Goal: Task Accomplishment & Management: Complete application form

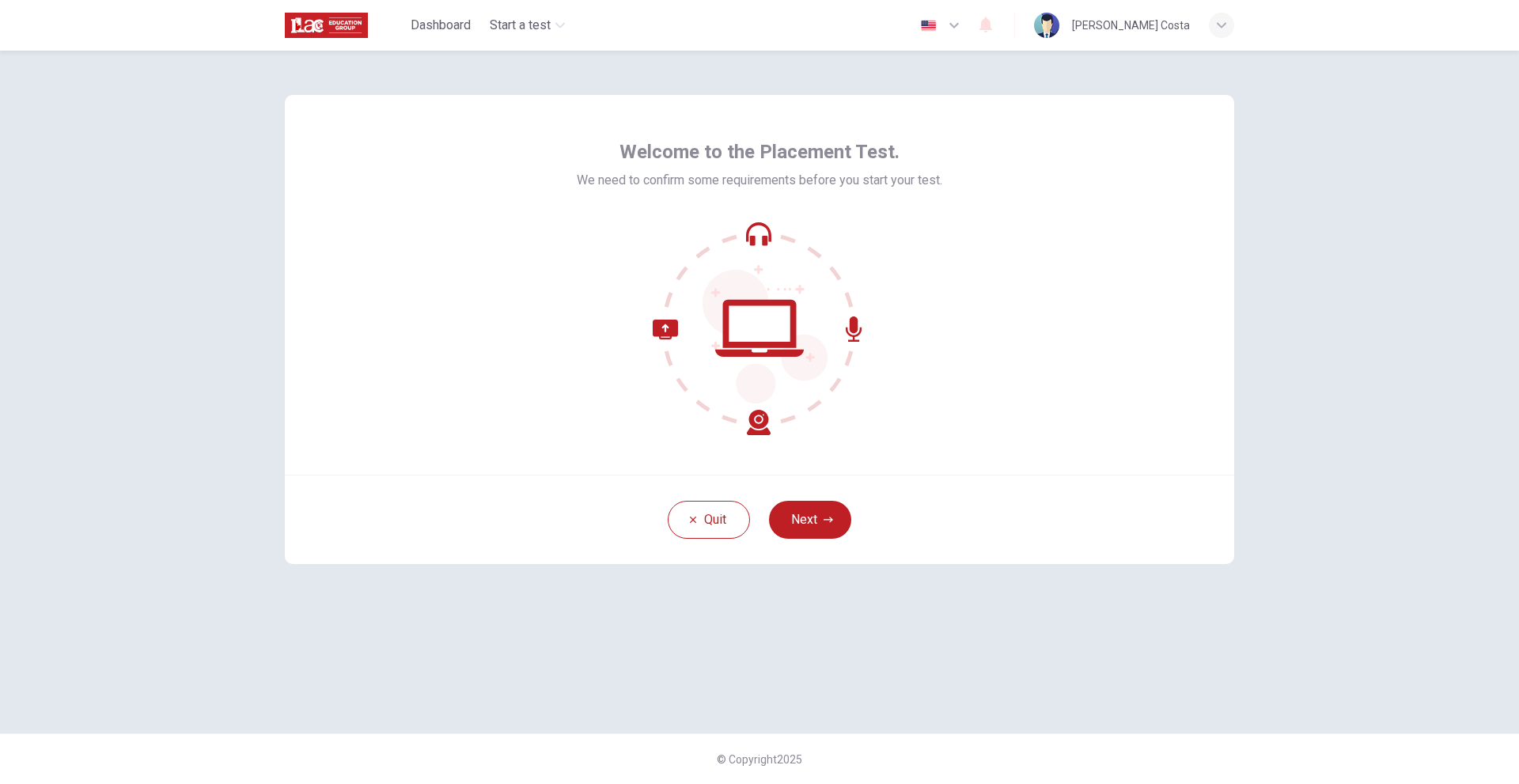
click at [750, 407] on icon at bounding box center [759, 328] width 213 height 213
click at [784, 503] on button "Next" at bounding box center [809, 520] width 83 height 38
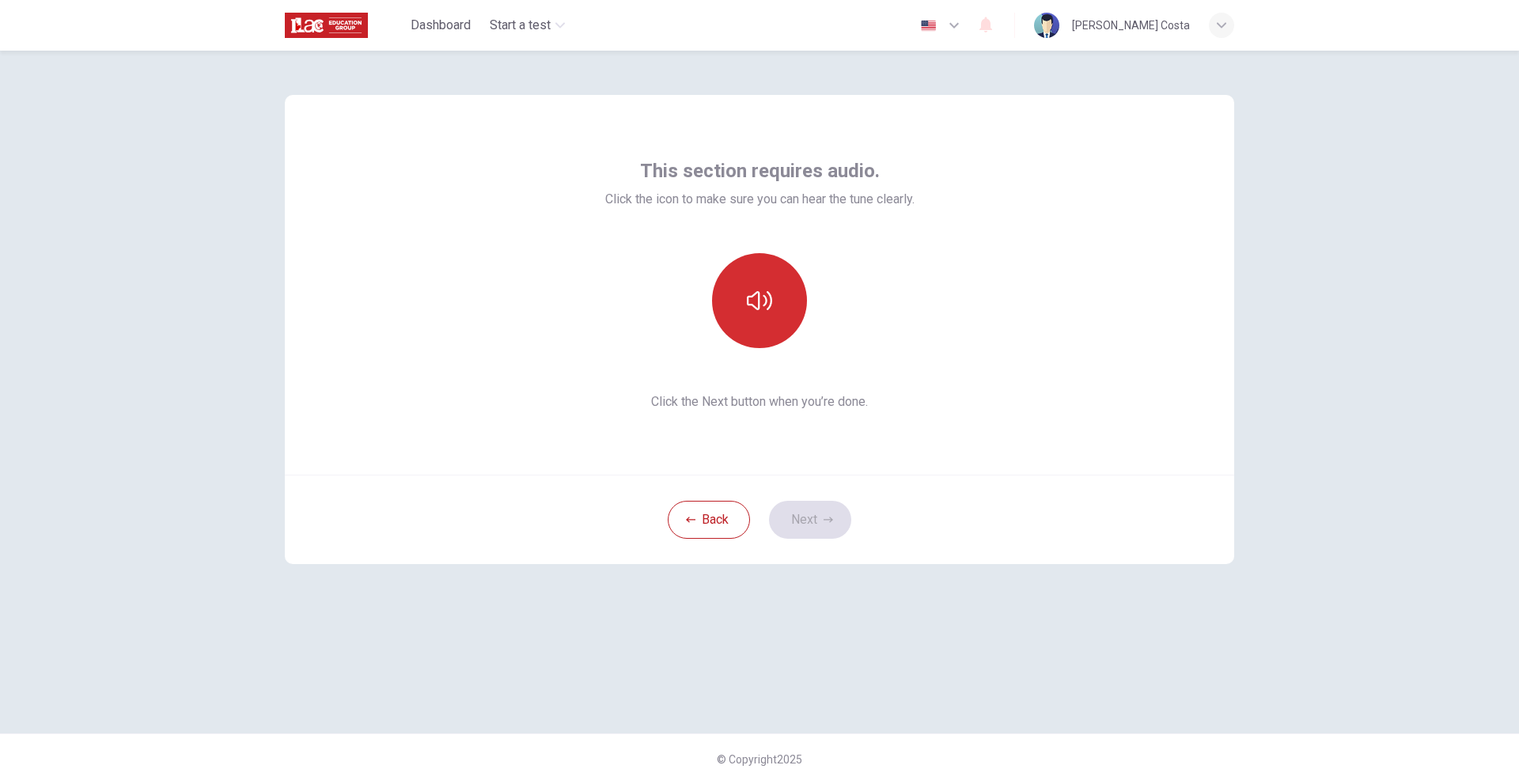
click at [760, 328] on button "button" at bounding box center [760, 300] width 95 height 95
click at [793, 522] on button "Next" at bounding box center [809, 520] width 83 height 38
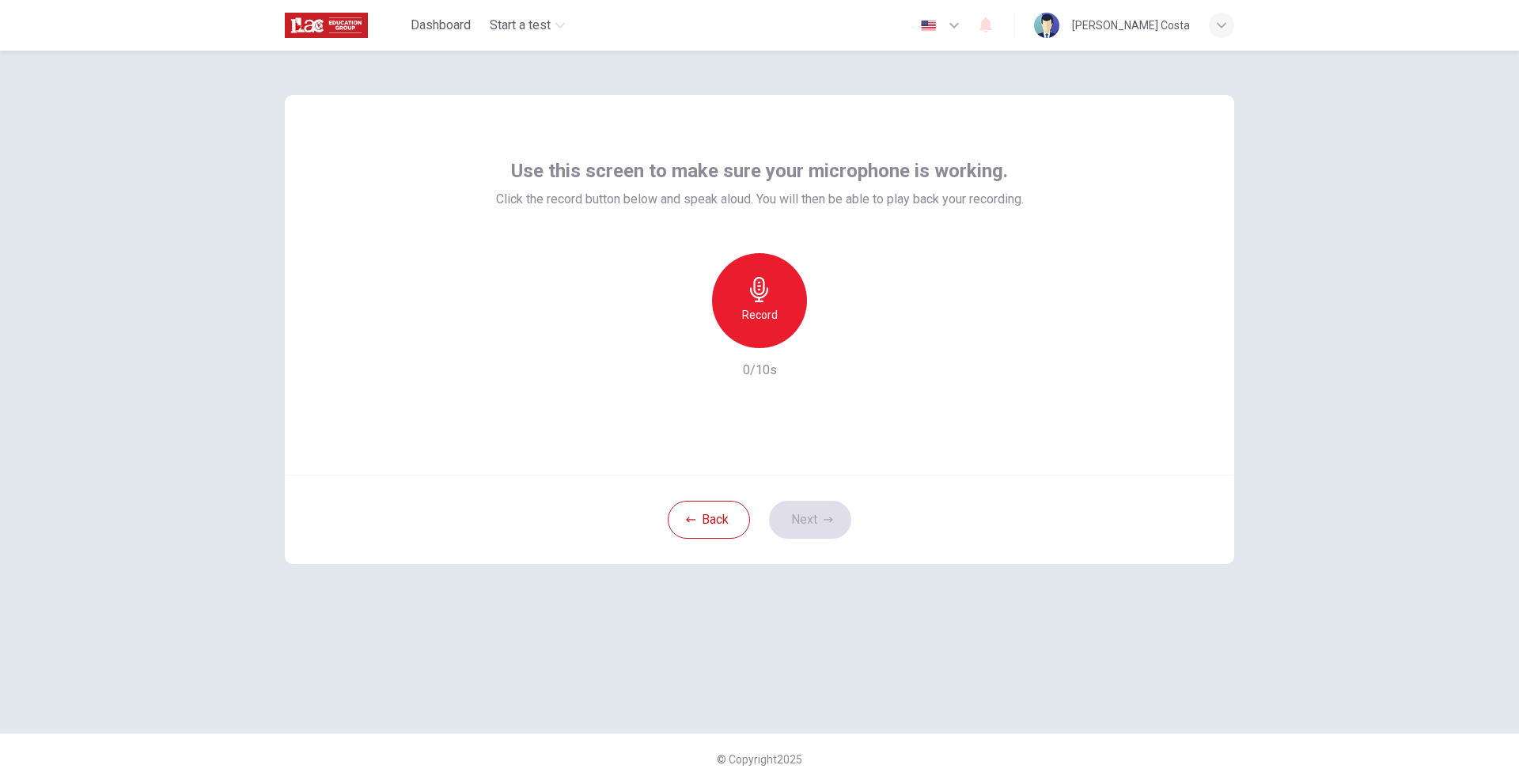
click at [749, 307] on h6 "Record" at bounding box center [760, 315] width 35 height 19
click at [809, 521] on button "Next" at bounding box center [809, 520] width 83 height 38
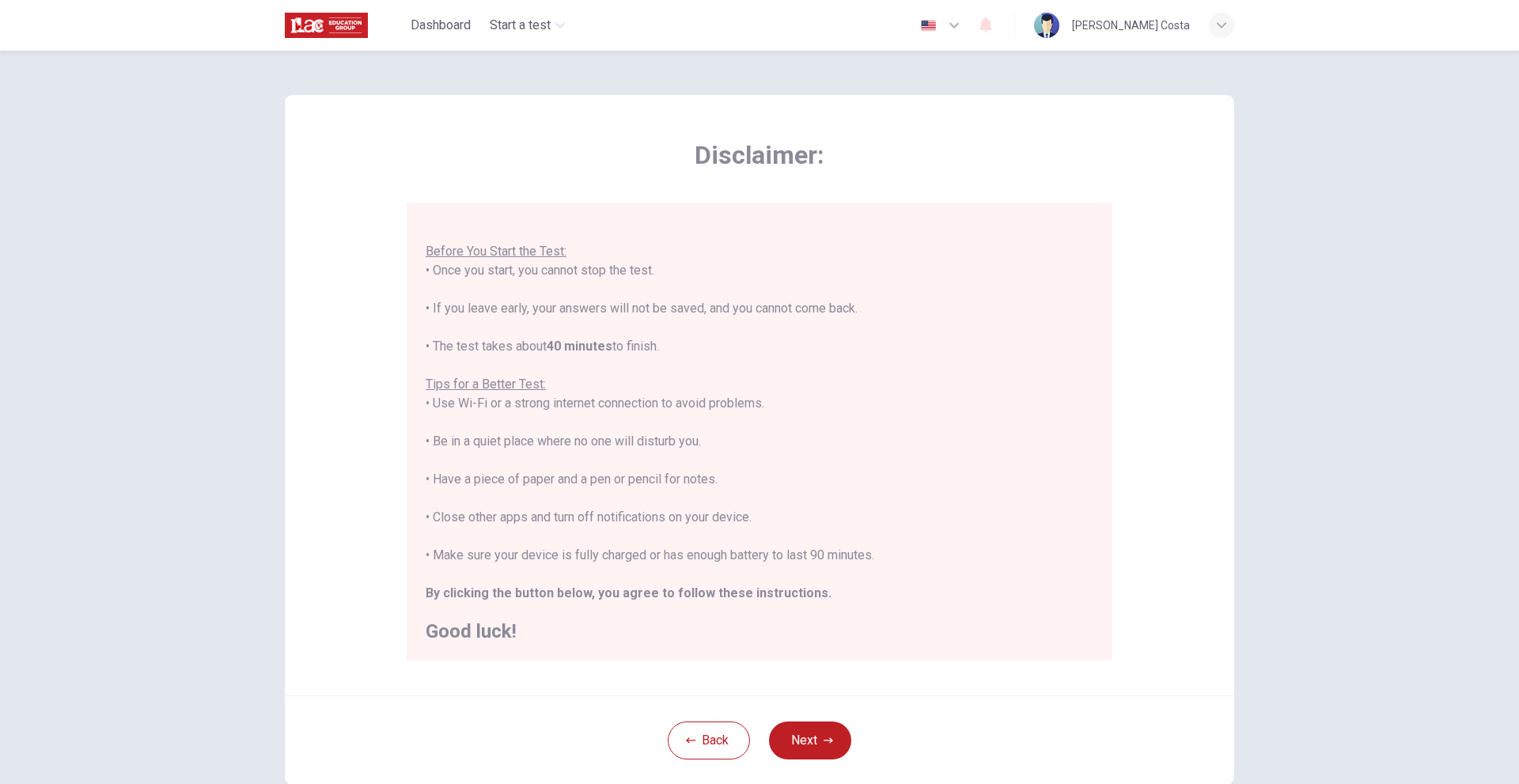
scroll to position [18, 0]
click at [799, 758] on button "Next" at bounding box center [809, 740] width 83 height 38
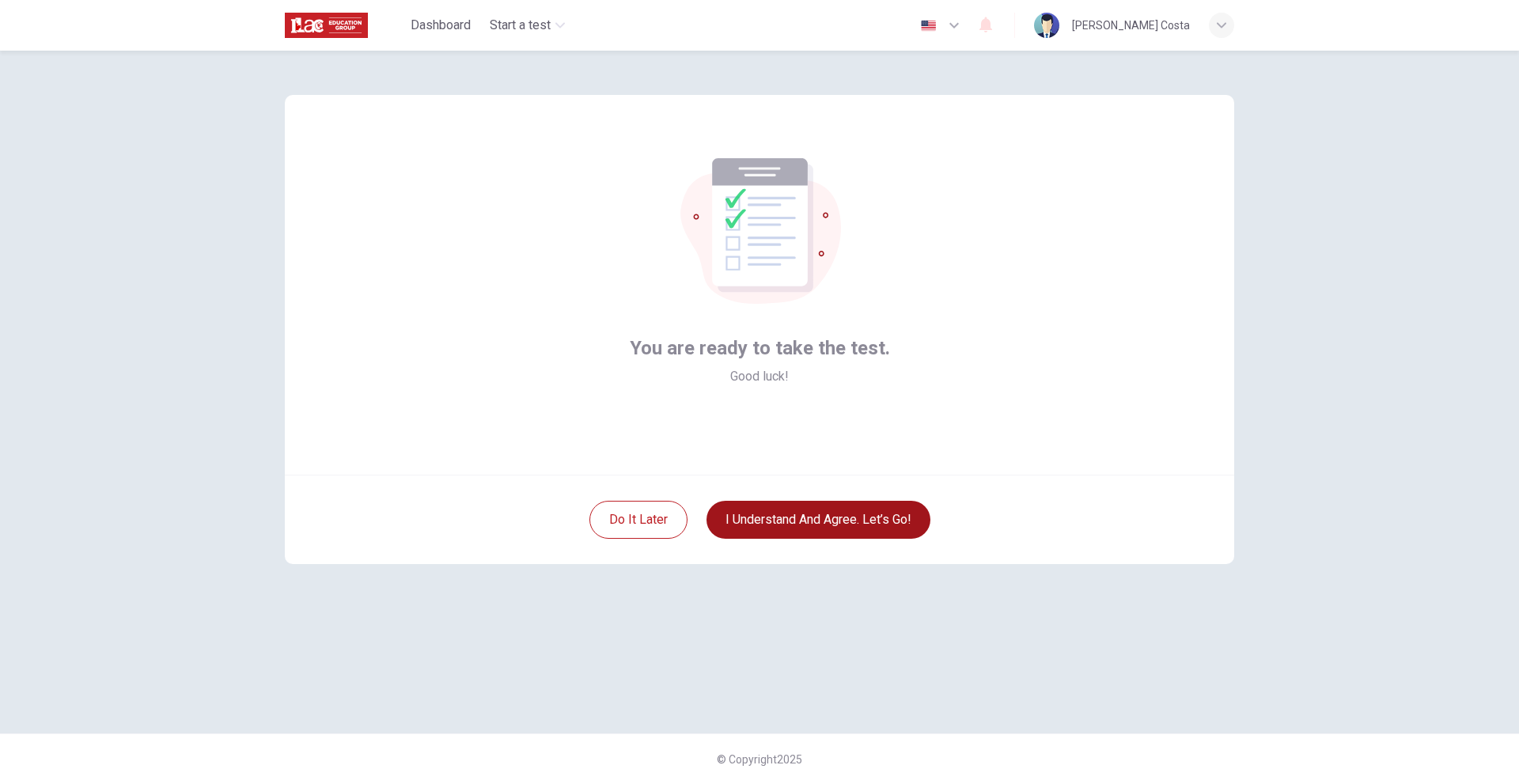
click at [775, 531] on button "I understand and agree. Let’s go!" at bounding box center [818, 520] width 224 height 38
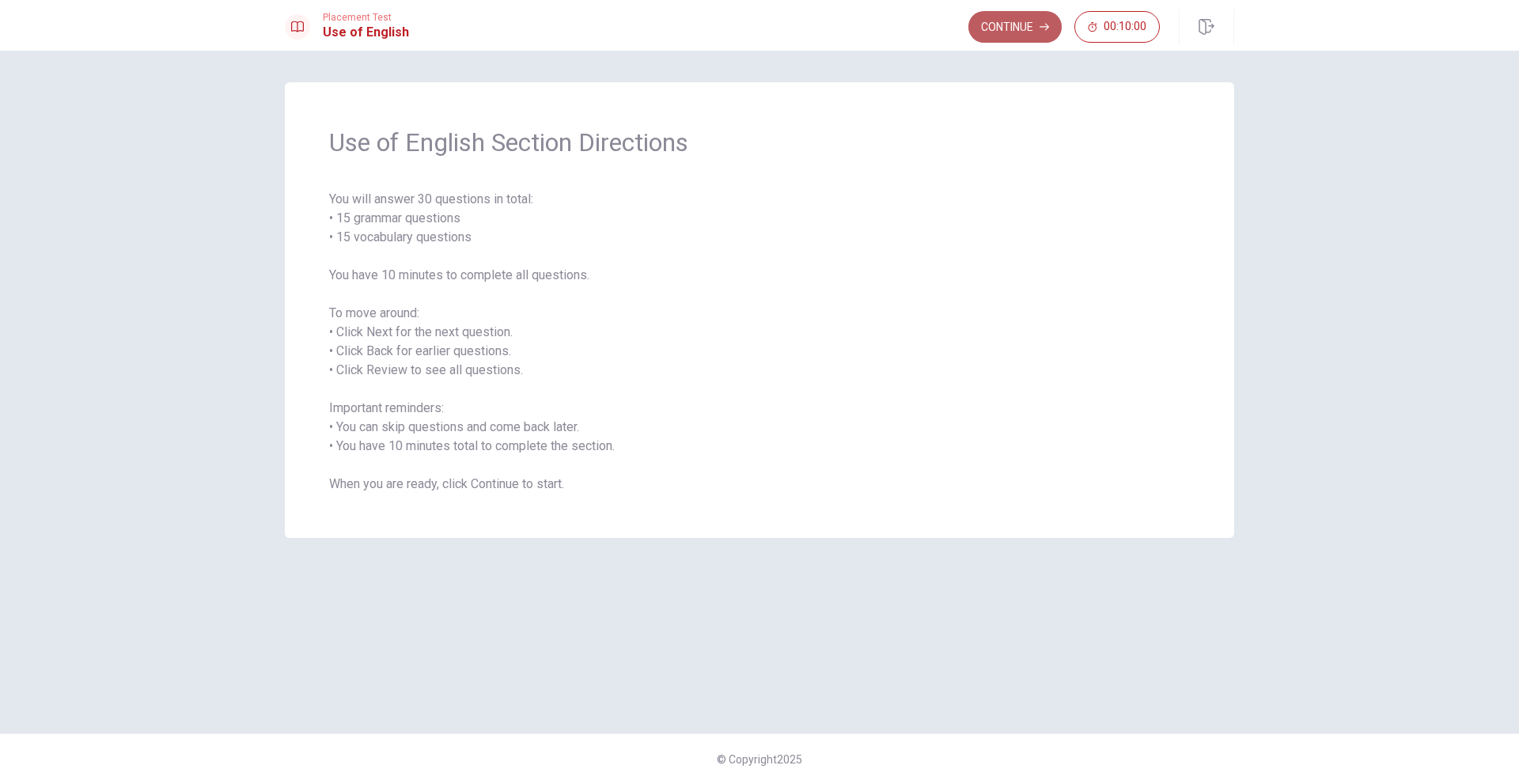
click at [1018, 22] on button "Continue" at bounding box center [1014, 26] width 93 height 32
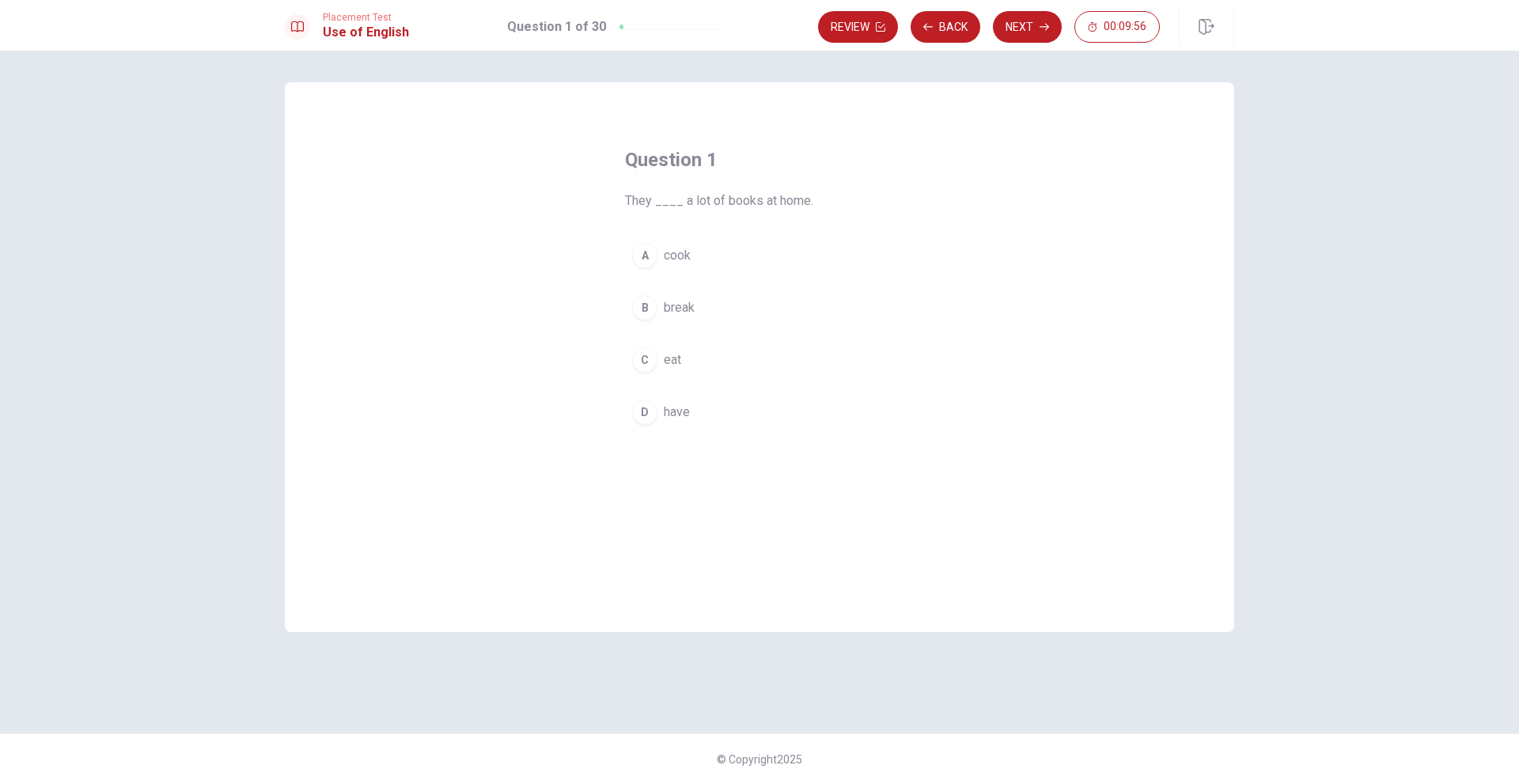
click at [676, 417] on span "have" at bounding box center [676, 412] width 26 height 19
click at [1015, 24] on button "Next" at bounding box center [1027, 26] width 69 height 32
click at [683, 258] on span "Have" at bounding box center [677, 255] width 28 height 19
click at [1018, 34] on button "Next" at bounding box center [1027, 26] width 69 height 32
click at [679, 360] on span "could" at bounding box center [678, 359] width 30 height 19
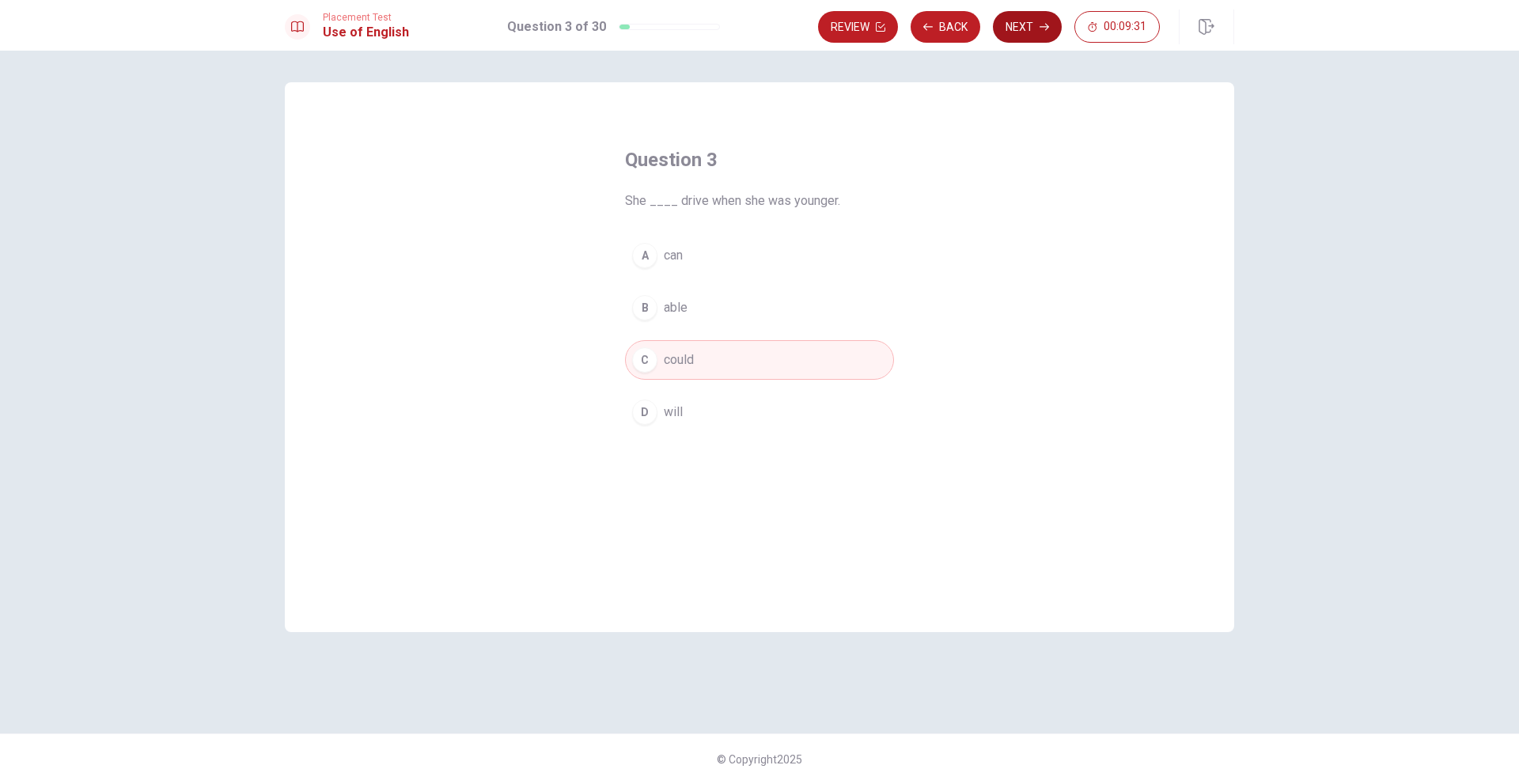
click at [1015, 34] on button "Next" at bounding box center [1027, 26] width 69 height 32
click at [696, 416] on span "have read" at bounding box center [690, 412] width 54 height 19
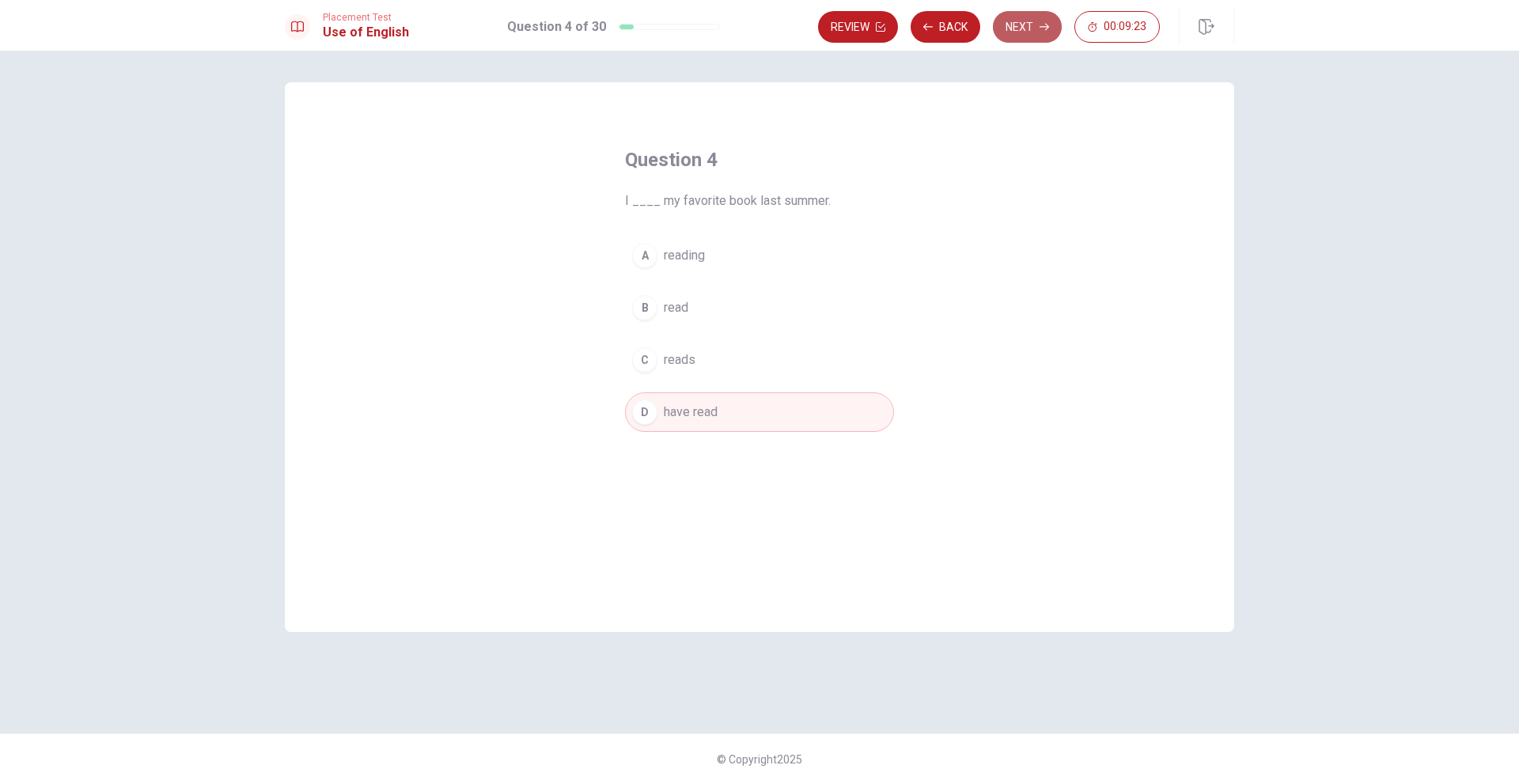
click at [1022, 22] on button "Next" at bounding box center [1027, 26] width 69 height 32
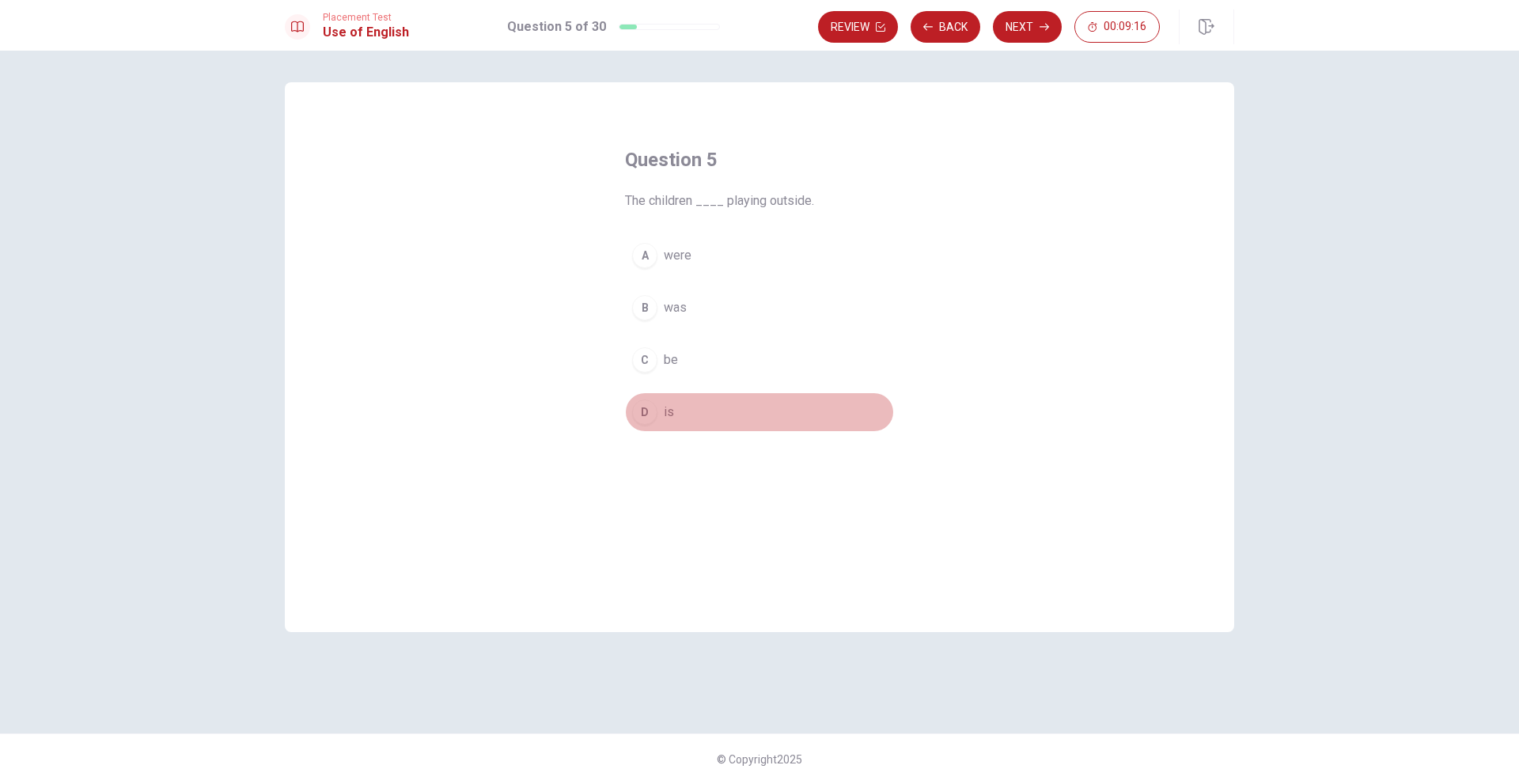
click at [666, 425] on button "D is" at bounding box center [760, 412] width 269 height 40
click at [1042, 34] on button "Next" at bounding box center [1027, 26] width 69 height 32
click at [705, 407] on button "D pool" at bounding box center [760, 412] width 269 height 40
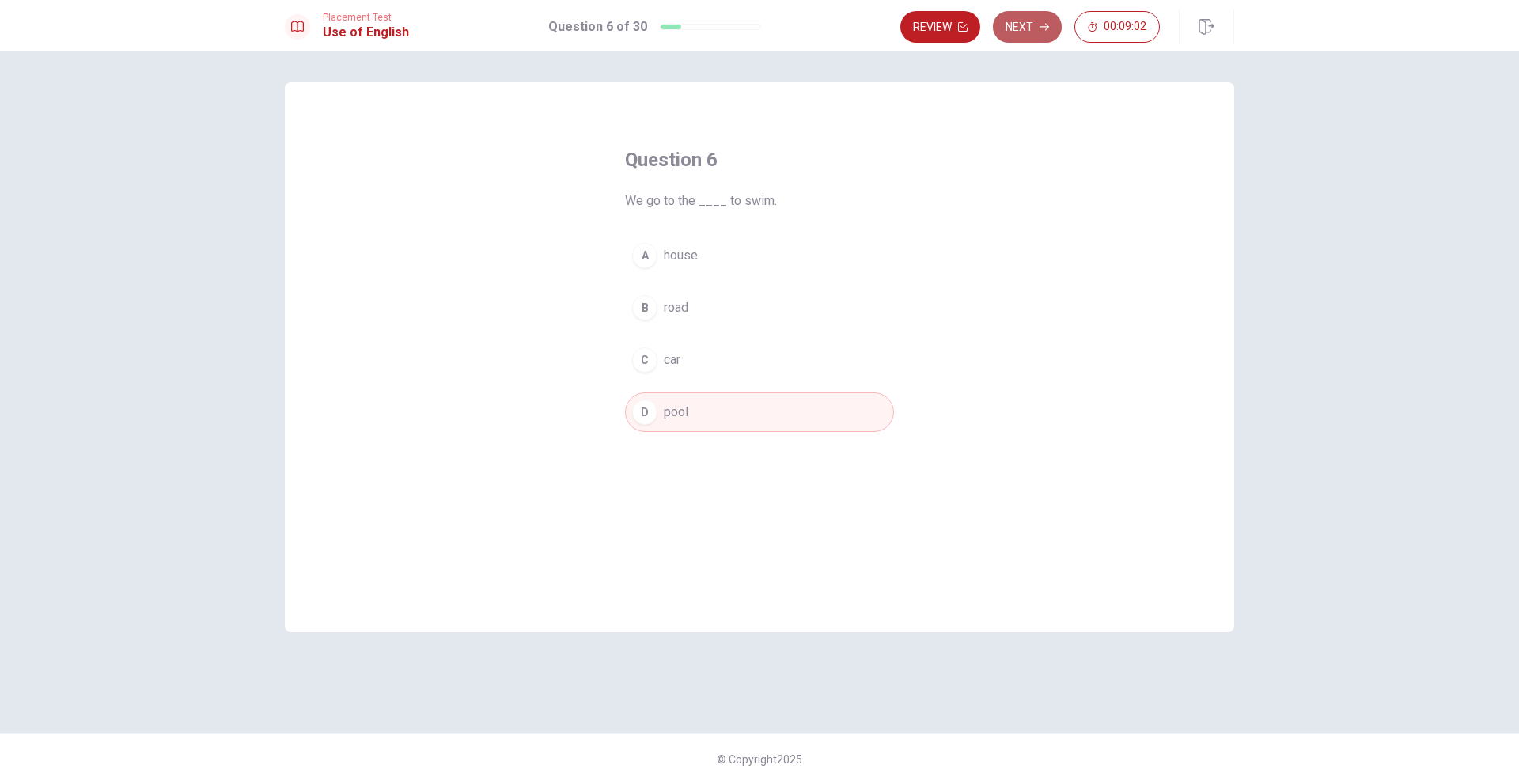
click at [1034, 23] on button "Next" at bounding box center [1027, 26] width 69 height 32
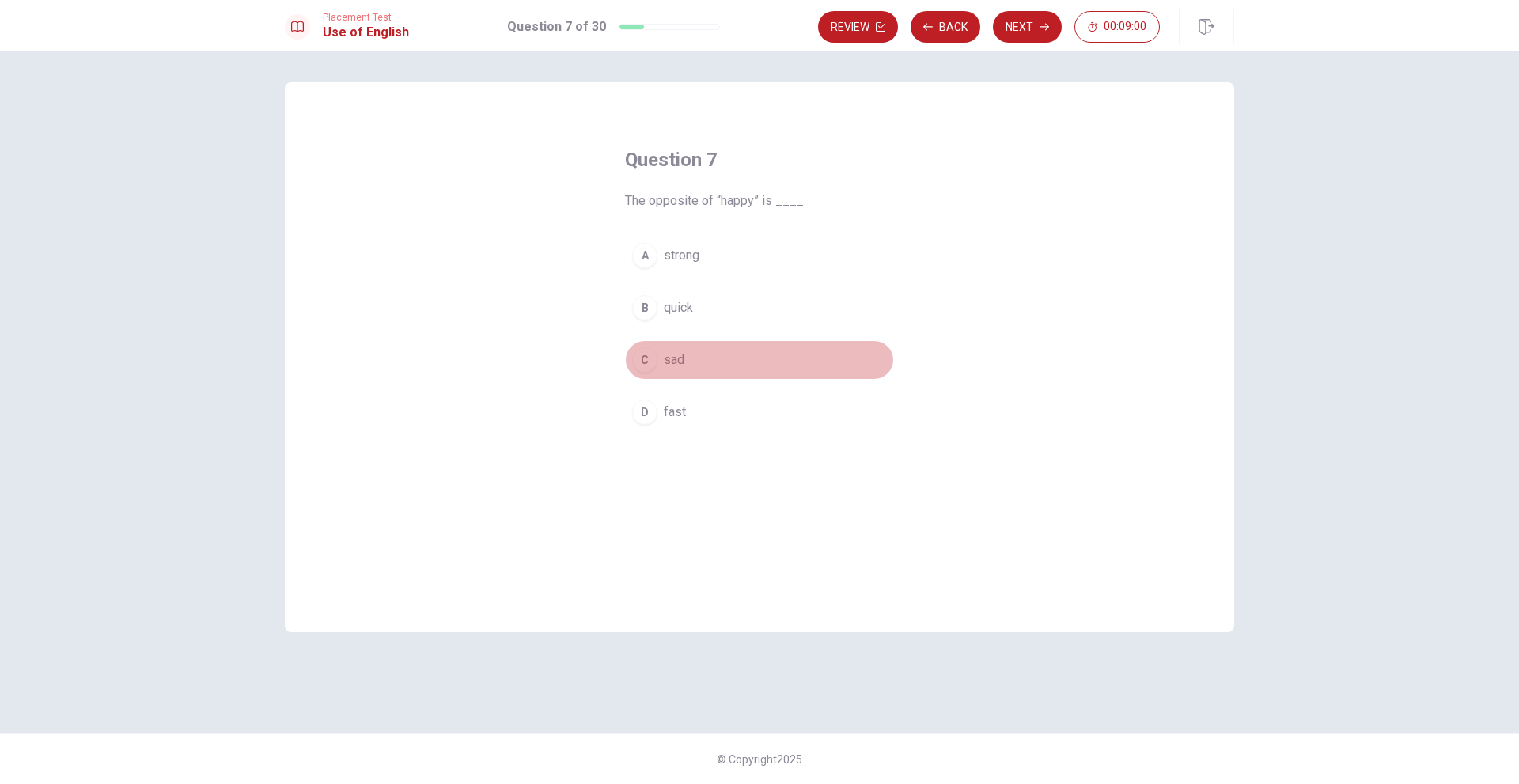
click at [691, 360] on button "C sad" at bounding box center [760, 360] width 269 height 40
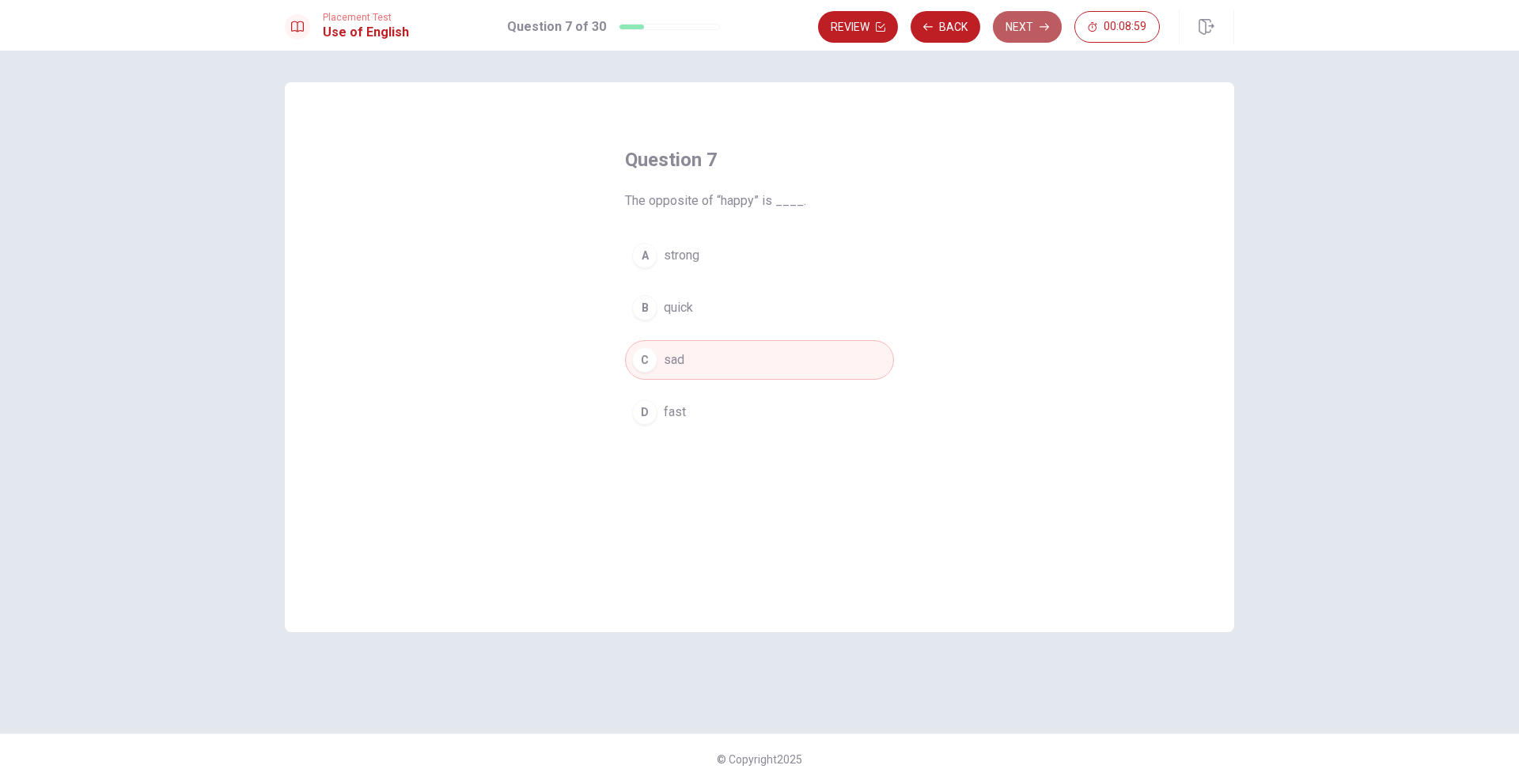
click at [1015, 25] on button "Next" at bounding box center [1027, 26] width 69 height 32
click at [710, 316] on button "B went" at bounding box center [760, 308] width 269 height 40
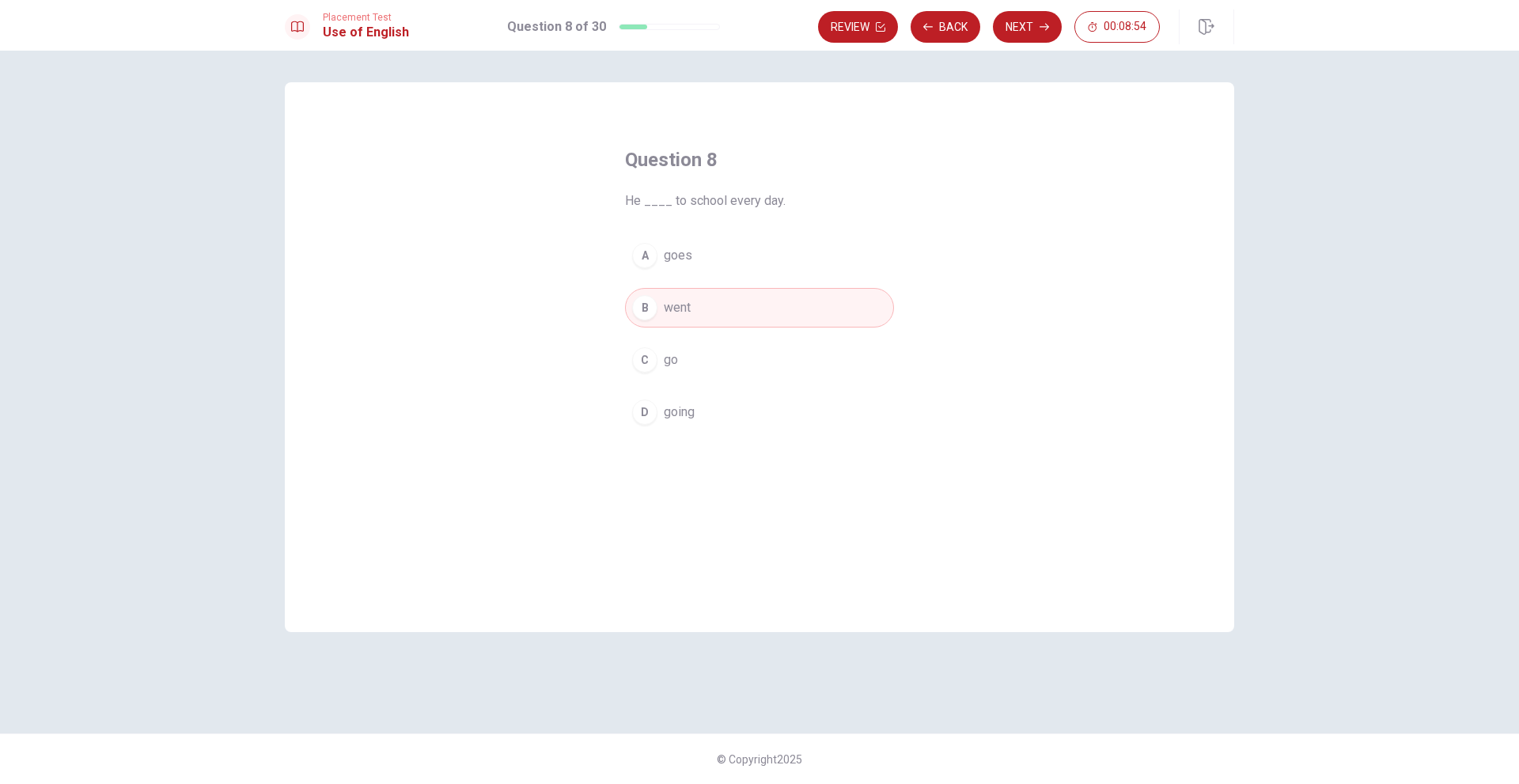
click at [699, 265] on button "A goes" at bounding box center [760, 256] width 269 height 40
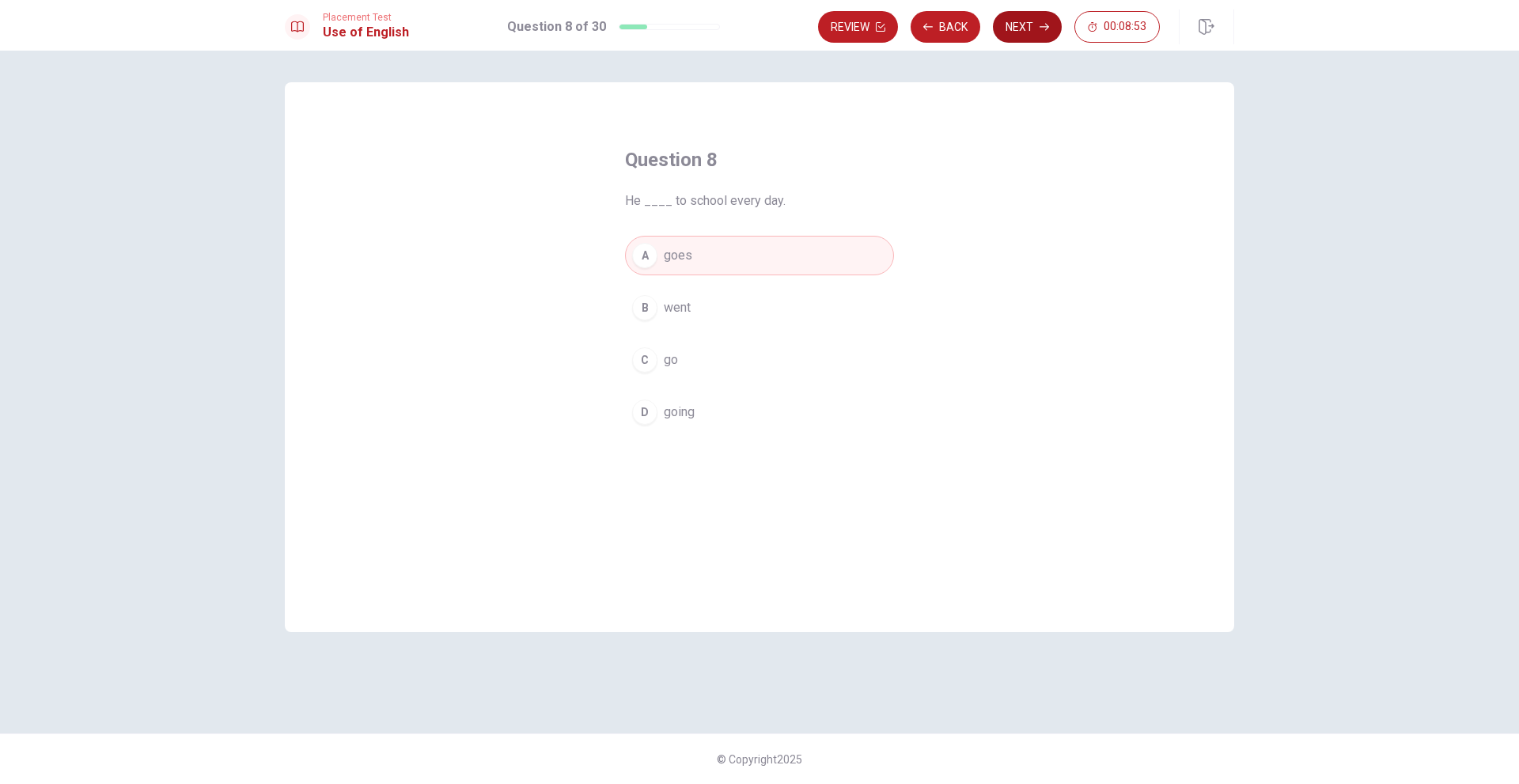
click at [1024, 29] on button "Next" at bounding box center [1027, 26] width 69 height 32
click at [792, 269] on button "A left" at bounding box center [760, 256] width 269 height 40
click at [1025, 31] on button "Next" at bounding box center [1027, 26] width 69 height 32
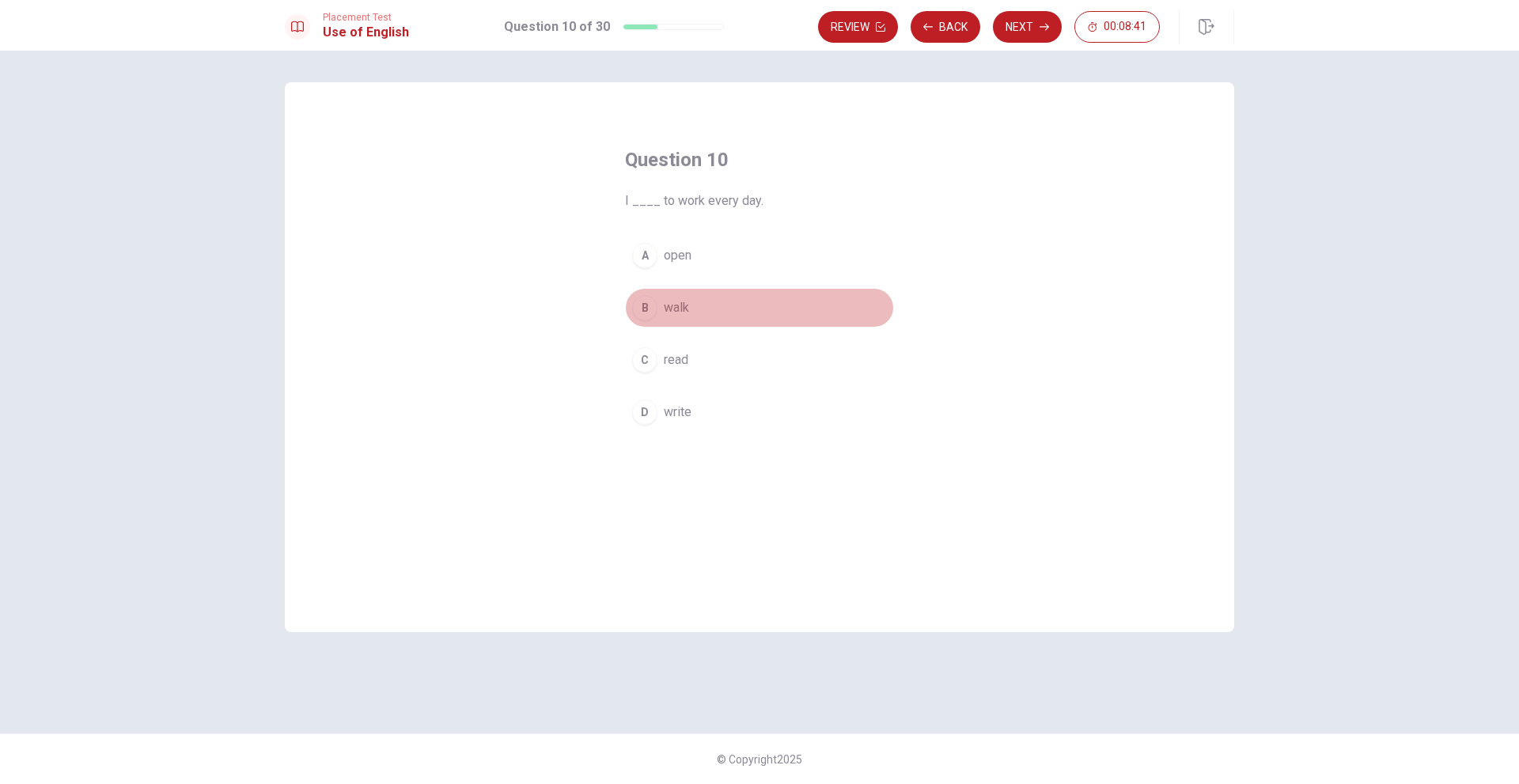
click at [679, 315] on span "walk" at bounding box center [676, 308] width 25 height 19
click at [1041, 24] on icon "button" at bounding box center [1044, 26] width 9 height 9
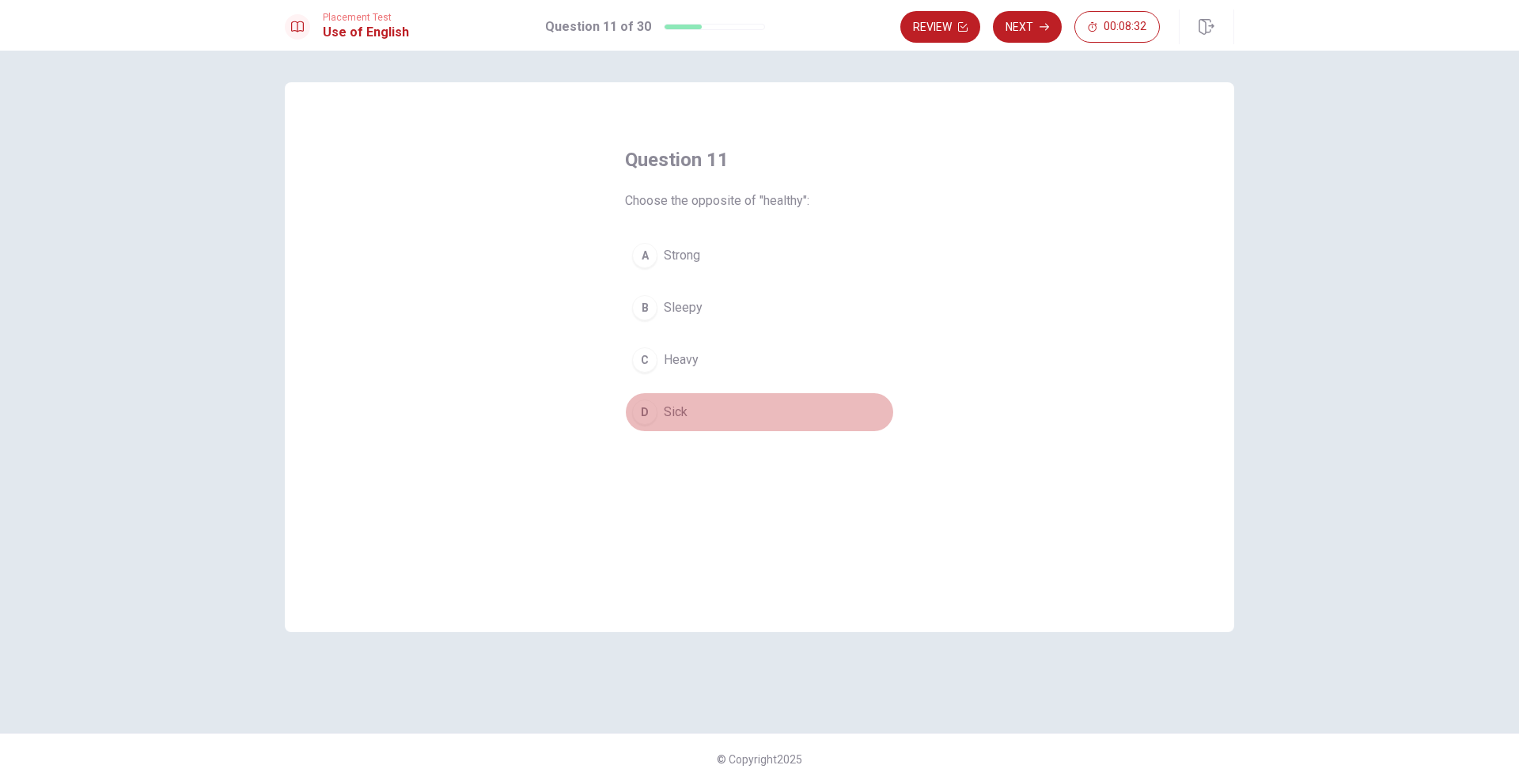
click at [724, 406] on button "D Sick" at bounding box center [760, 412] width 269 height 40
click at [1030, 31] on button "Next" at bounding box center [1027, 26] width 69 height 32
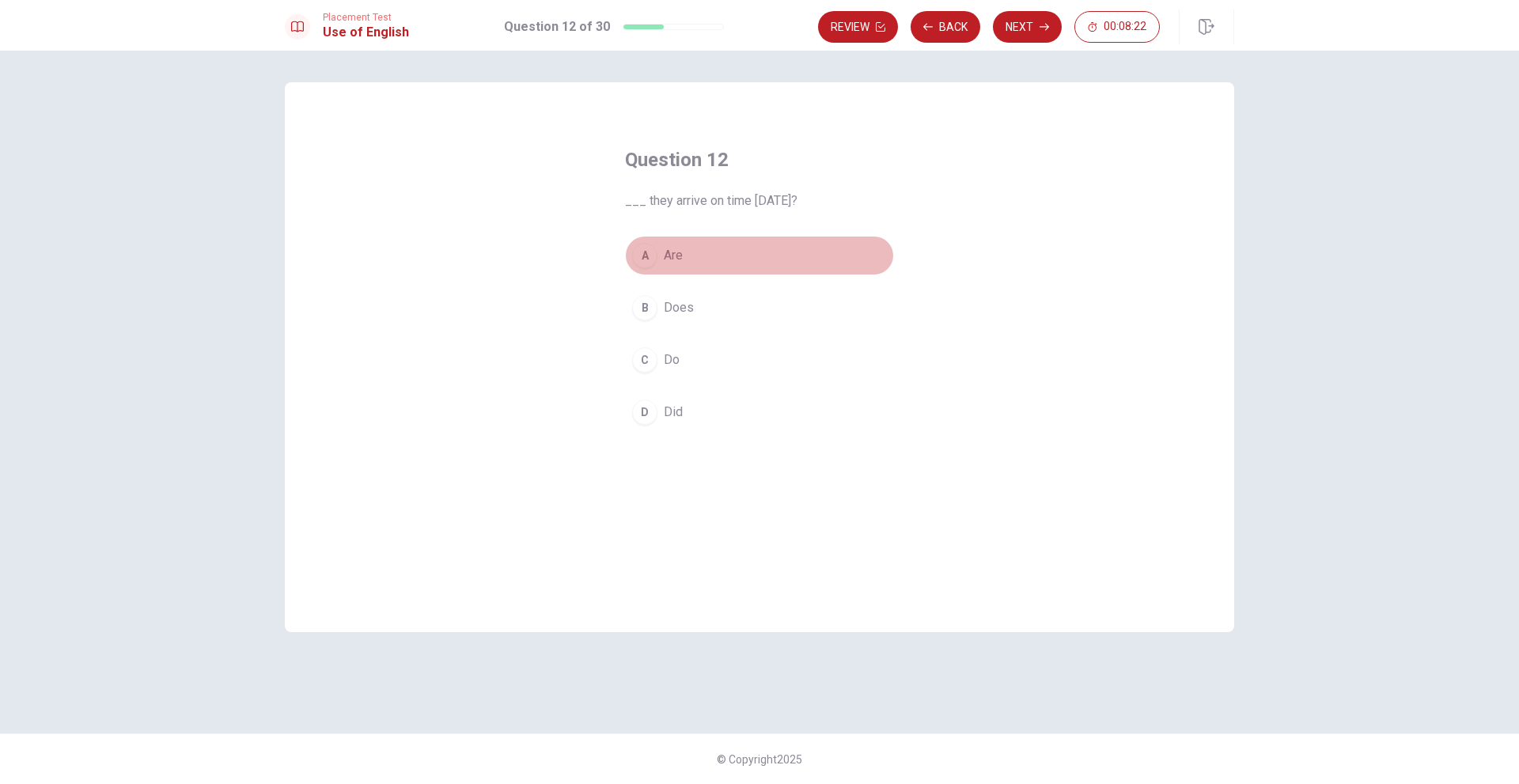
click at [682, 241] on button "A Are" at bounding box center [760, 256] width 269 height 40
click at [1026, 25] on button "Next" at bounding box center [1027, 26] width 69 height 32
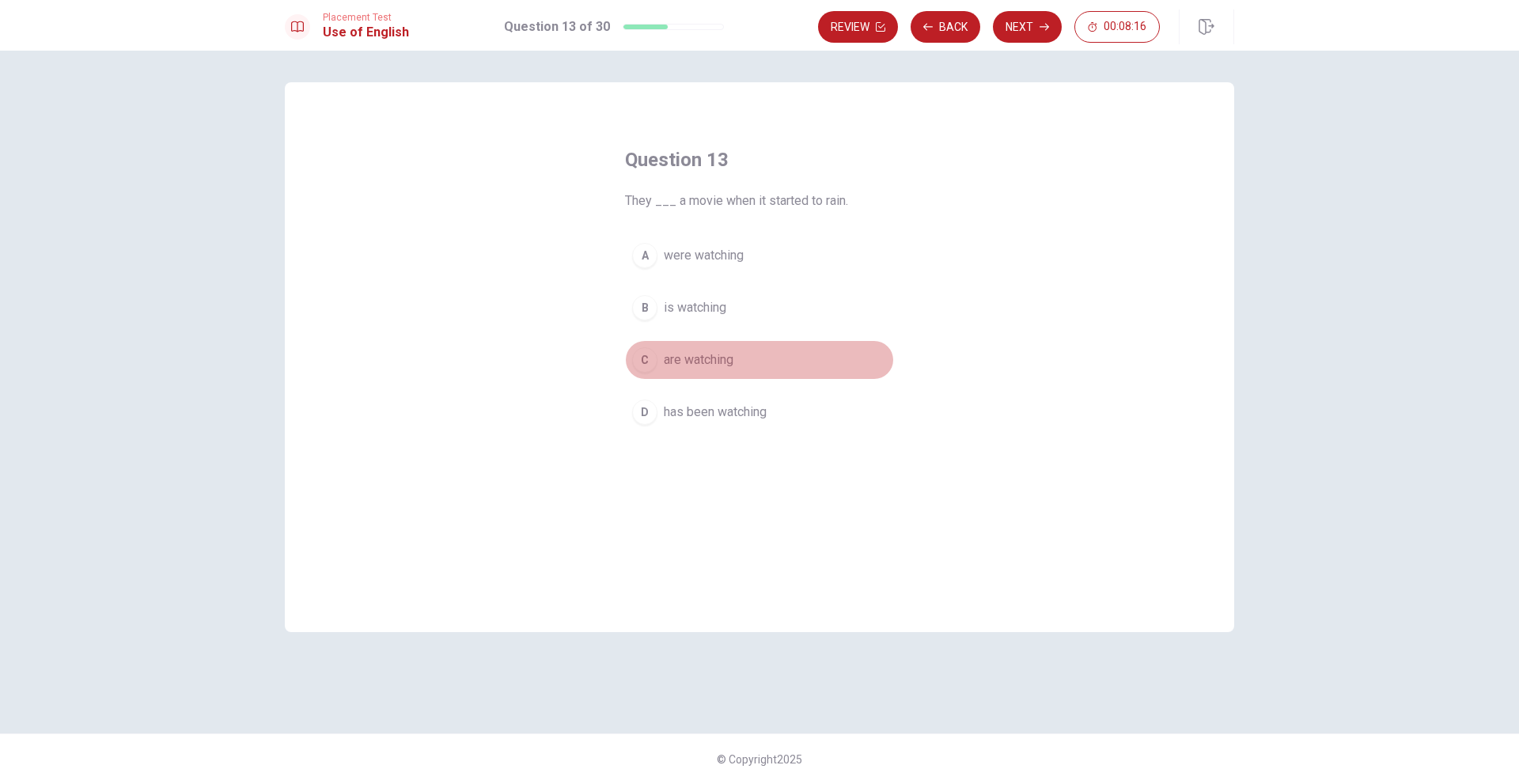
click at [725, 361] on span "are watching" at bounding box center [698, 359] width 70 height 19
click at [734, 260] on span "were watching" at bounding box center [703, 255] width 80 height 19
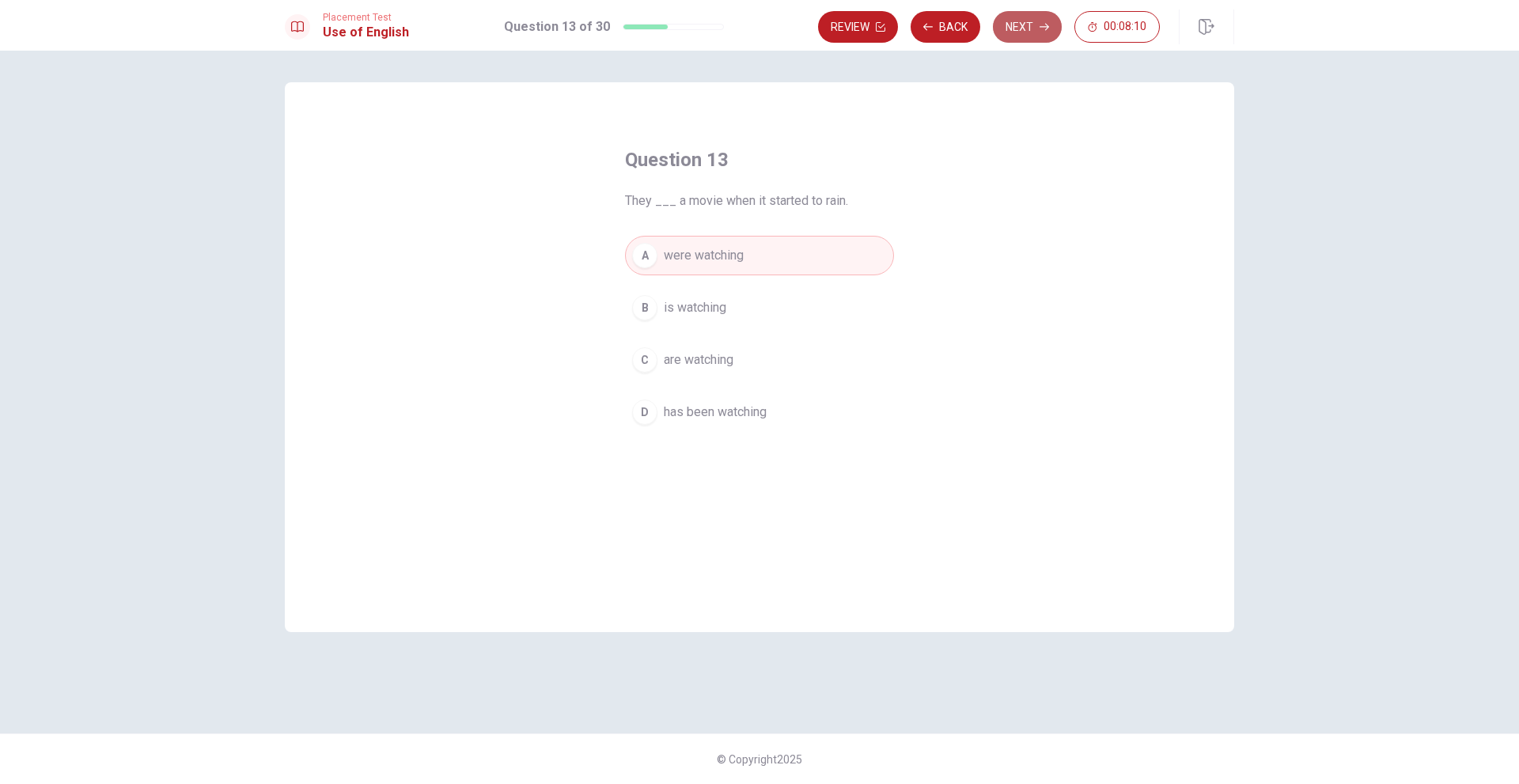
click at [1041, 29] on icon "button" at bounding box center [1044, 26] width 9 height 9
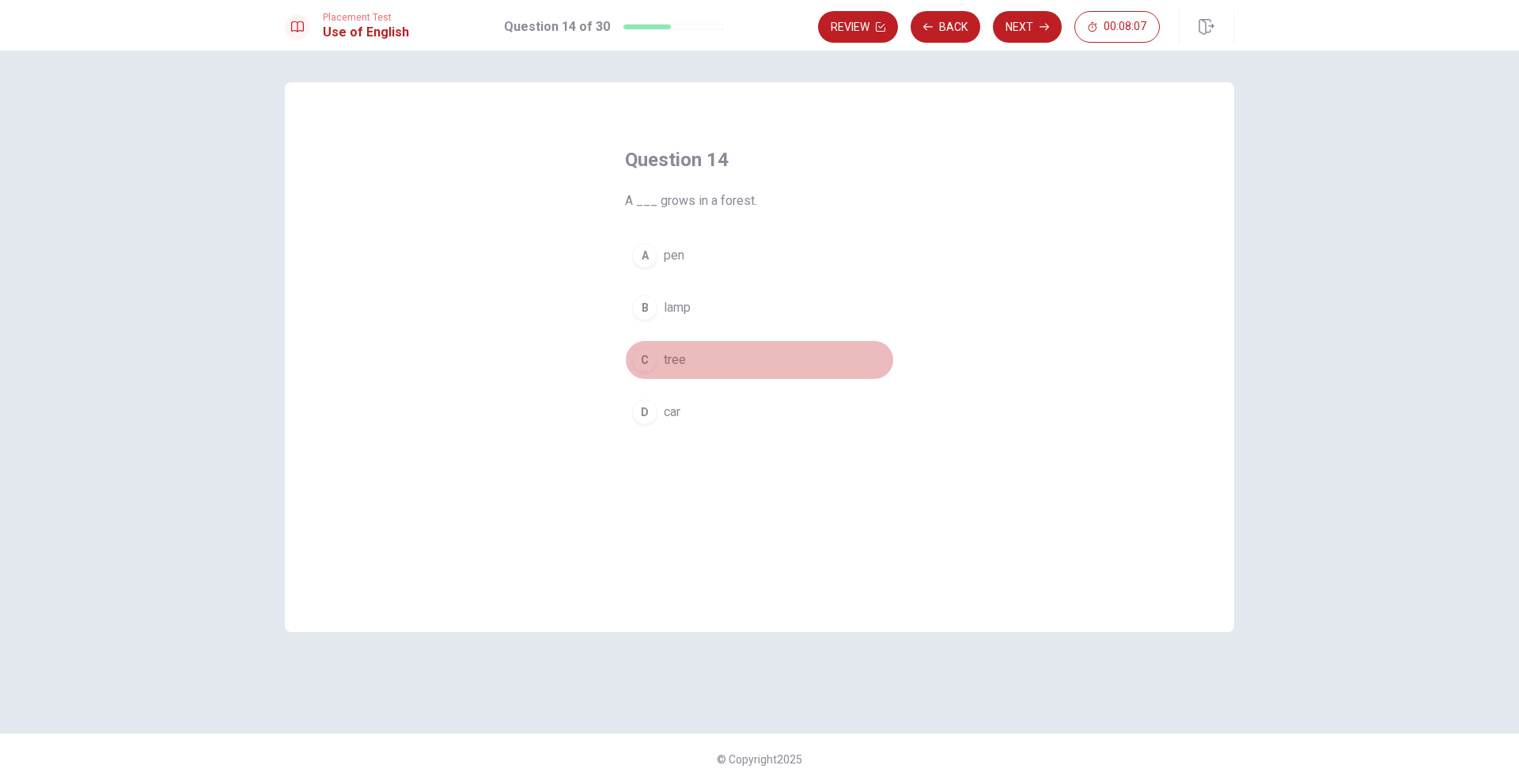
click at [668, 374] on button "C tree" at bounding box center [760, 360] width 269 height 40
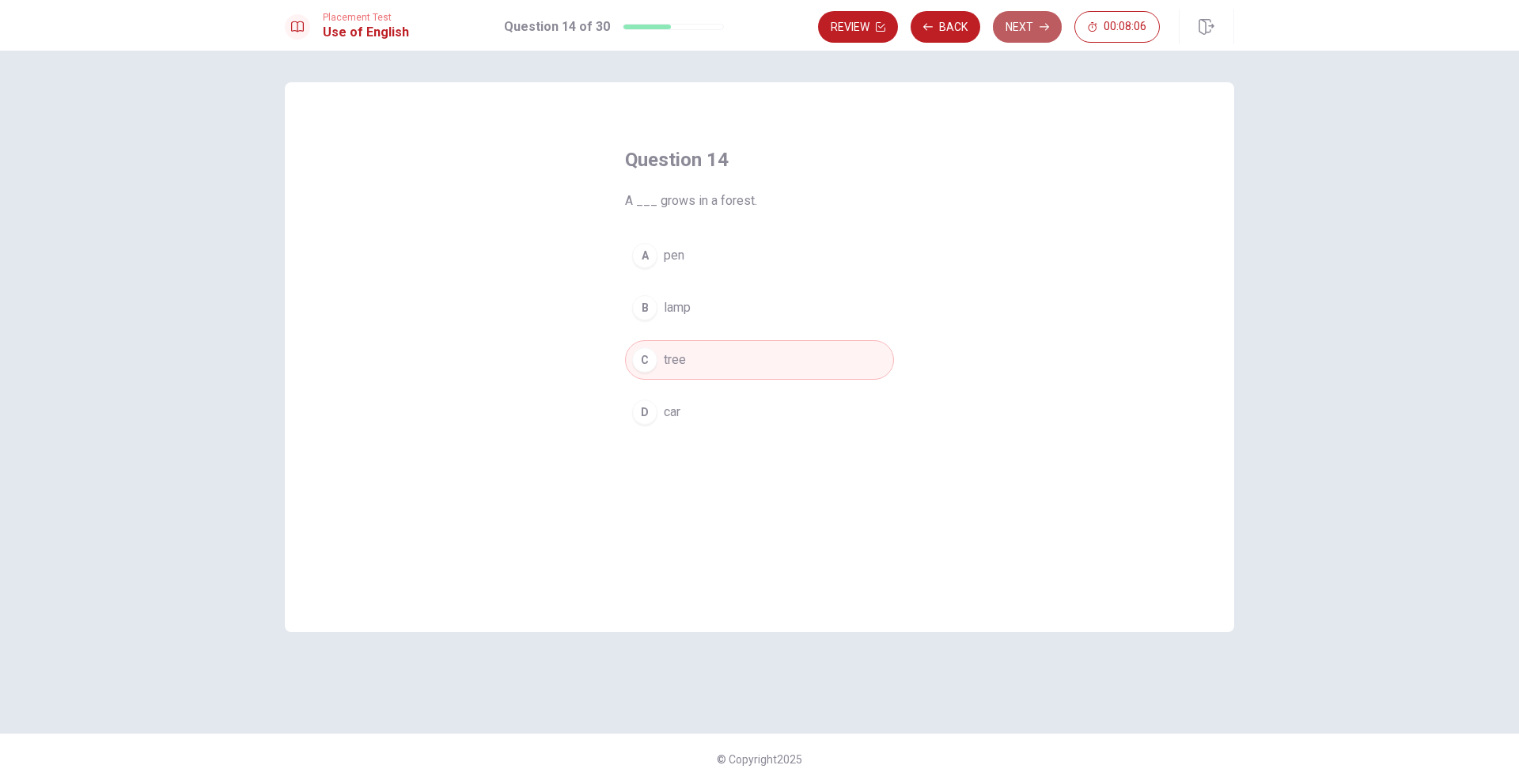
click at [1023, 34] on button "Next" at bounding box center [1027, 26] width 69 height 32
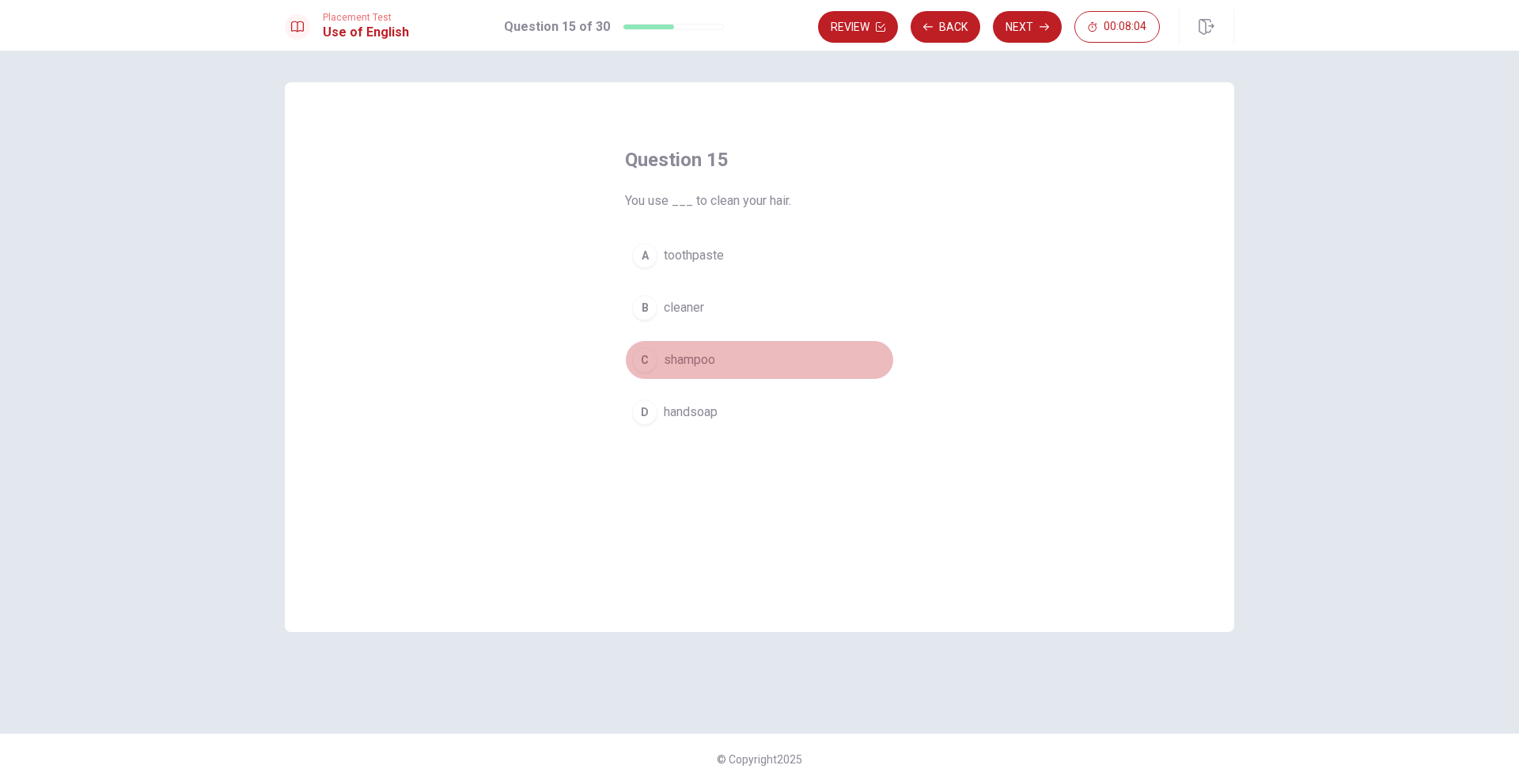
click at [706, 366] on span "shampoo" at bounding box center [689, 359] width 52 height 19
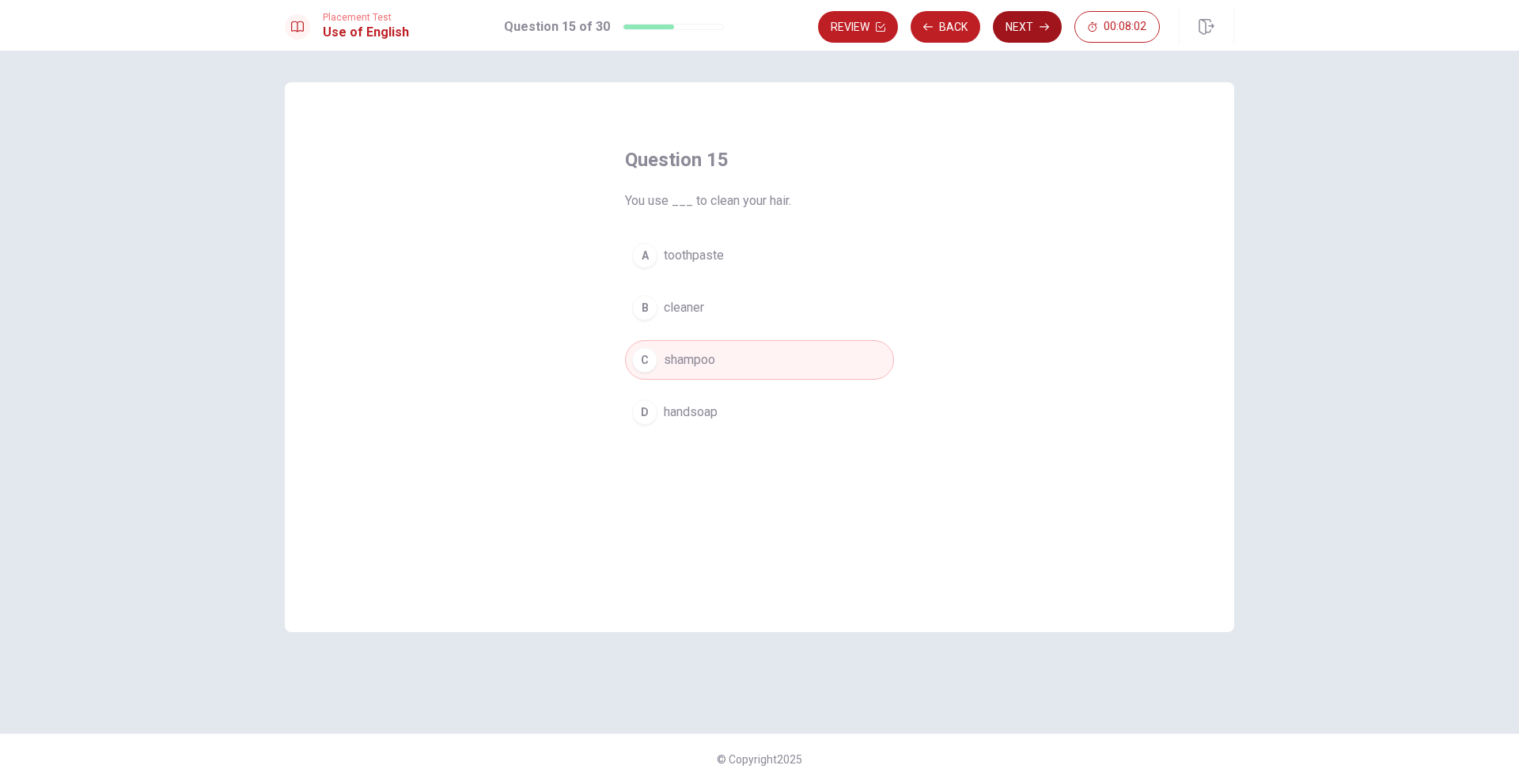
click at [1031, 29] on button "Next" at bounding box center [1027, 26] width 69 height 32
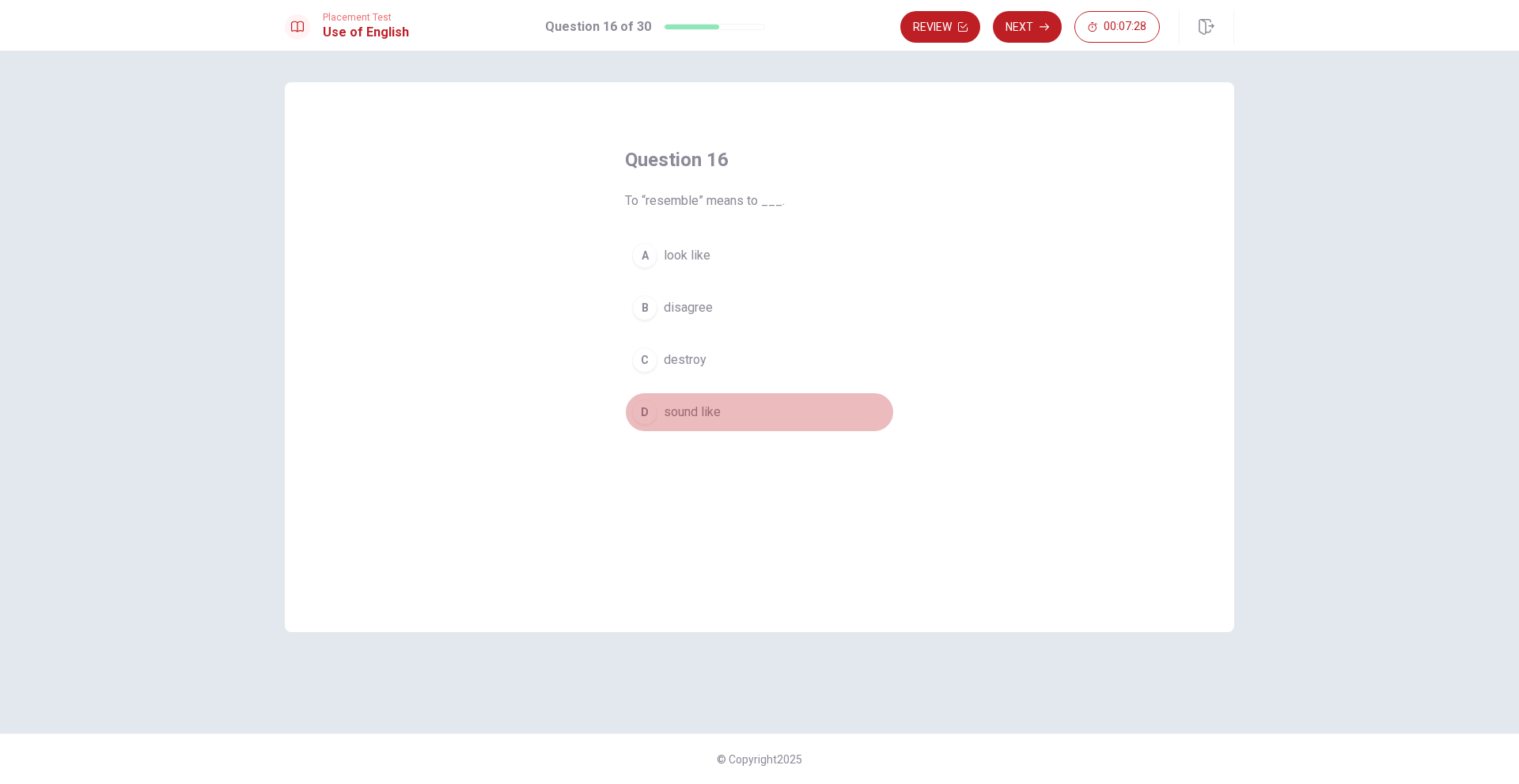
click at [675, 430] on button "D sound like" at bounding box center [760, 412] width 269 height 40
click at [1039, 17] on button "Next" at bounding box center [1027, 26] width 69 height 32
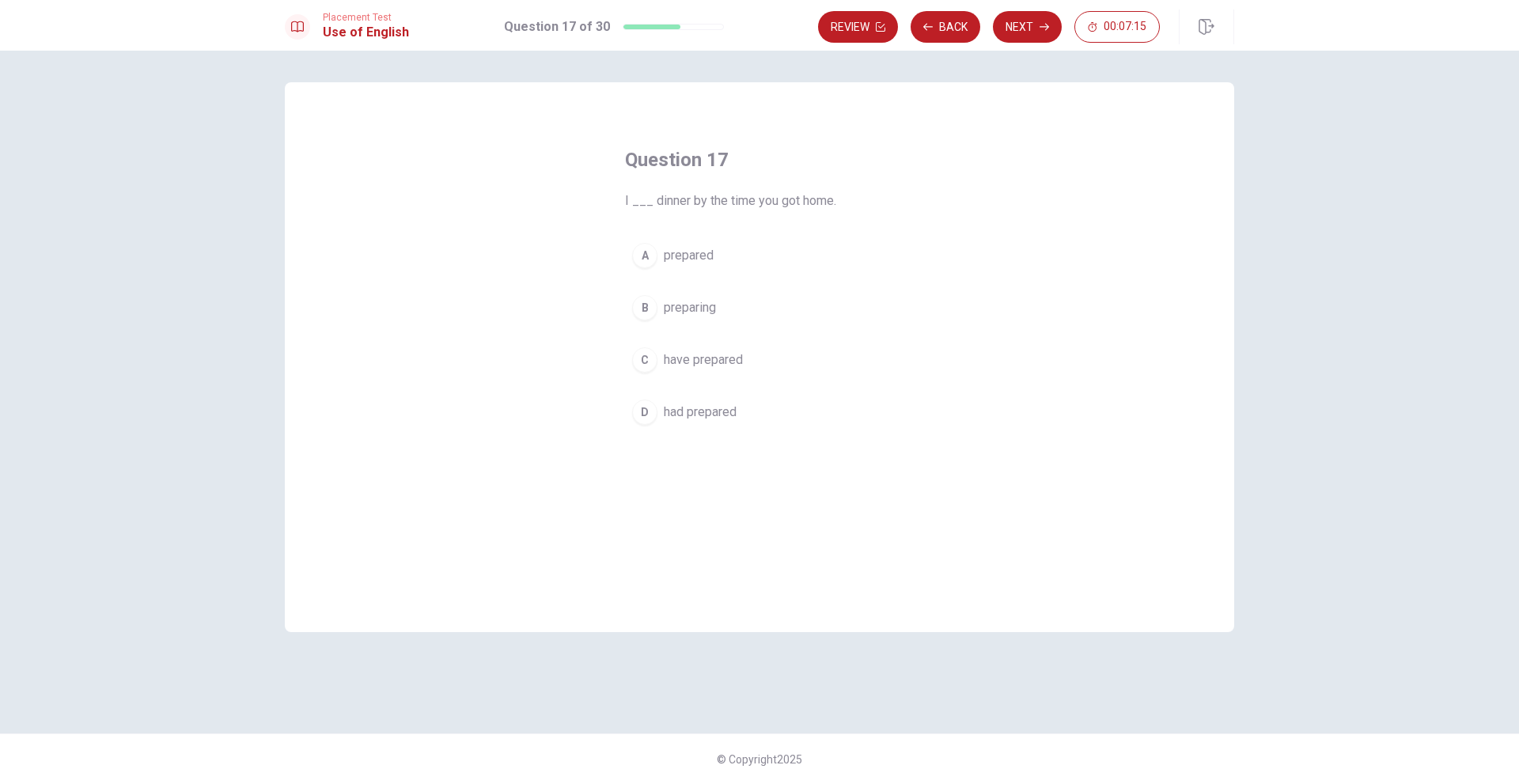
click at [719, 353] on span "have prepared" at bounding box center [702, 359] width 79 height 19
click at [1028, 28] on button "Next" at bounding box center [1027, 26] width 69 height 32
click at [680, 280] on span "live" at bounding box center [673, 274] width 20 height 19
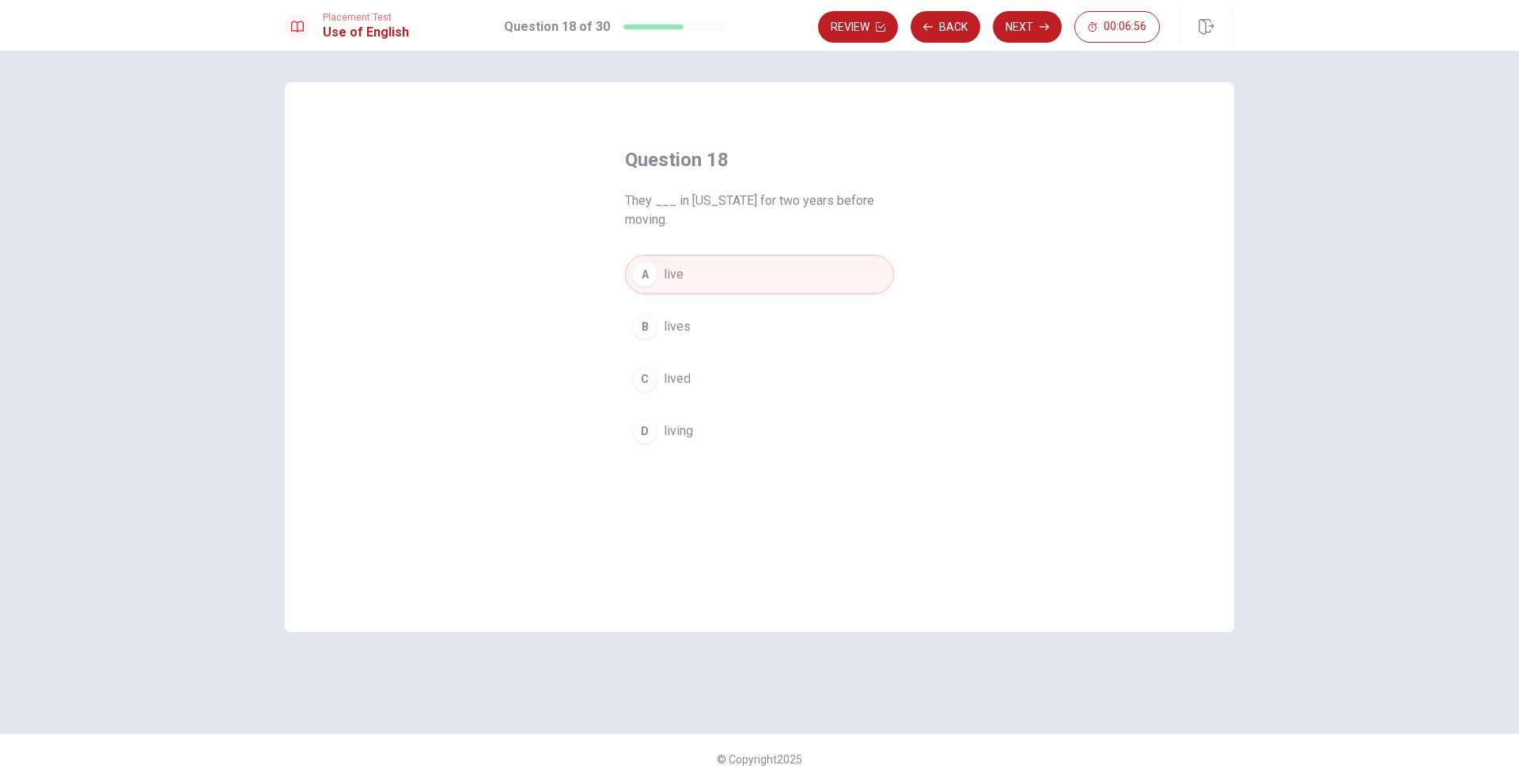
click at [689, 398] on div "A live B lives C lived D living" at bounding box center [760, 353] width 269 height 196
click at [688, 377] on span "lived" at bounding box center [677, 378] width 27 height 19
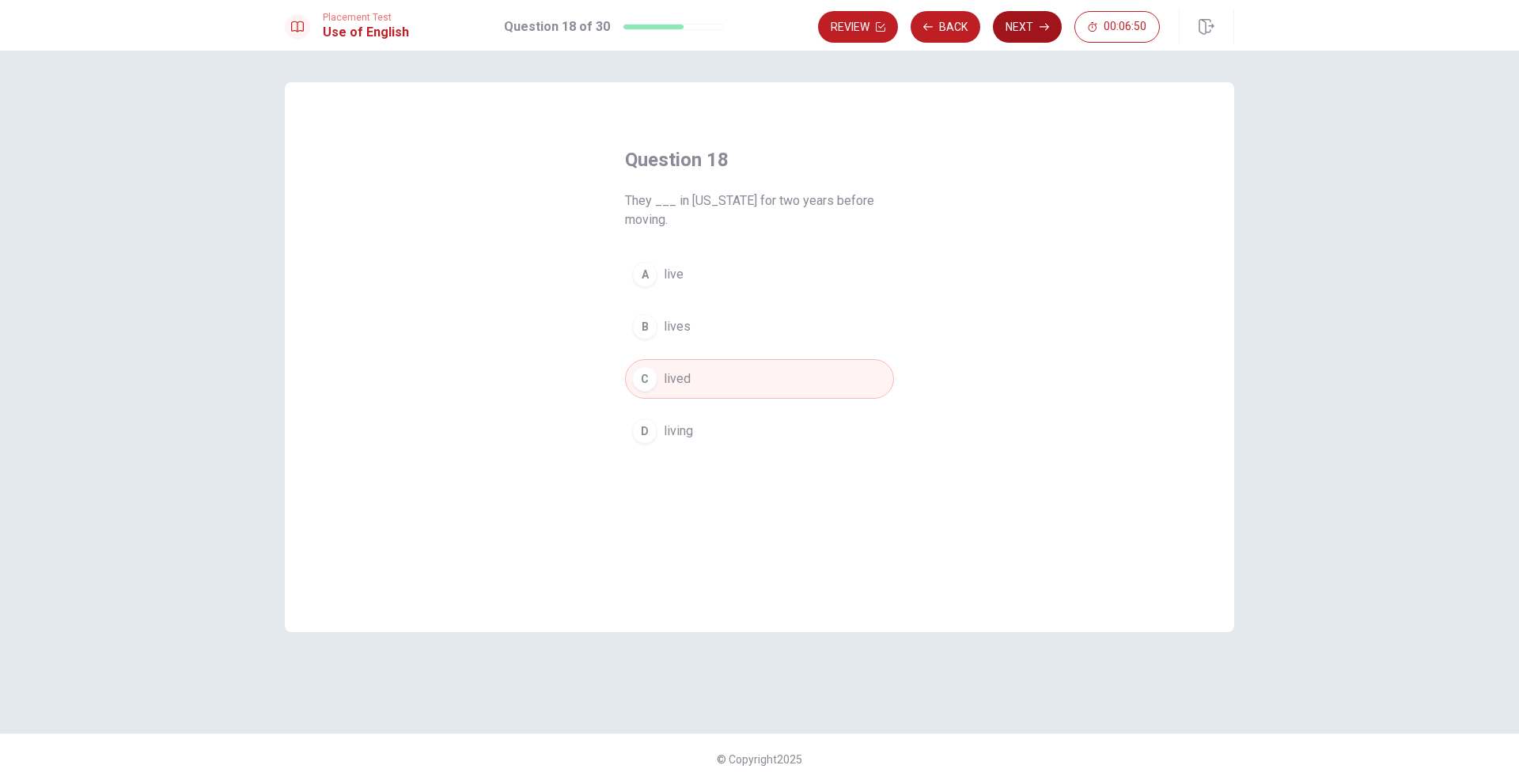
click at [1007, 31] on button "Next" at bounding box center [1027, 26] width 69 height 32
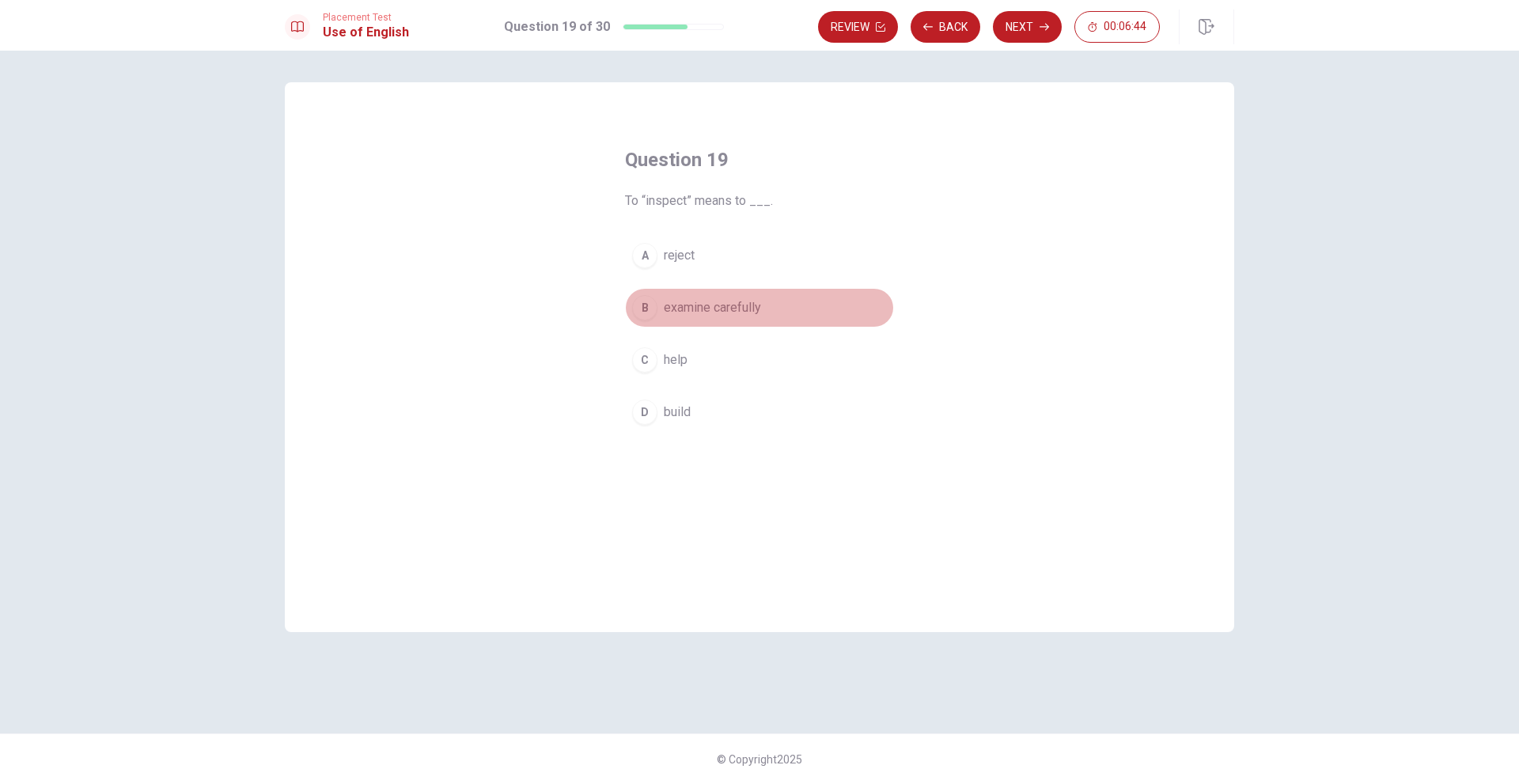
click at [725, 309] on span "examine carefully" at bounding box center [711, 308] width 97 height 19
click at [1030, 35] on button "Next" at bounding box center [1027, 26] width 69 height 32
click at [675, 407] on span "had finished" at bounding box center [697, 412] width 67 height 19
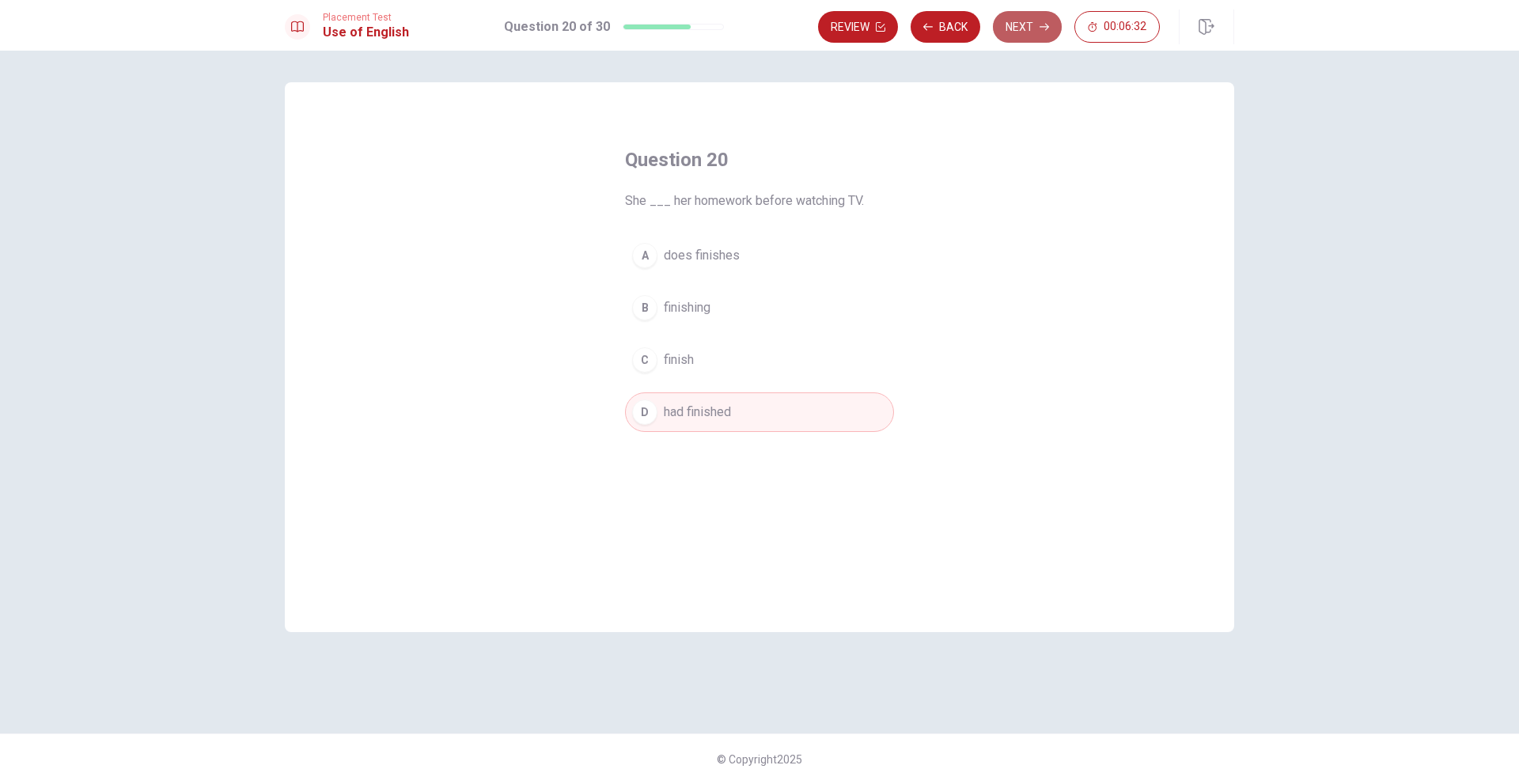
click at [1019, 33] on button "Next" at bounding box center [1027, 26] width 69 height 32
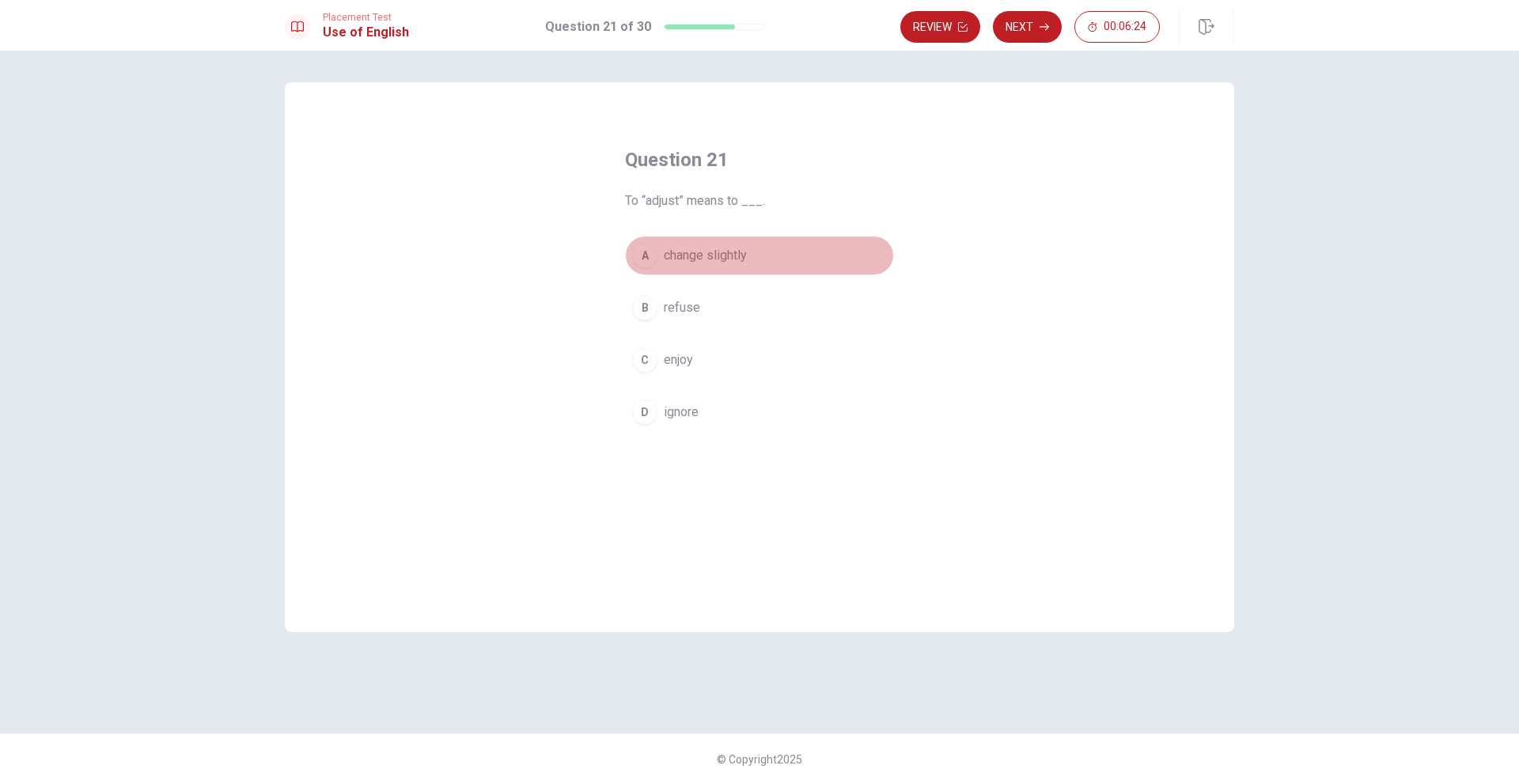
click at [729, 260] on span "change slightly" at bounding box center [705, 255] width 83 height 19
click at [1041, 34] on button "Next" at bounding box center [1027, 26] width 69 height 32
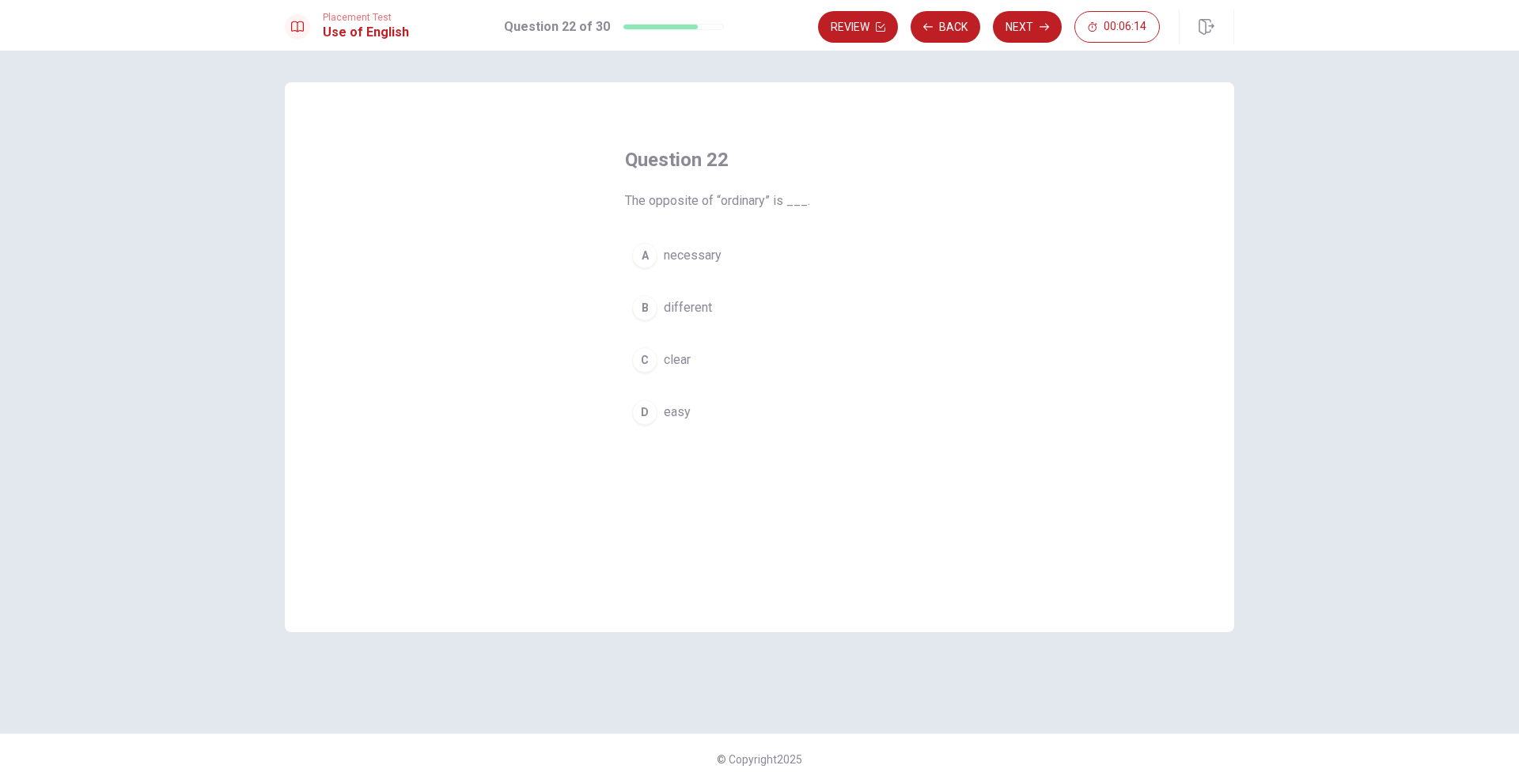
click at [717, 310] on button "B different" at bounding box center [760, 308] width 269 height 40
click at [1014, 34] on button "Next" at bounding box center [1027, 26] width 69 height 32
click at [668, 360] on span "sent" at bounding box center [675, 359] width 24 height 19
click at [1033, 31] on button "Next" at bounding box center [1027, 26] width 69 height 32
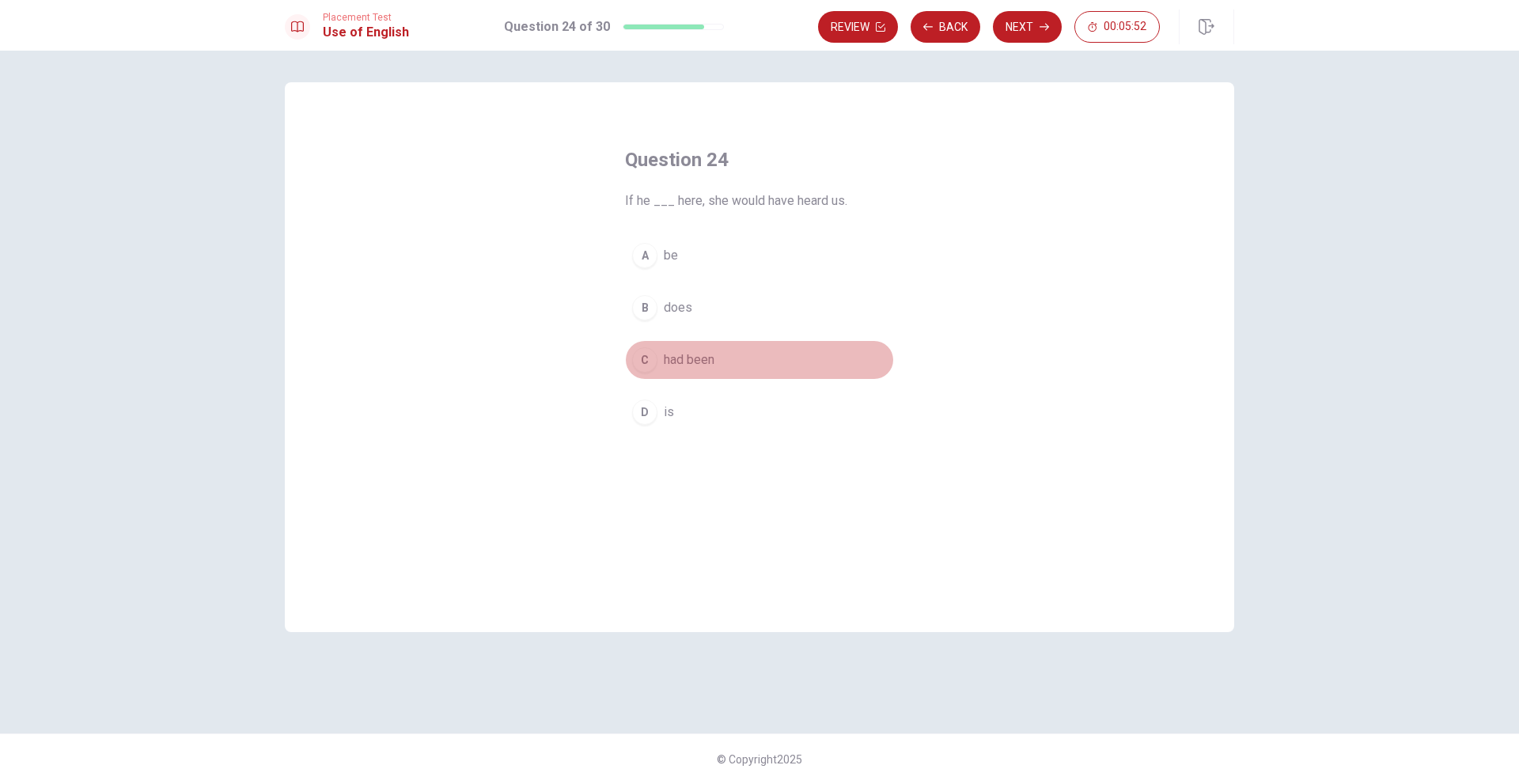
click at [693, 367] on span "had been" at bounding box center [689, 359] width 51 height 19
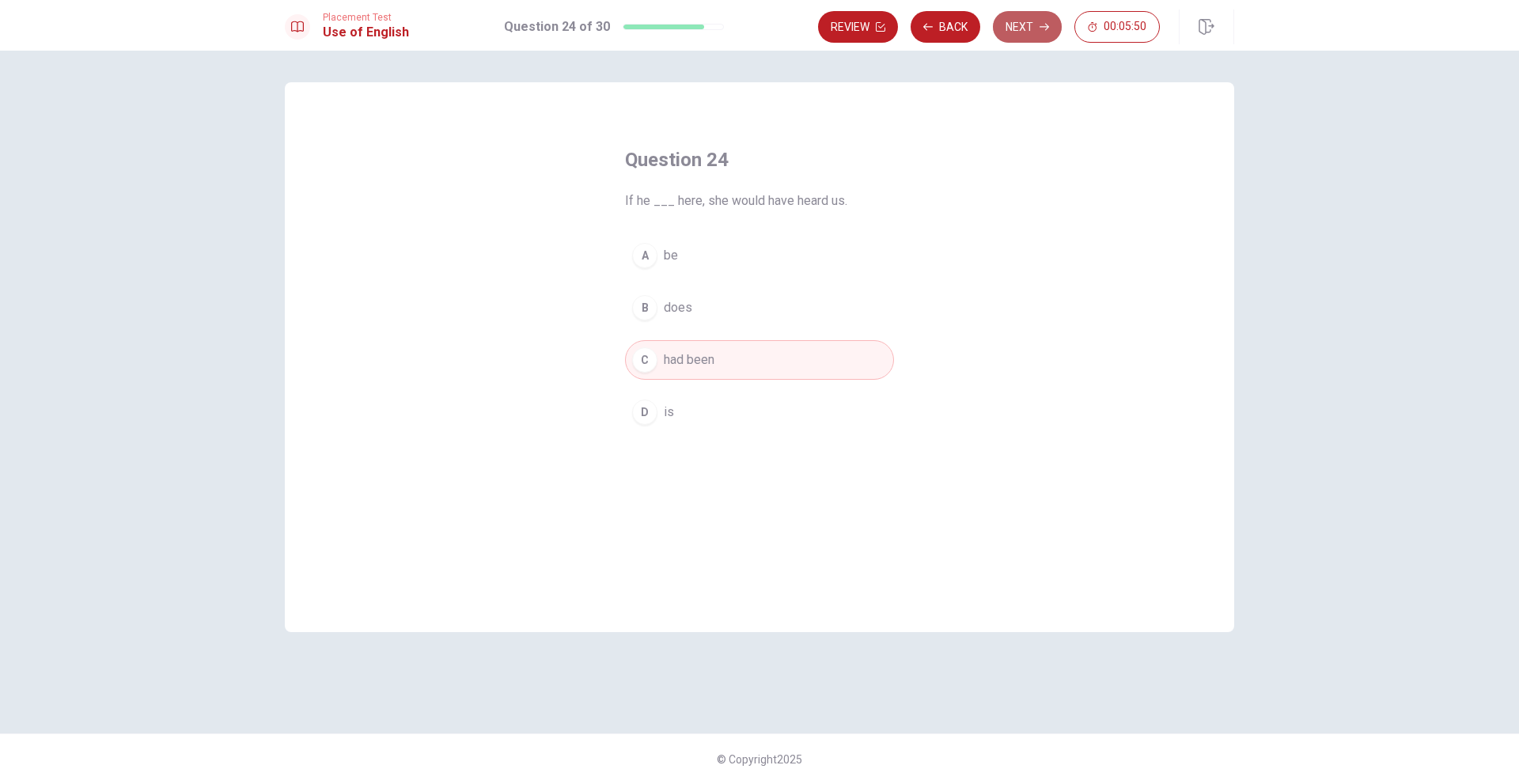
click at [1014, 29] on button "Next" at bounding box center [1027, 26] width 69 height 32
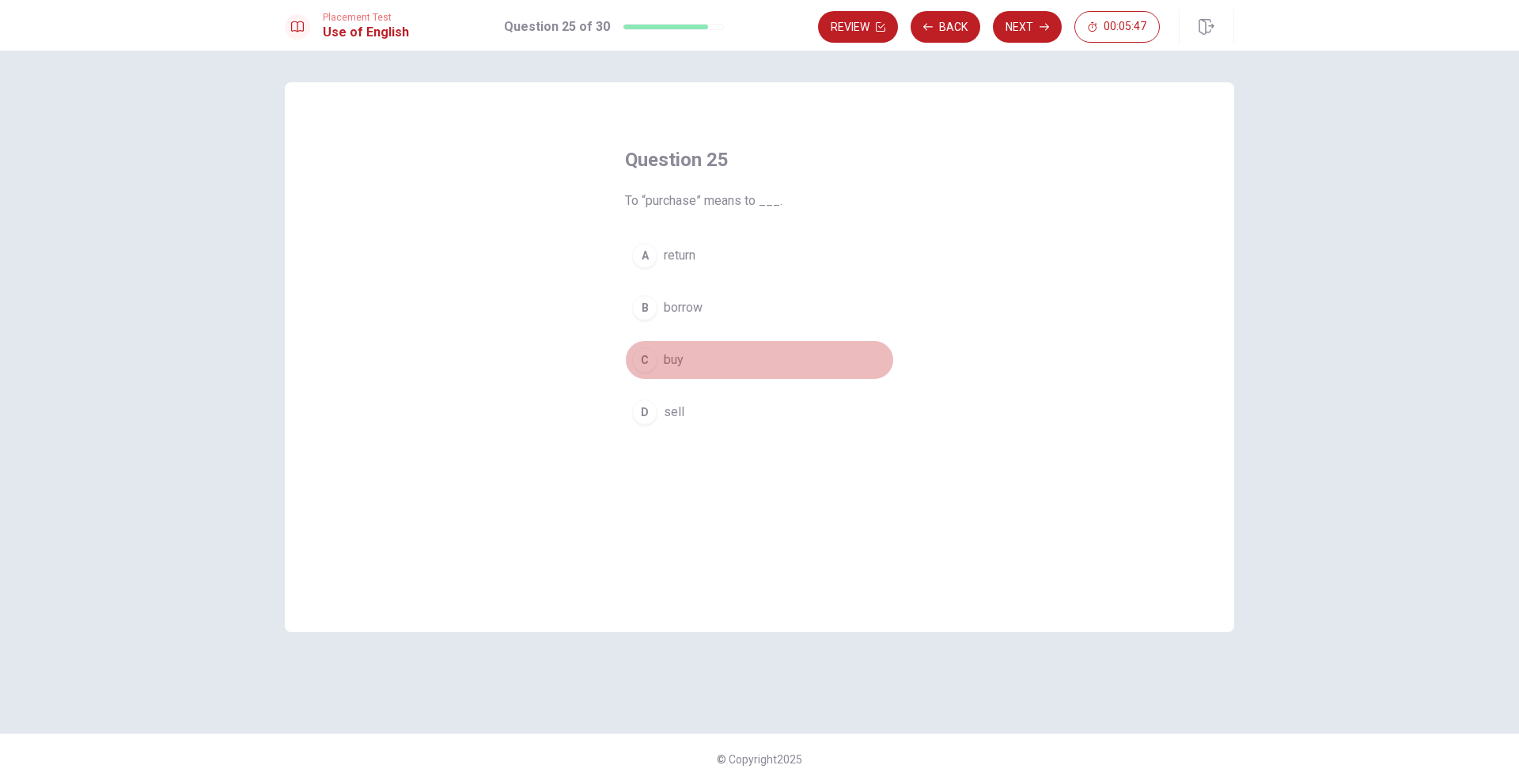
click at [720, 368] on button "C buy" at bounding box center [760, 360] width 269 height 40
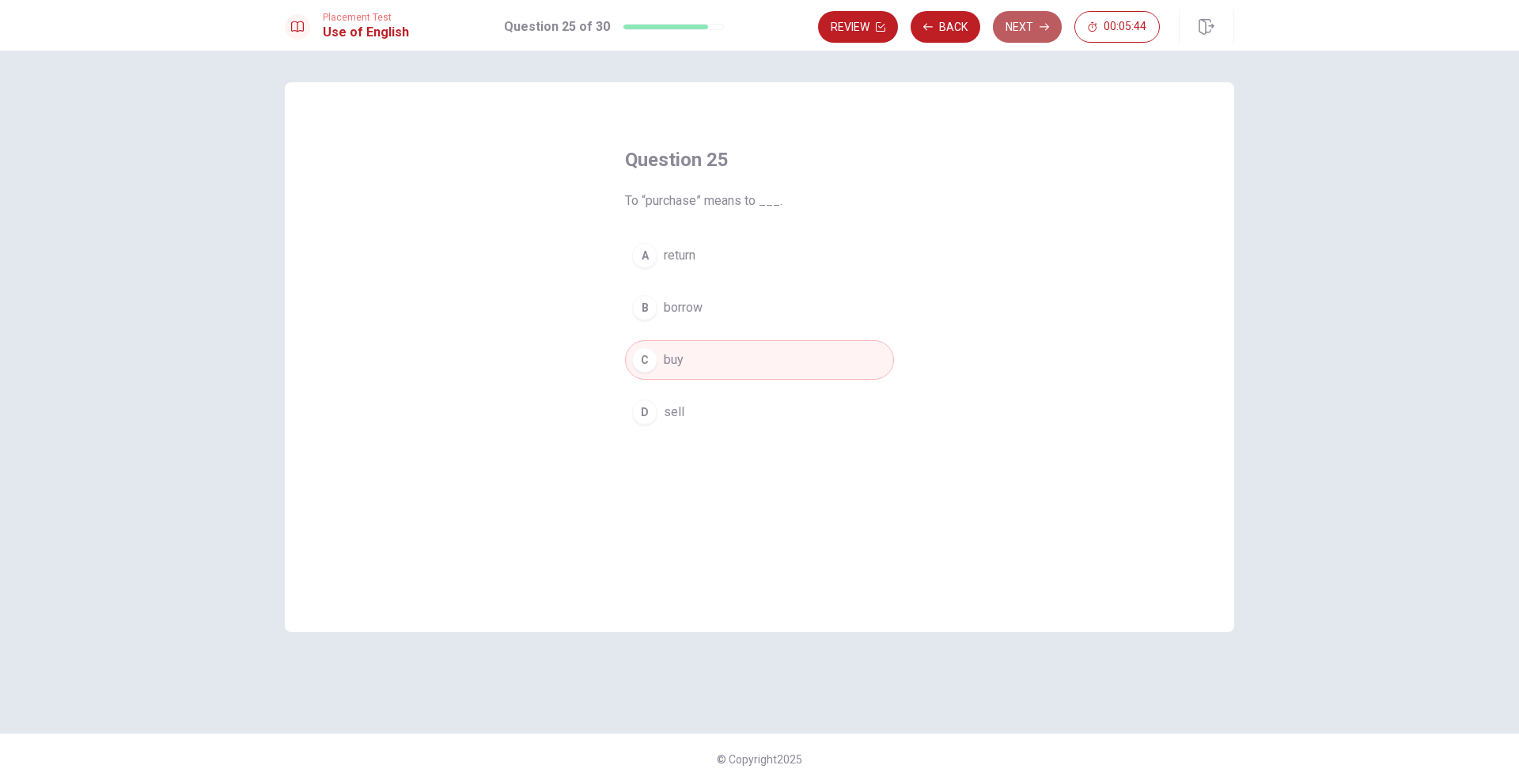
click at [1045, 16] on button "Next" at bounding box center [1027, 26] width 69 height 32
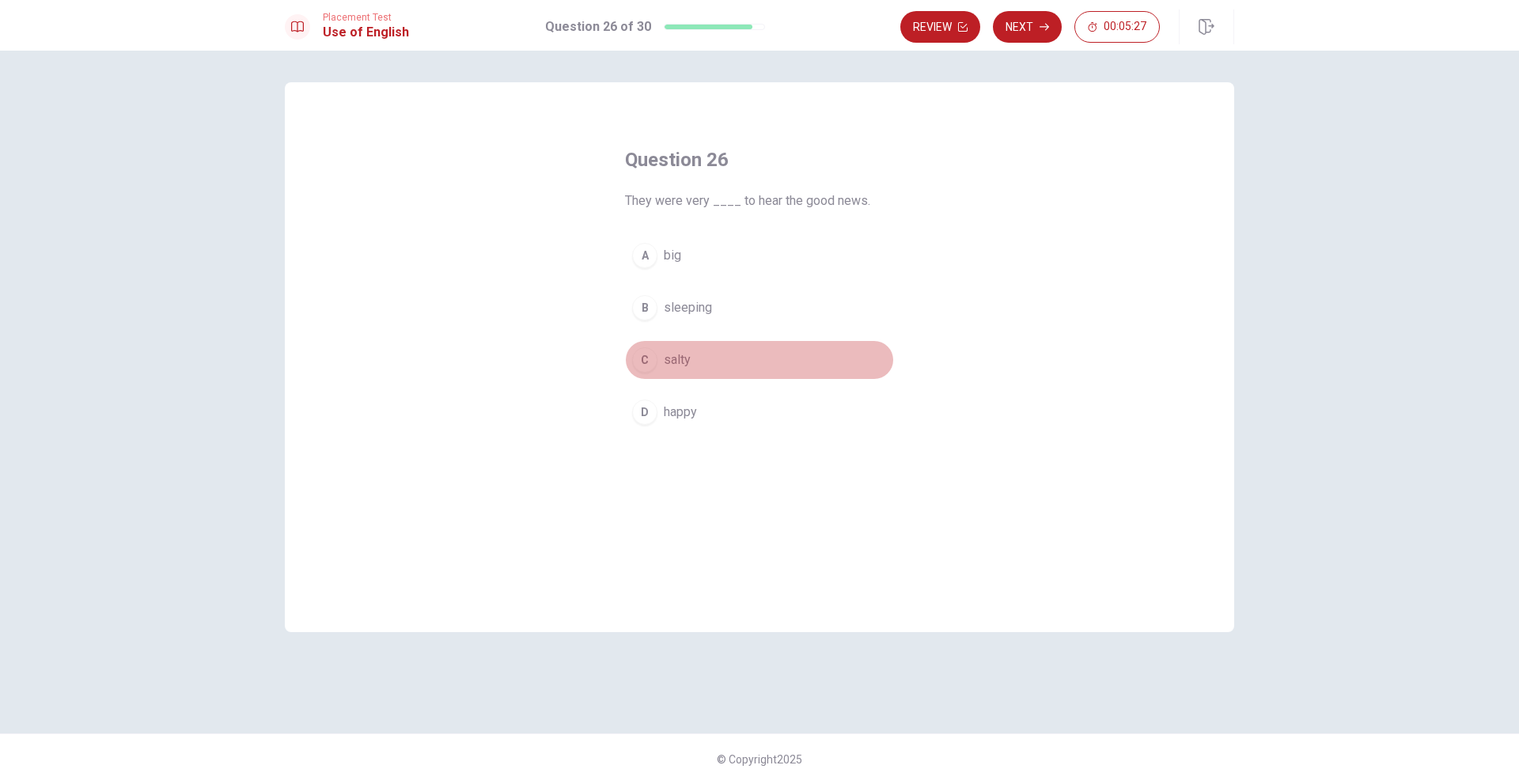
click at [679, 368] on span "salty" at bounding box center [677, 359] width 27 height 19
click at [720, 404] on button "D happy" at bounding box center [760, 412] width 269 height 40
click at [664, 359] on button "C salty" at bounding box center [760, 360] width 269 height 40
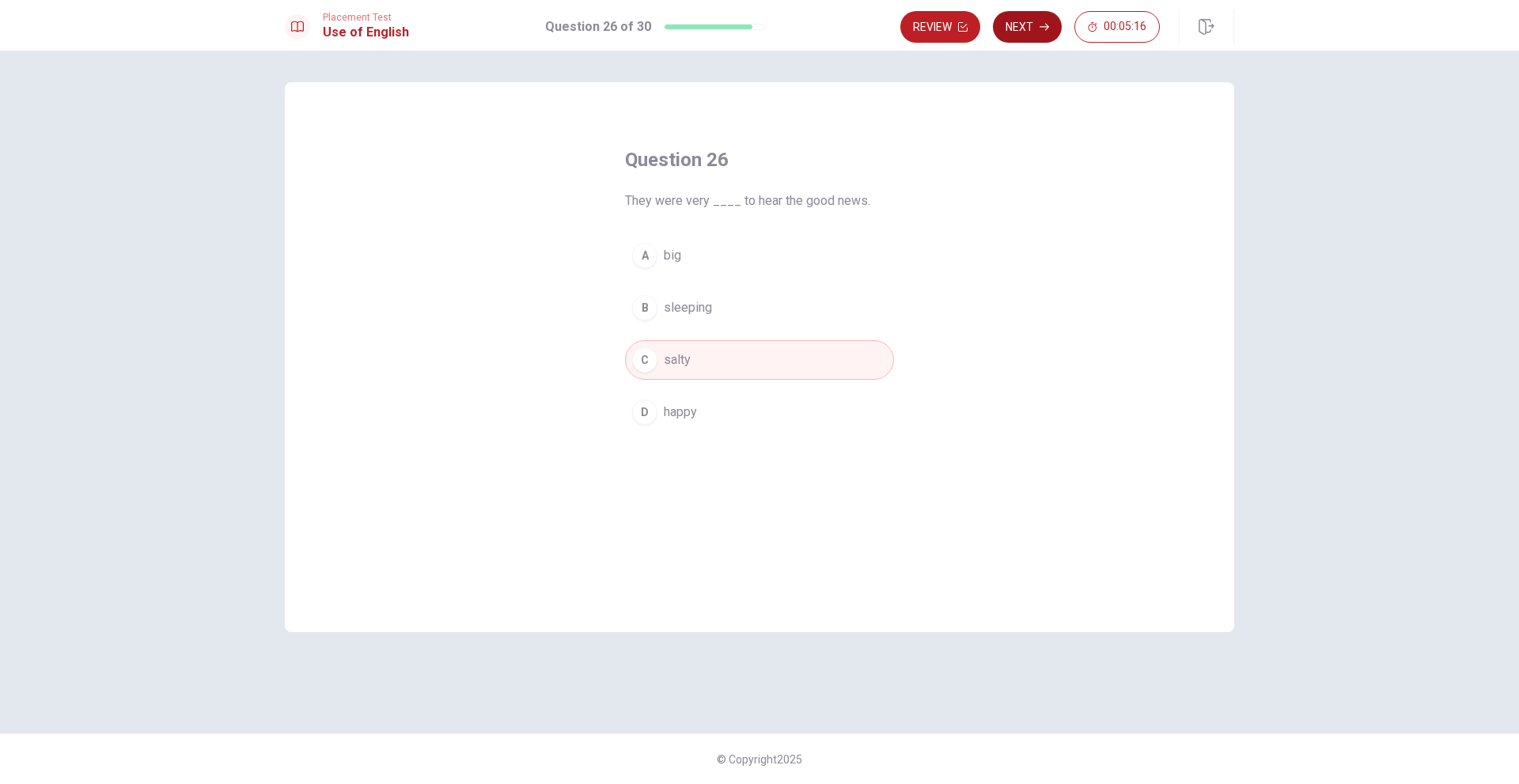
click at [1014, 34] on button "Next" at bounding box center [1027, 26] width 69 height 32
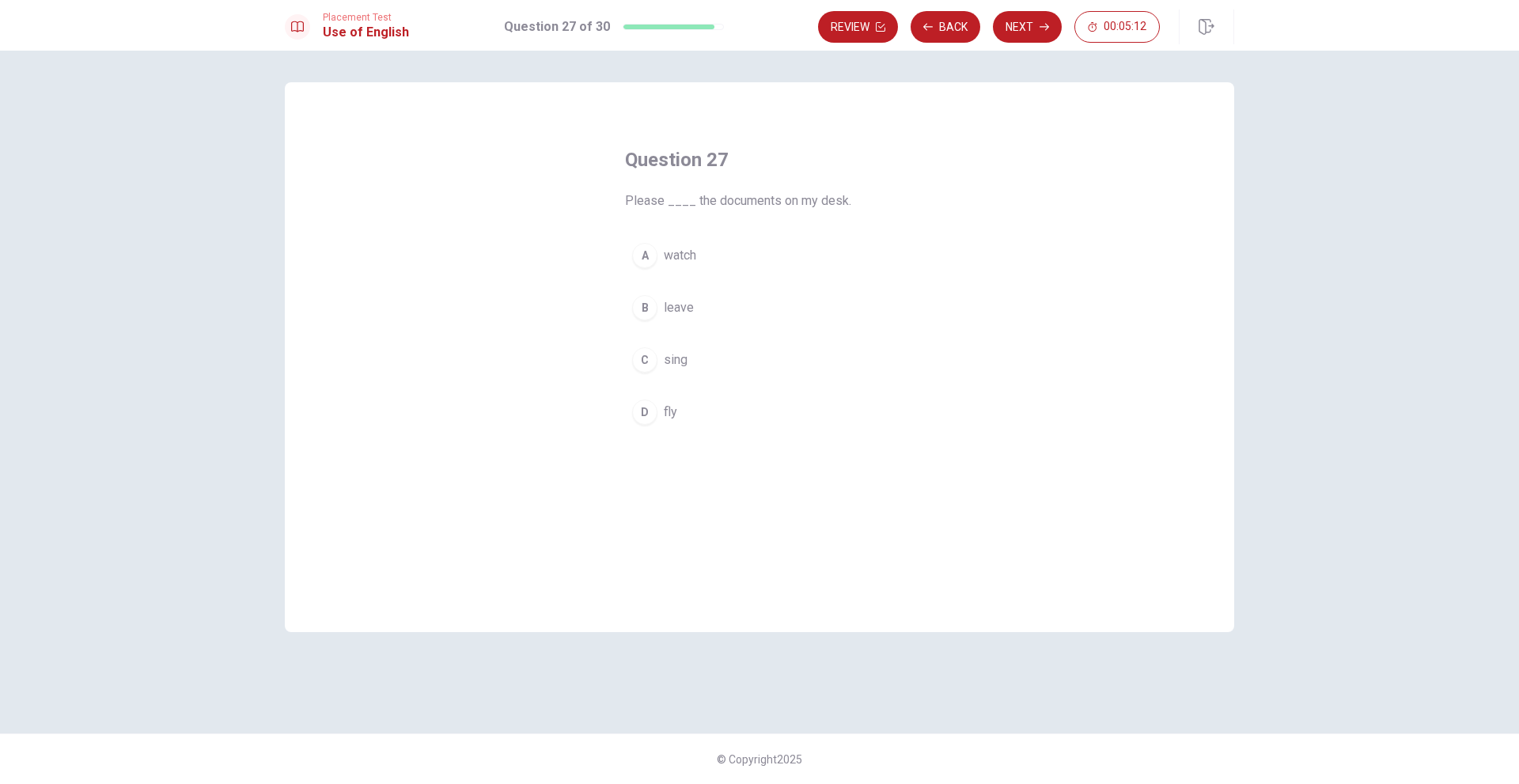
click at [685, 323] on button "B leave" at bounding box center [760, 308] width 269 height 40
click at [1034, 33] on button "Next" at bounding box center [1027, 26] width 69 height 32
click at [675, 386] on div "A An B A C The D None" at bounding box center [760, 334] width 269 height 196
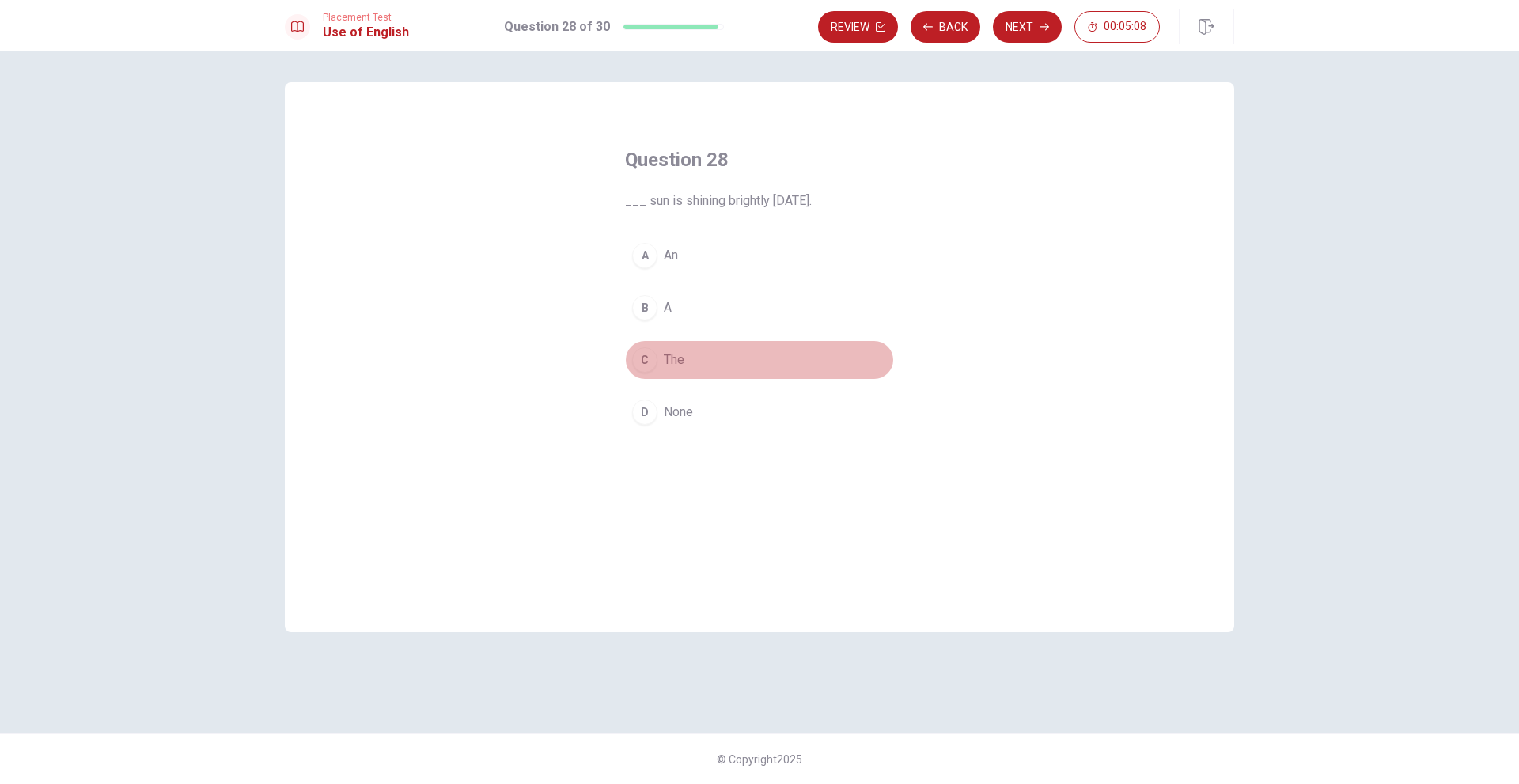
click at [653, 372] on button "C The" at bounding box center [760, 360] width 269 height 40
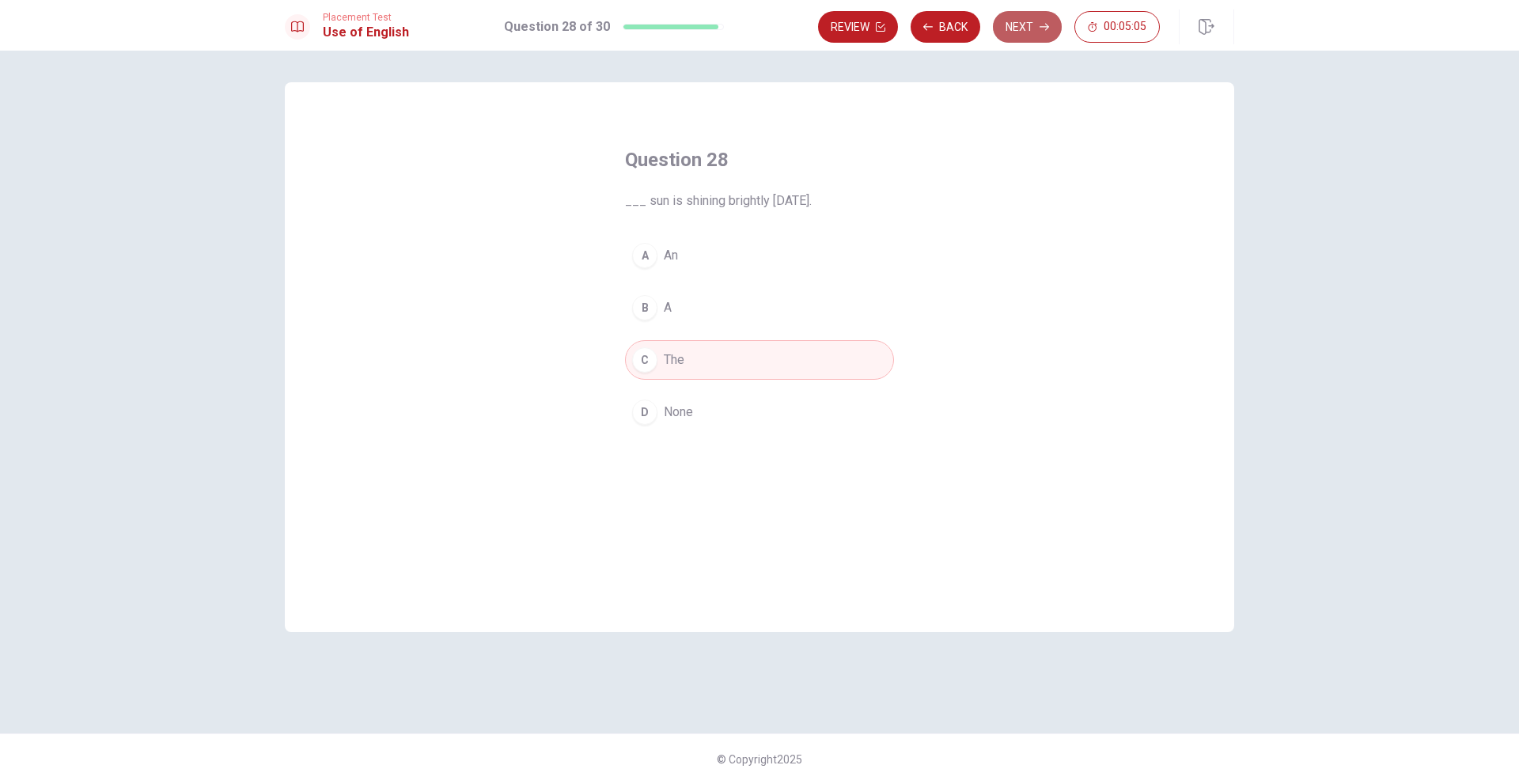
click at [1036, 35] on button "Next" at bounding box center [1027, 26] width 69 height 32
click at [757, 316] on button "B was going" at bounding box center [760, 308] width 269 height 40
click at [1025, 27] on button "Next" at bounding box center [1027, 26] width 69 height 32
click at [672, 359] on span "had" at bounding box center [673, 359] width 20 height 19
click at [1030, 28] on button "Next" at bounding box center [1027, 26] width 69 height 32
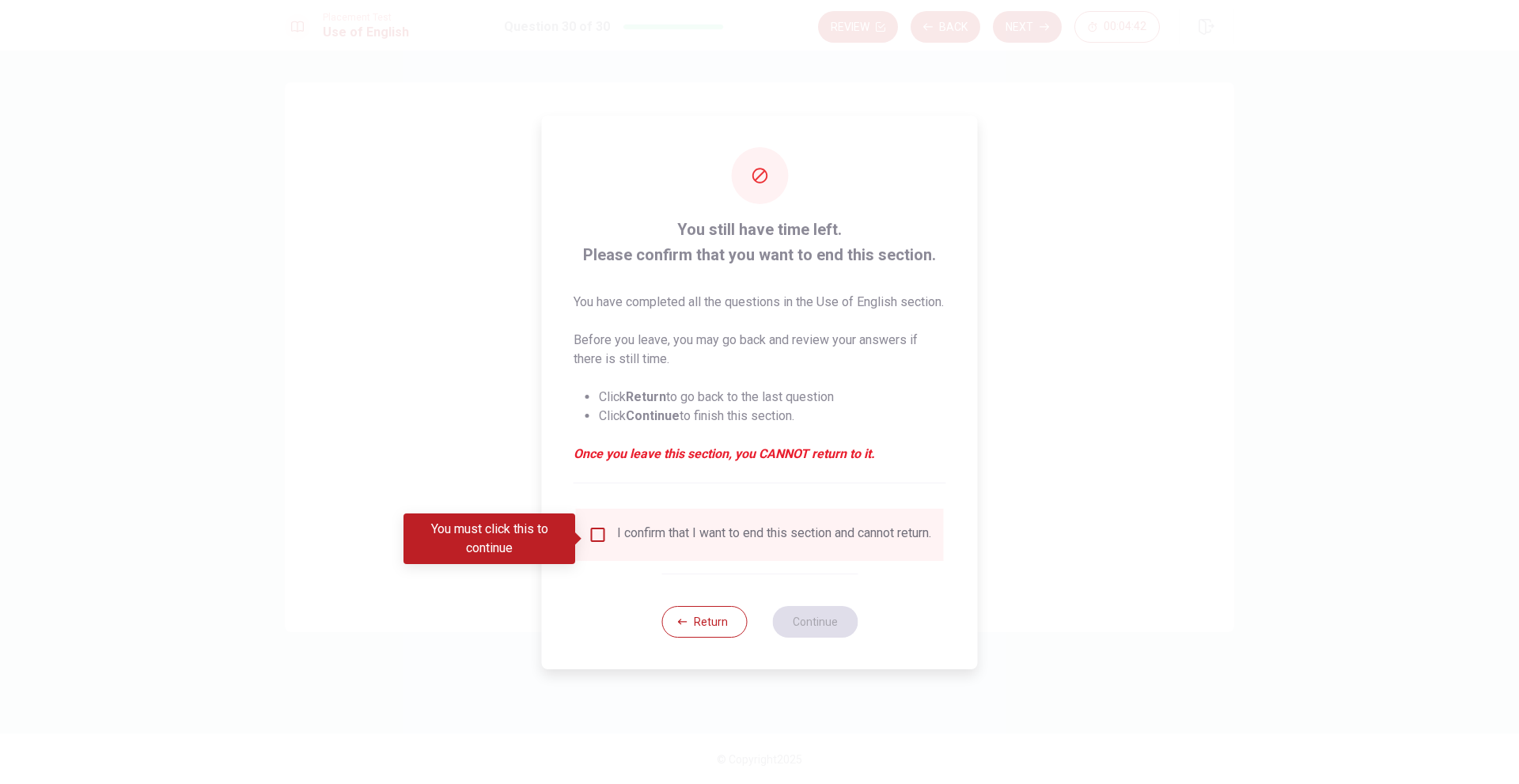
click at [625, 544] on div "I confirm that I want to end this section and cannot return." at bounding box center [774, 534] width 314 height 19
click at [605, 534] on div "I confirm that I want to end this section and cannot return." at bounding box center [760, 534] width 342 height 19
click at [680, 638] on button "Return" at bounding box center [704, 622] width 85 height 32
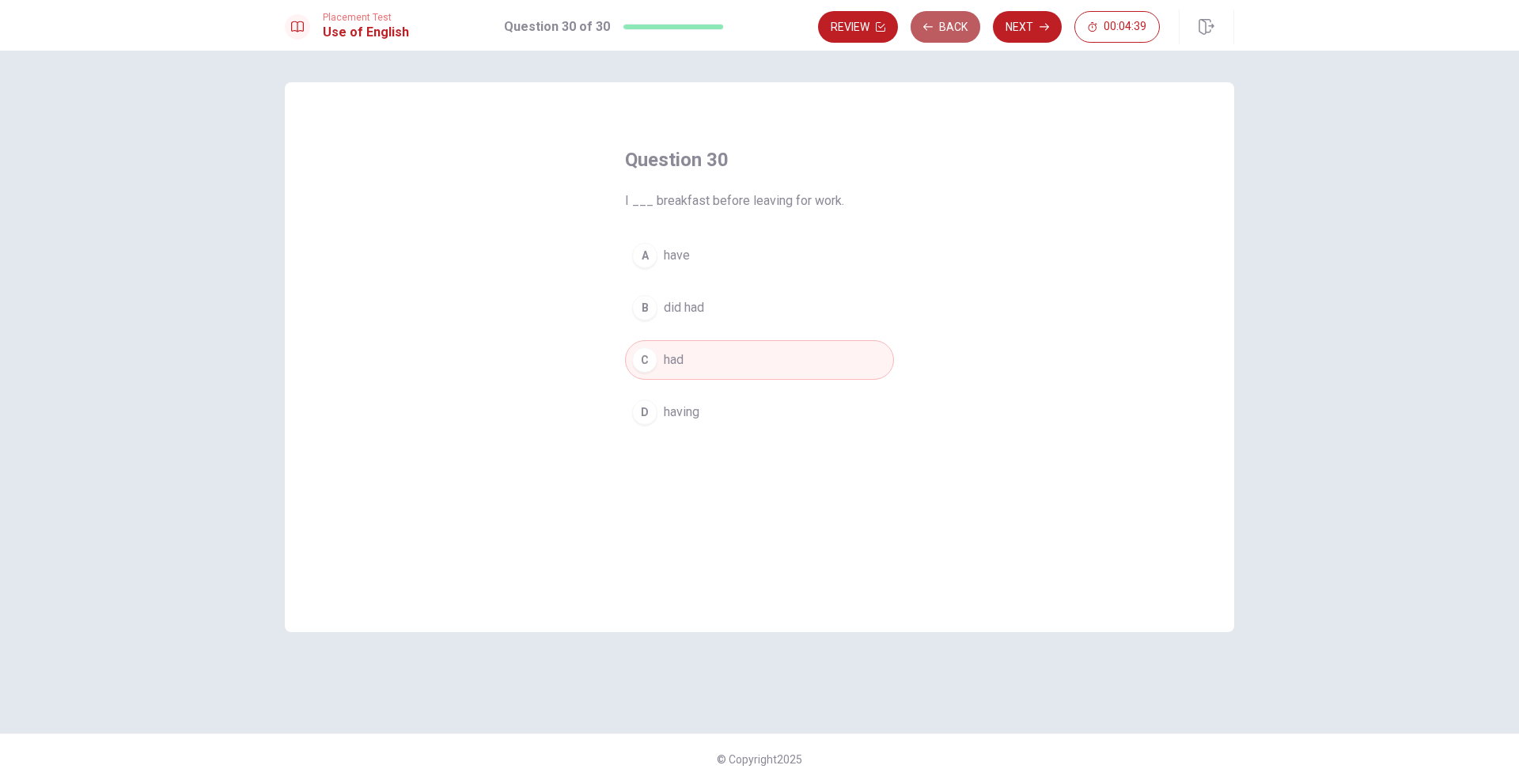
click at [954, 29] on button "Back" at bounding box center [945, 26] width 70 height 32
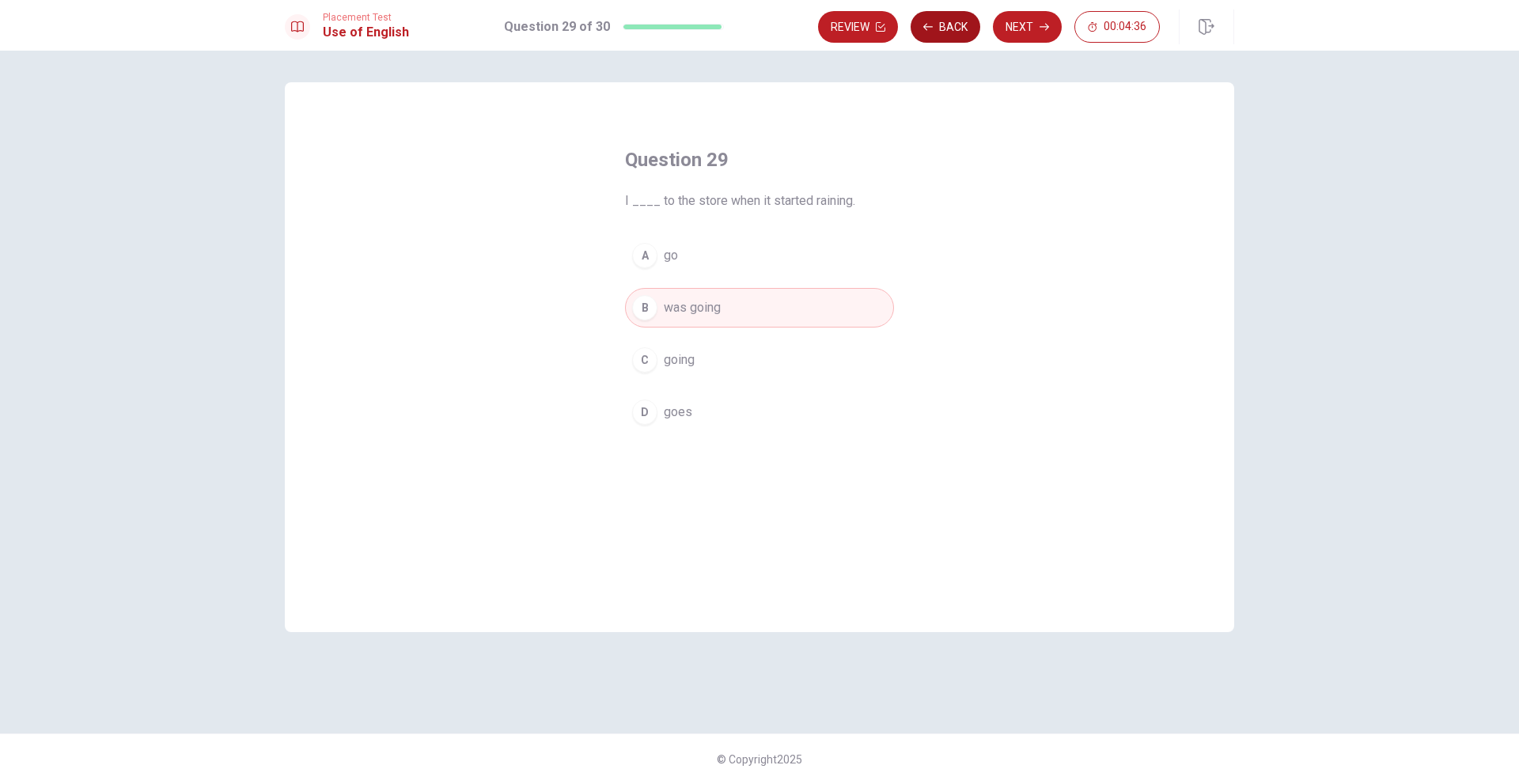
click at [954, 29] on button "Back" at bounding box center [945, 26] width 70 height 32
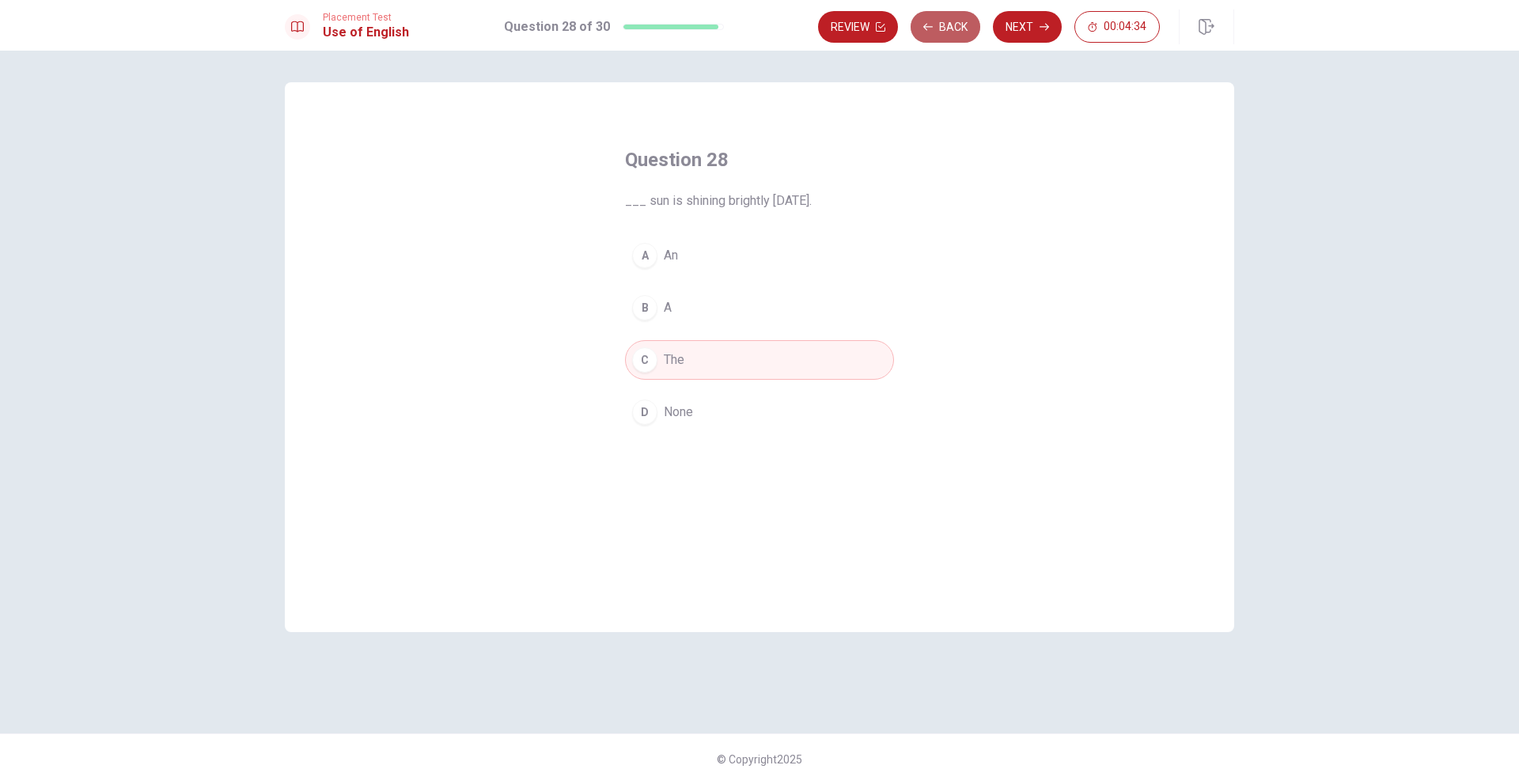
click at [954, 29] on button "Back" at bounding box center [945, 26] width 70 height 32
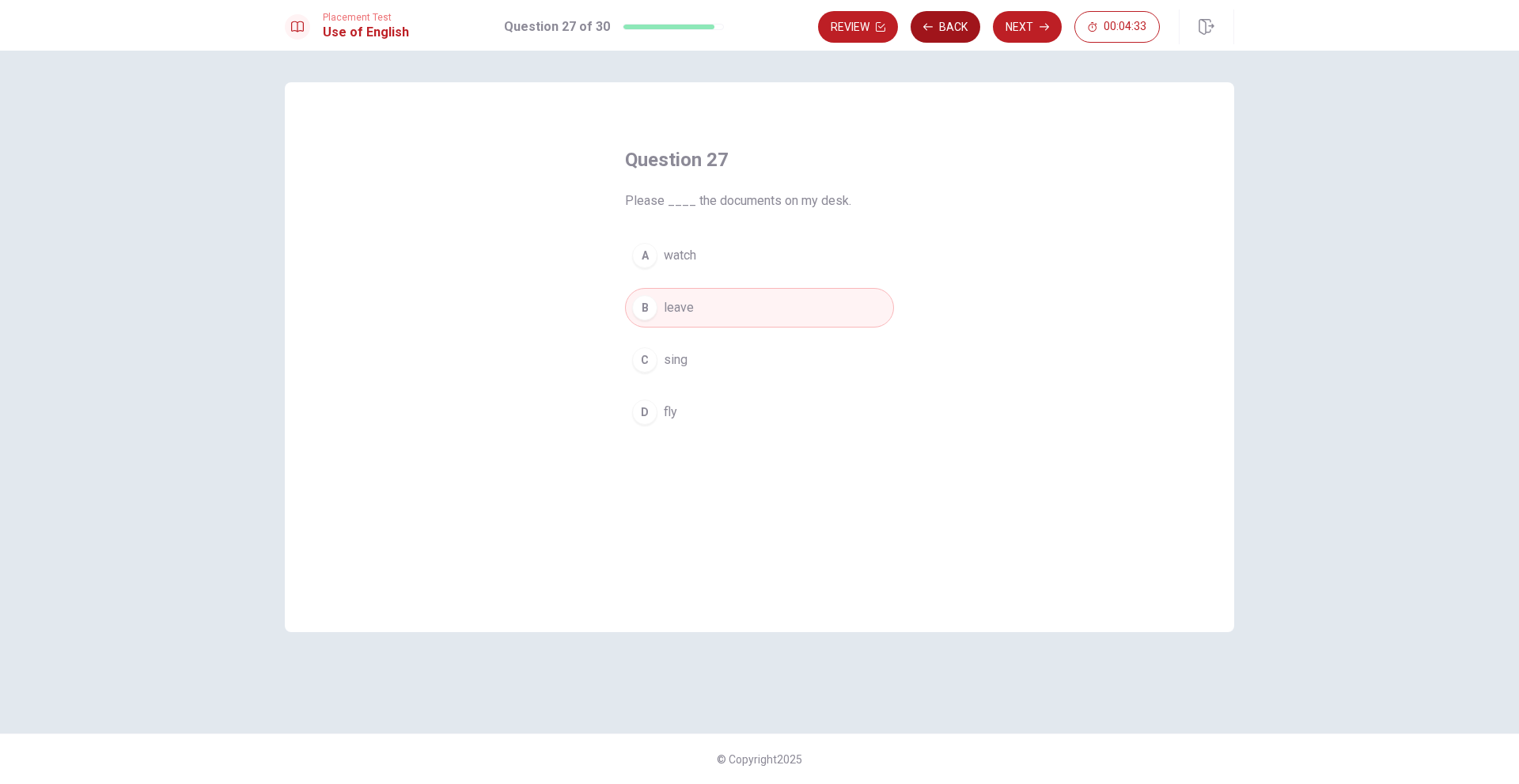
click at [954, 29] on button "Back" at bounding box center [945, 26] width 70 height 32
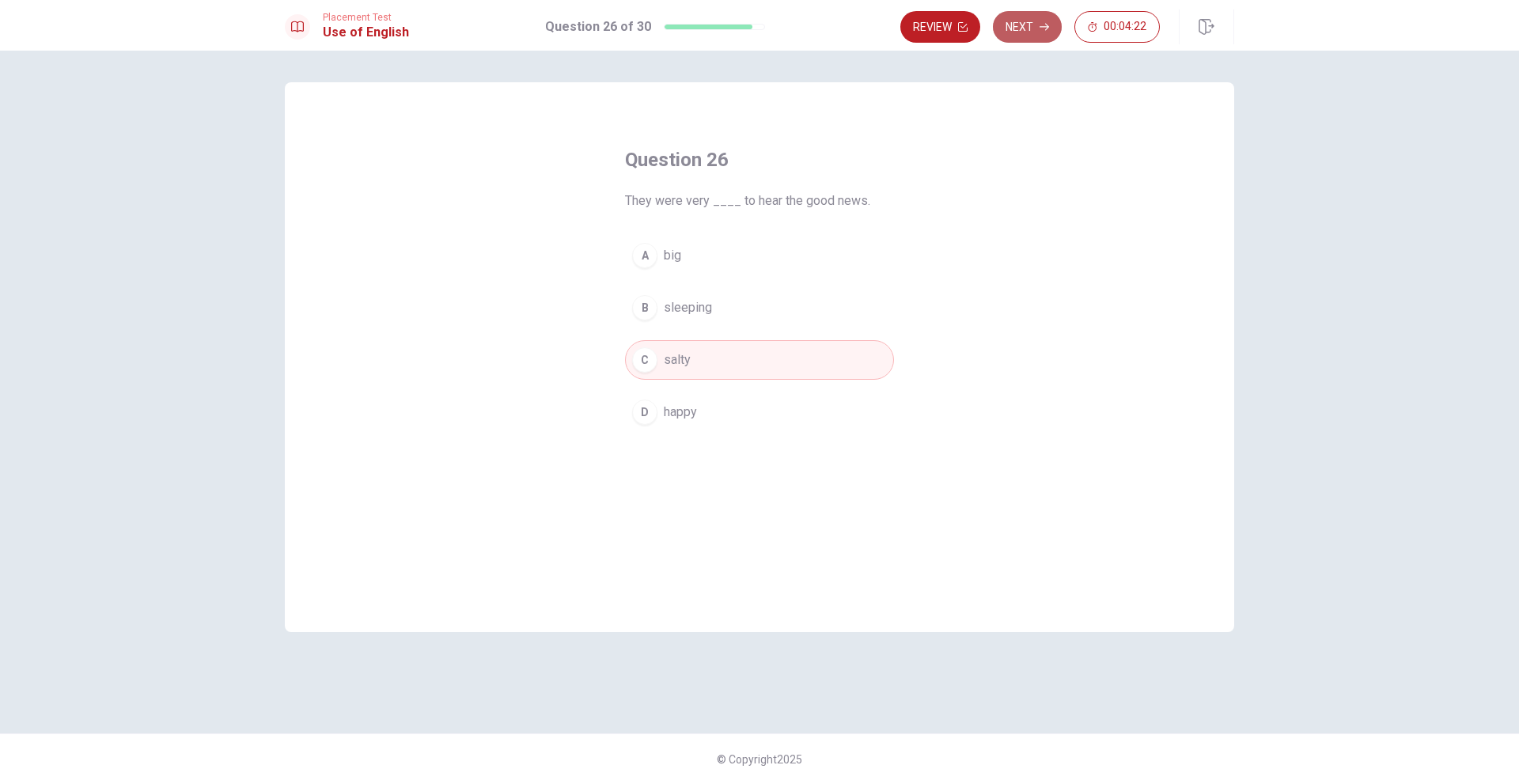
click at [1024, 28] on button "Next" at bounding box center [1027, 26] width 69 height 32
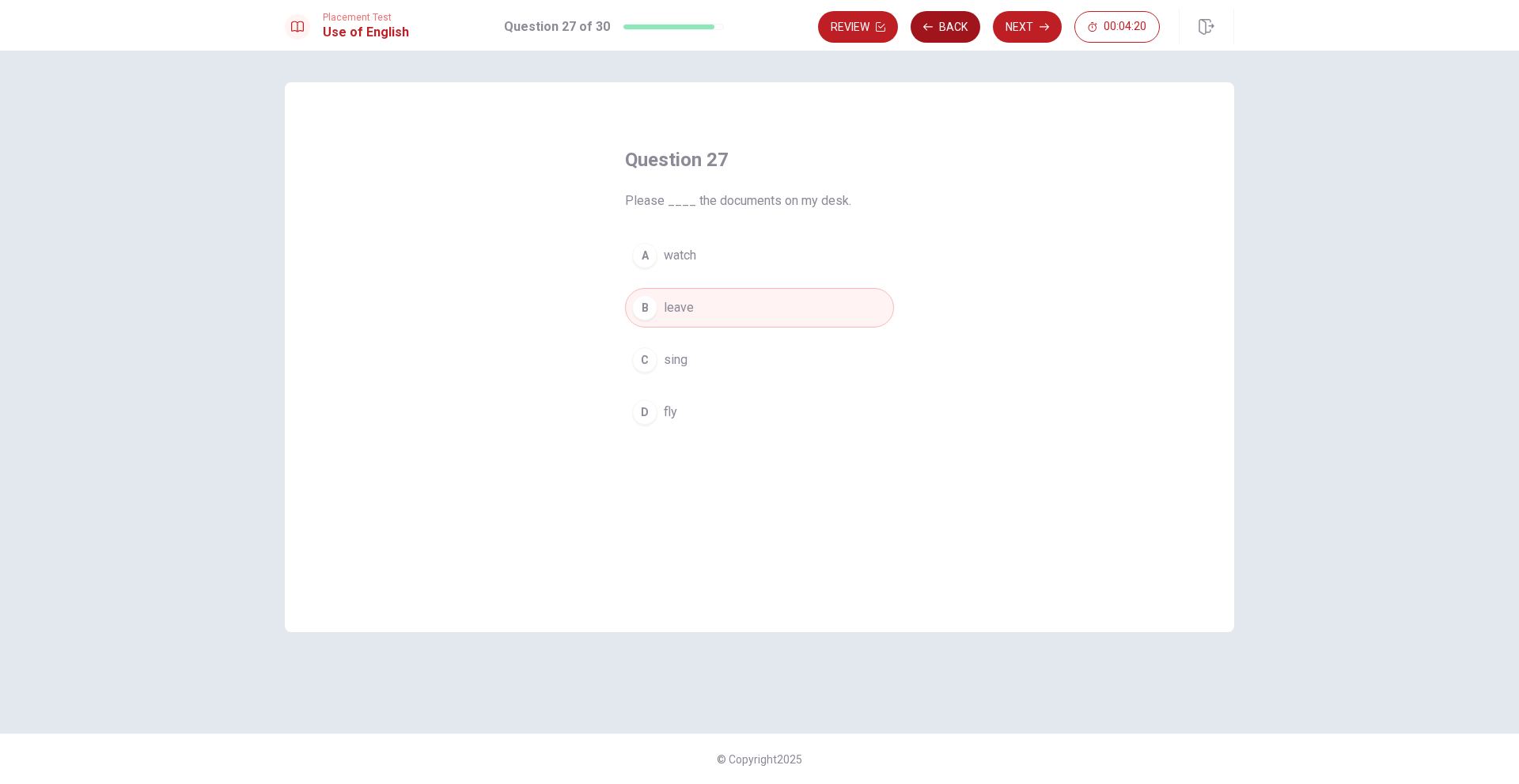
click at [965, 22] on button "Back" at bounding box center [945, 26] width 70 height 32
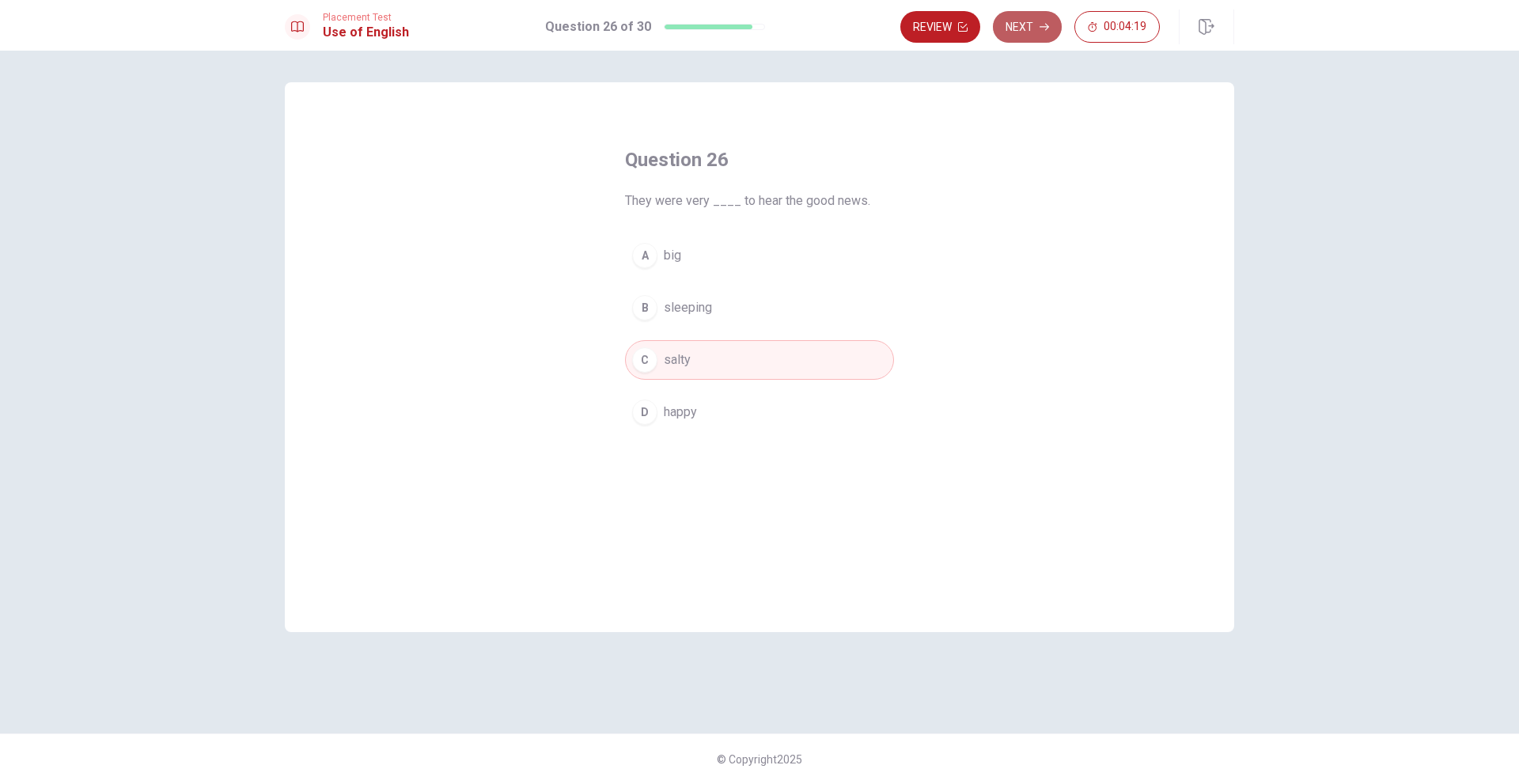
click at [1015, 30] on button "Next" at bounding box center [1027, 26] width 69 height 32
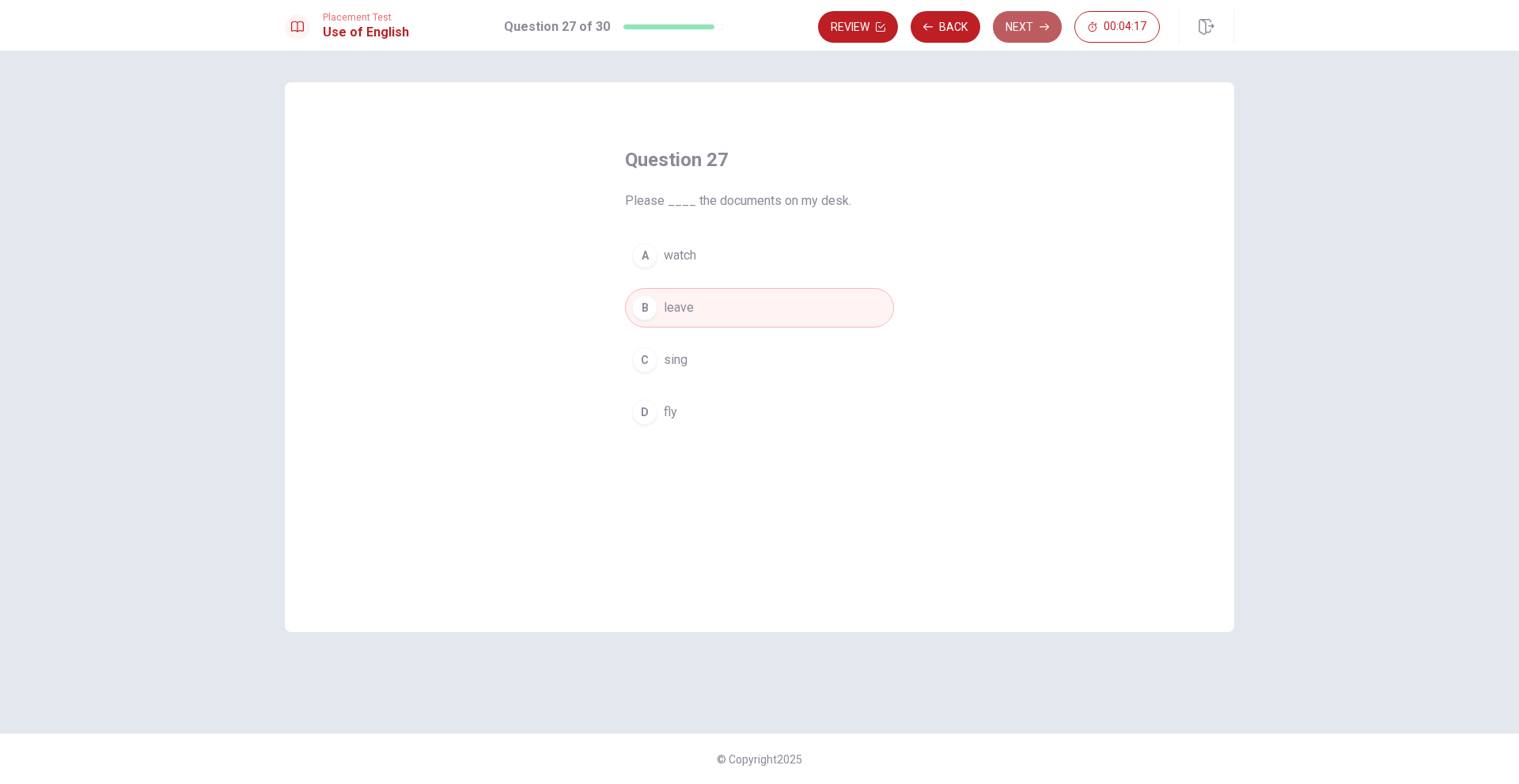
click at [1015, 30] on button "Next" at bounding box center [1027, 26] width 69 height 32
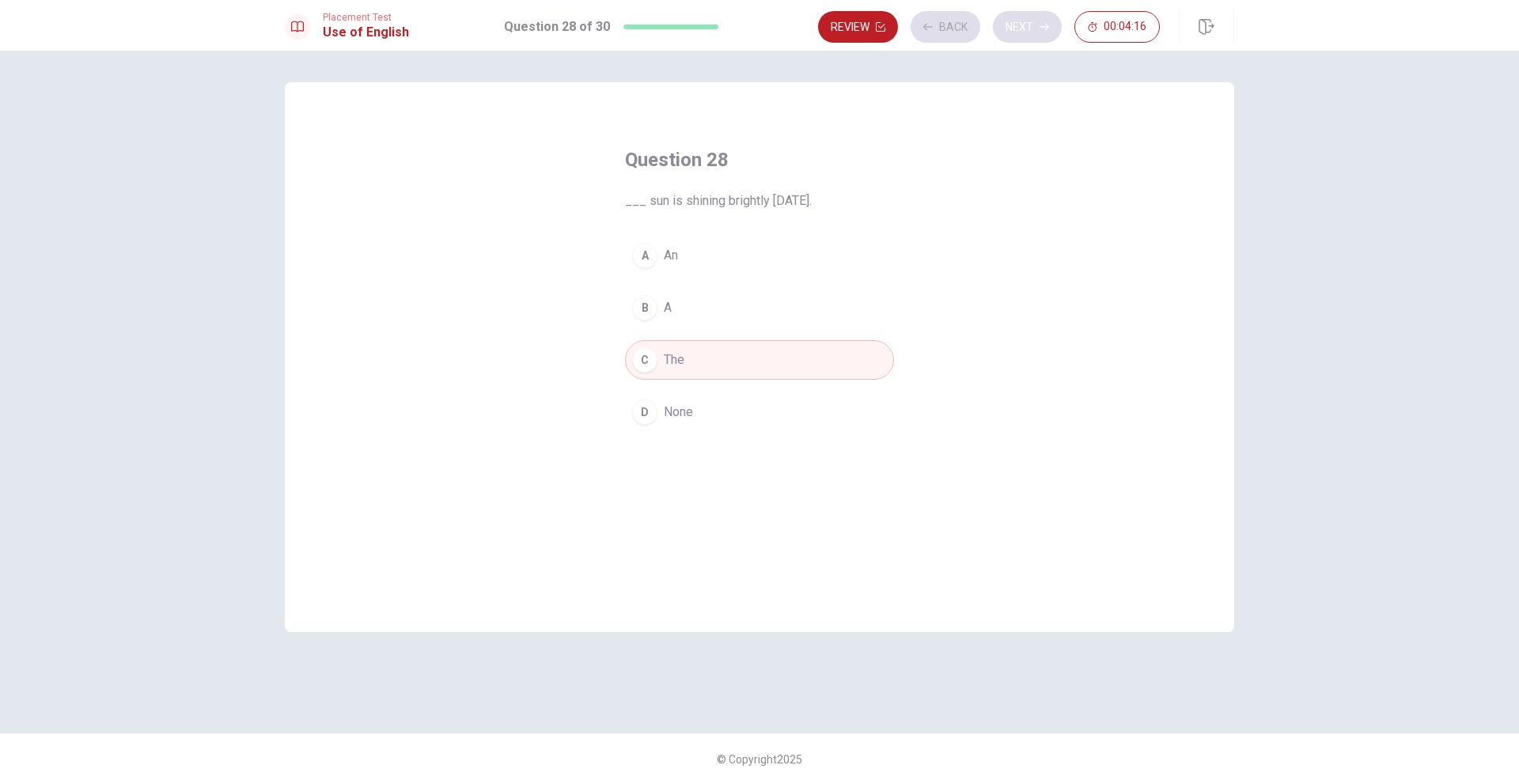
click at [1016, 28] on div "Review Back Next 00:04:16" at bounding box center [988, 26] width 342 height 32
click at [1016, 28] on button "Next" at bounding box center [1027, 26] width 69 height 32
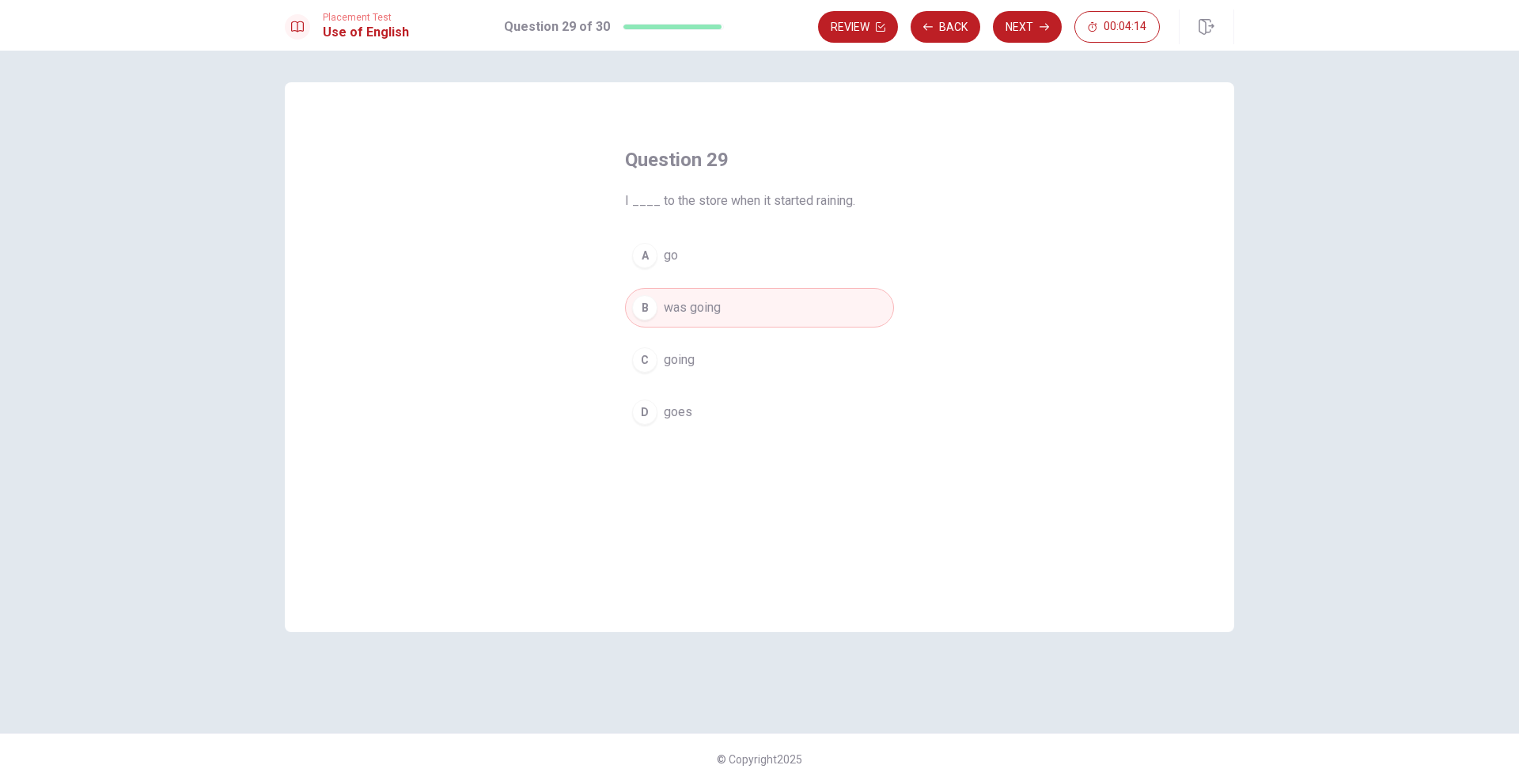
click at [1013, 30] on button "Next" at bounding box center [1027, 26] width 69 height 32
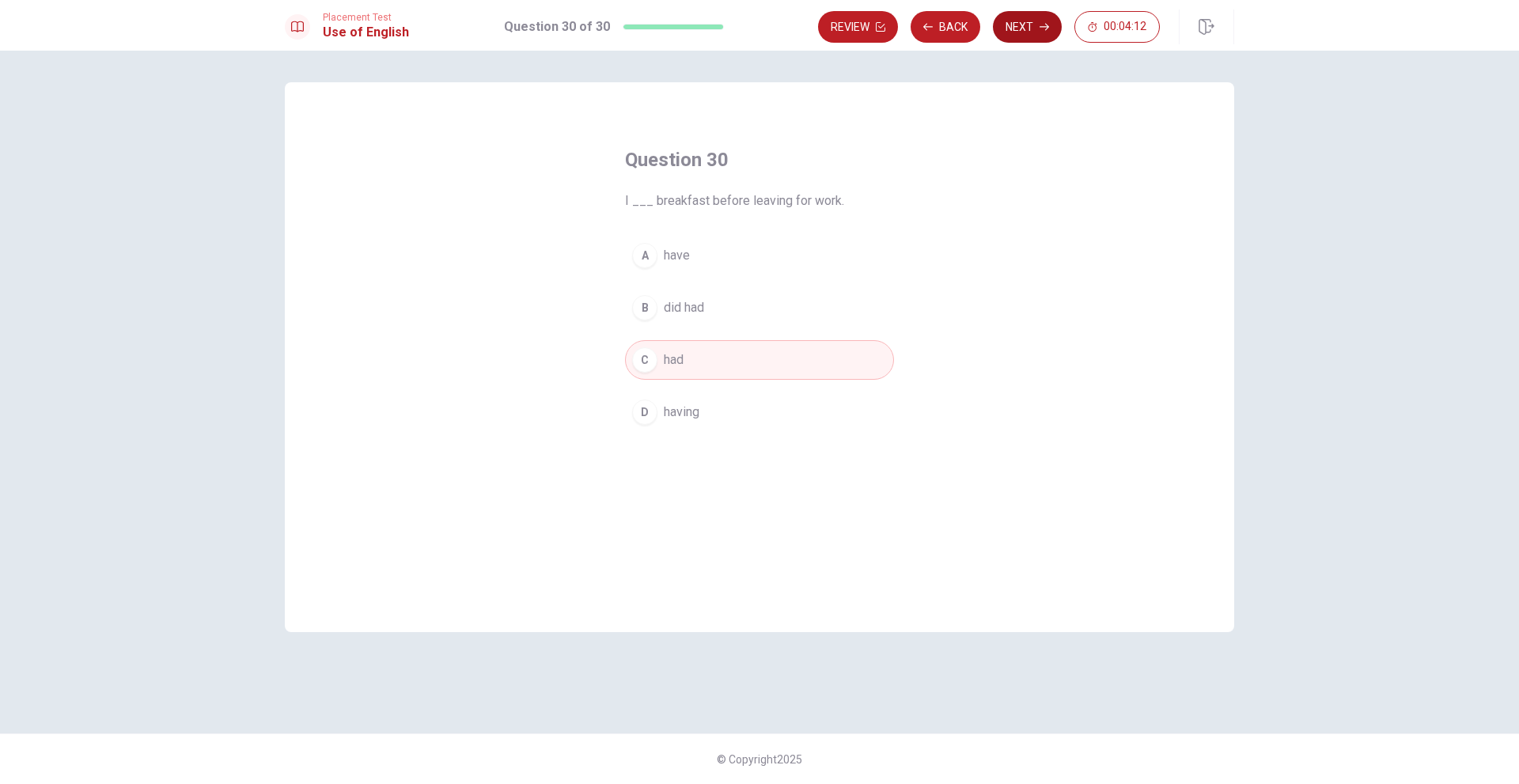
click at [1030, 24] on button "Next" at bounding box center [1027, 26] width 69 height 32
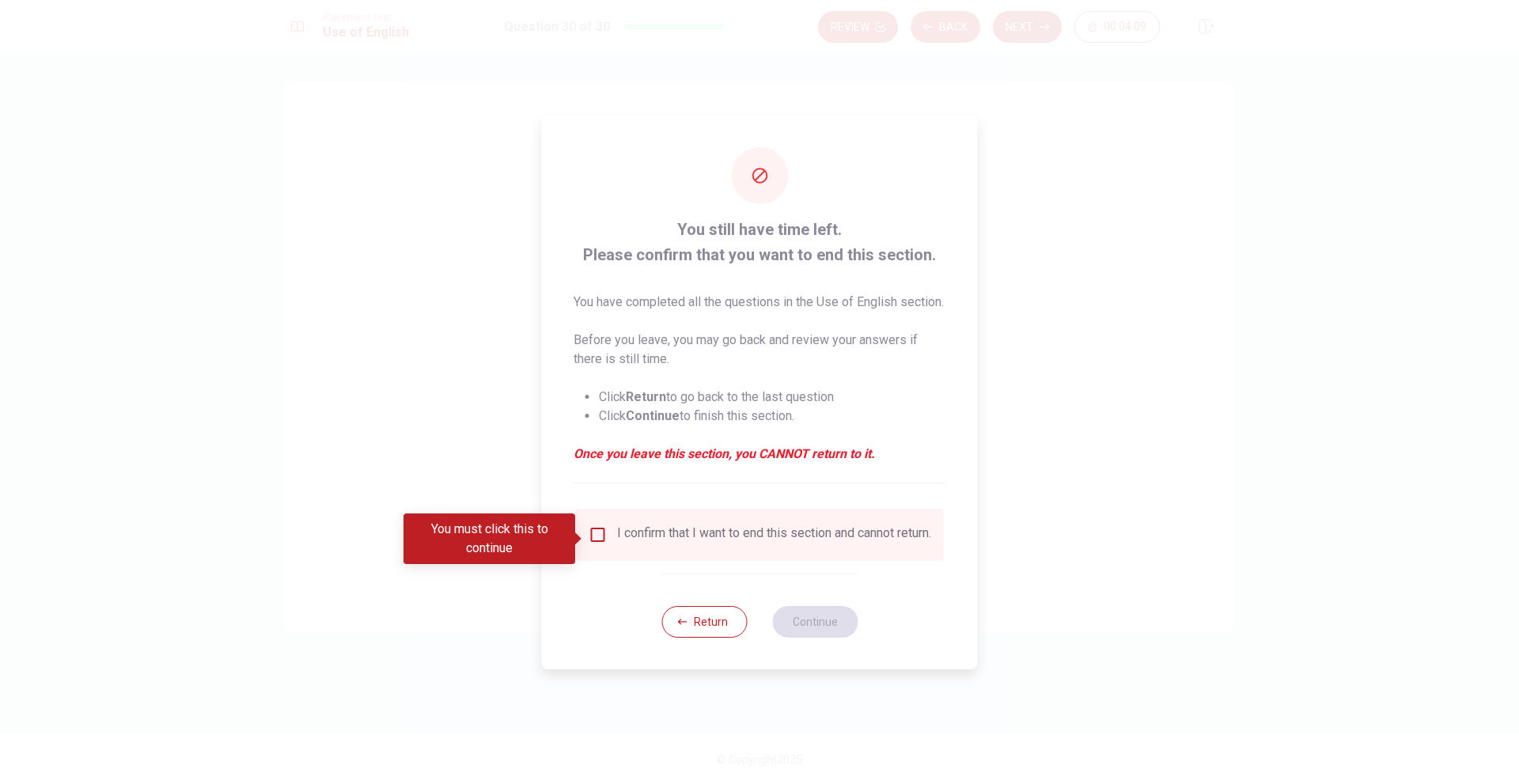
click at [680, 541] on div "I confirm that I want to end this section and cannot return." at bounding box center [774, 534] width 314 height 19
drag, startPoint x: 649, startPoint y: 547, endPoint x: 637, endPoint y: 547, distance: 12.0
click at [647, 544] on div "I confirm that I want to end this section and cannot return." at bounding box center [774, 534] width 314 height 19
click at [626, 544] on div "I confirm that I want to end this section and cannot return." at bounding box center [774, 534] width 314 height 19
click at [604, 540] on input "You must click this to continue" at bounding box center [598, 534] width 19 height 19
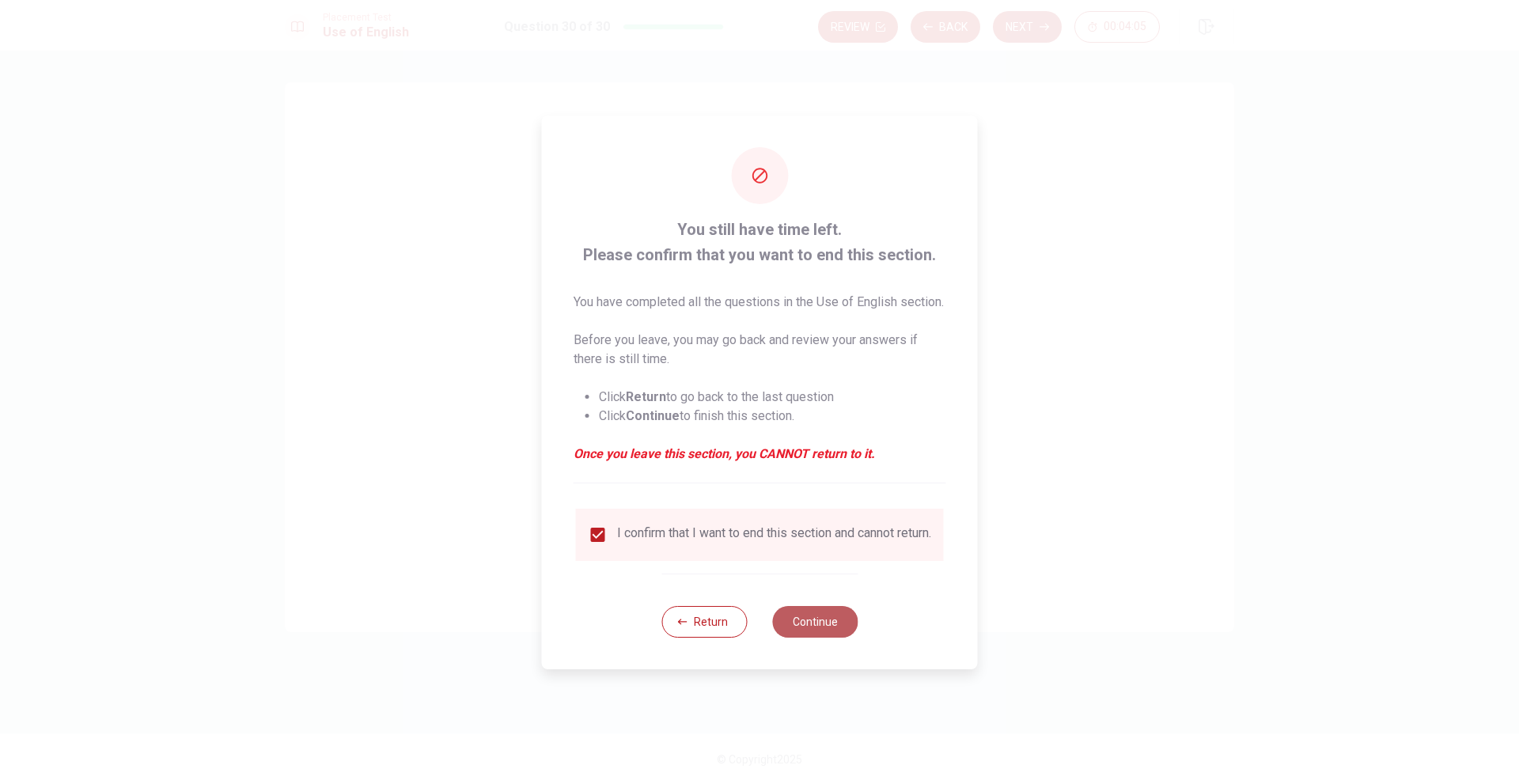
click at [801, 630] on button "Continue" at bounding box center [815, 622] width 85 height 32
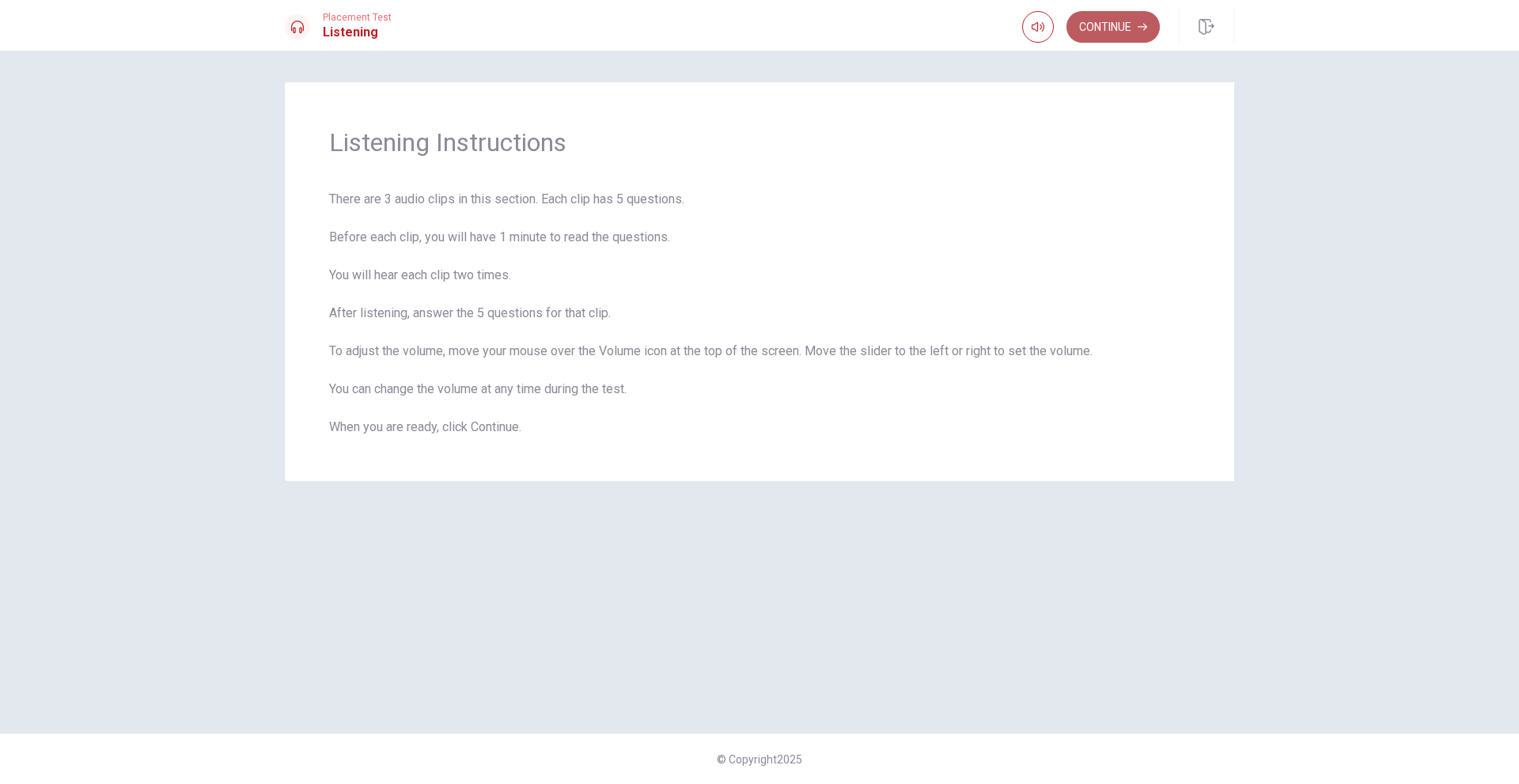
click at [1106, 28] on button "Continue" at bounding box center [1112, 26] width 93 height 32
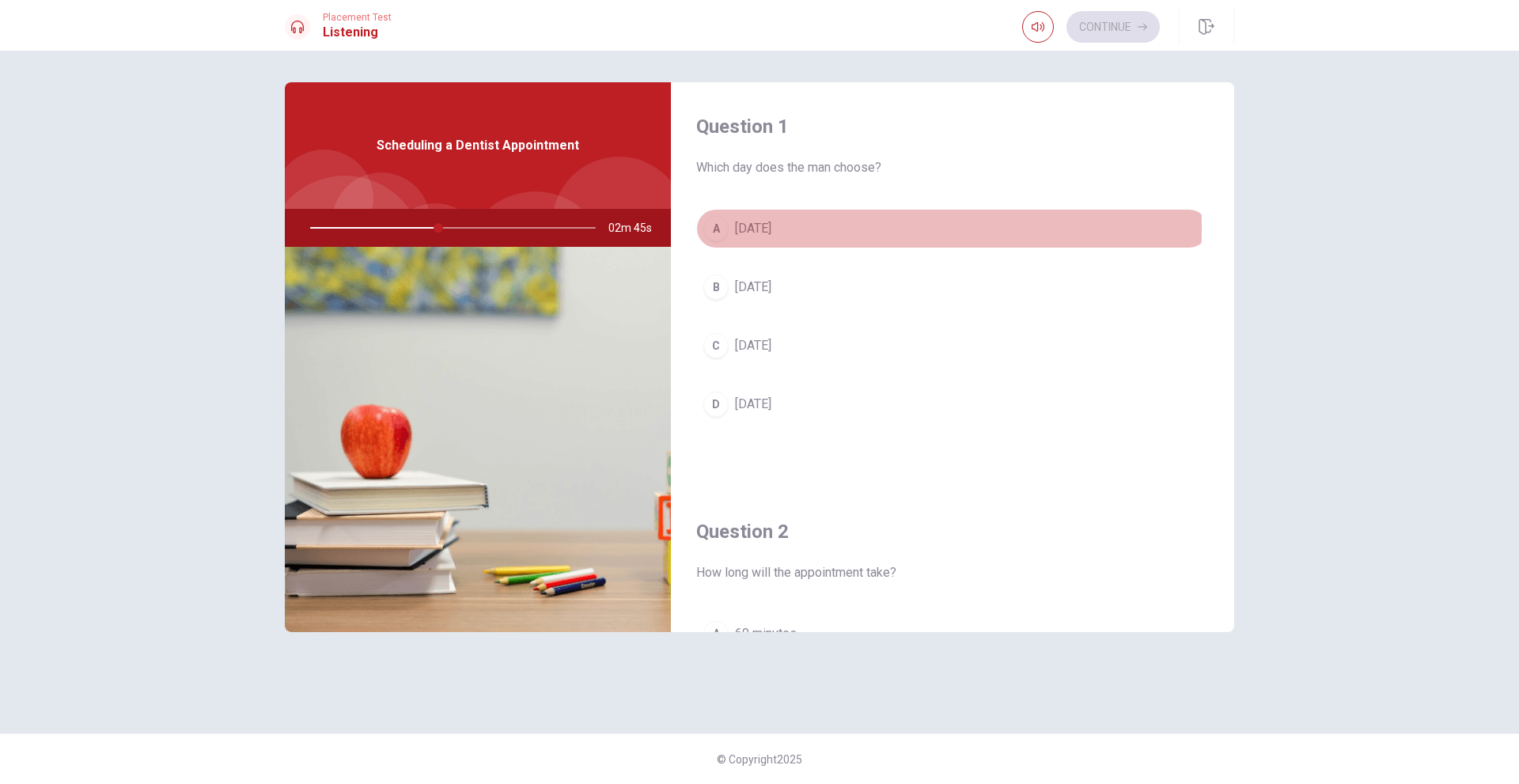
click at [749, 228] on span "[DATE]" at bounding box center [753, 228] width 36 height 19
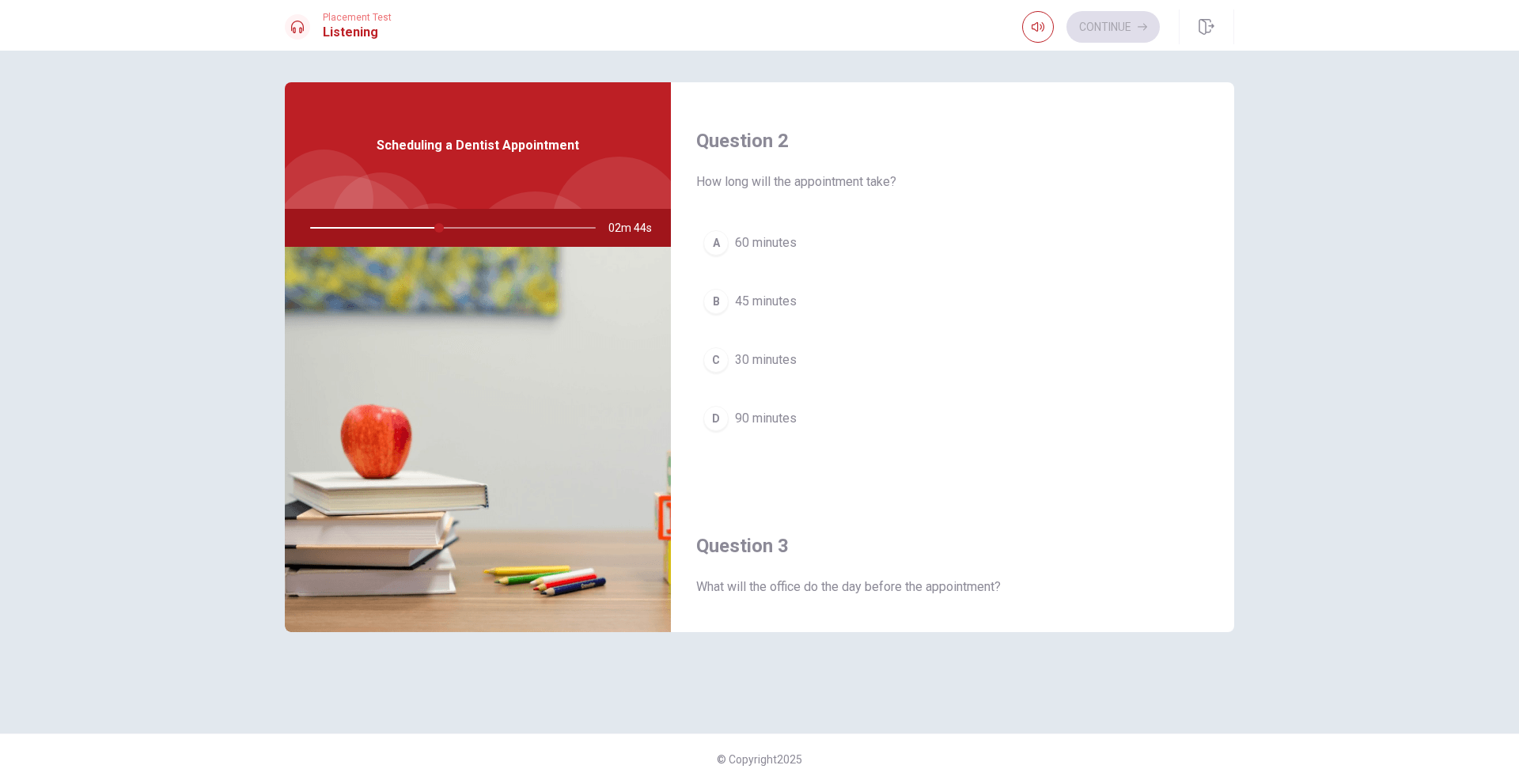
scroll to position [396, 0]
click at [731, 299] on button "B 45 minutes" at bounding box center [952, 297] width 513 height 40
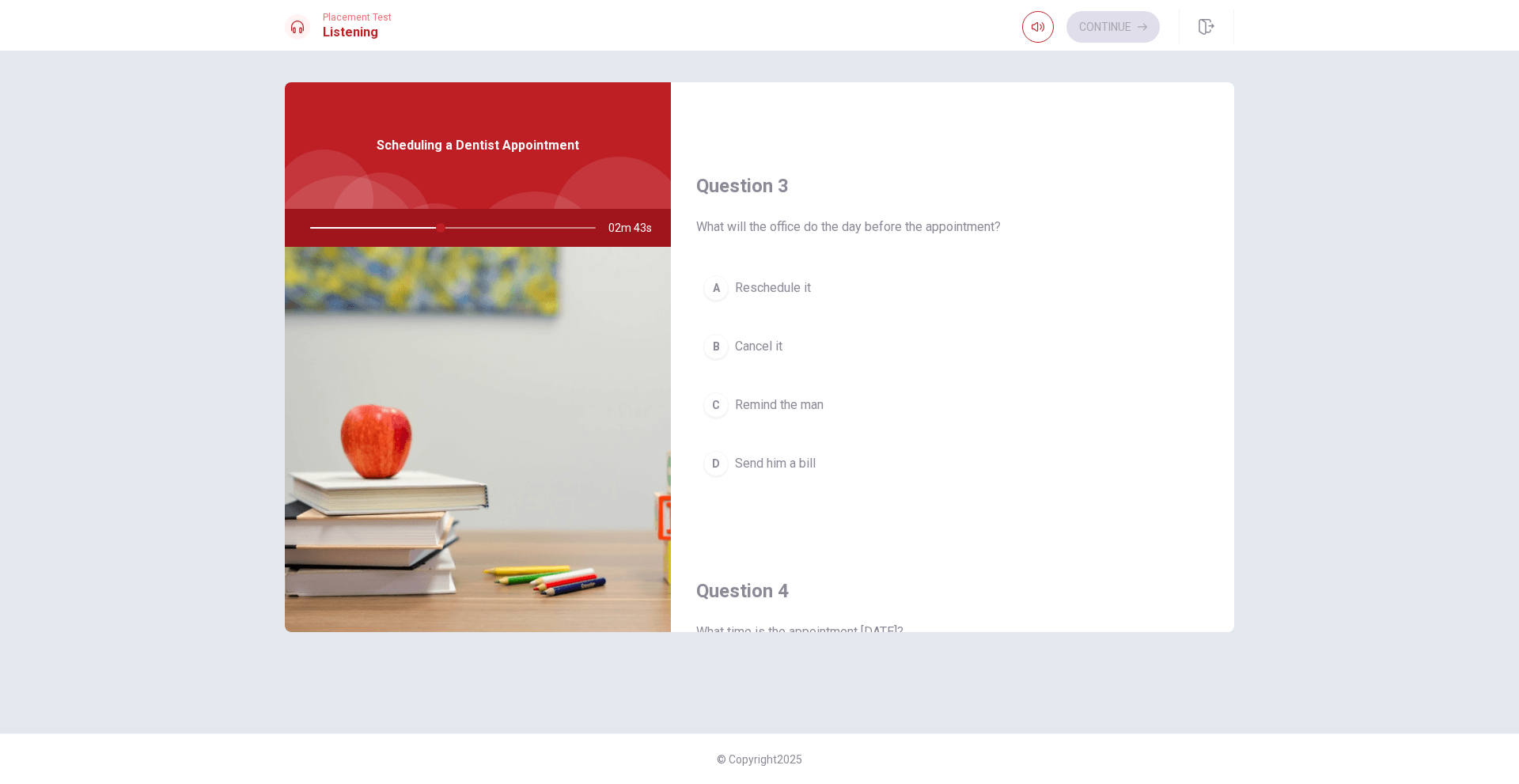
scroll to position [791, 0]
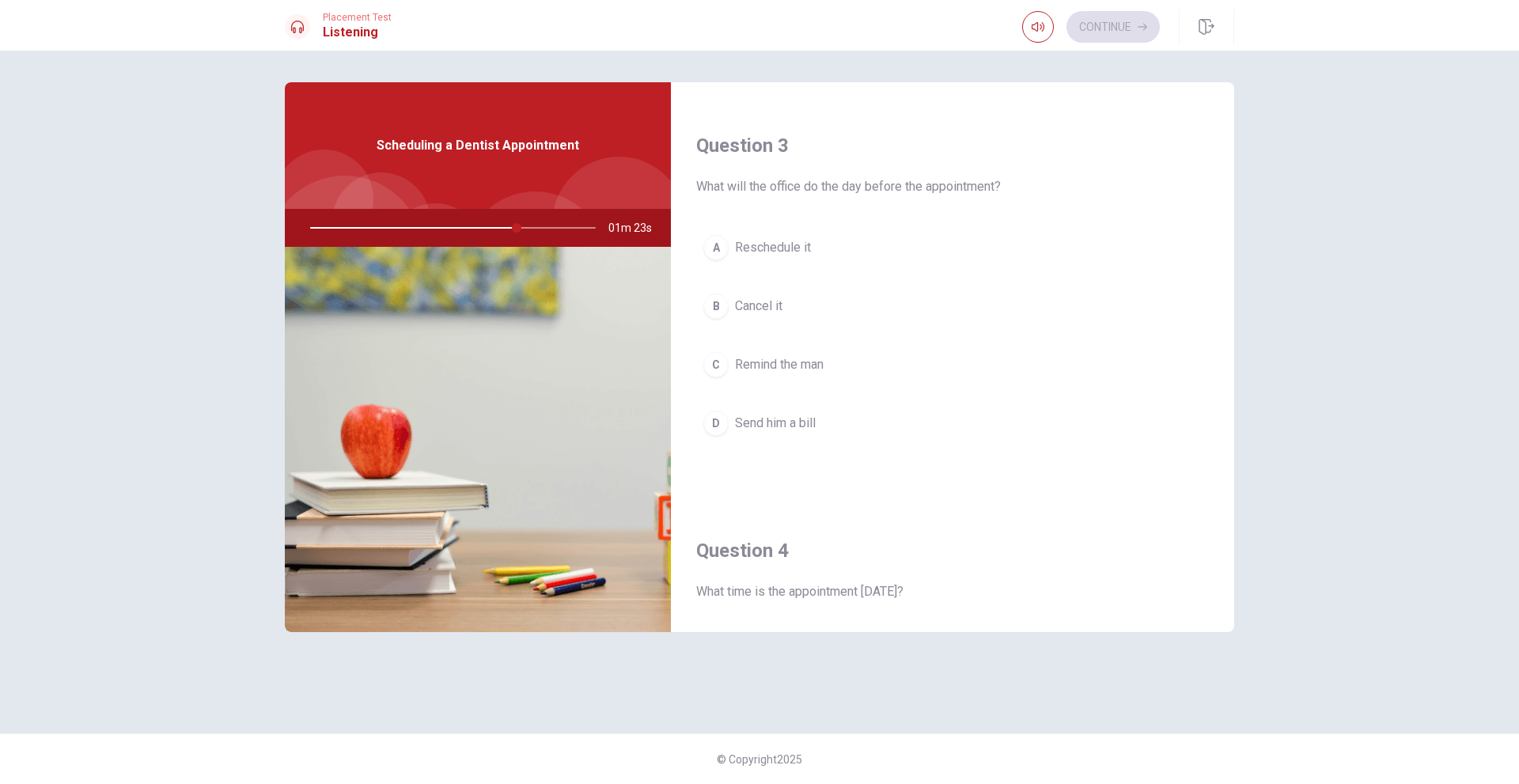
drag, startPoint x: 759, startPoint y: 188, endPoint x: 980, endPoint y: 202, distance: 221.4
click at [978, 202] on div "Question 3 What will the office do the day before the appointment? A Reschedule…" at bounding box center [952, 304] width 564 height 405
drag, startPoint x: 769, startPoint y: 181, endPoint x: 775, endPoint y: 277, distance: 96.2
click at [780, 247] on div "Question 3 What will the office do the day before the appointment? A Reschedule…" at bounding box center [952, 304] width 564 height 405
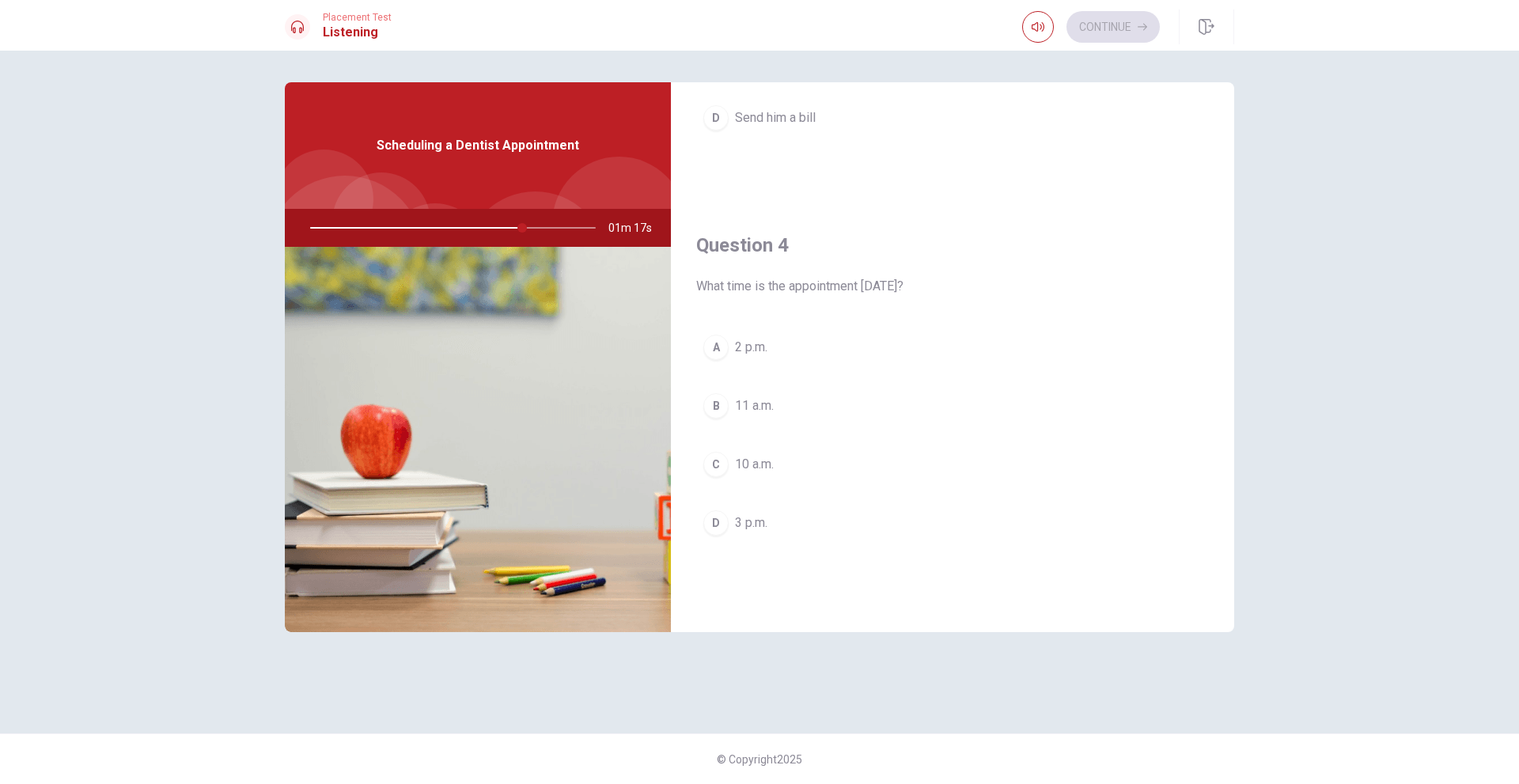
scroll to position [1187, 0]
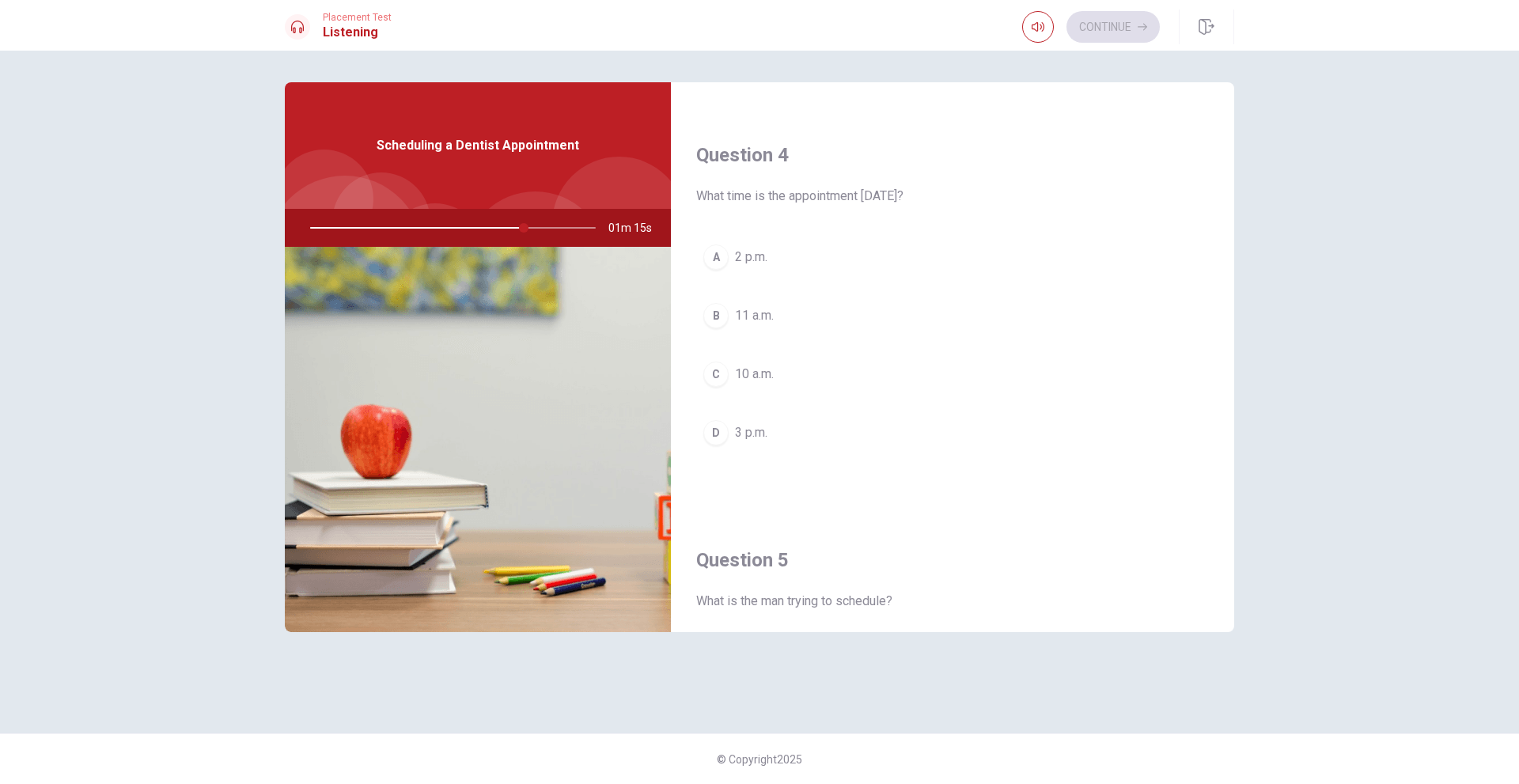
drag, startPoint x: 803, startPoint y: 188, endPoint x: 940, endPoint y: 194, distance: 137.1
click at [940, 191] on span "What time is the appointment [DATE]?" at bounding box center [952, 196] width 513 height 19
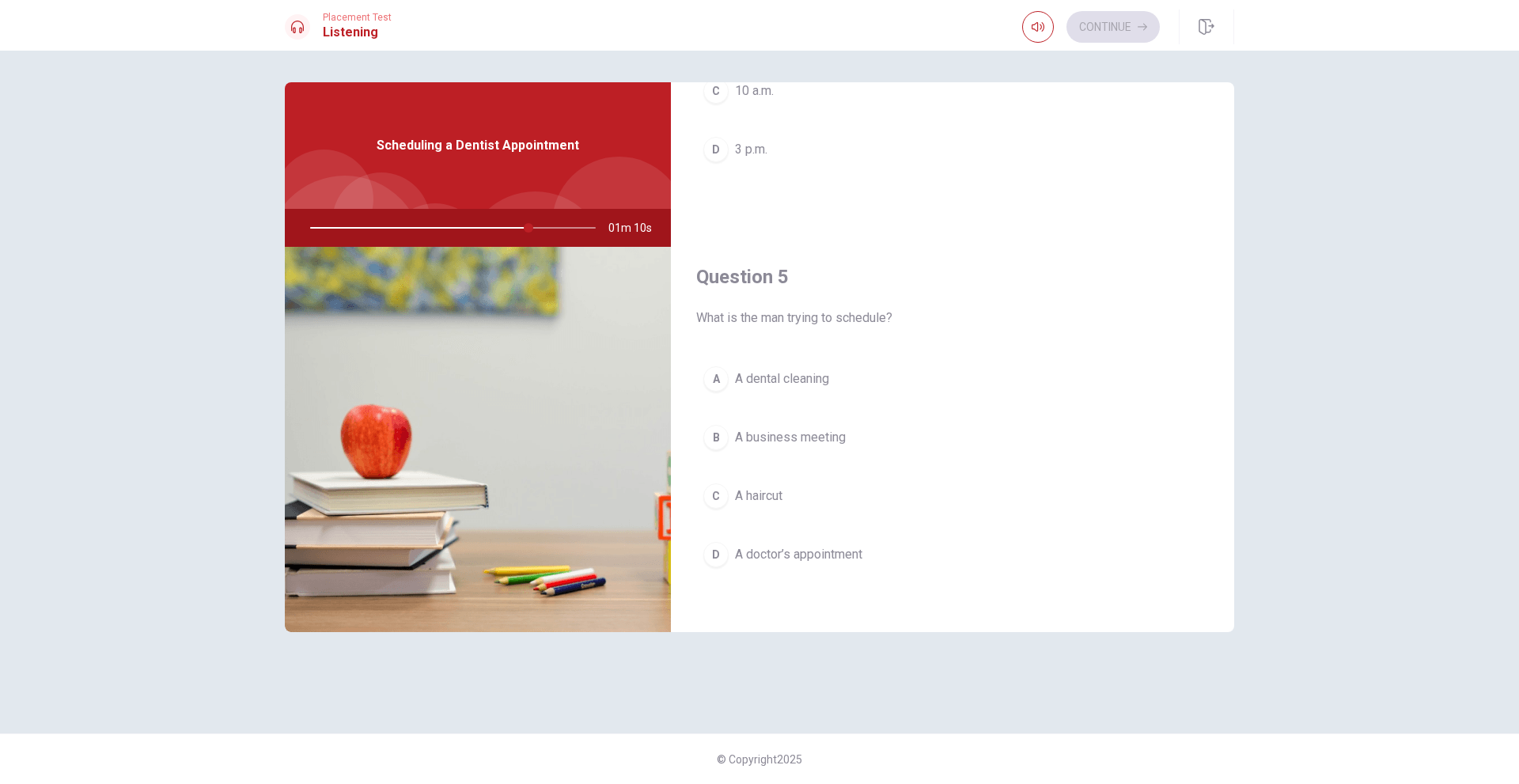
scroll to position [1475, 0]
drag, startPoint x: 532, startPoint y: 230, endPoint x: 646, endPoint y: 231, distance: 114.0
click at [645, 231] on div "01m 07s" at bounding box center [477, 228] width 386 height 38
drag, startPoint x: 527, startPoint y: 222, endPoint x: 612, endPoint y: 225, distance: 85.1
click at [612, 225] on div "01m 06s" at bounding box center [477, 228] width 386 height 38
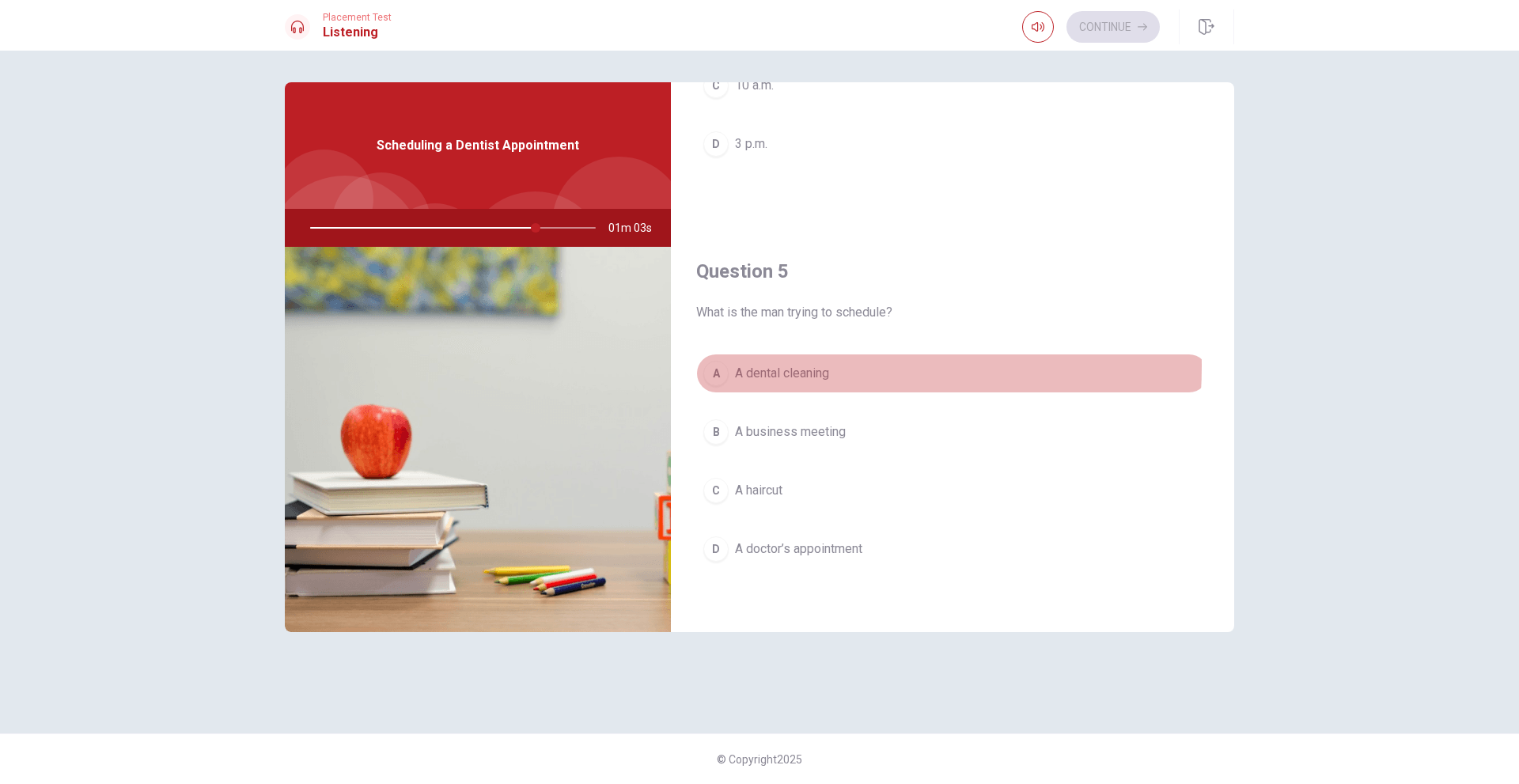
click at [783, 367] on span "A dental cleaning" at bounding box center [782, 373] width 94 height 19
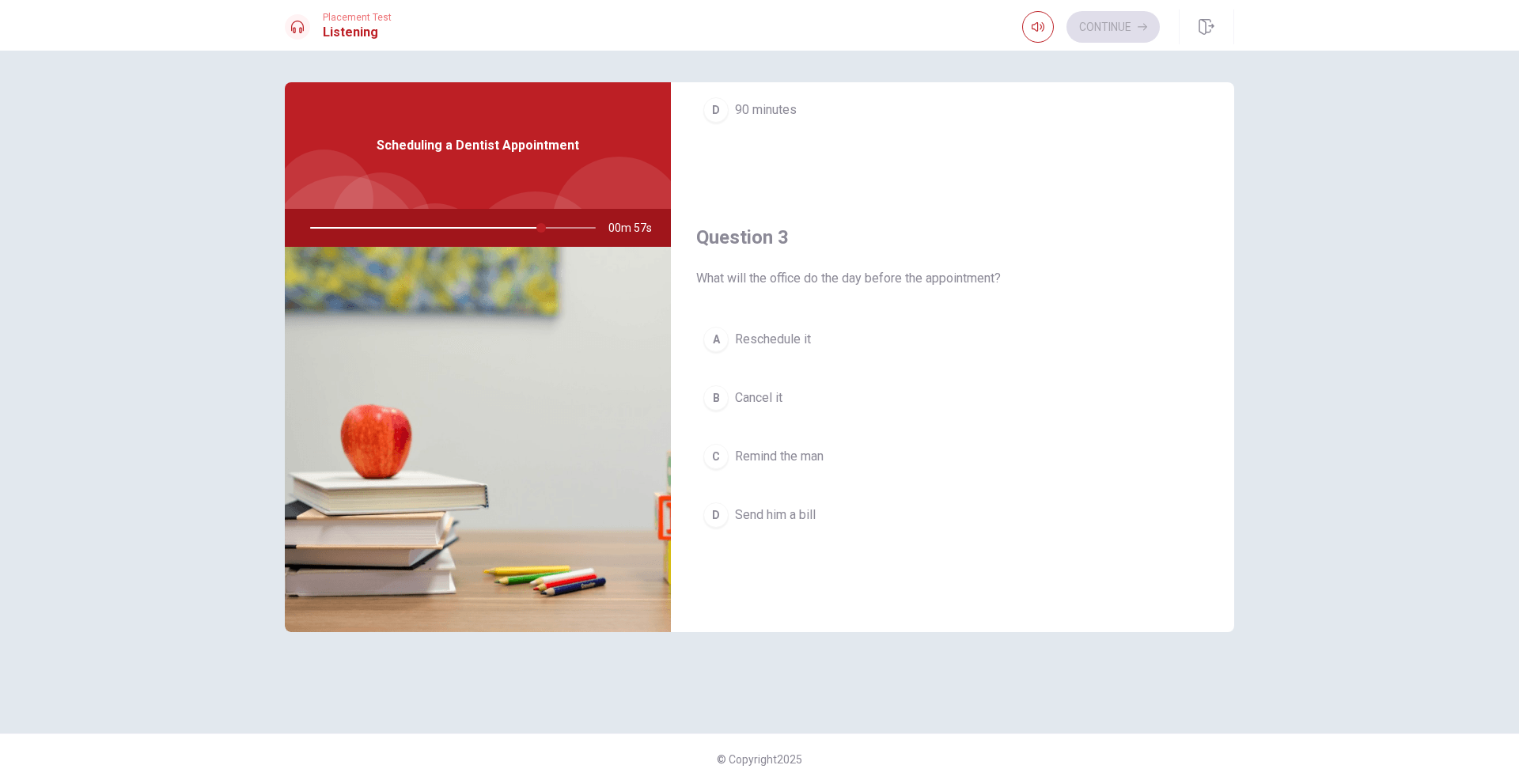
scroll to position [1028, 0]
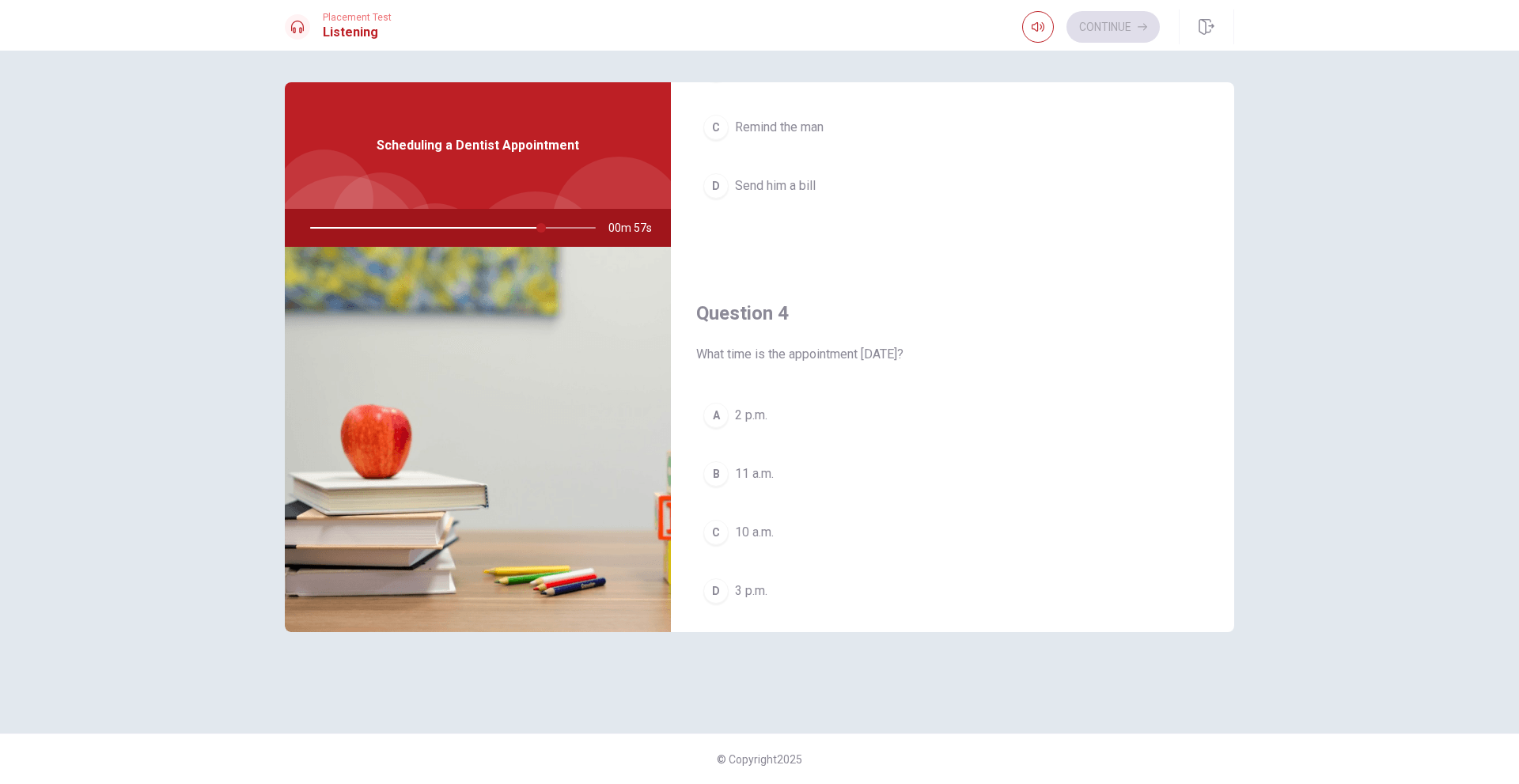
drag, startPoint x: 608, startPoint y: 238, endPoint x: 655, endPoint y: 251, distance: 48.8
click at [632, 244] on div "00m 57s" at bounding box center [477, 228] width 386 height 38
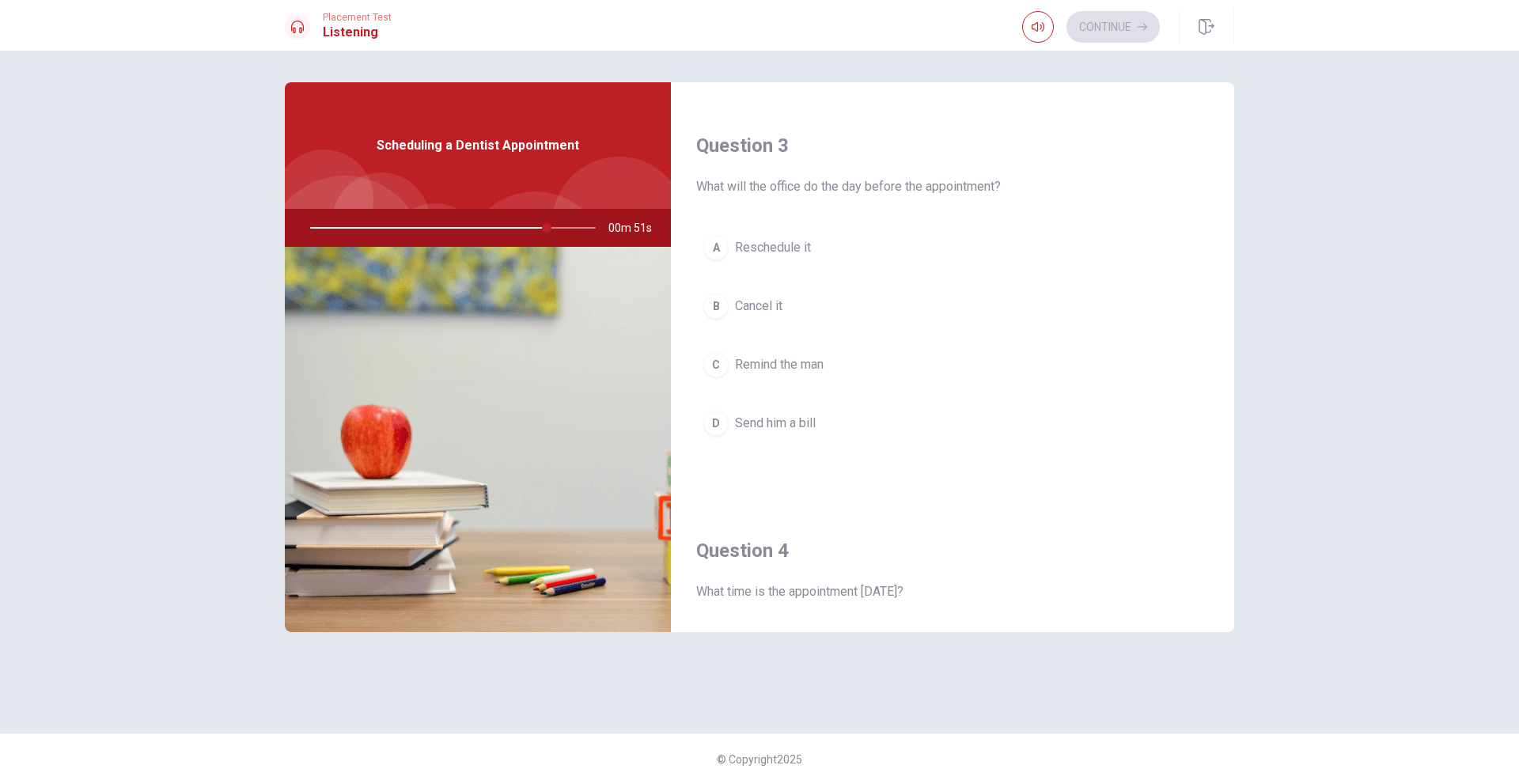
click at [534, 222] on div at bounding box center [450, 228] width 318 height 38
drag, startPoint x: 558, startPoint y: 226, endPoint x: 573, endPoint y: 228, distance: 15.1
click at [573, 228] on div at bounding box center [450, 228] width 318 height 38
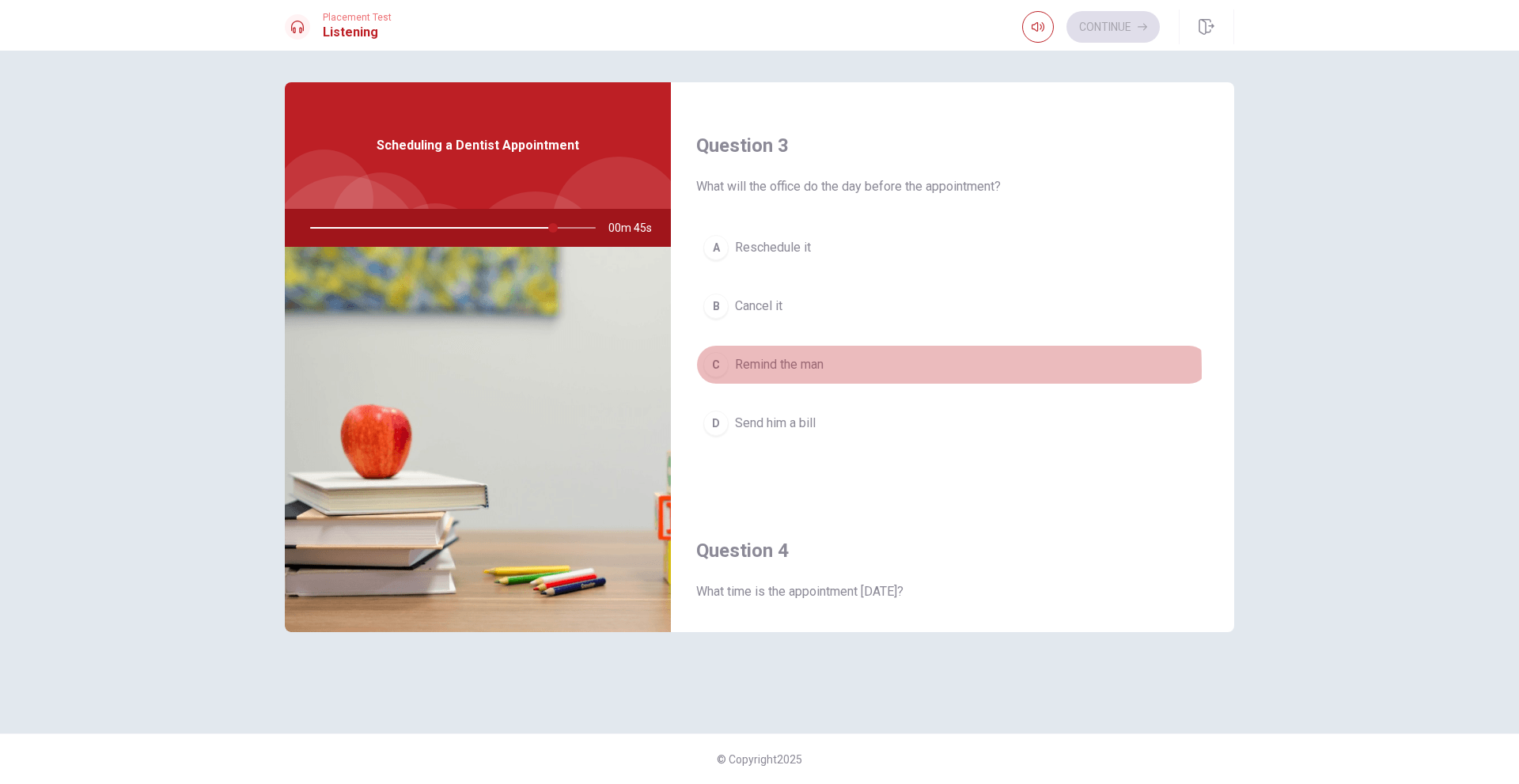
click at [783, 370] on span "Remind the man" at bounding box center [779, 364] width 89 height 19
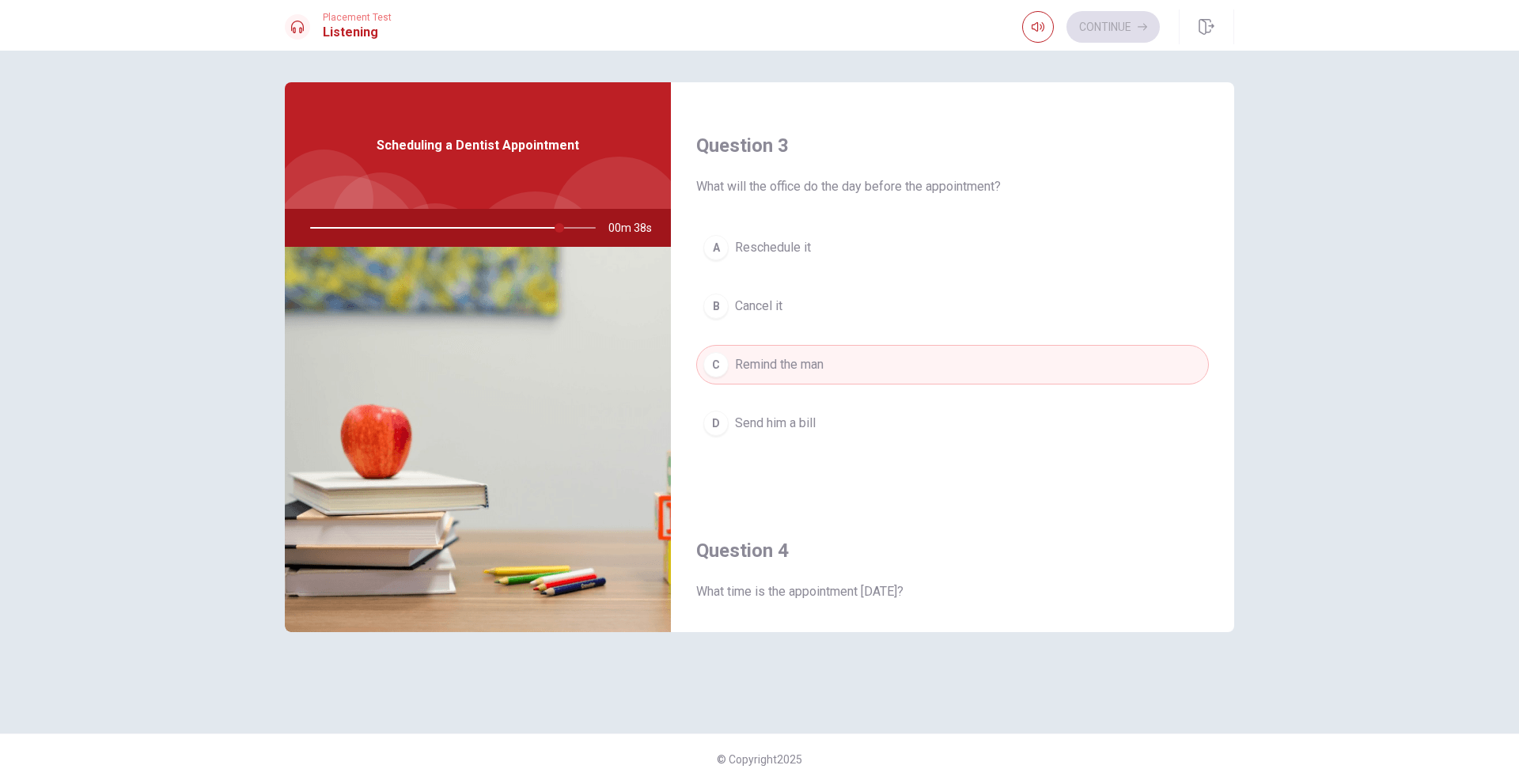
drag, startPoint x: 796, startPoint y: 199, endPoint x: 817, endPoint y: 172, distance: 34.2
click at [818, 171] on div "Question 3 What will the office do the day before the appointment? A Reschedule…" at bounding box center [952, 304] width 564 height 405
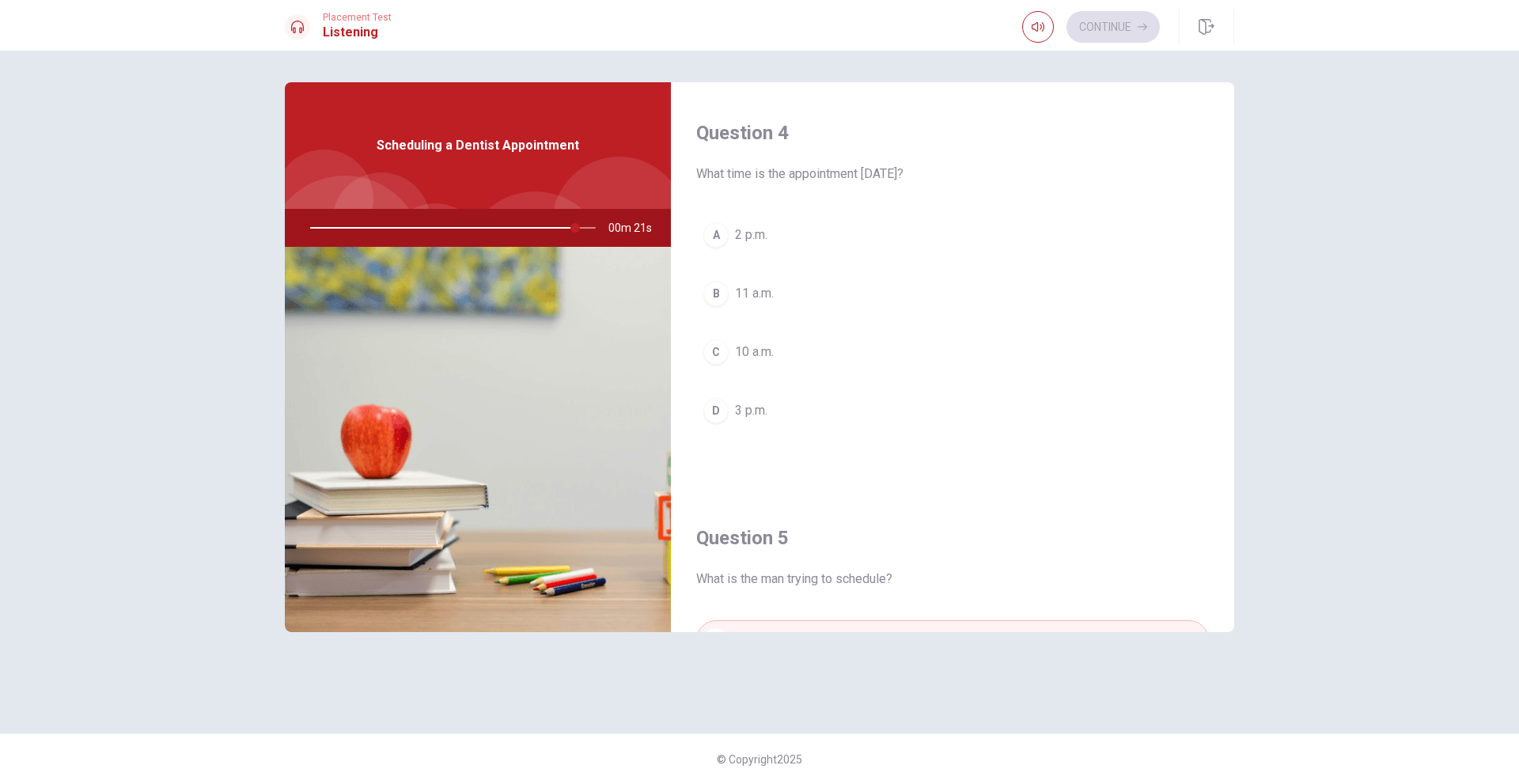
scroll to position [1238, 0]
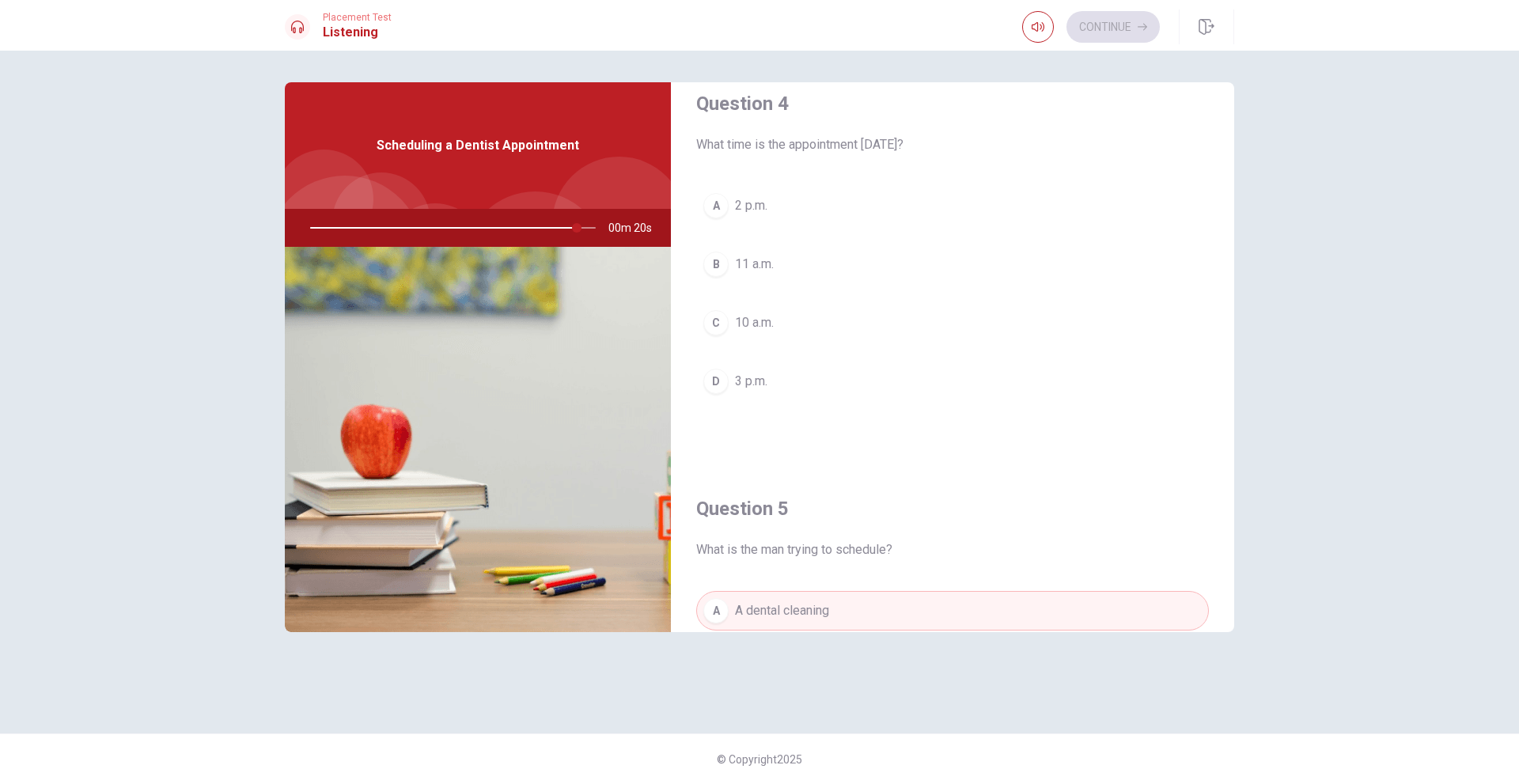
click at [593, 228] on div at bounding box center [450, 228] width 318 height 38
drag, startPoint x: 850, startPoint y: 145, endPoint x: 897, endPoint y: 141, distance: 47.2
click at [897, 141] on span "What time is the appointment [DATE]?" at bounding box center [952, 144] width 513 height 19
drag, startPoint x: 873, startPoint y: 146, endPoint x: 891, endPoint y: 151, distance: 18.7
click at [891, 151] on span "What time is the appointment [DATE]?" at bounding box center [952, 144] width 513 height 19
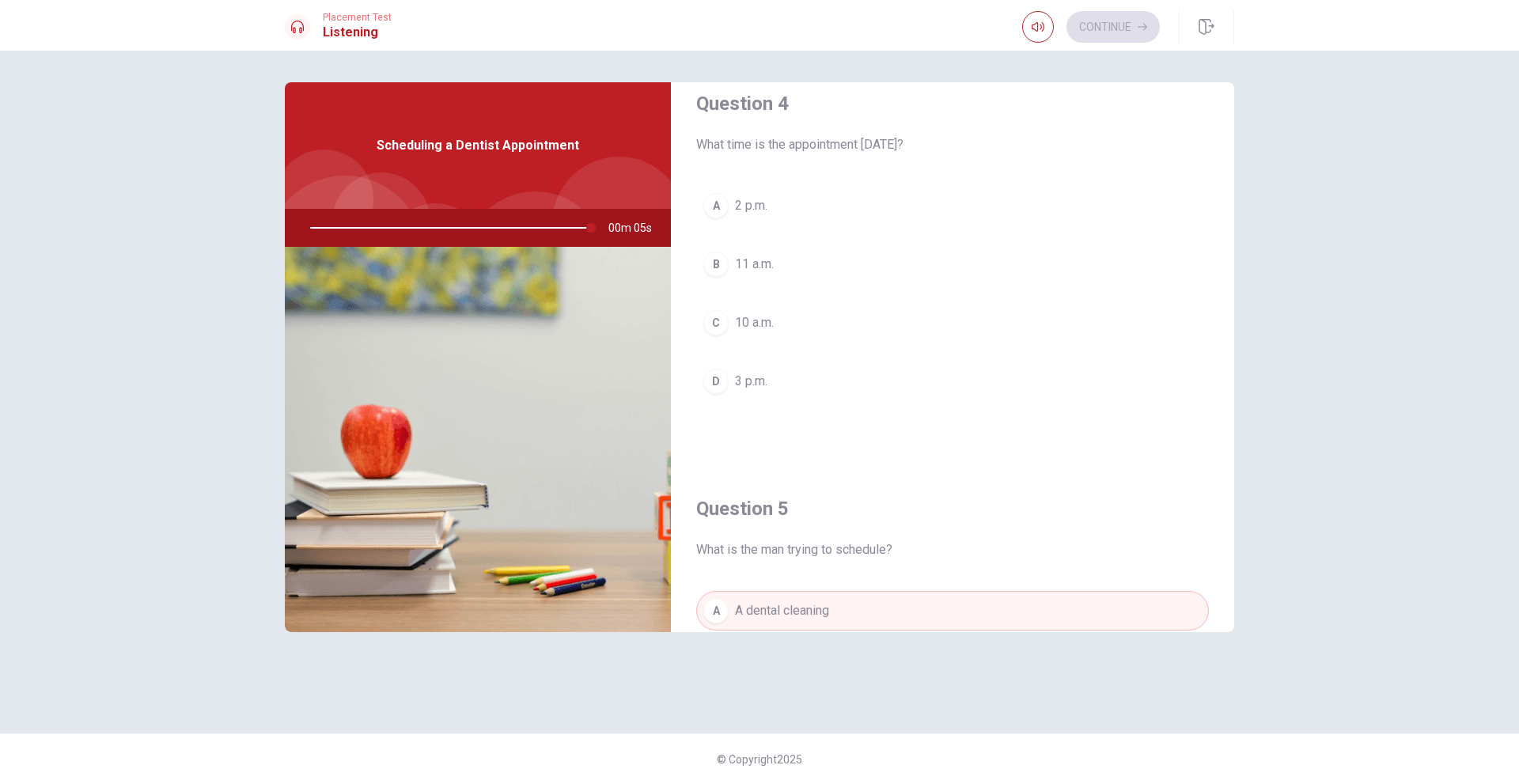
click at [750, 391] on button "D 3 p.m." at bounding box center [952, 381] width 513 height 40
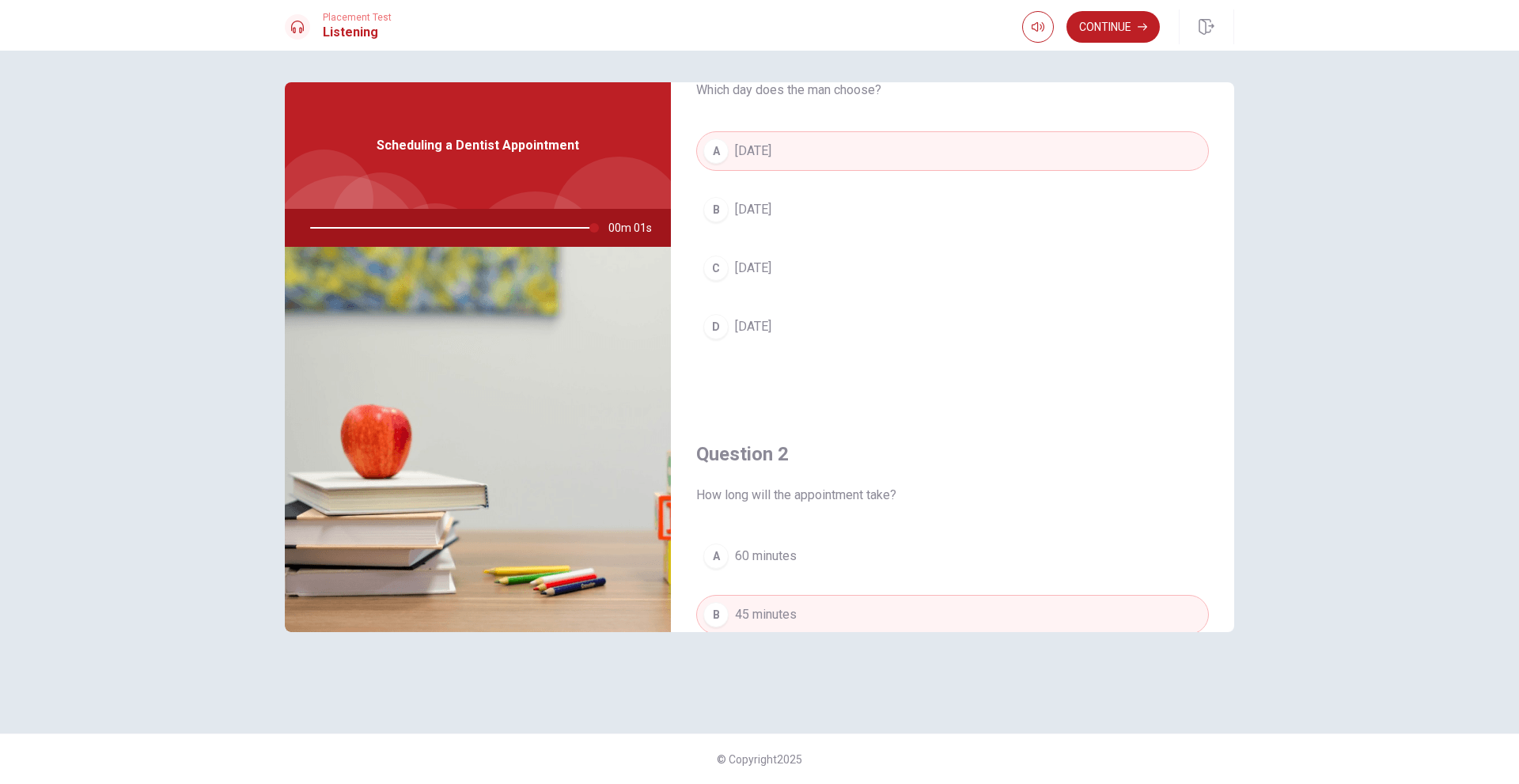
scroll to position [0, 0]
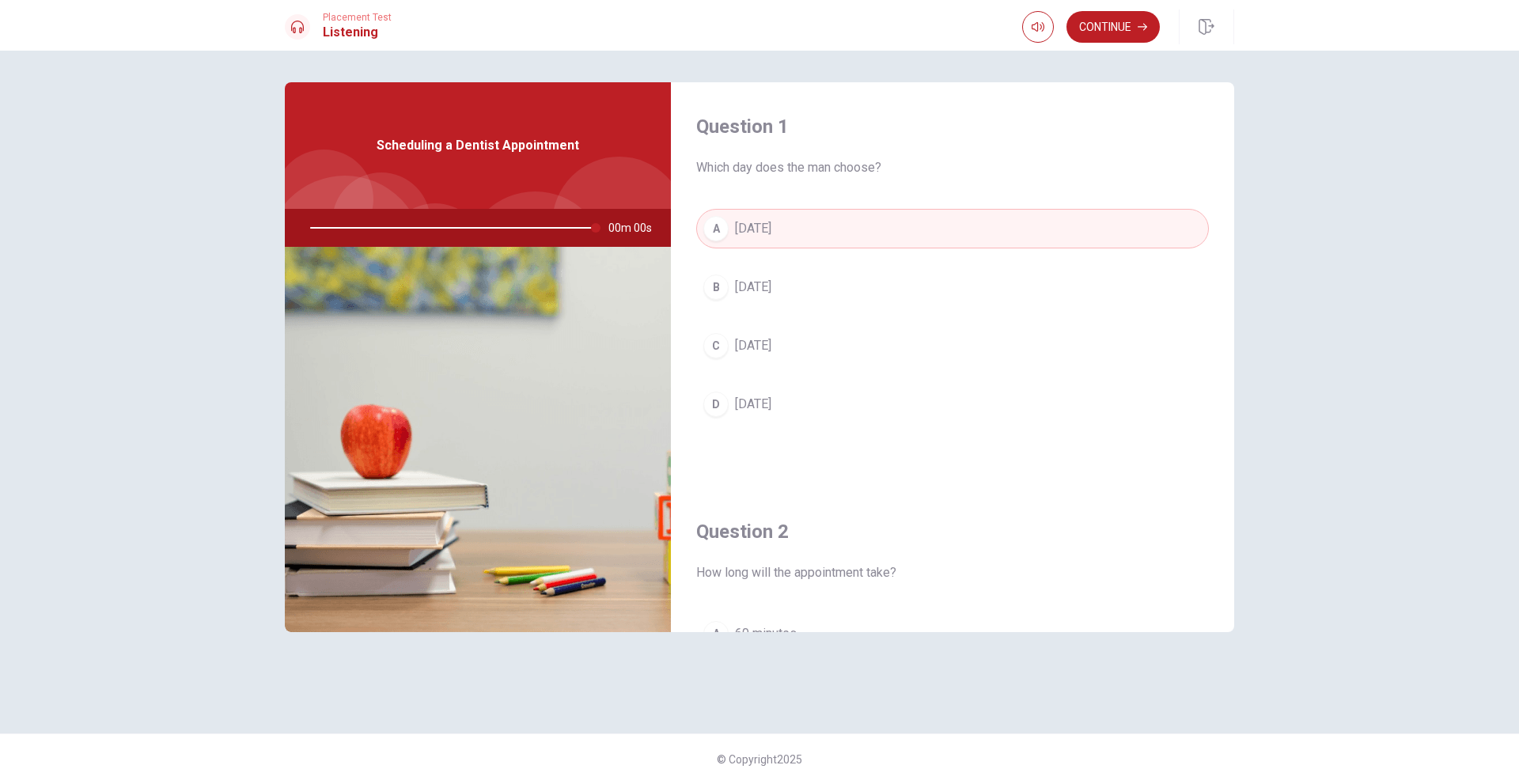
type input "0"
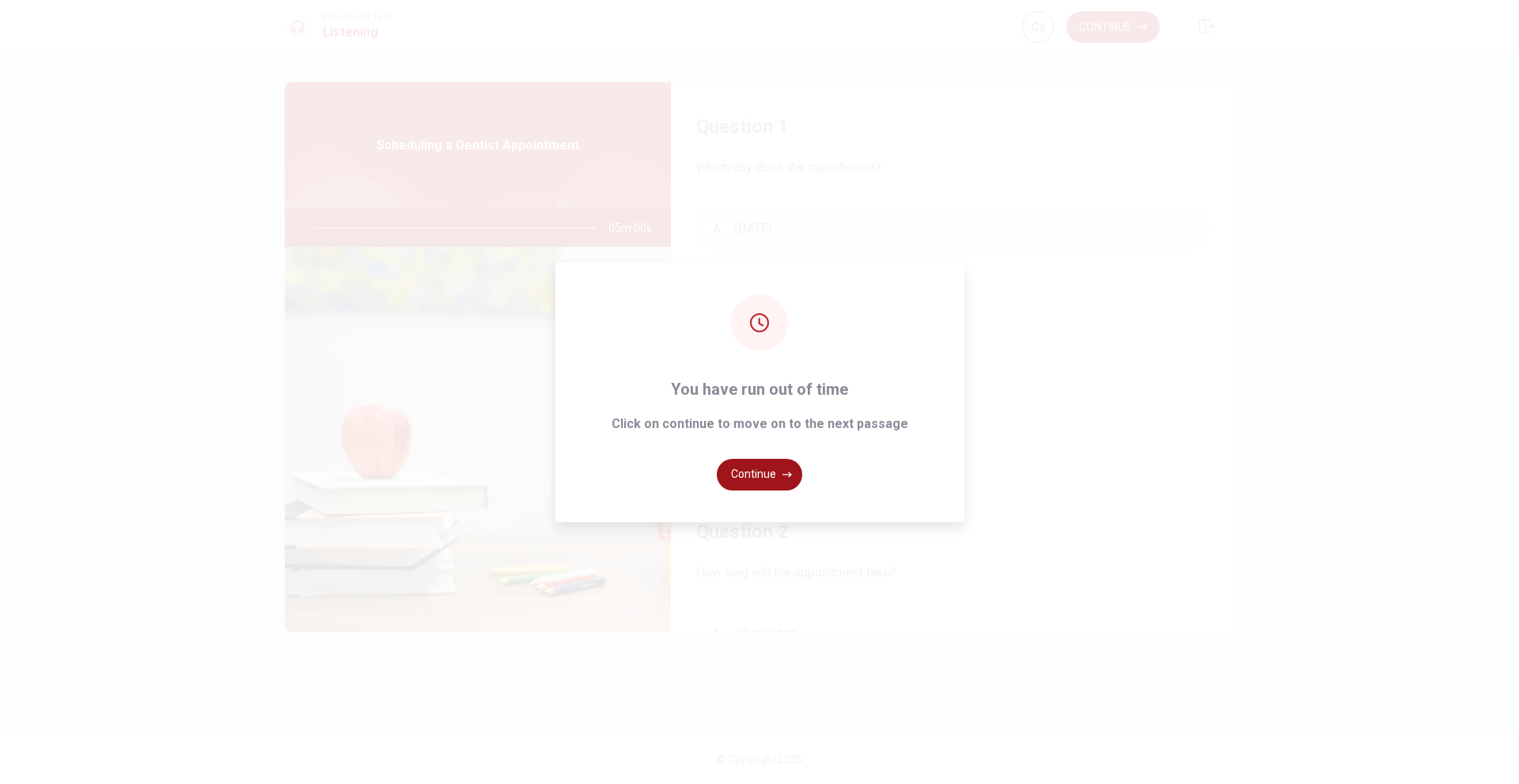
click at [761, 467] on button "Continue" at bounding box center [760, 475] width 85 height 32
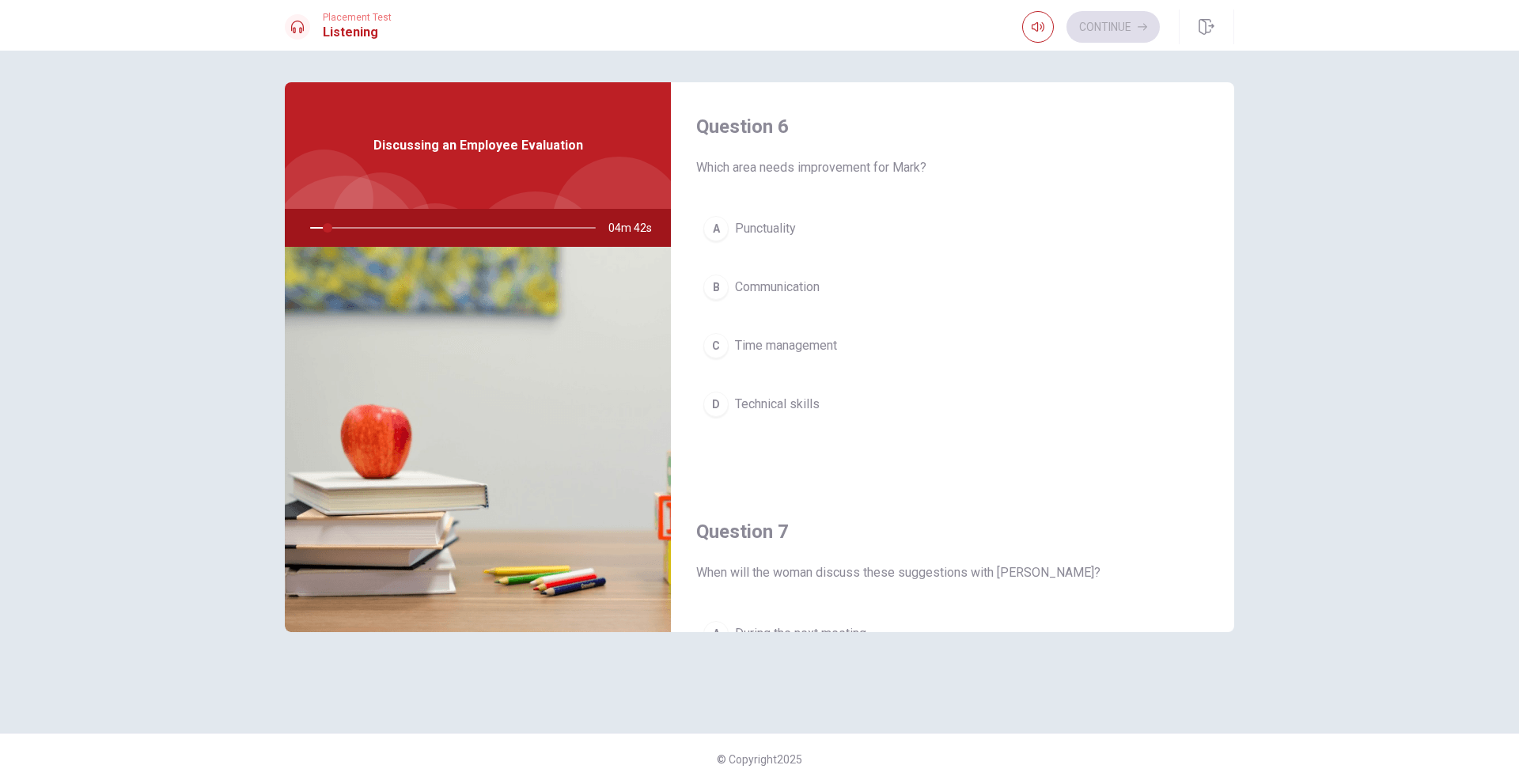
click at [909, 170] on span "Which area needs improvement for Mark?" at bounding box center [952, 167] width 513 height 19
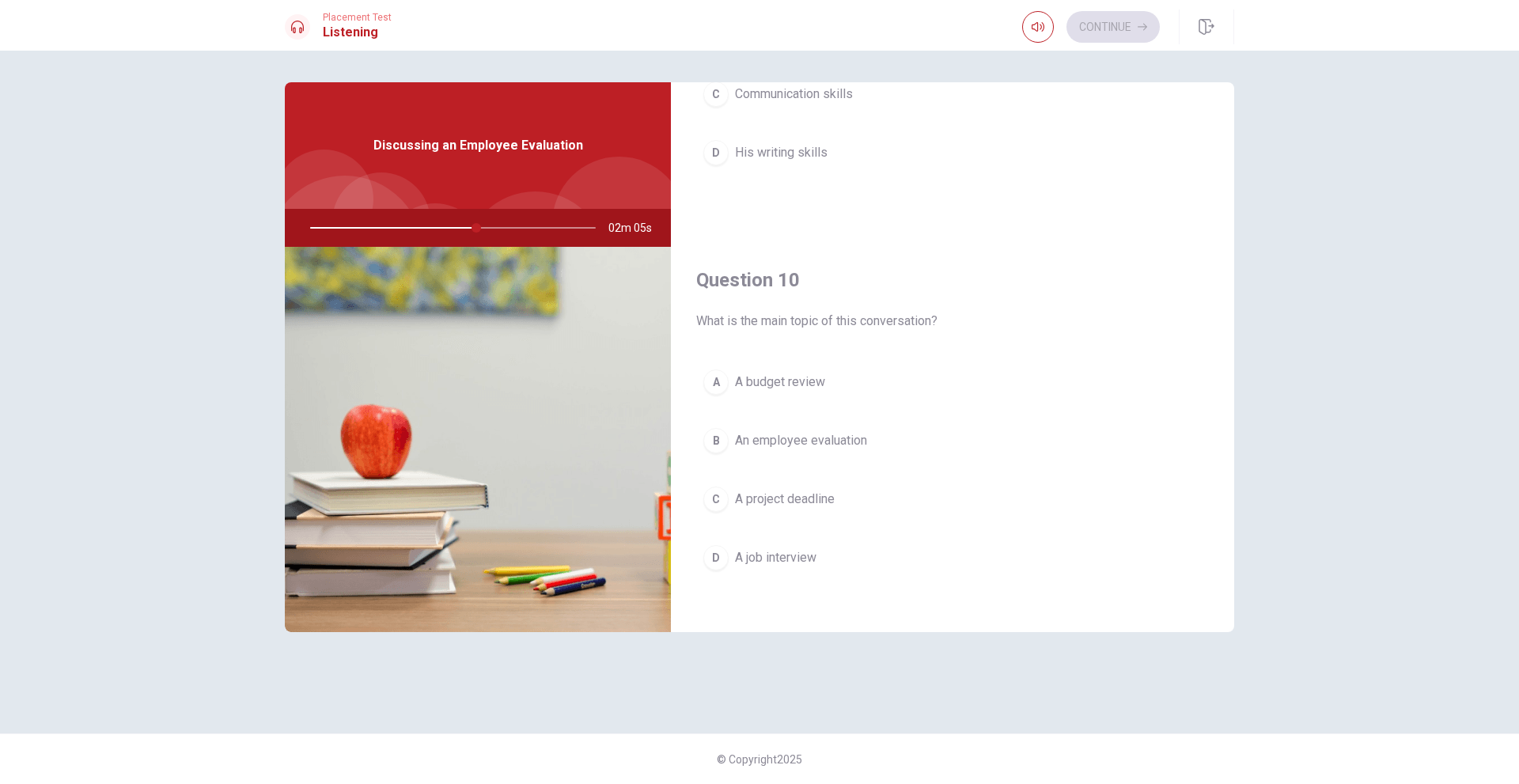
scroll to position [1475, 0]
click at [789, 436] on span "An employee evaluation" at bounding box center [801, 432] width 132 height 19
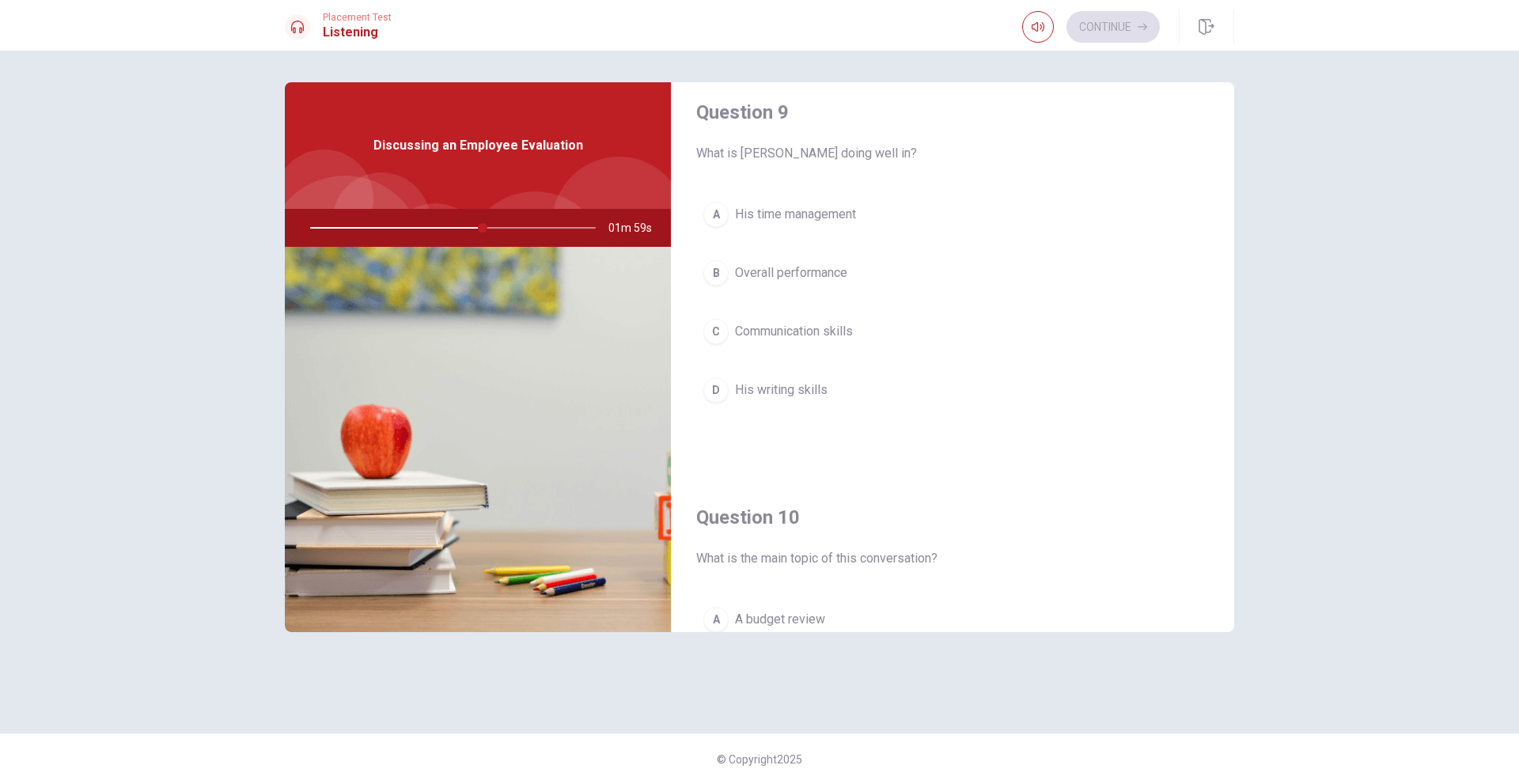
scroll to position [1159, 0]
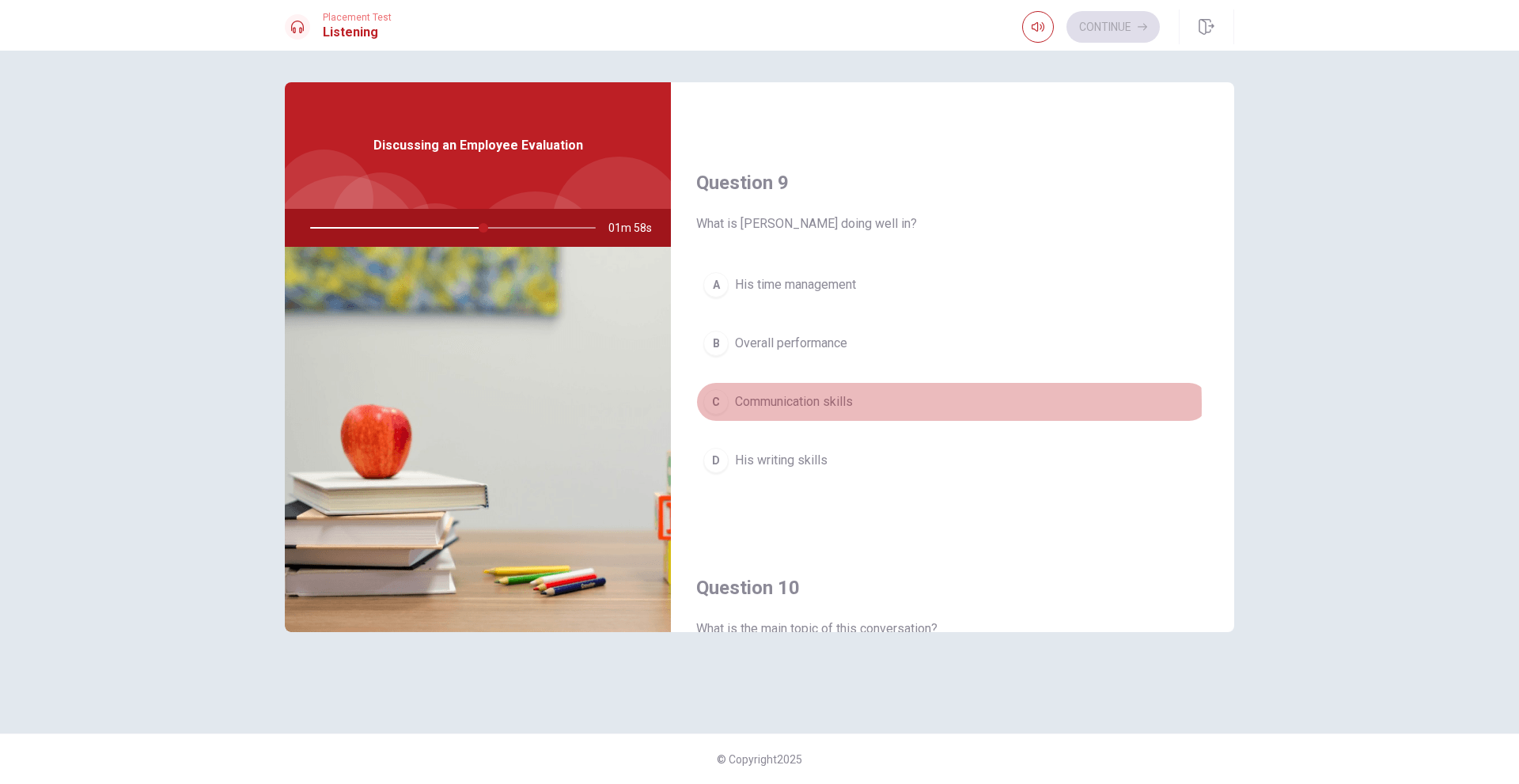
click at [778, 405] on span "Communication skills" at bounding box center [794, 401] width 118 height 19
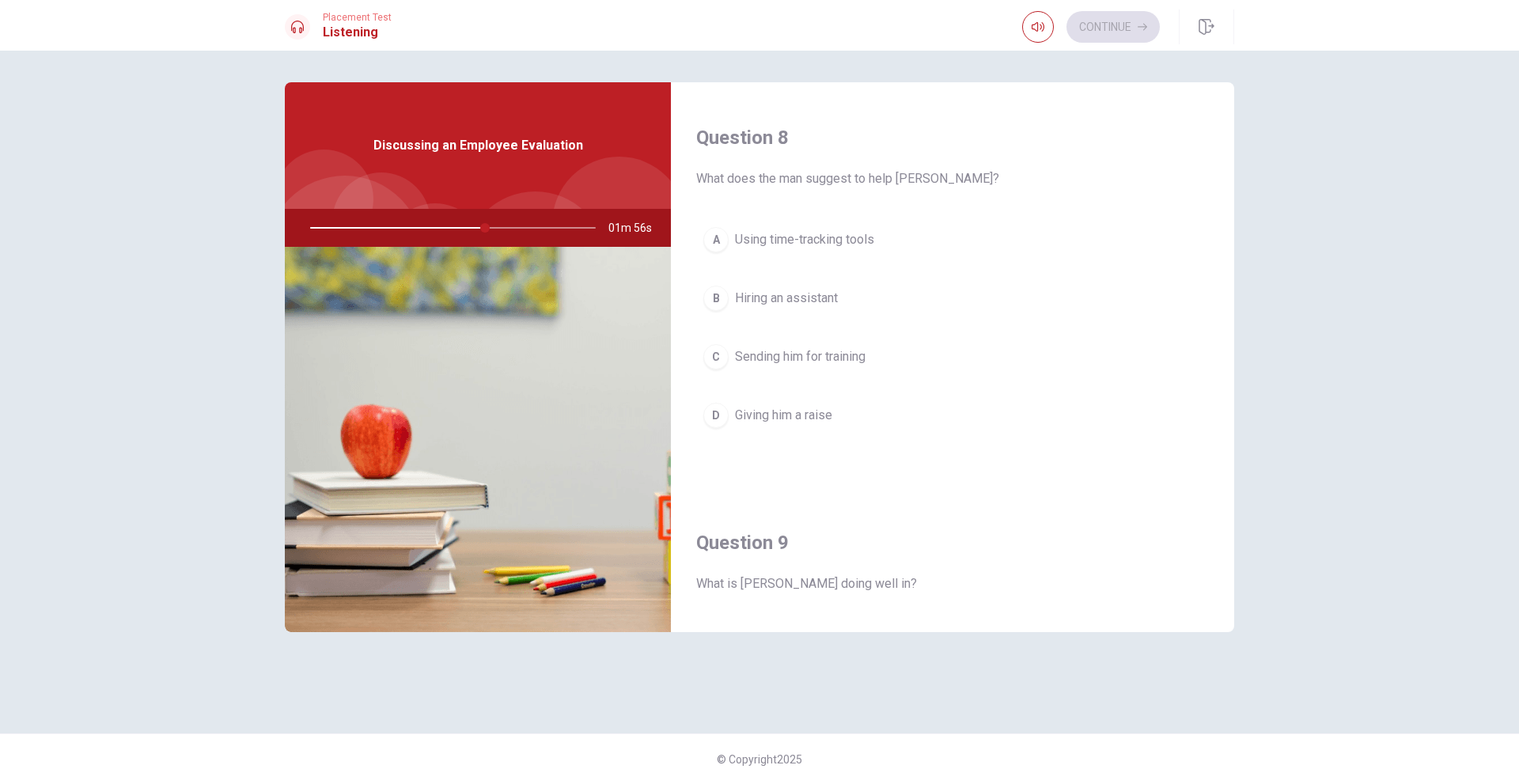
scroll to position [763, 0]
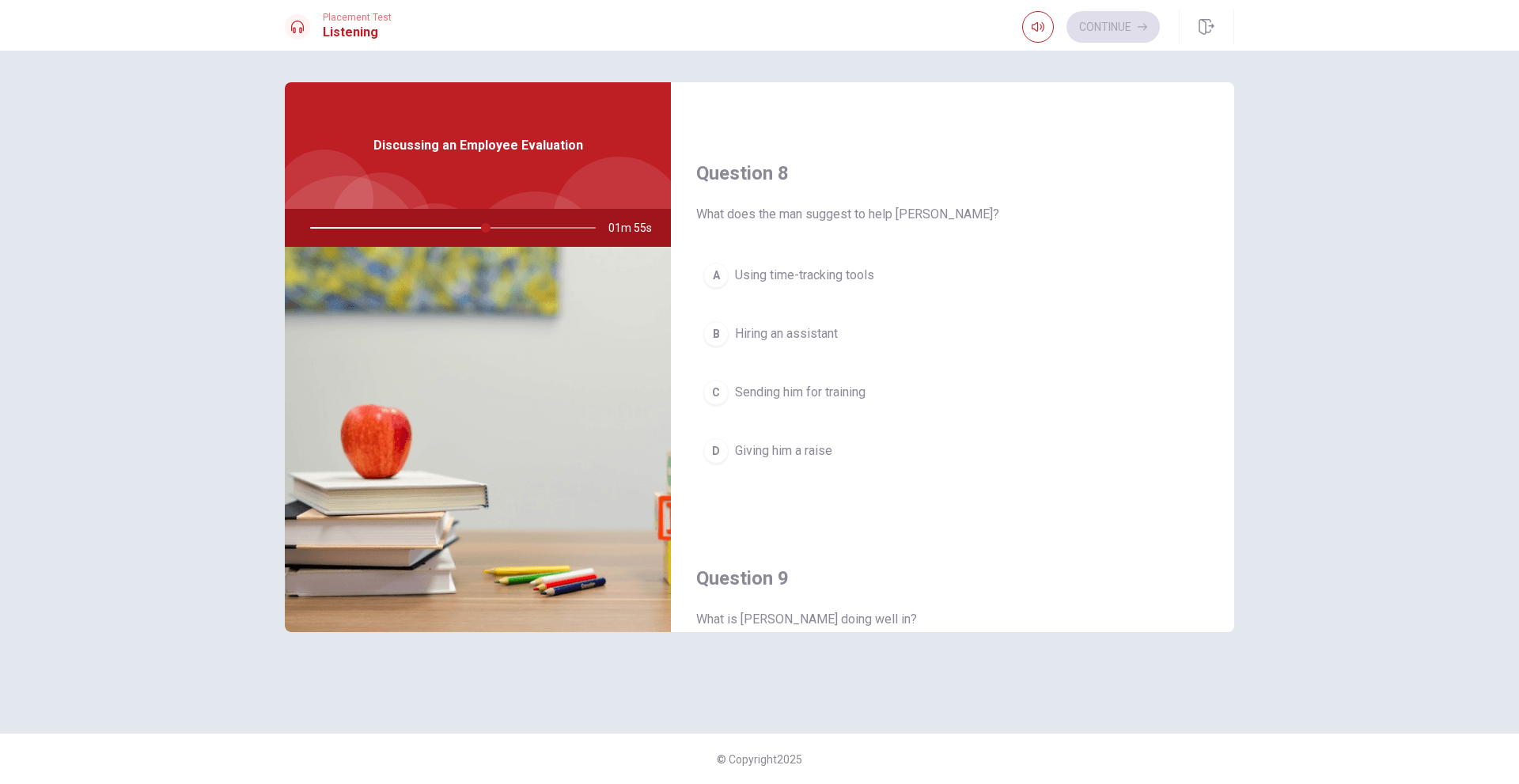
click at [787, 406] on button "C Sending him for training" at bounding box center [952, 393] width 513 height 40
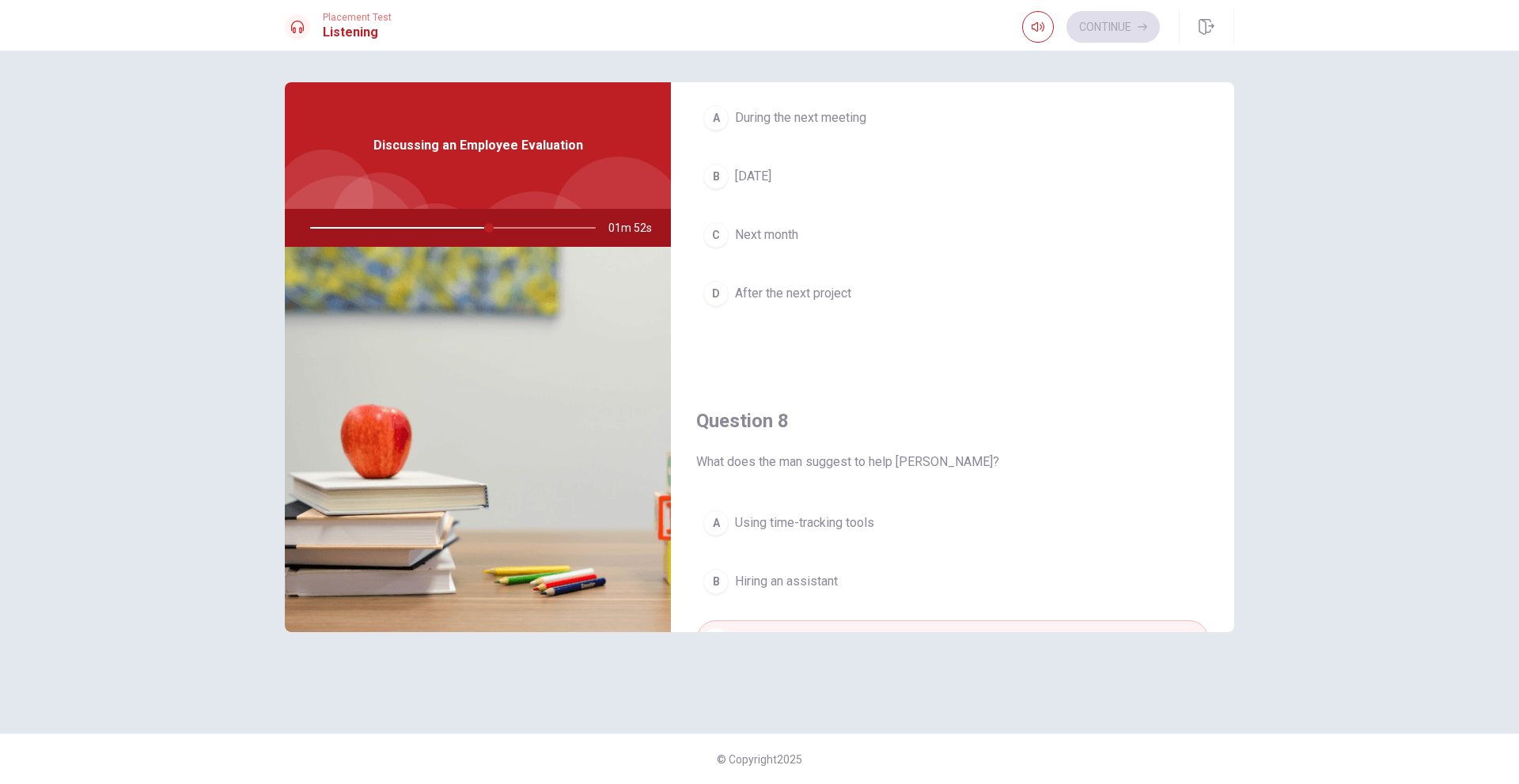
scroll to position [447, 0]
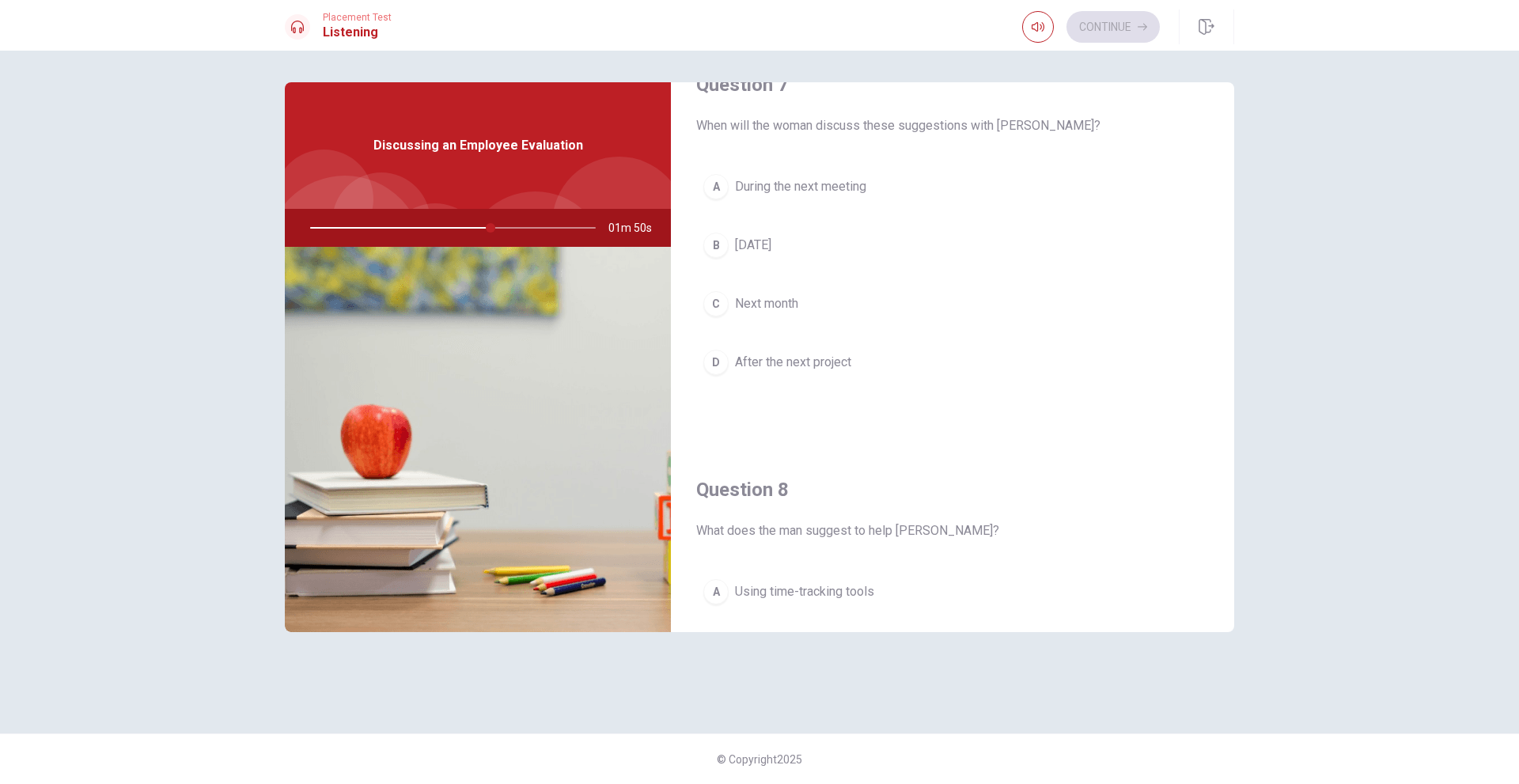
click at [800, 194] on span "During the next meeting" at bounding box center [800, 186] width 132 height 19
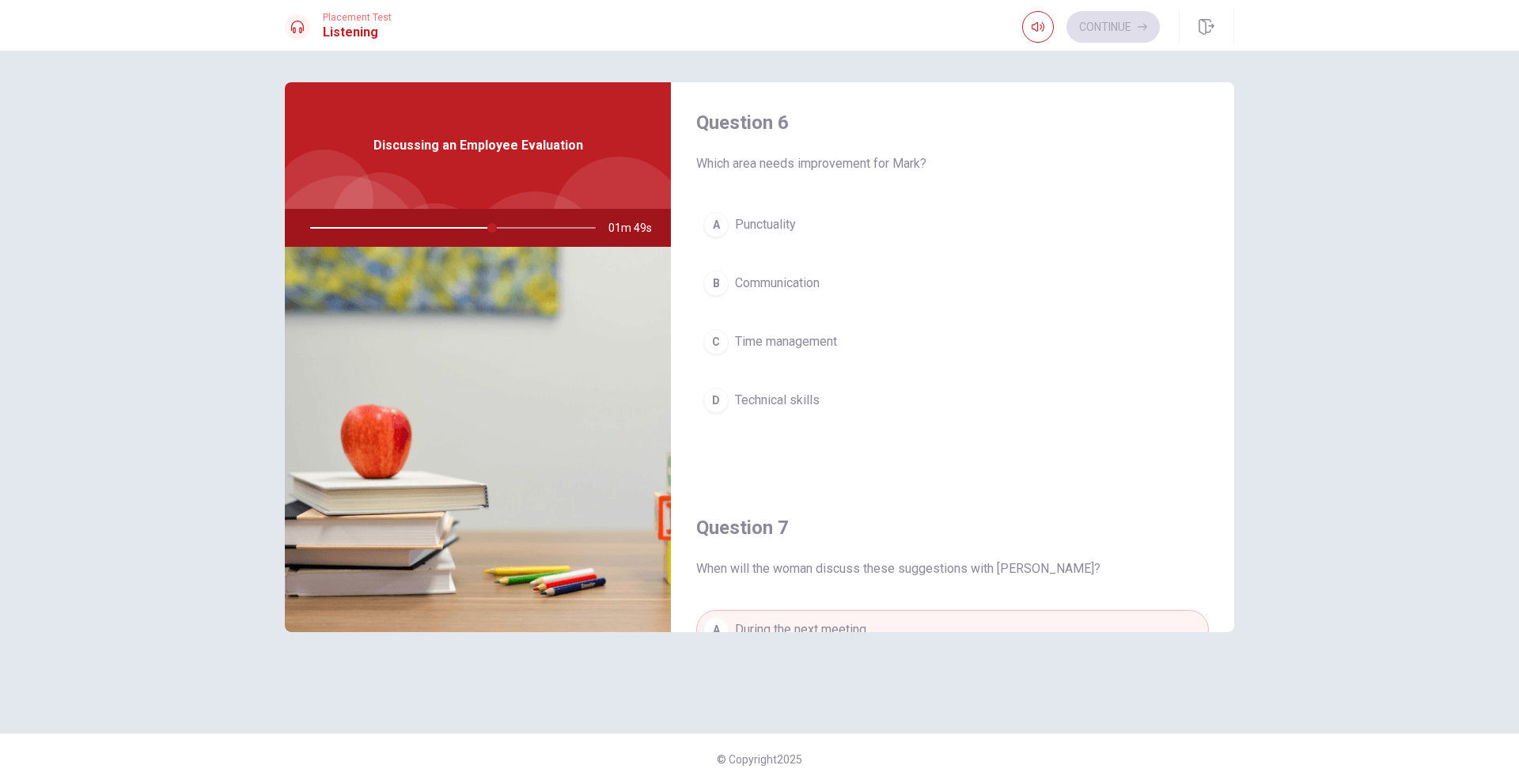
scroll to position [0, 0]
click at [791, 349] on span "Time management" at bounding box center [786, 346] width 102 height 19
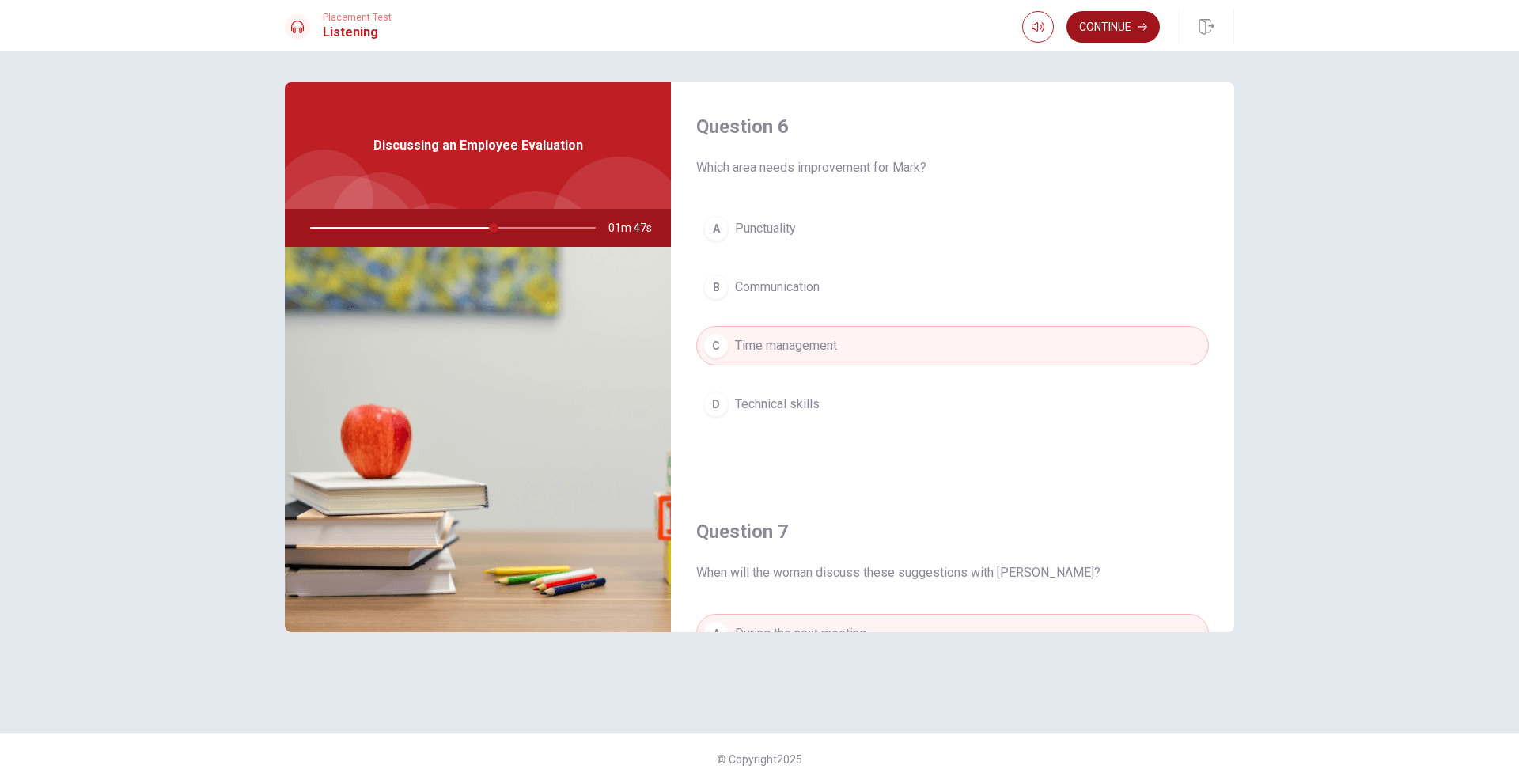
click at [1117, 29] on button "Continue" at bounding box center [1112, 26] width 93 height 32
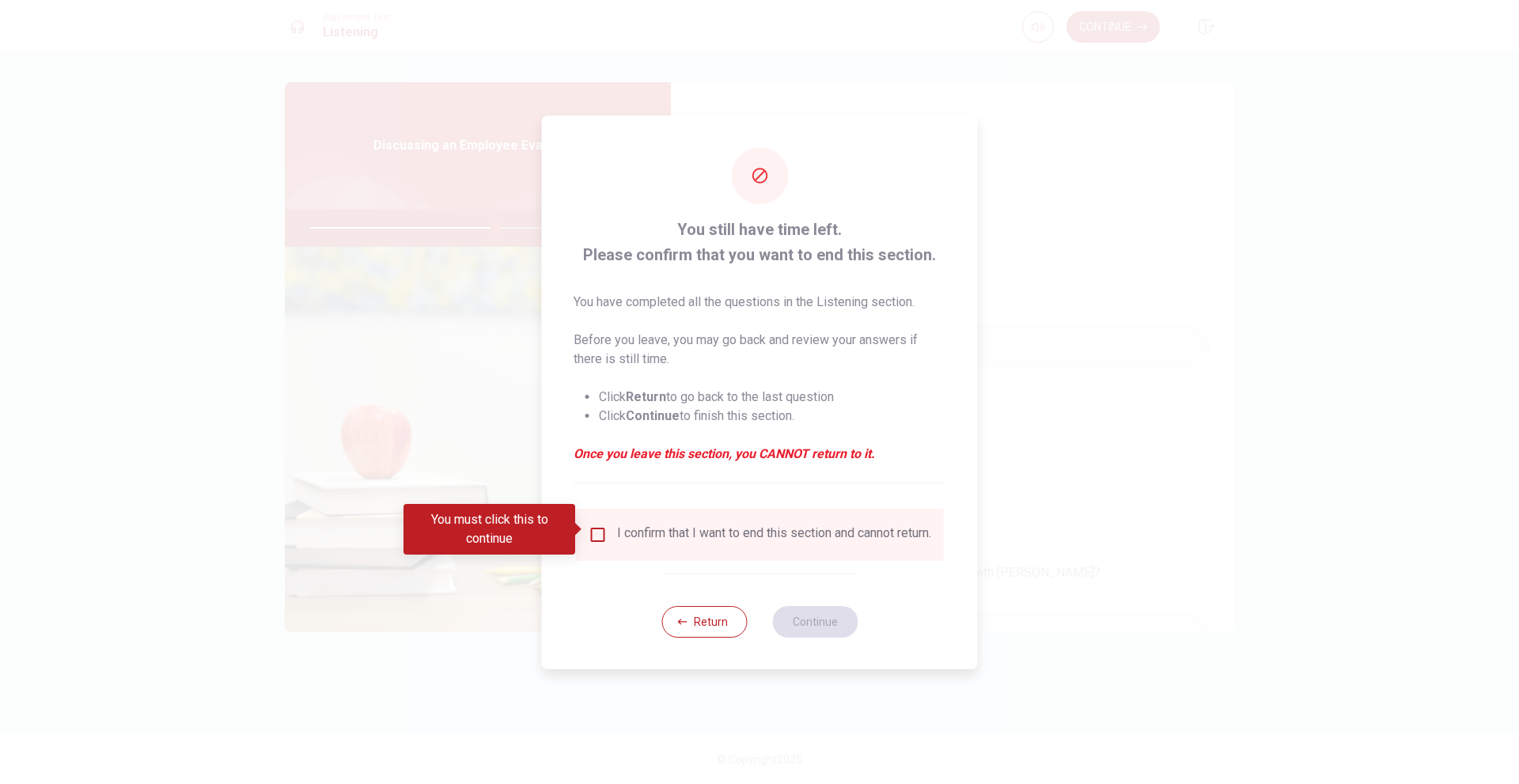
click at [707, 551] on div "I confirm that I want to end this section and cannot return." at bounding box center [760, 535] width 368 height 53
click at [675, 531] on div "I confirm that I want to end this section and cannot return." at bounding box center [774, 534] width 314 height 19
click at [610, 543] on div "I confirm that I want to end this section and cannot return." at bounding box center [760, 534] width 342 height 19
click at [595, 527] on input "You must click this to continue" at bounding box center [598, 534] width 19 height 19
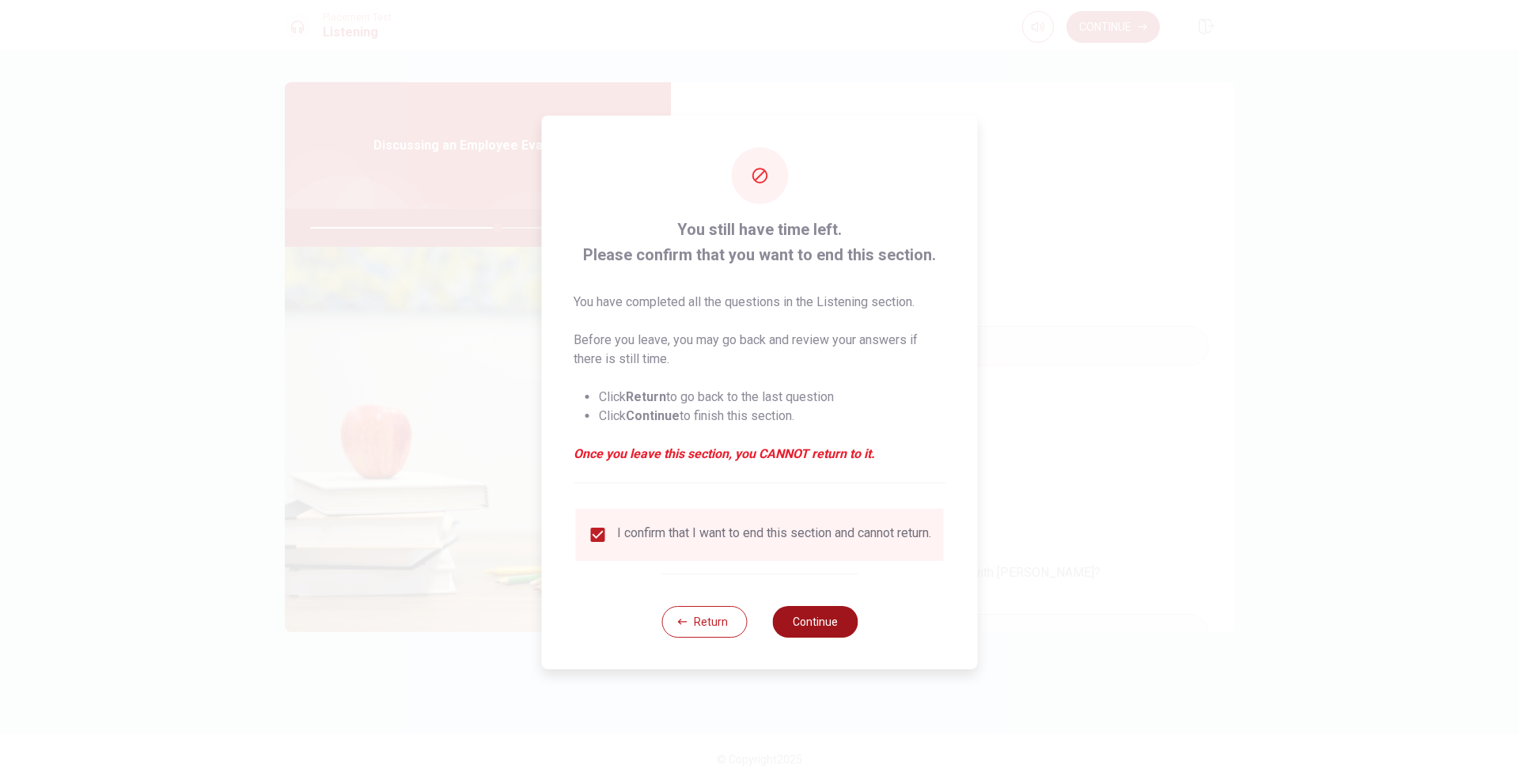
click at [831, 638] on button "Continue" at bounding box center [815, 622] width 85 height 32
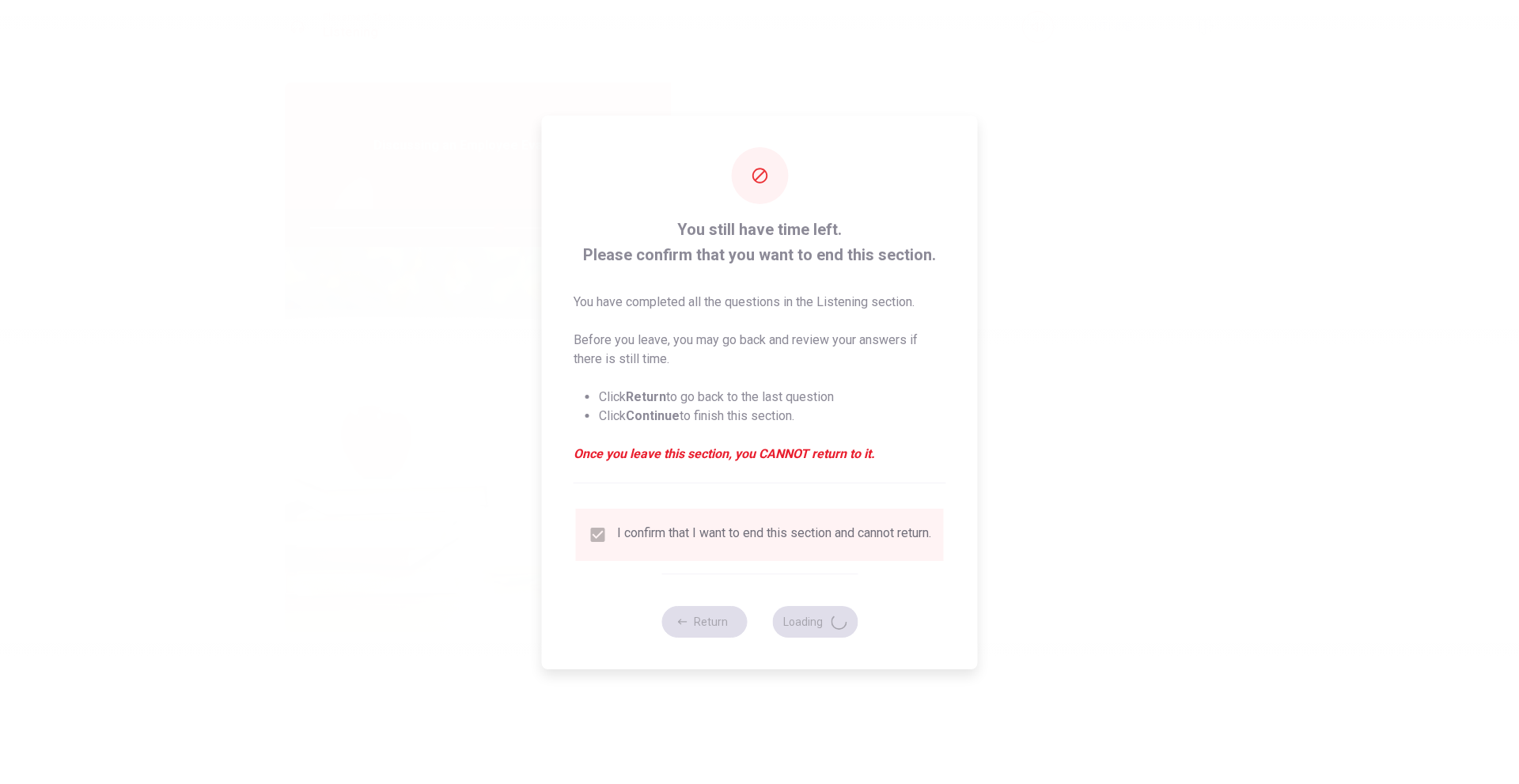
type input "67"
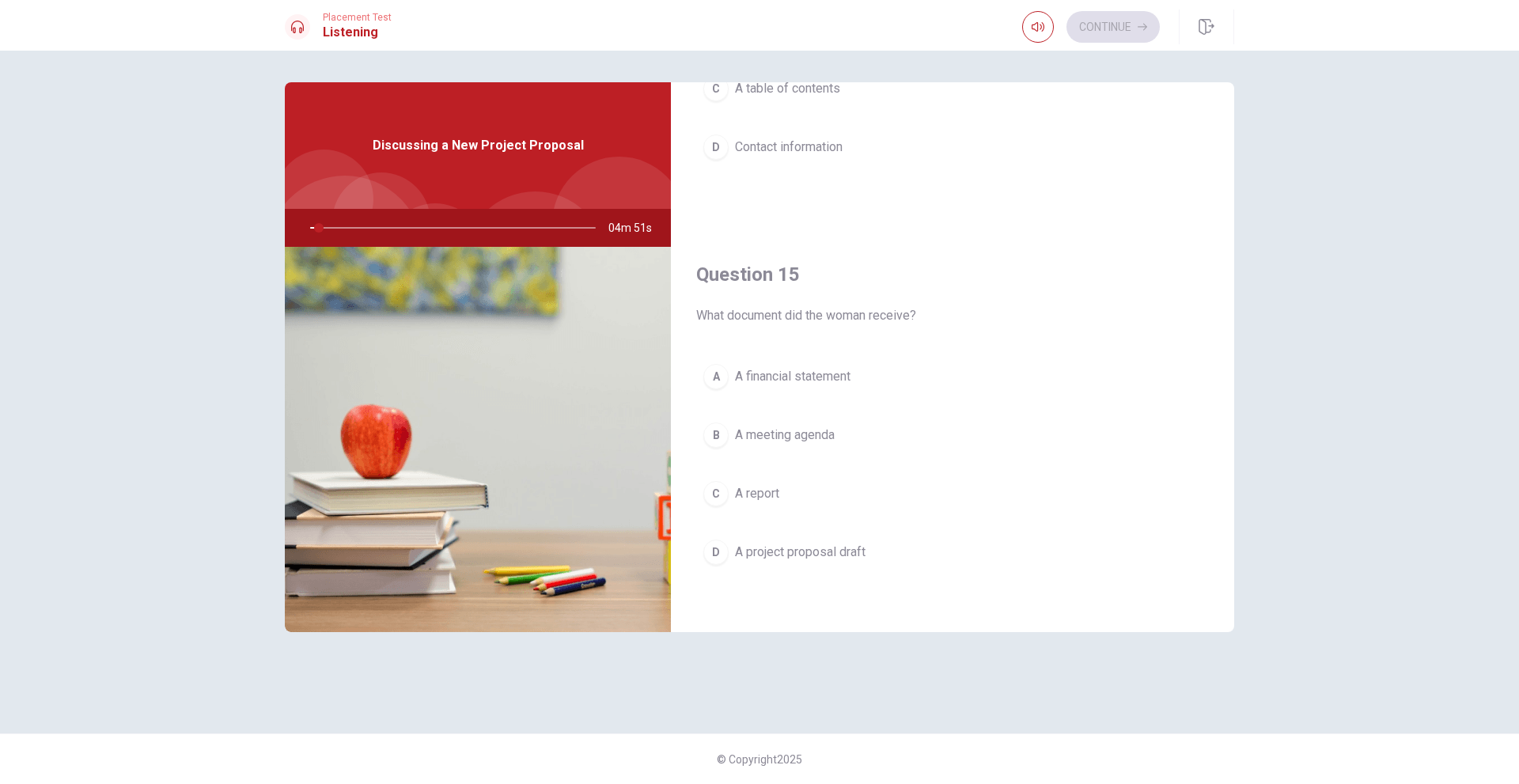
scroll to position [1475, 0]
click at [811, 549] on span "A project proposal draft" at bounding box center [800, 549] width 131 height 19
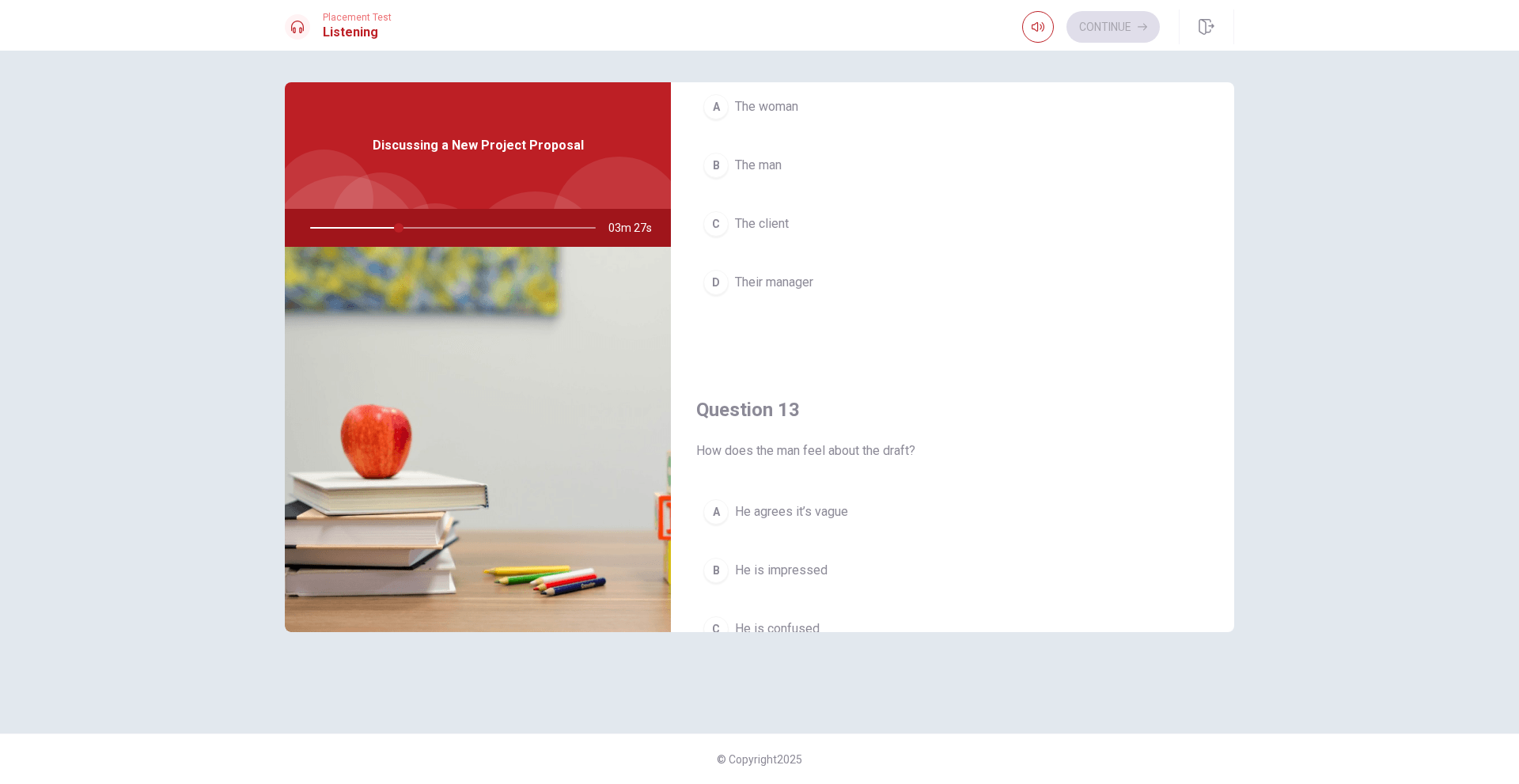
scroll to position [475, 0]
click at [777, 275] on span "The client" at bounding box center [761, 276] width 54 height 19
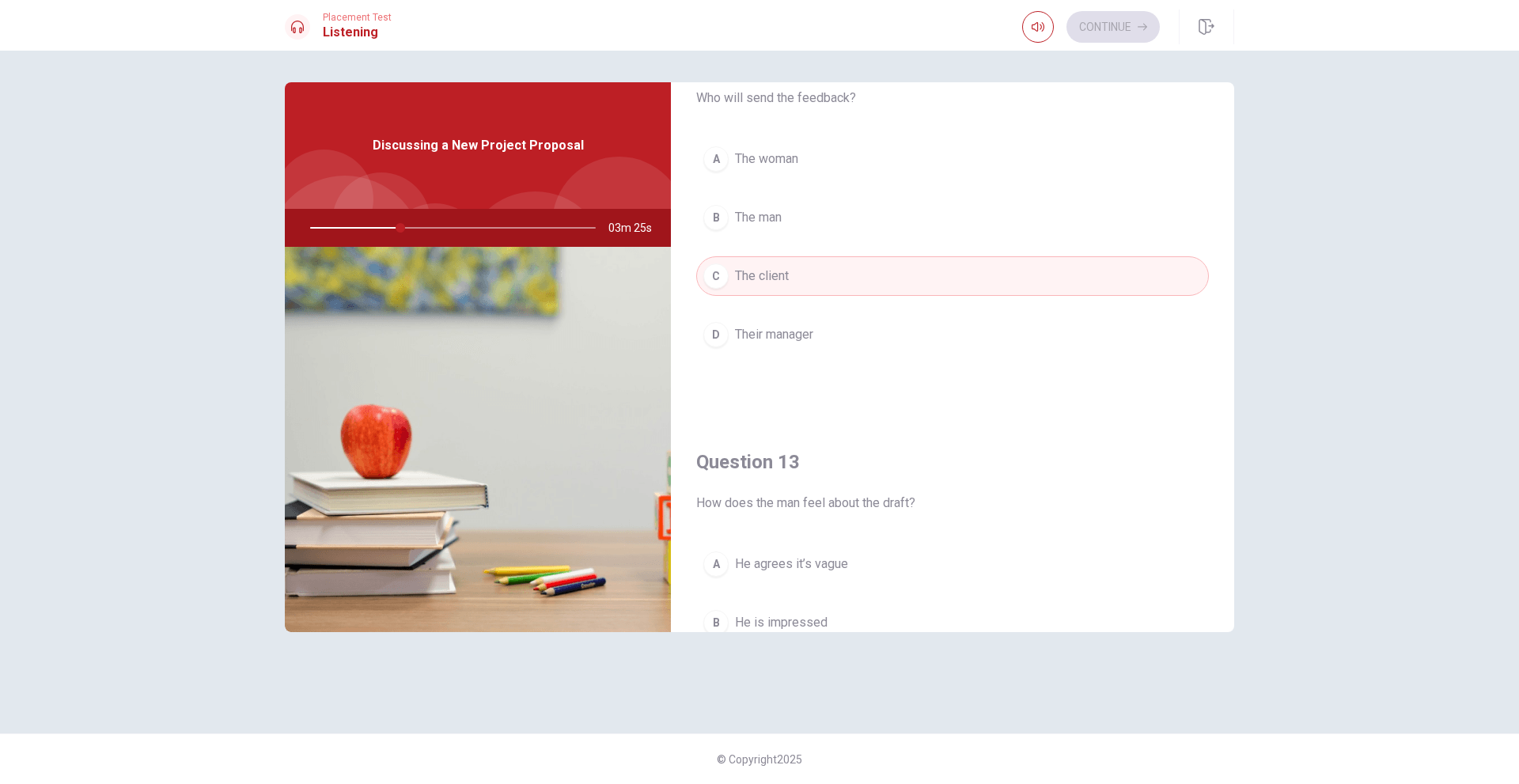
click at [779, 222] on span "The man" at bounding box center [758, 217] width 46 height 19
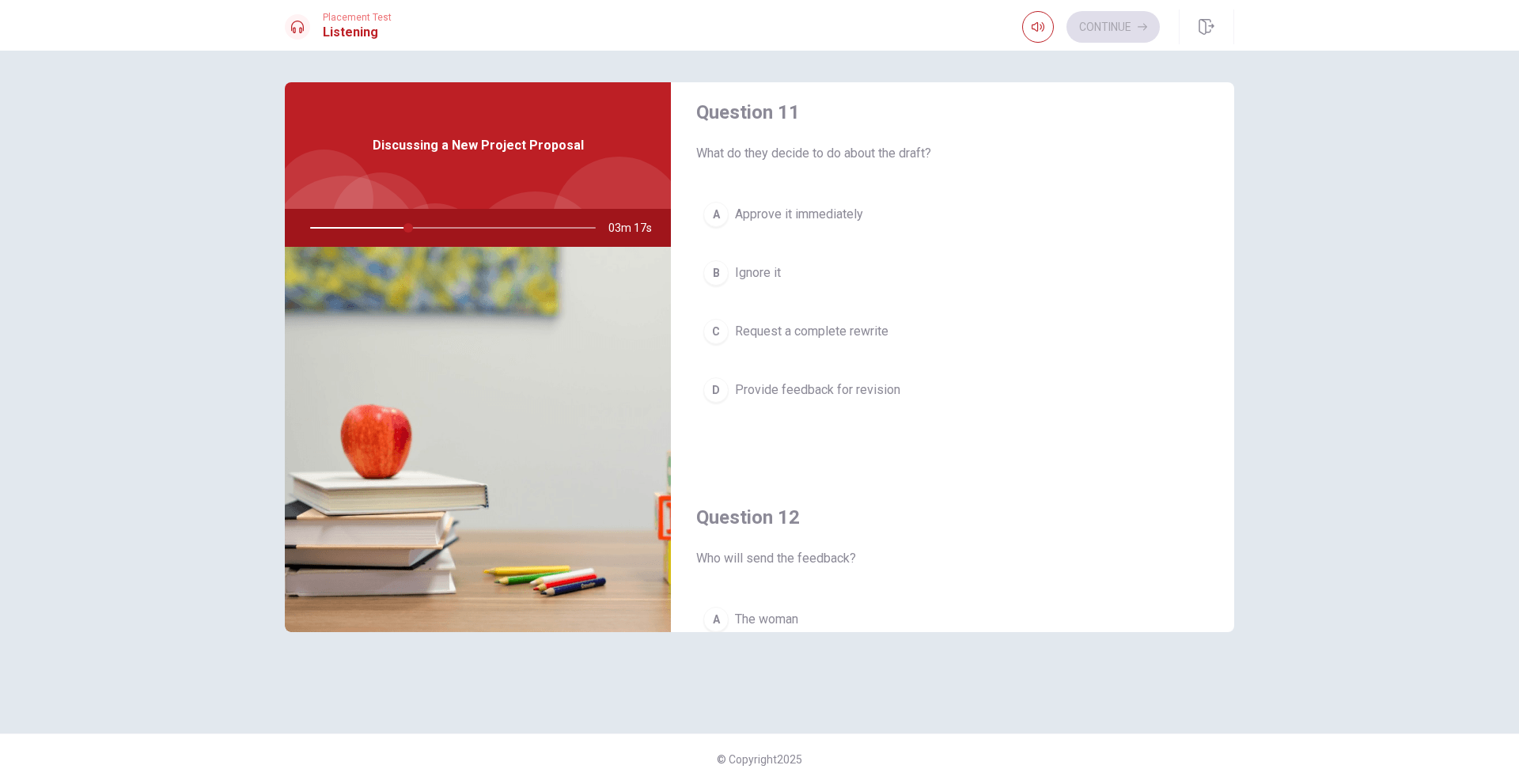
scroll to position [0, 0]
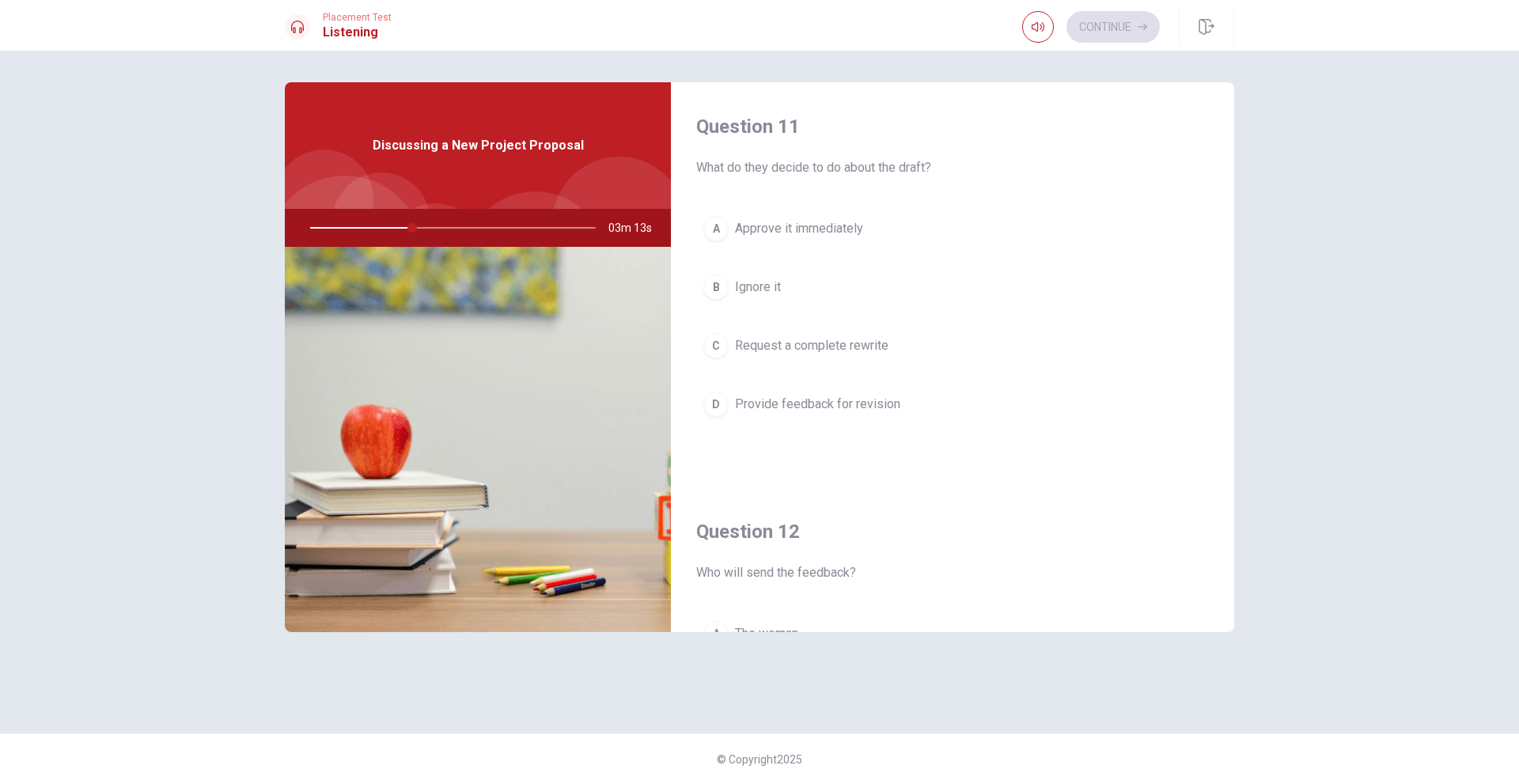
click at [867, 407] on span "Provide feedback for revision" at bounding box center [818, 404] width 165 height 19
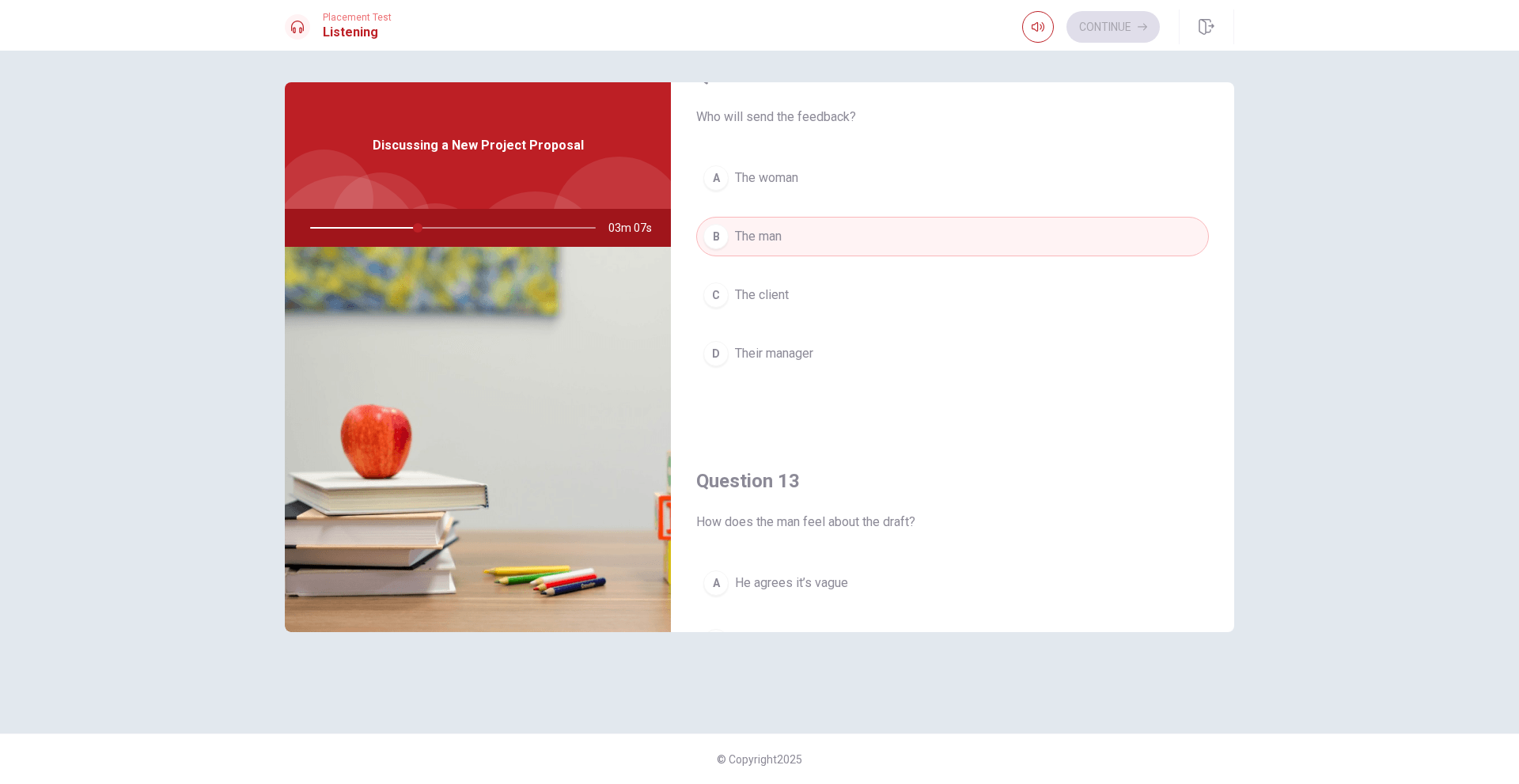
scroll to position [317, 0]
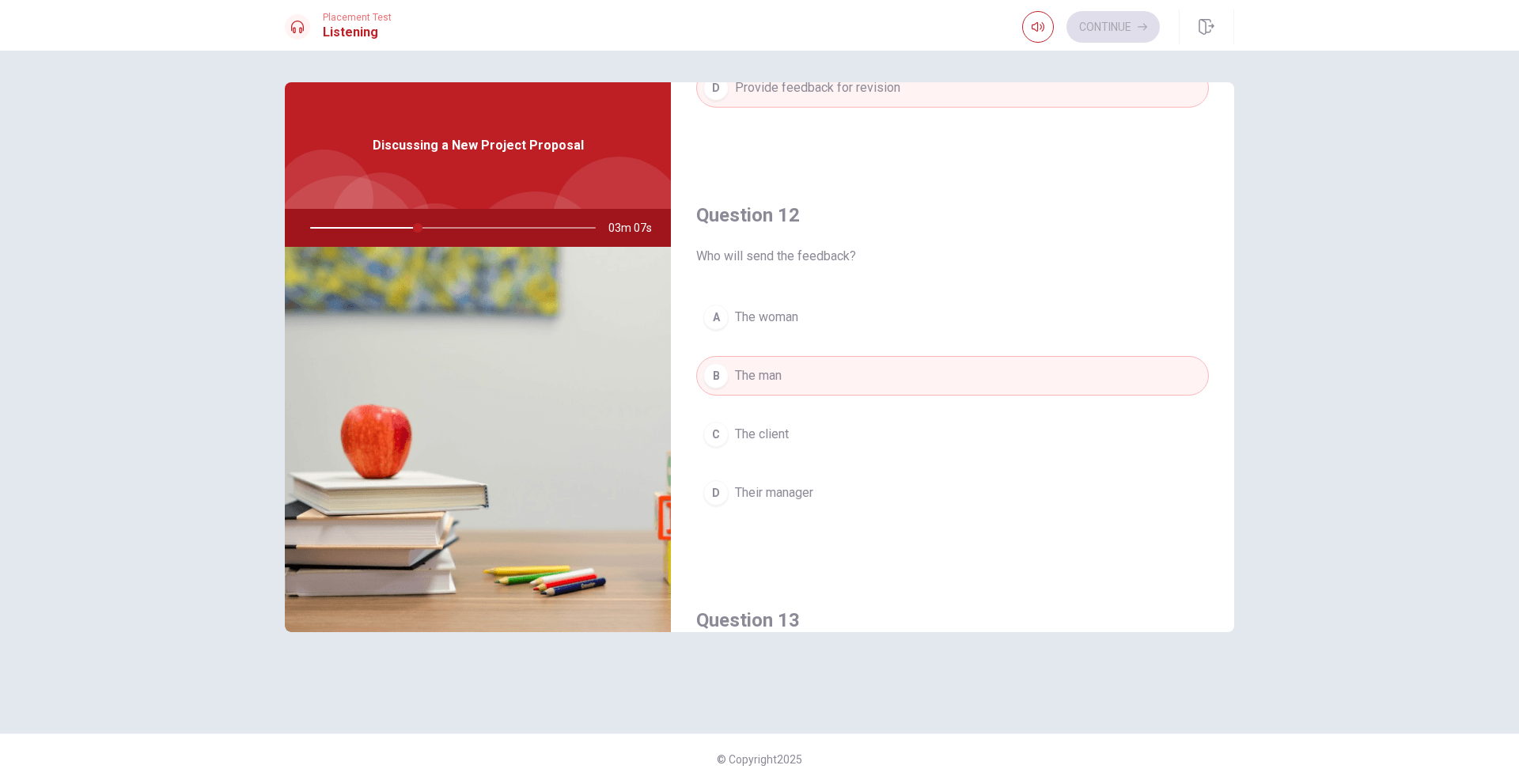
click at [801, 315] on button "A The woman" at bounding box center [952, 318] width 513 height 40
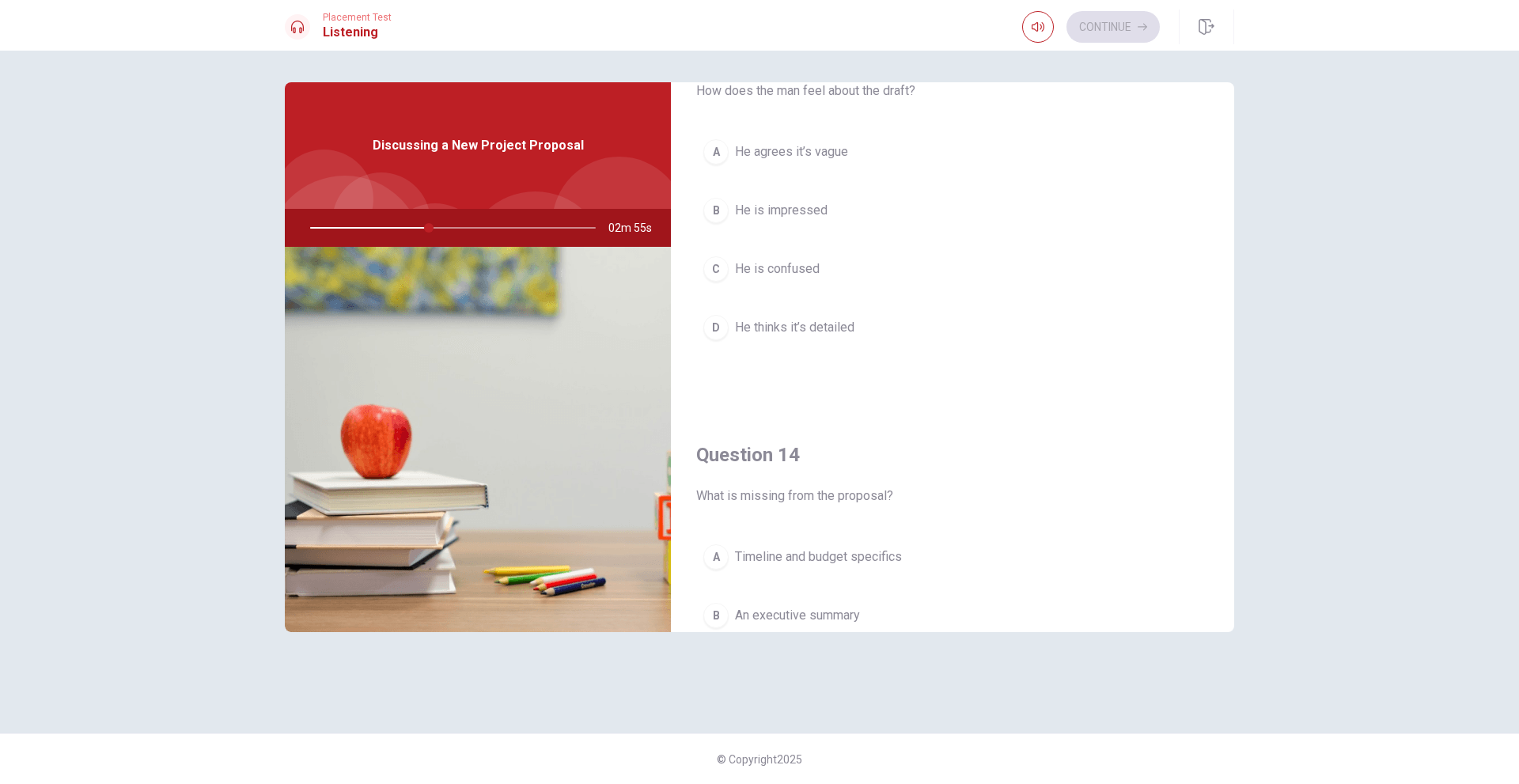
scroll to position [712, 0]
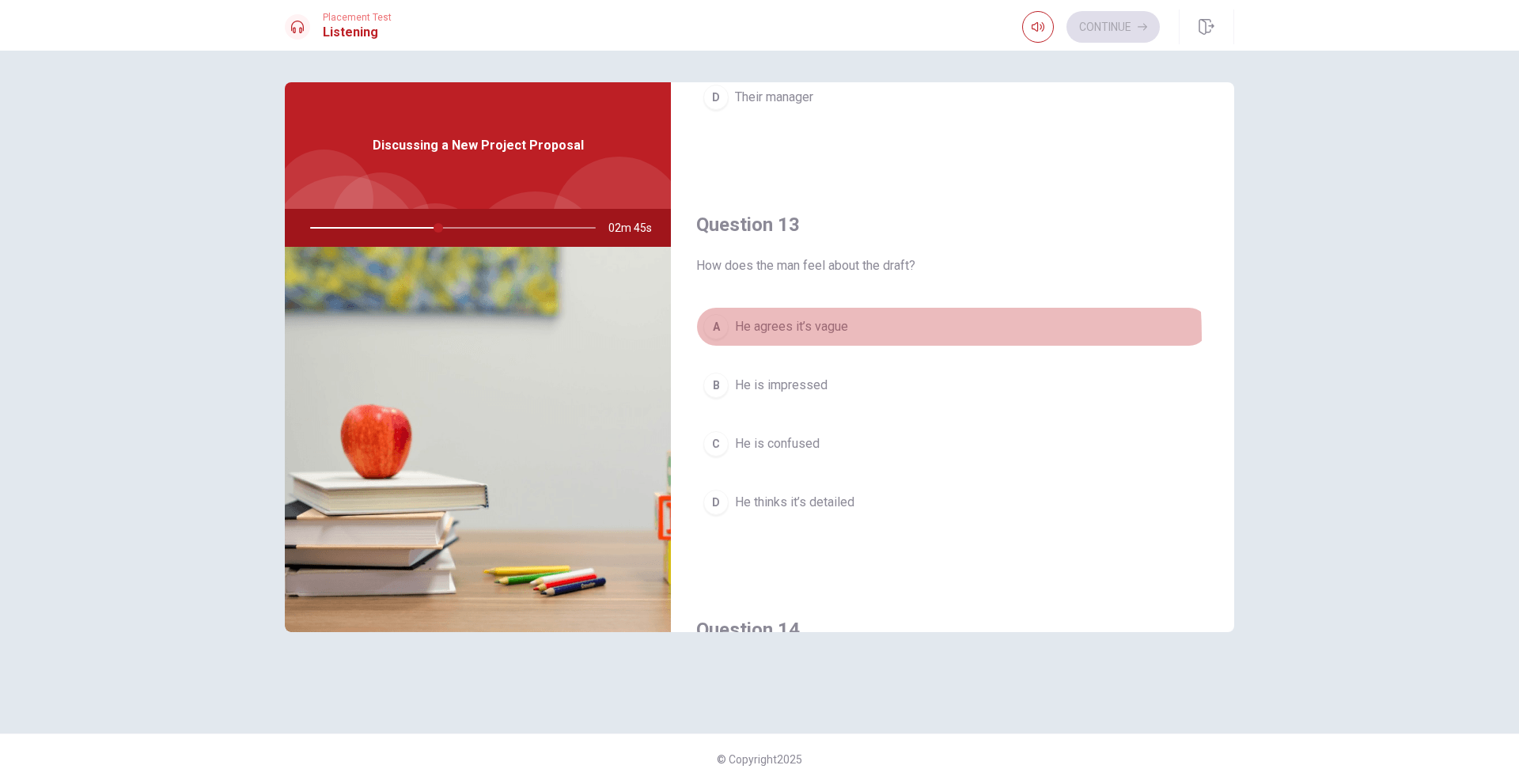
click at [776, 337] on button "A He agrees it’s vague" at bounding box center [952, 327] width 513 height 40
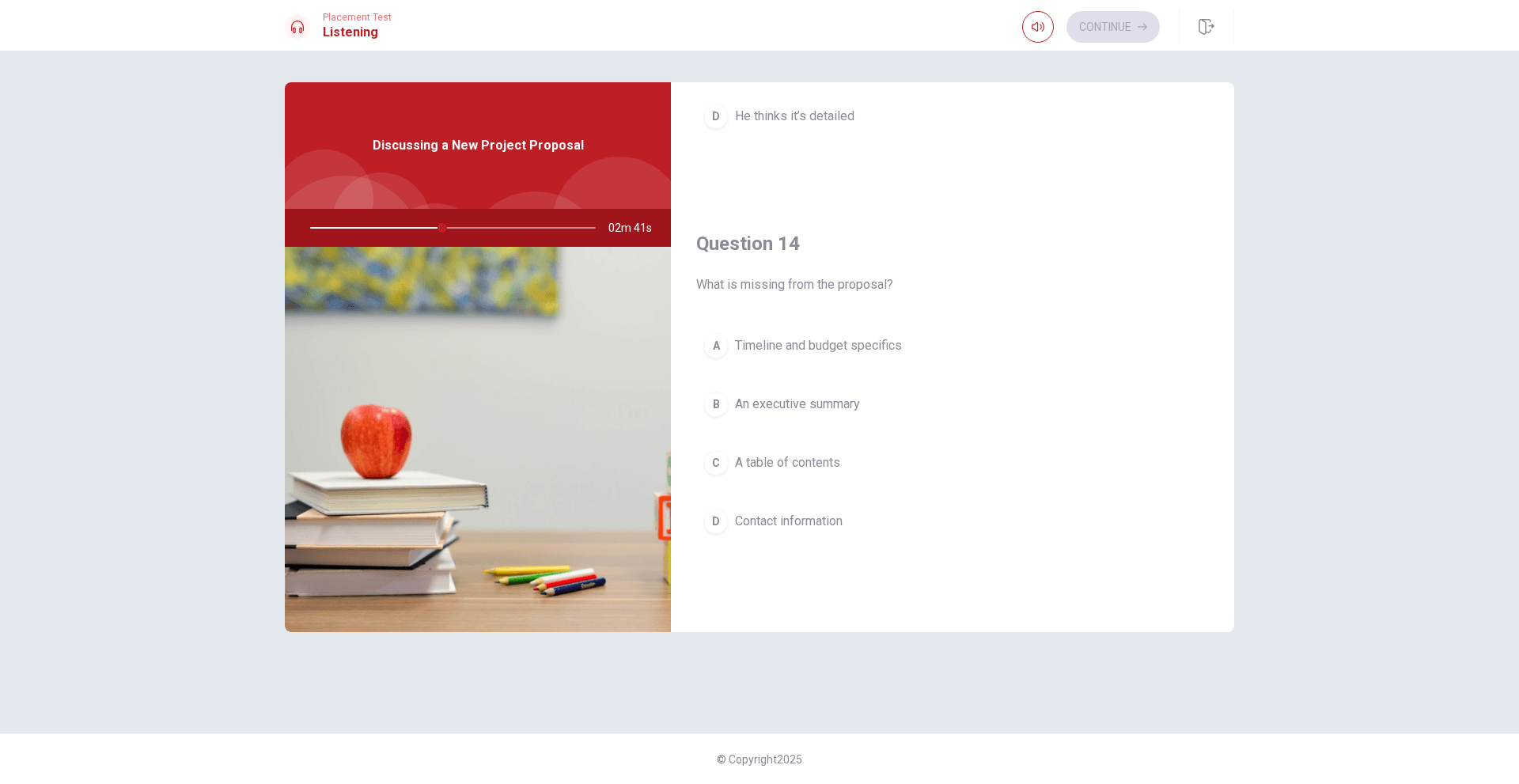
scroll to position [1107, 0]
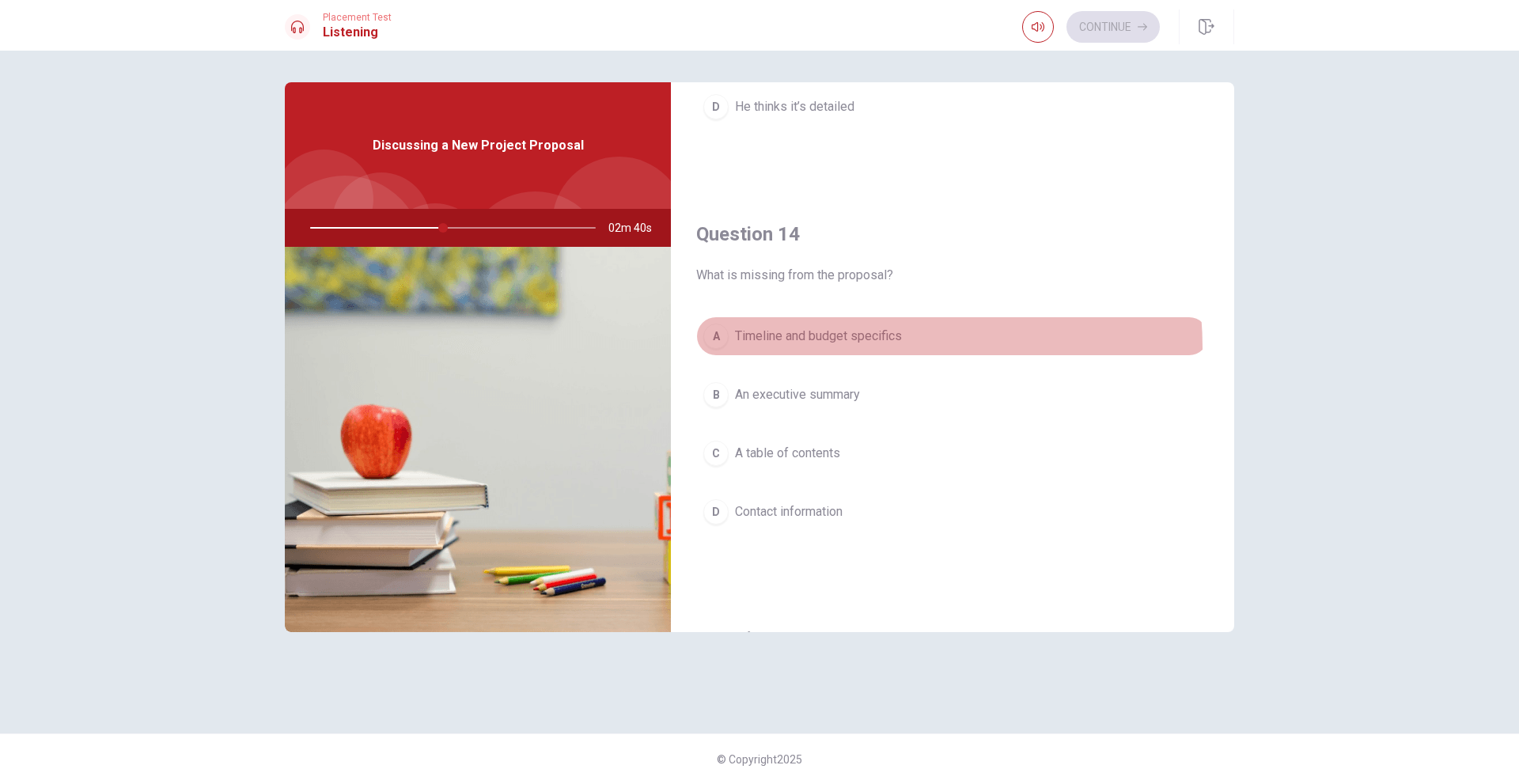
click at [865, 348] on button "A Timeline and budget specifics" at bounding box center [952, 337] width 513 height 40
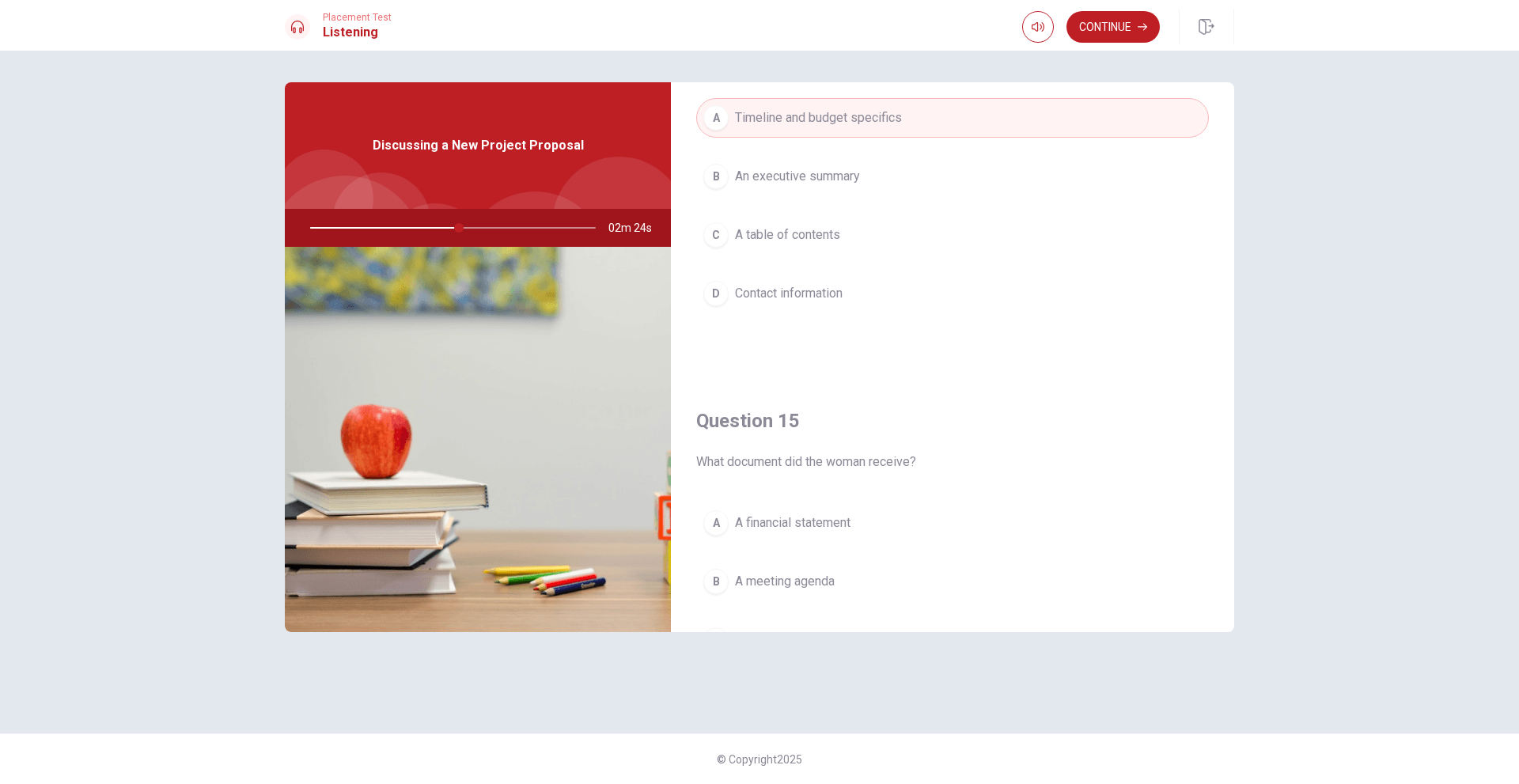
scroll to position [1475, 0]
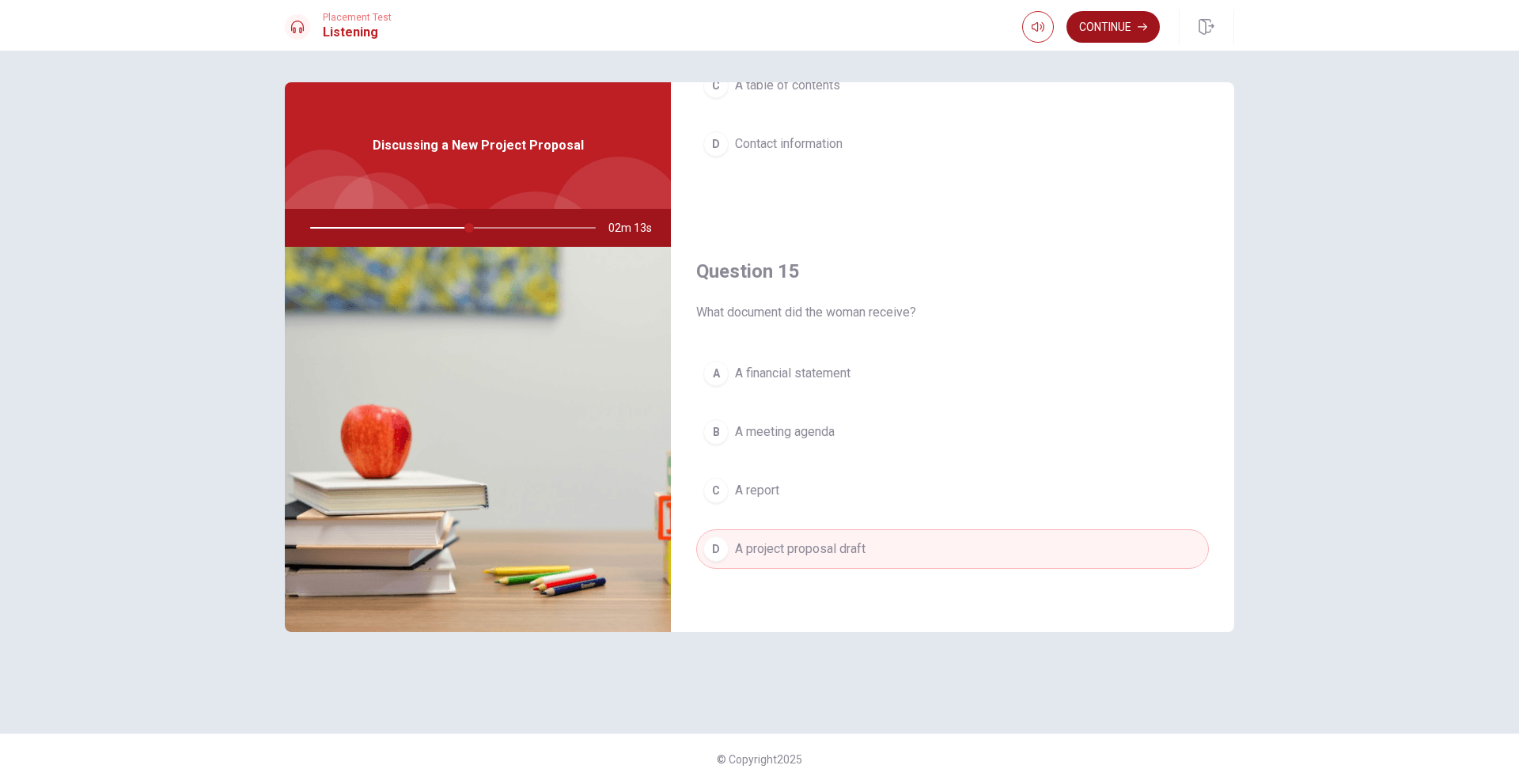
click at [1108, 34] on button "Continue" at bounding box center [1112, 26] width 93 height 32
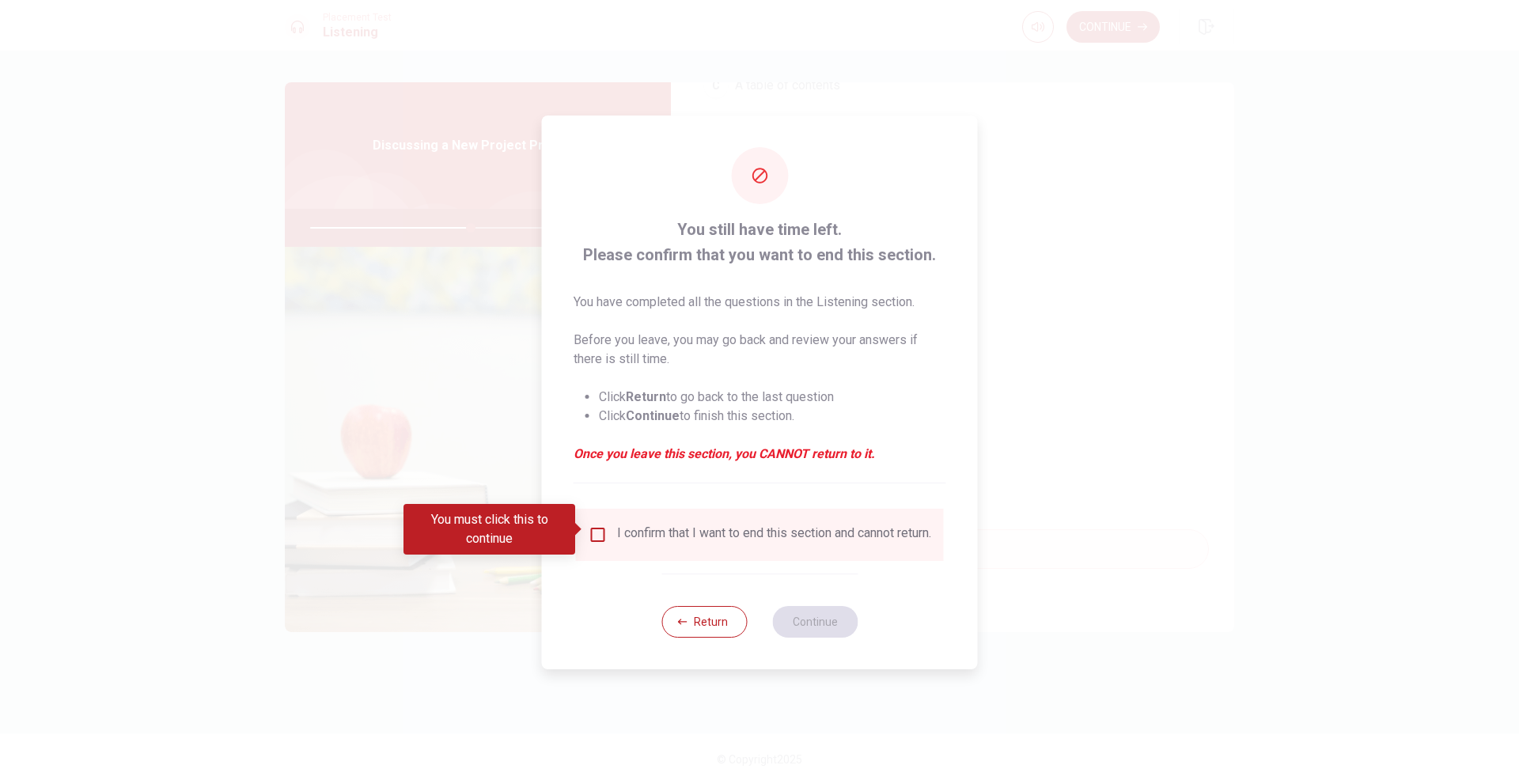
click at [691, 534] on div "I confirm that I want to end this section and cannot return." at bounding box center [774, 534] width 314 height 19
click at [648, 539] on div "I confirm that I want to end this section and cannot return." at bounding box center [774, 534] width 314 height 19
click at [617, 528] on div "I confirm that I want to end this section and cannot return." at bounding box center [774, 534] width 314 height 19
click at [595, 534] on input "You must click this to continue" at bounding box center [598, 534] width 19 height 19
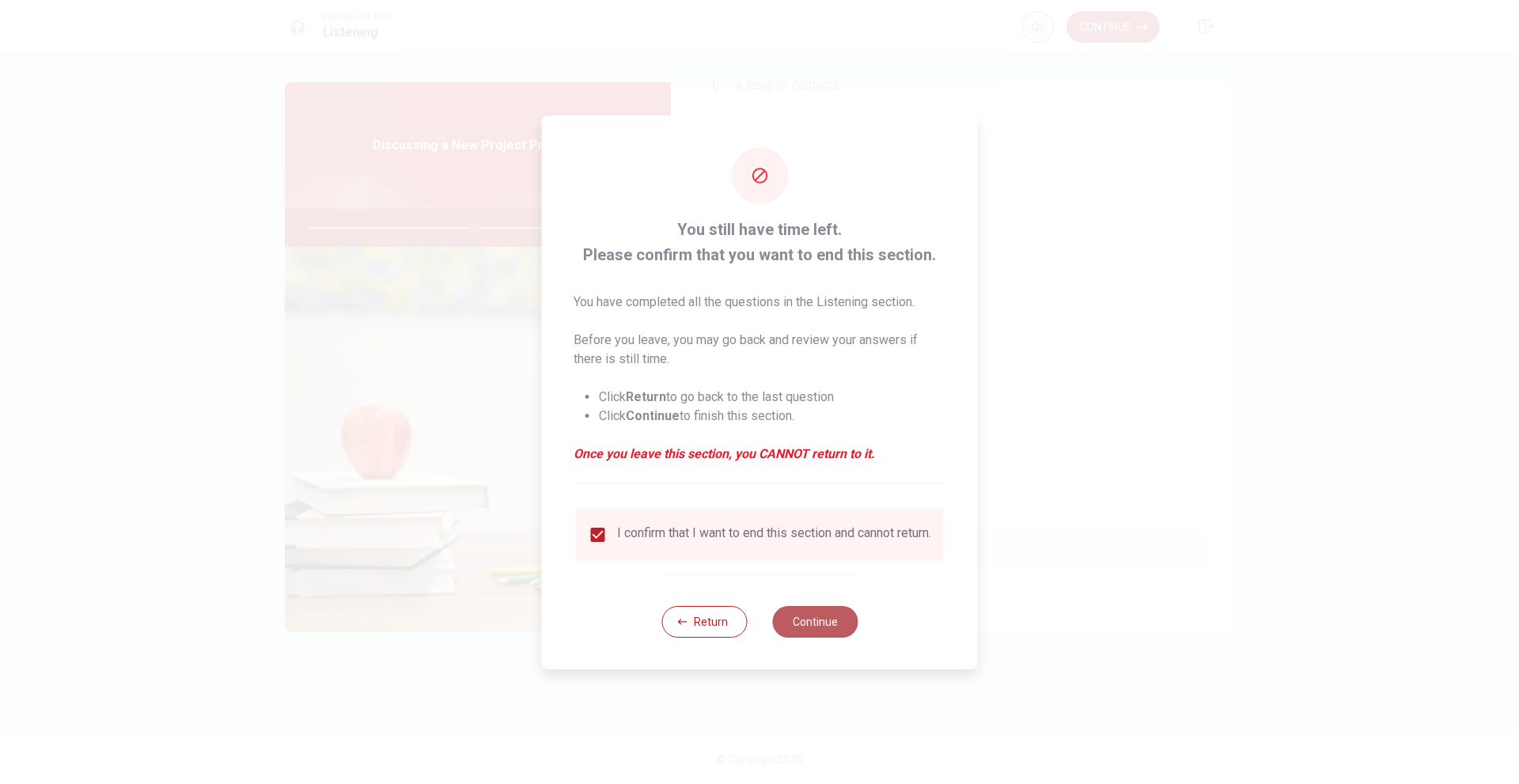
click at [832, 629] on button "Continue" at bounding box center [815, 622] width 85 height 32
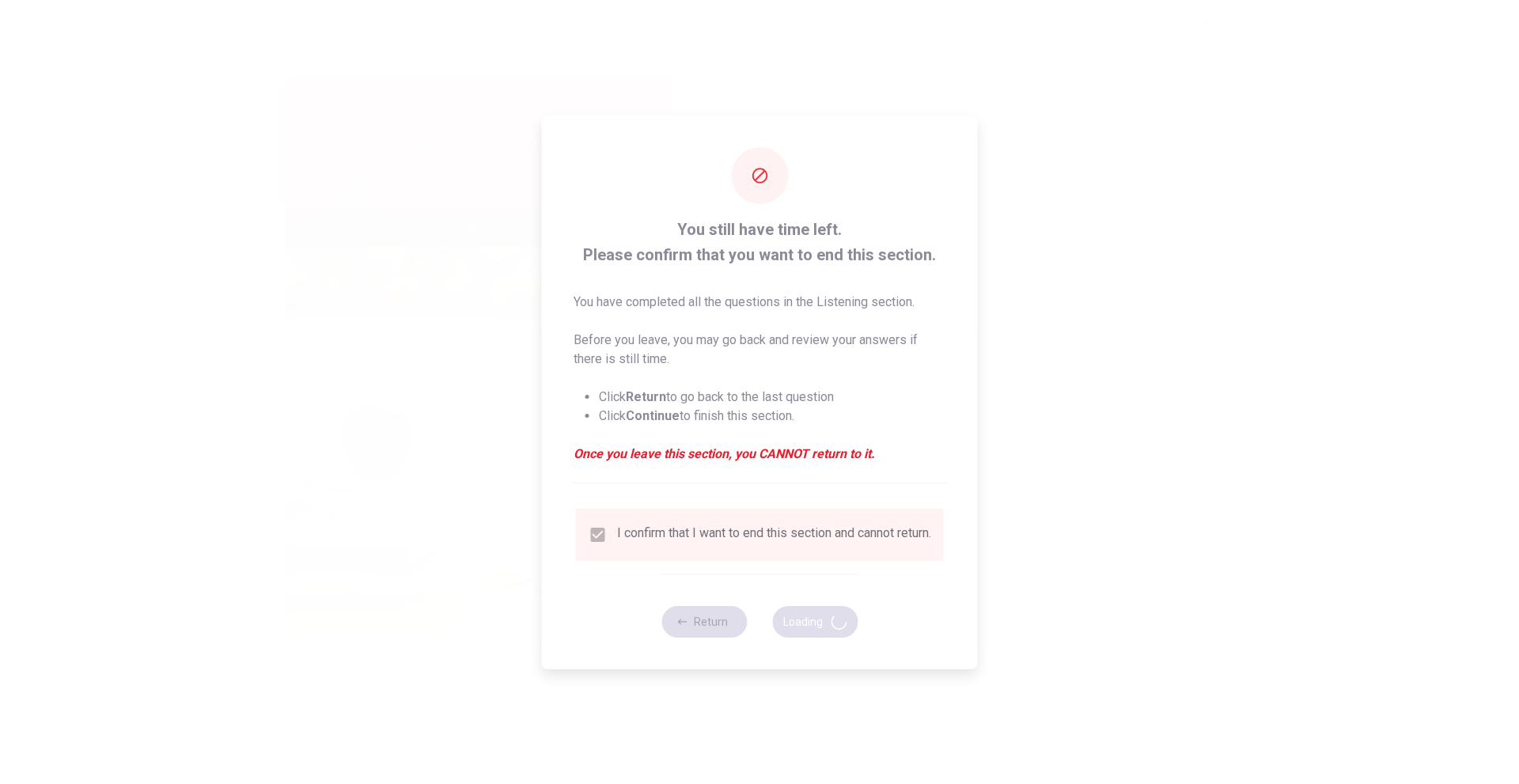
type input "58"
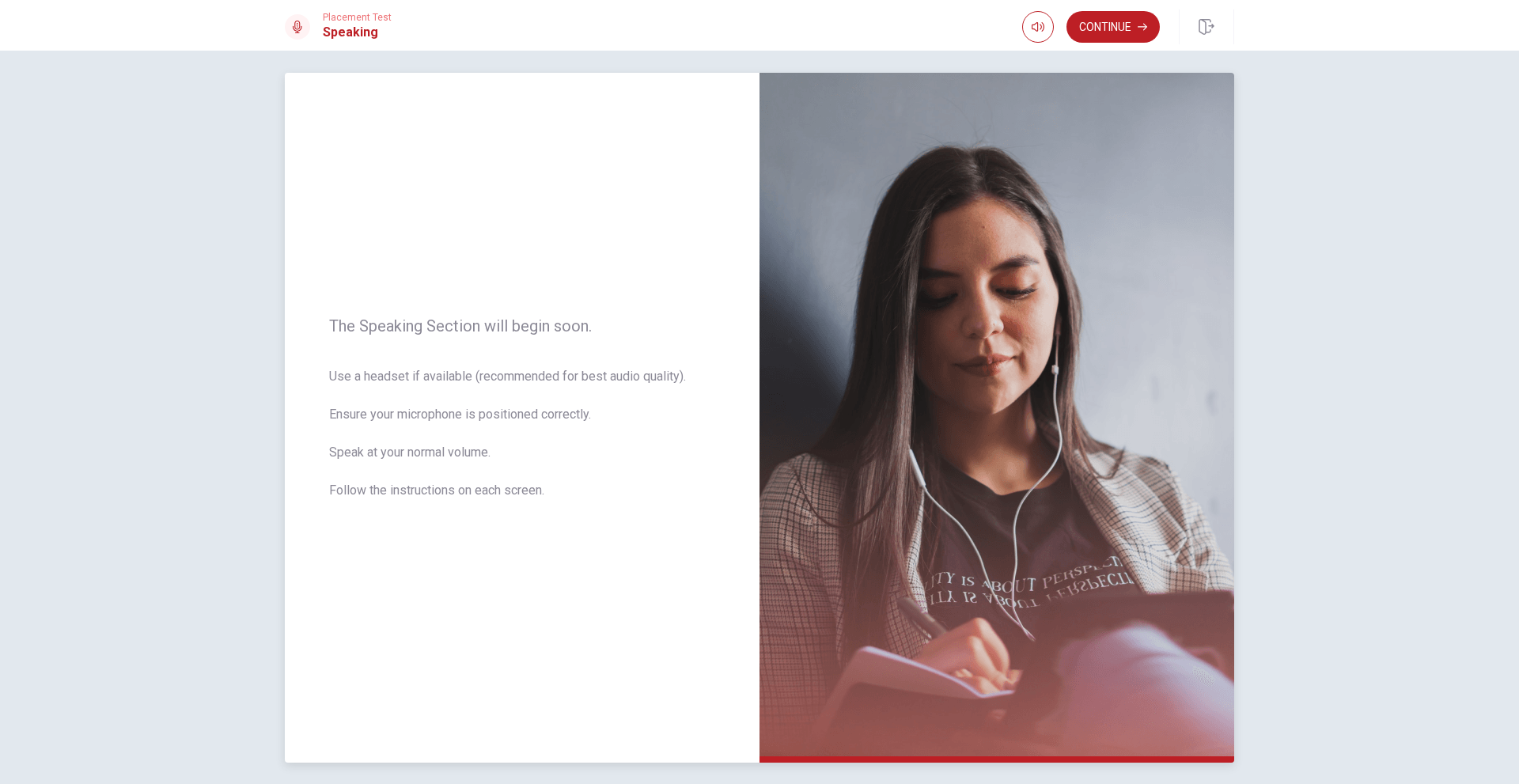
scroll to position [0, 0]
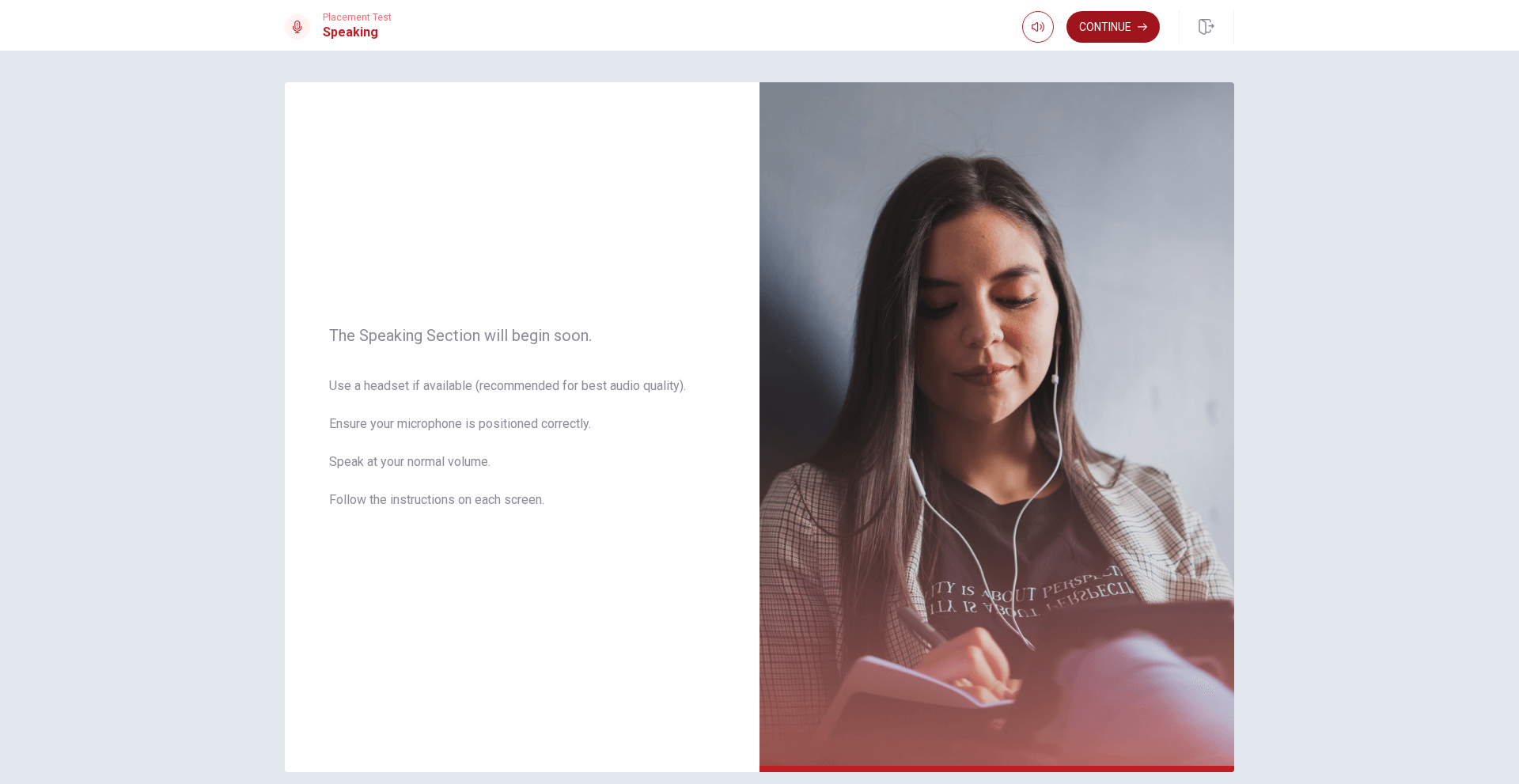
click at [1102, 20] on button "Continue" at bounding box center [1112, 26] width 93 height 32
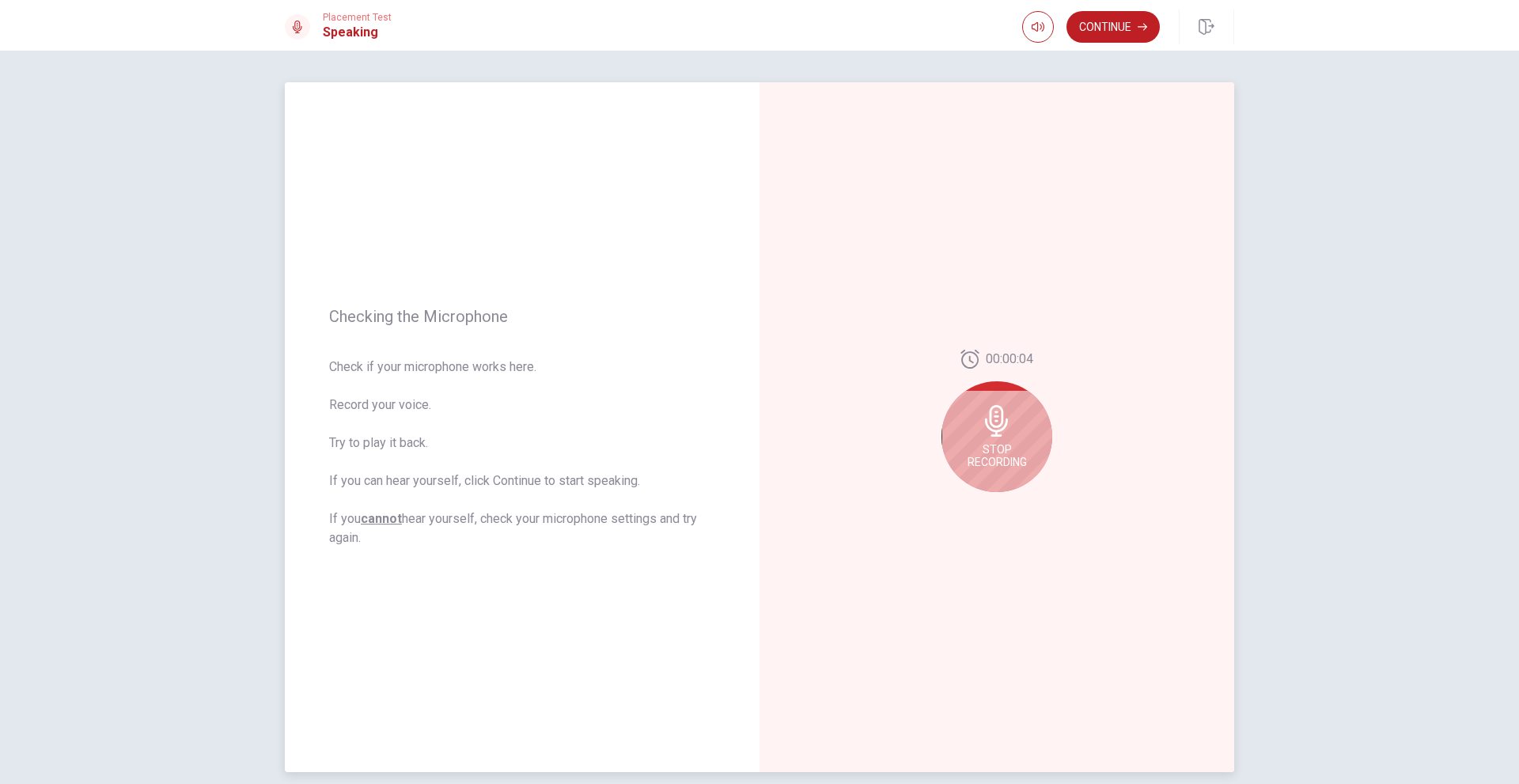
click at [990, 473] on div "Stop Recording" at bounding box center [996, 436] width 111 height 111
click at [1004, 513] on button "Play Audio" at bounding box center [1014, 505] width 22 height 22
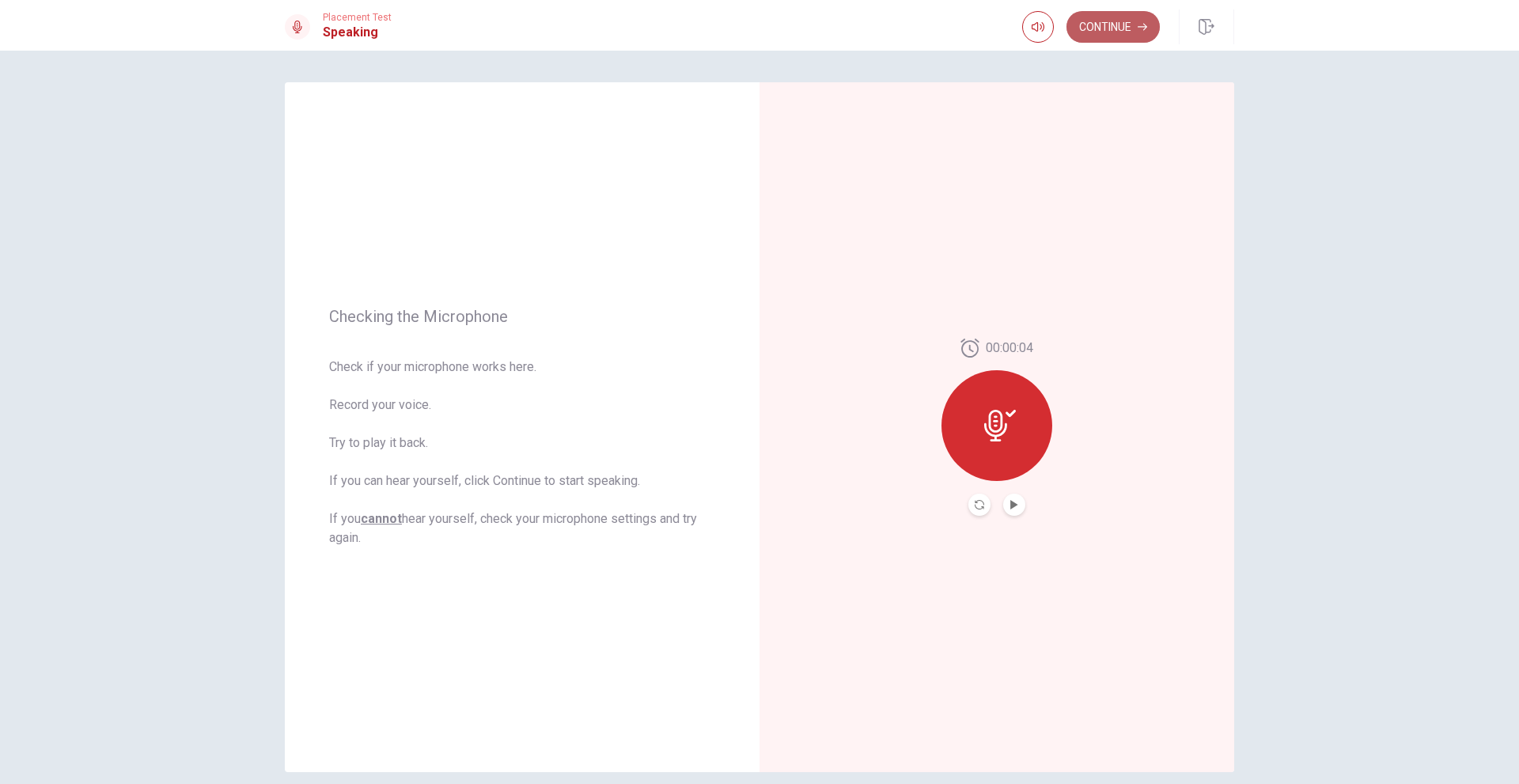
click at [1102, 26] on button "Continue" at bounding box center [1112, 26] width 93 height 32
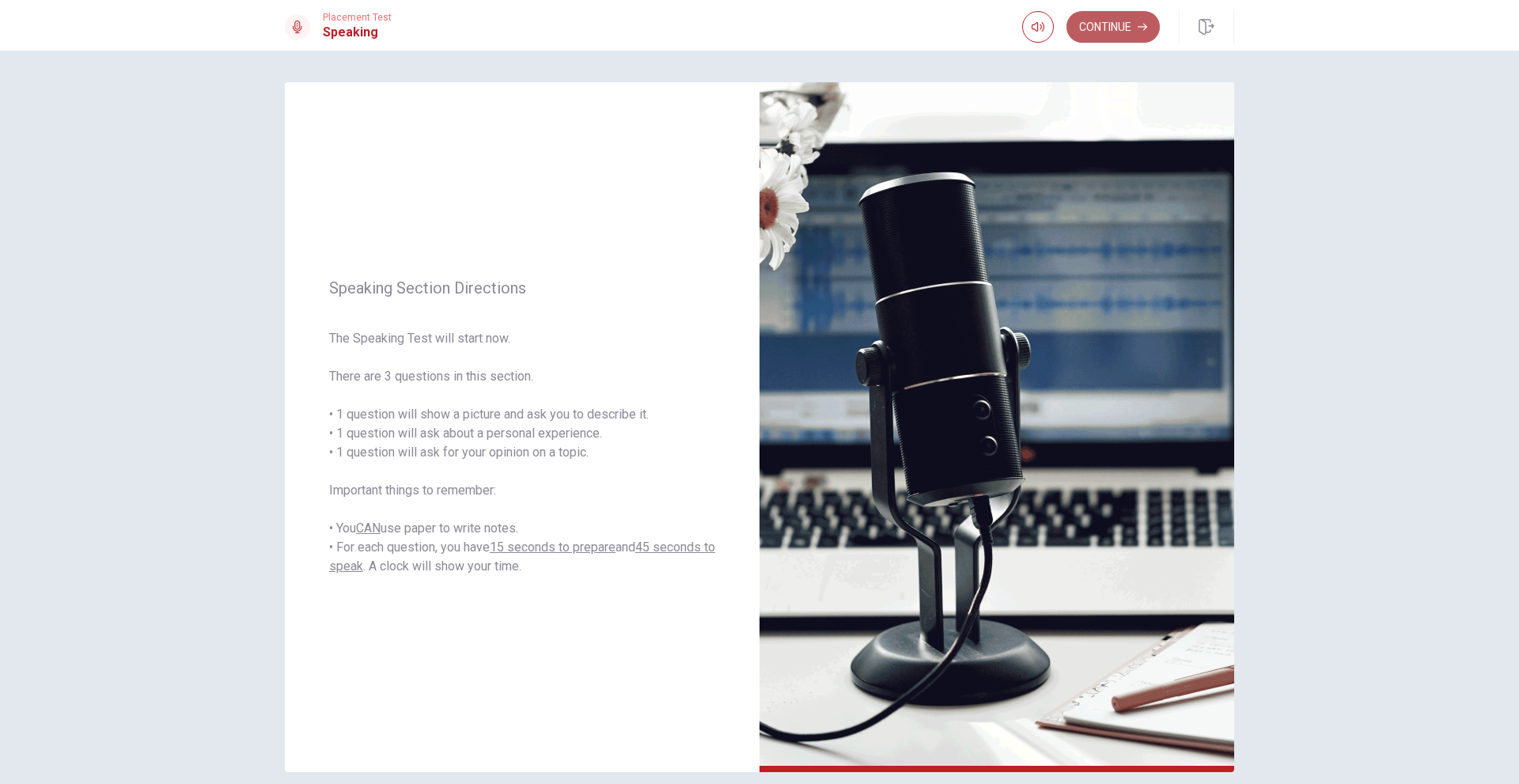
click at [1120, 26] on button "Continue" at bounding box center [1112, 26] width 93 height 32
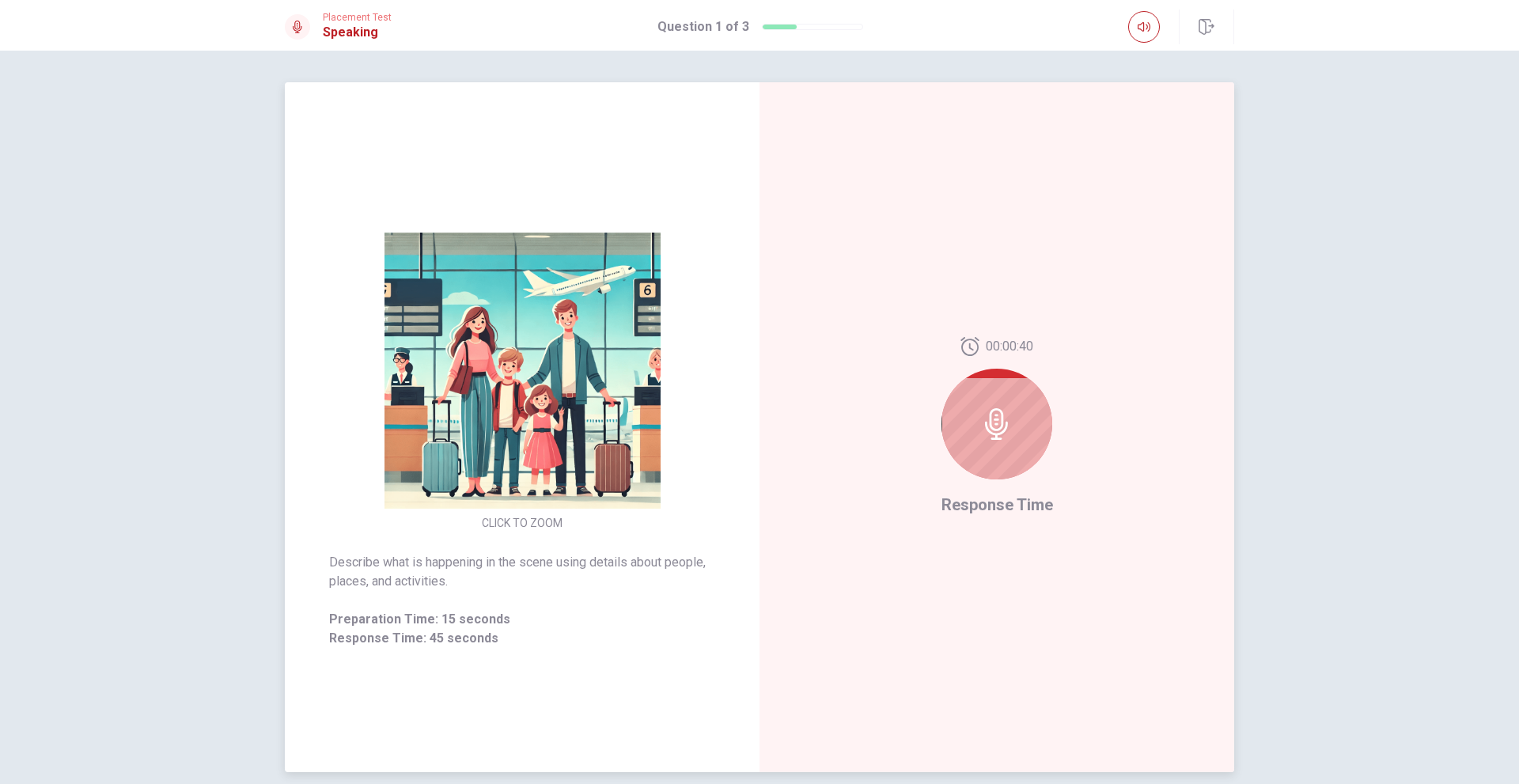
click at [985, 429] on icon at bounding box center [996, 424] width 32 height 32
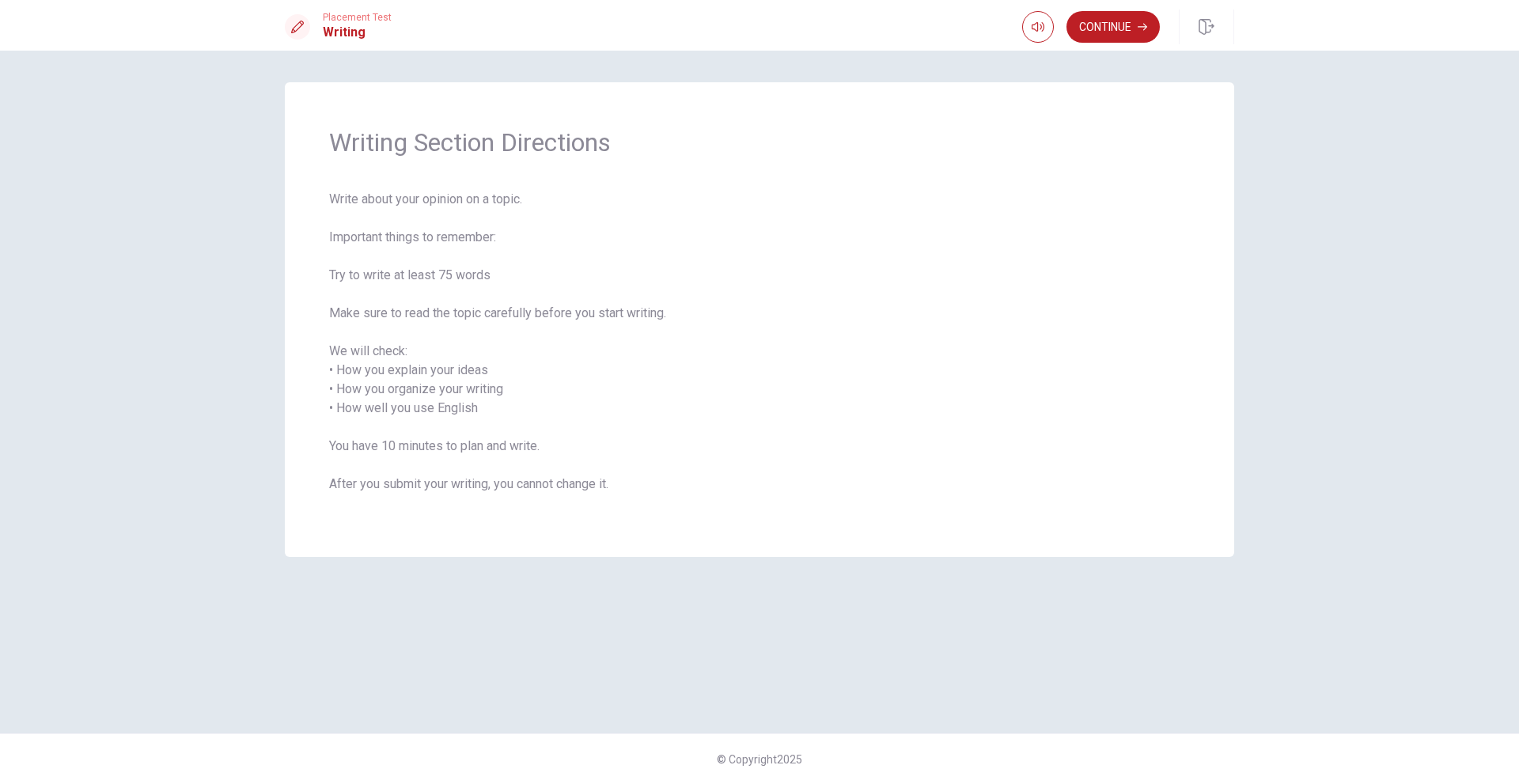
drag, startPoint x: 365, startPoint y: 378, endPoint x: 379, endPoint y: 380, distance: 14.1
click at [379, 380] on span "Write about your opinion on a topic. Important things to remember: Try to write…" at bounding box center [760, 351] width 860 height 323
click at [1095, 28] on button "Continue" at bounding box center [1112, 26] width 93 height 32
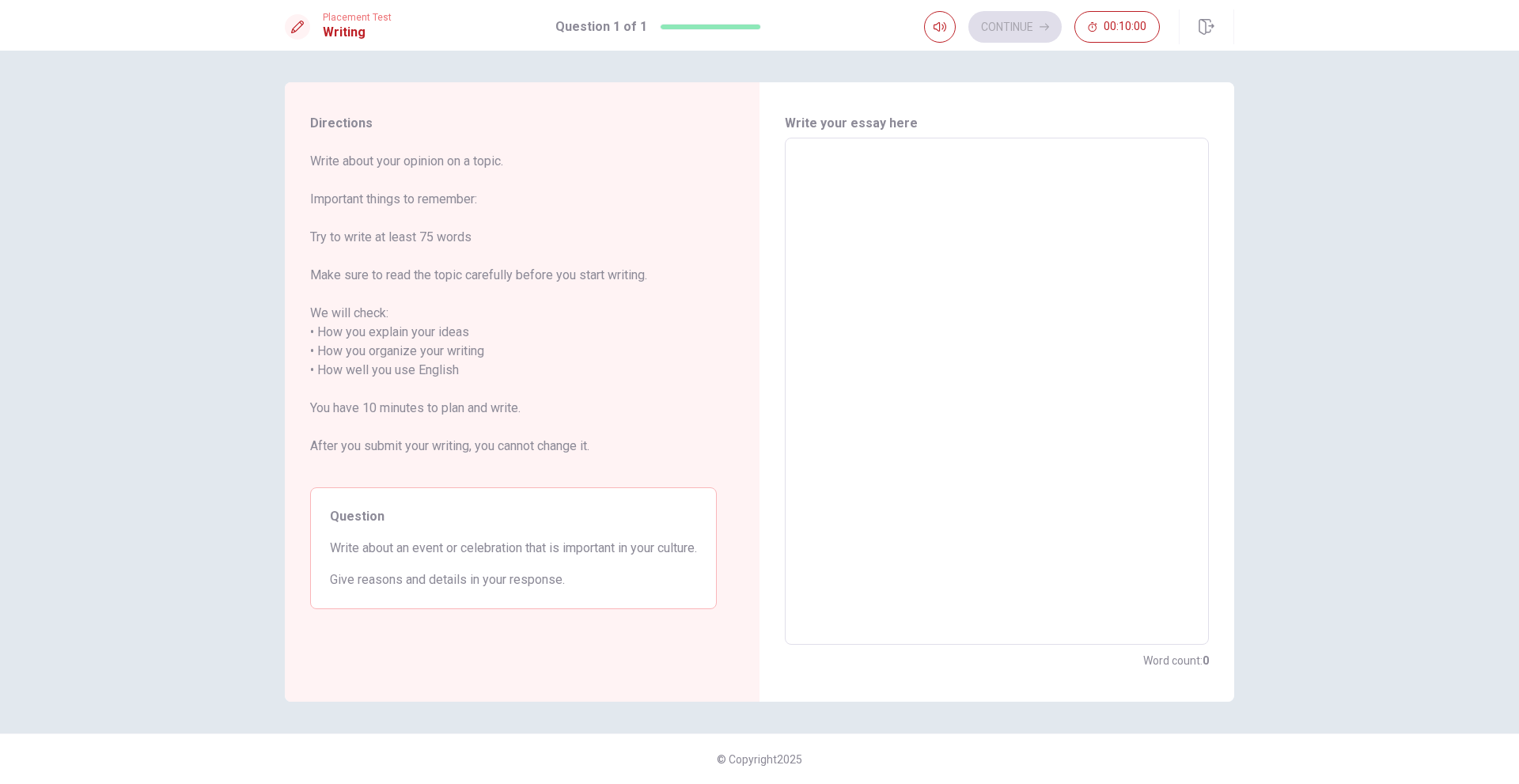
click at [865, 207] on textarea at bounding box center [996, 392] width 402 height 481
type textarea "t"
type textarea "x"
type textarea "th"
type textarea "x"
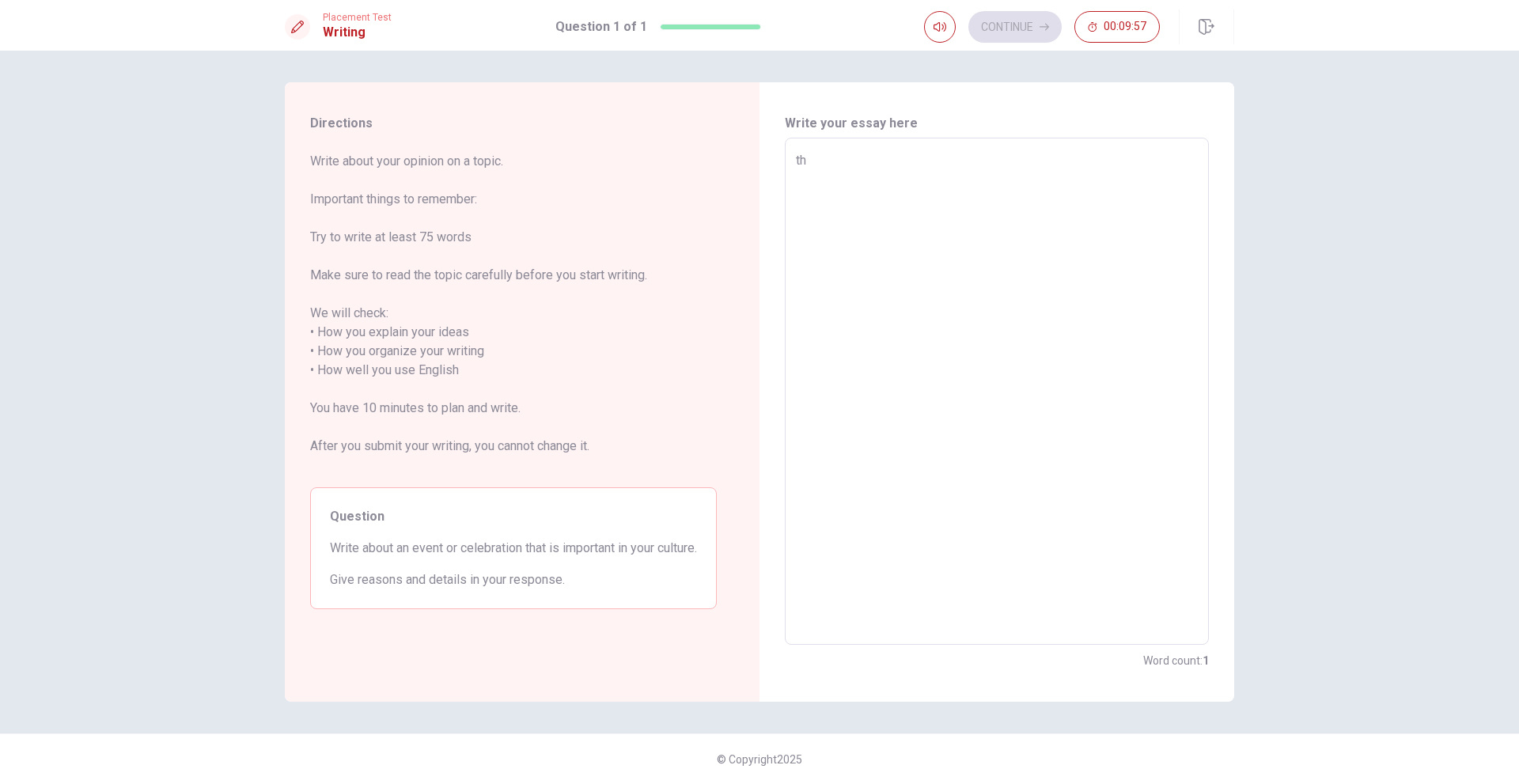
type textarea "the"
type textarea "x"
type textarea "thevb"
type textarea "x"
type textarea "thev"
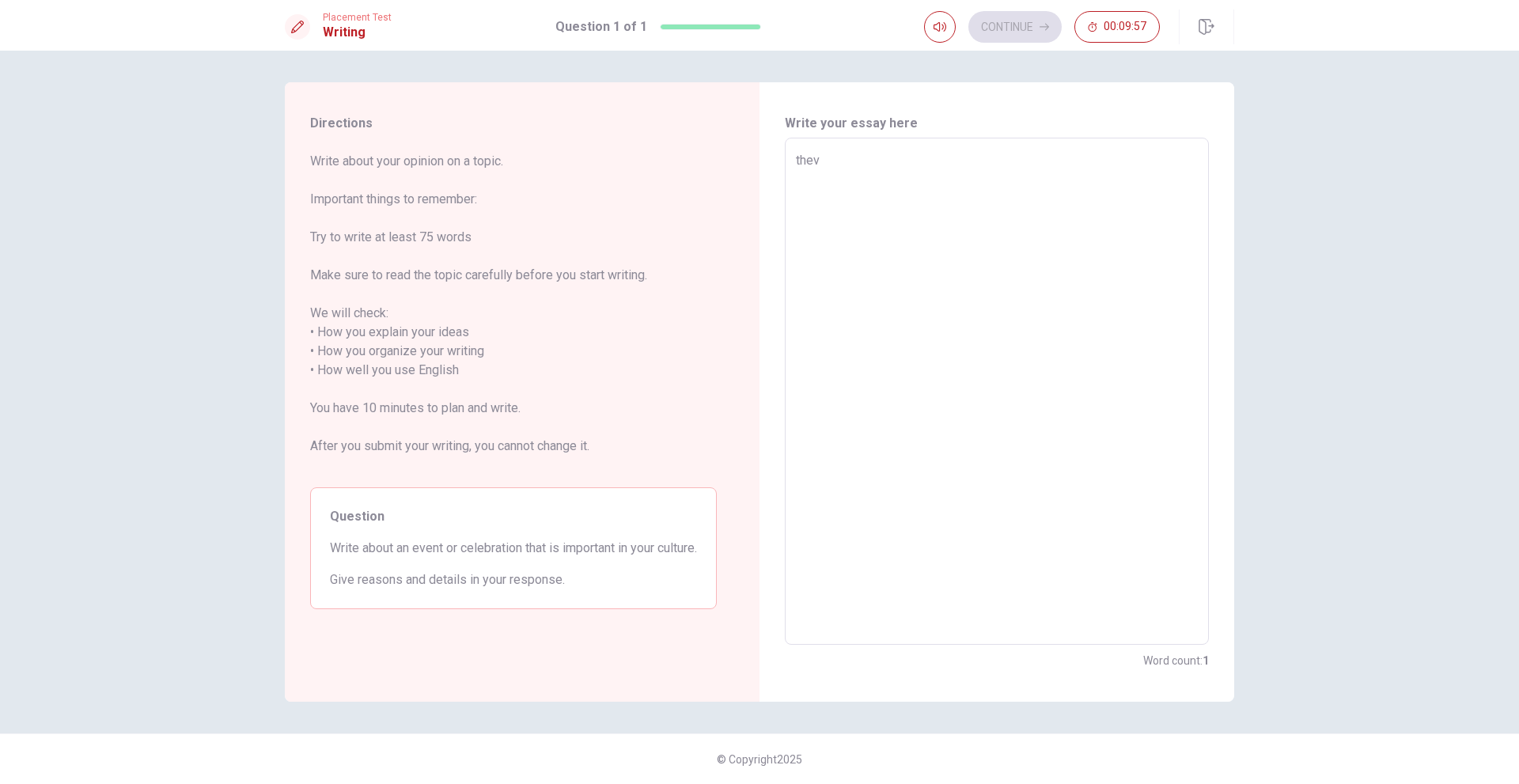
type textarea "x"
type textarea "the"
type textarea "x"
type textarea "th"
type textarea "x"
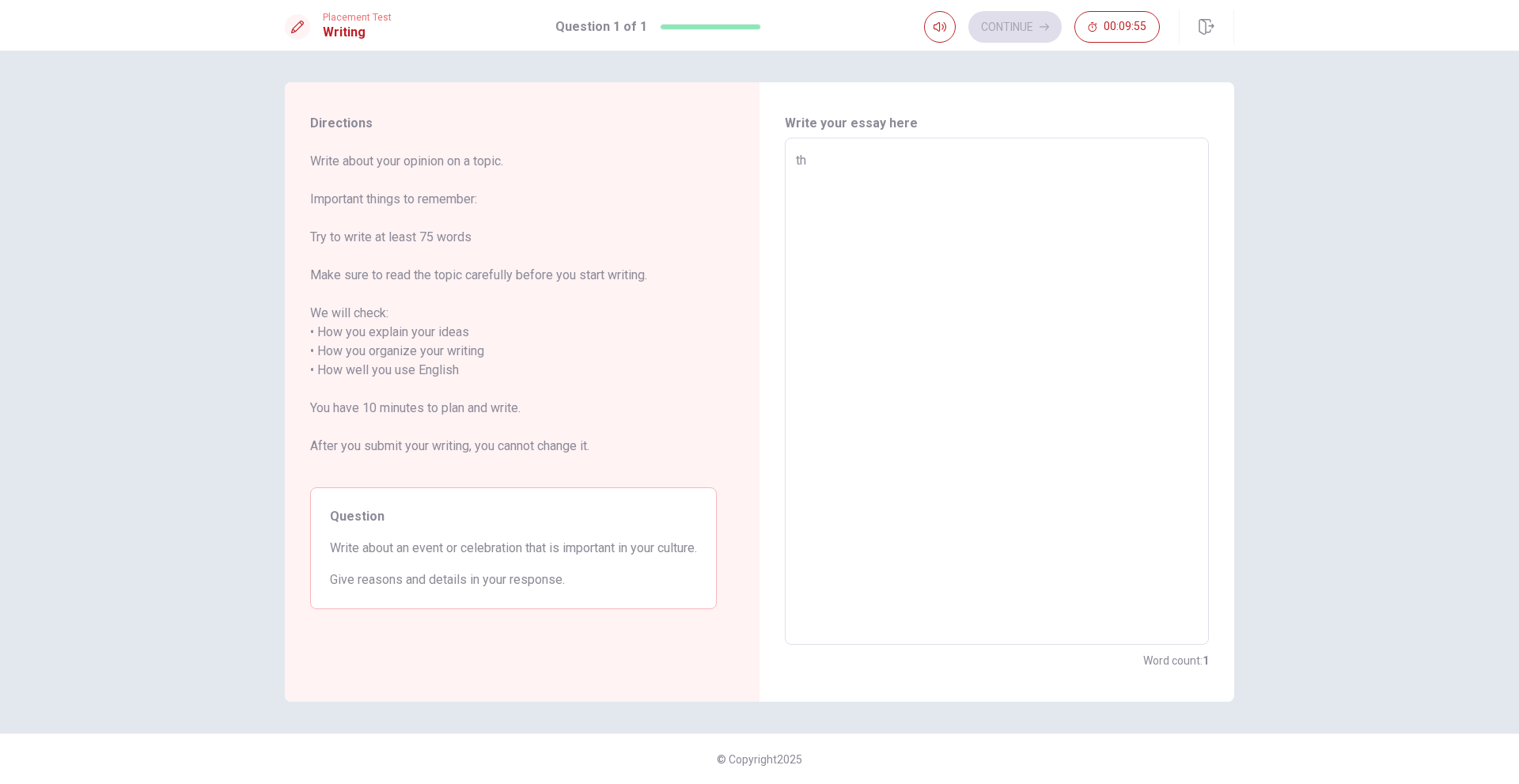
type textarea "t"
type textarea "x"
type textarea "RT"
type textarea "x"
type textarea "R"
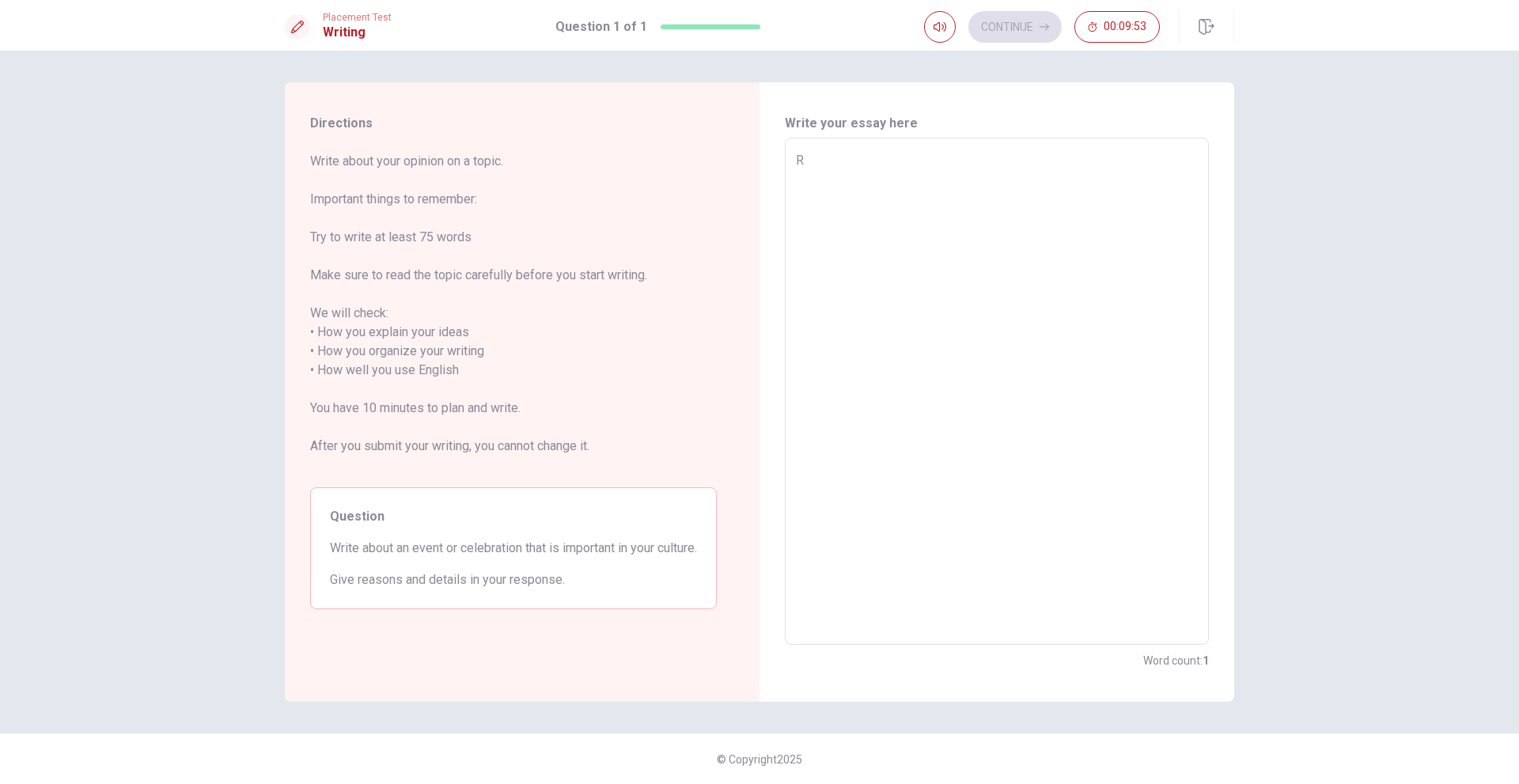
type textarea "x"
type textarea "T"
type textarea "x"
type textarea "Th"
type textarea "x"
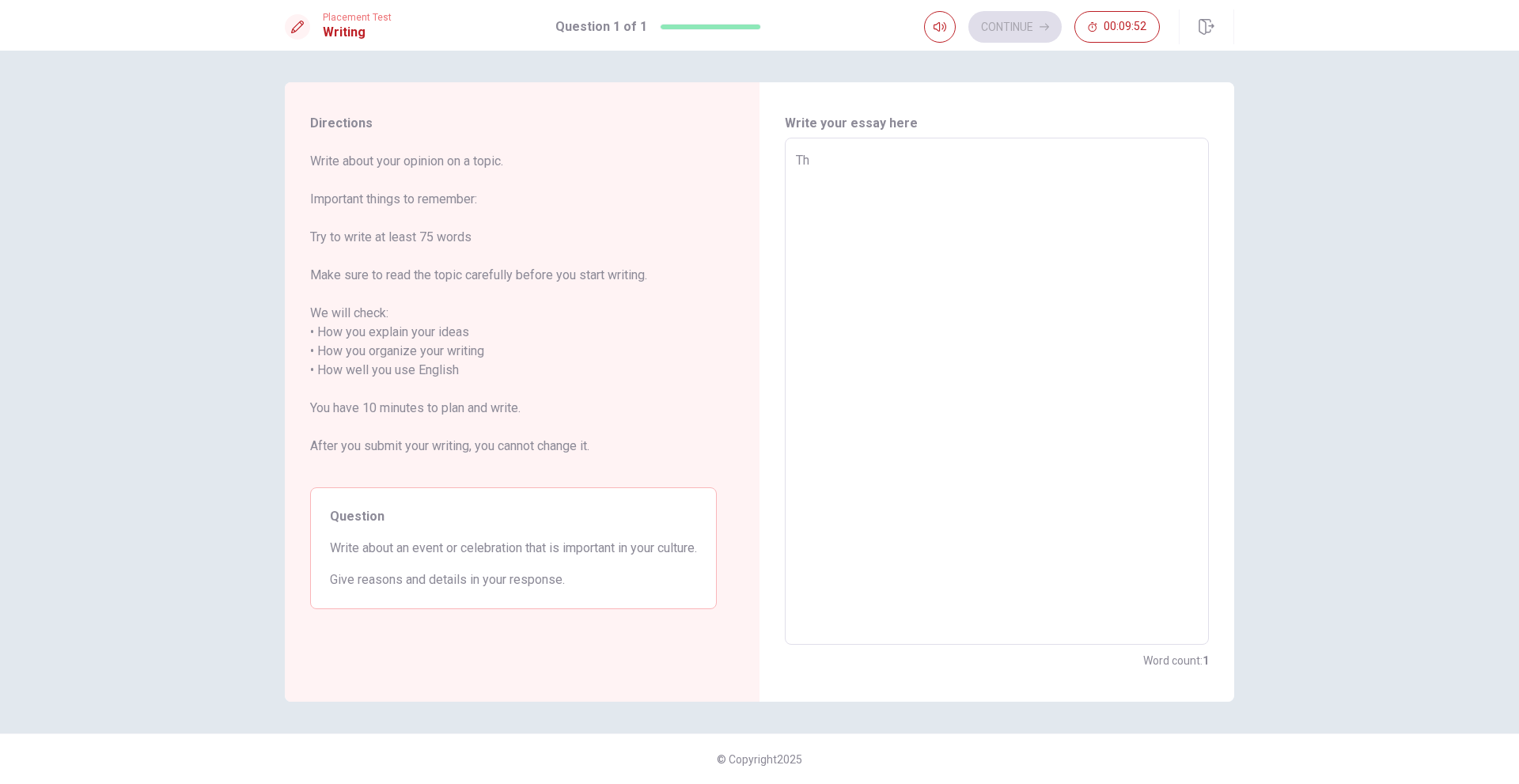
type textarea "The"
type textarea "x"
type textarea "The"
type textarea "x"
type textarea "The a"
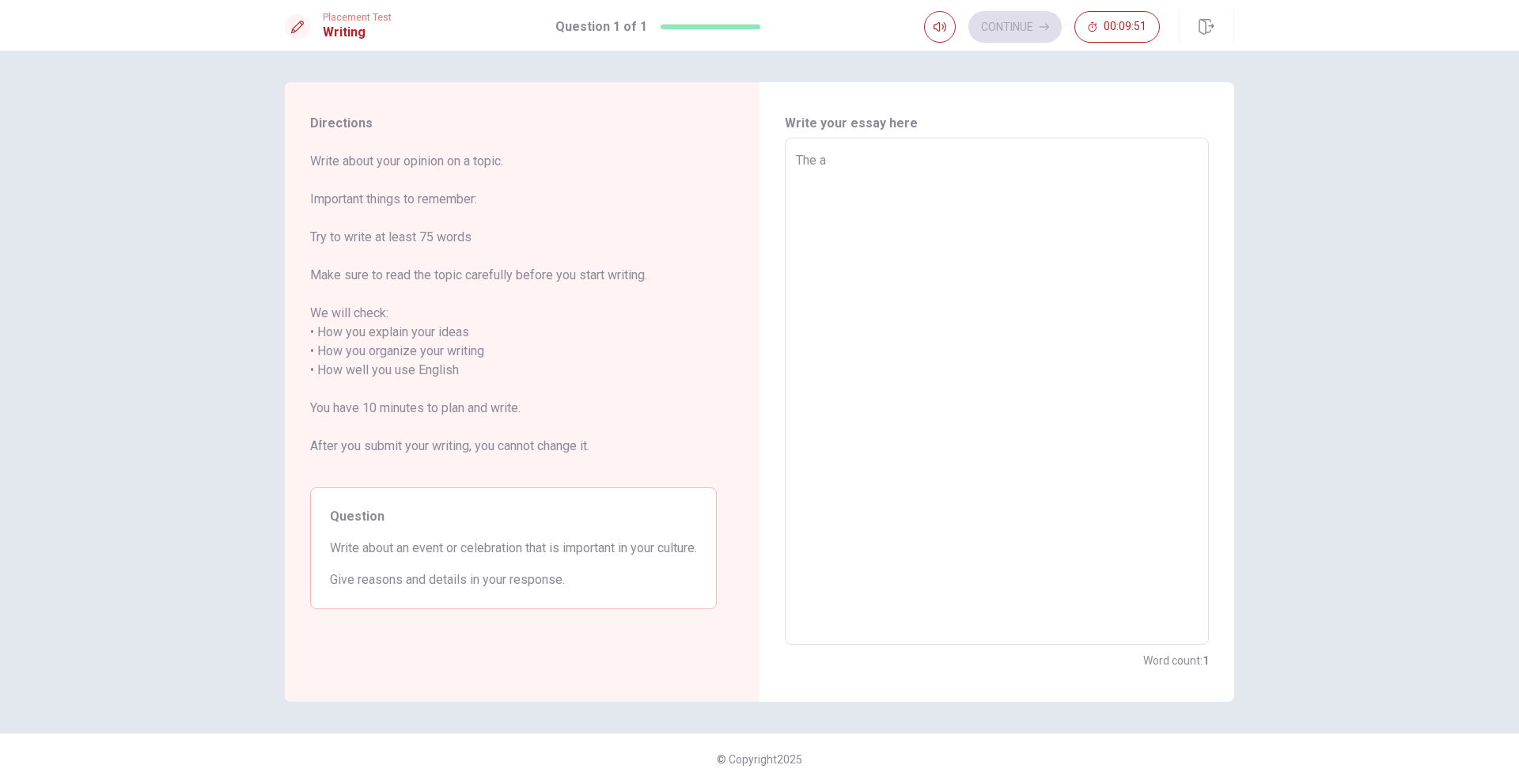
type textarea "x"
type textarea "The ad"
type textarea "x"
type textarea "The adv"
type textarea "x"
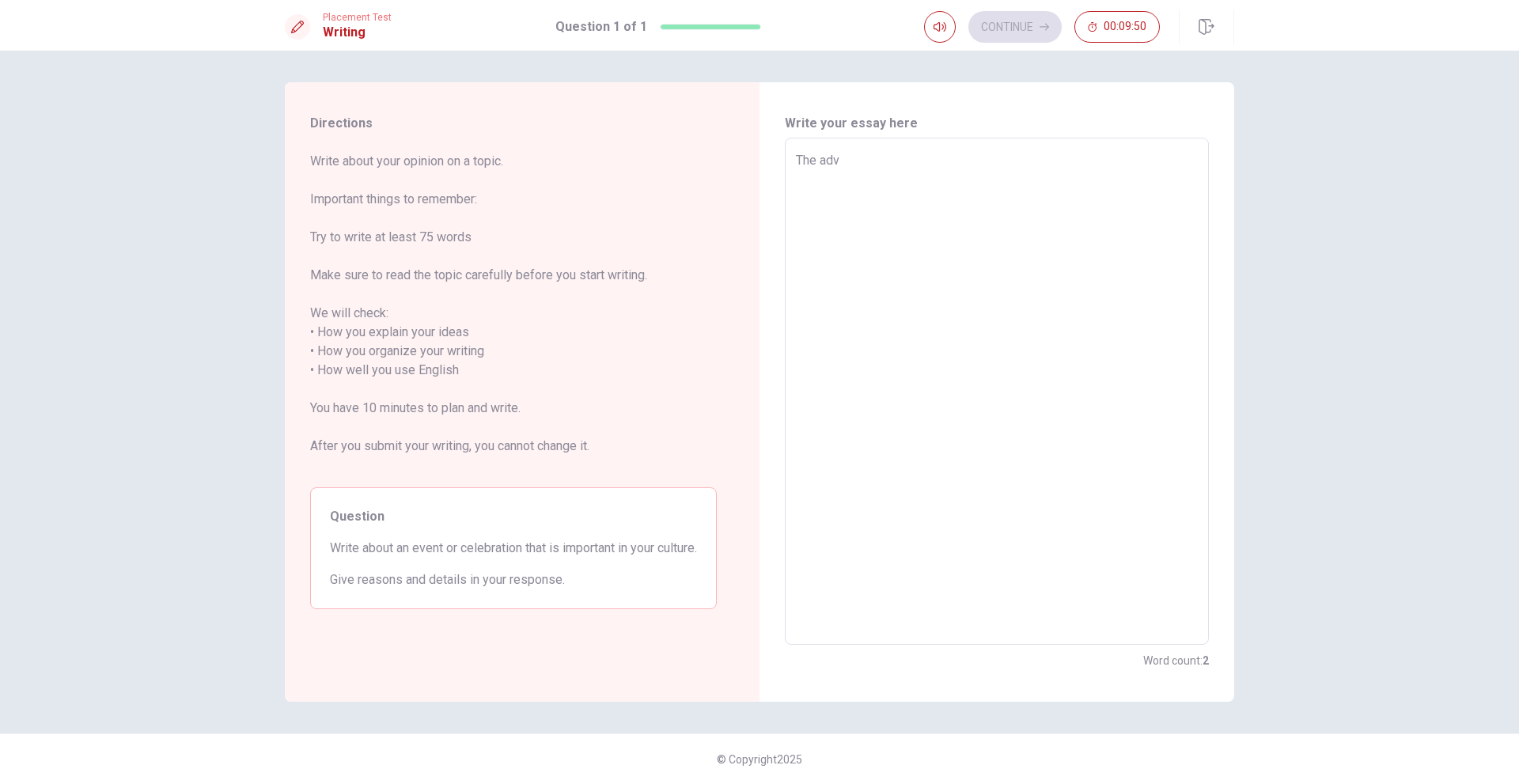
type textarea "The ad"
type textarea "x"
type textarea "The add"
type textarea "x"
type textarea "The addv"
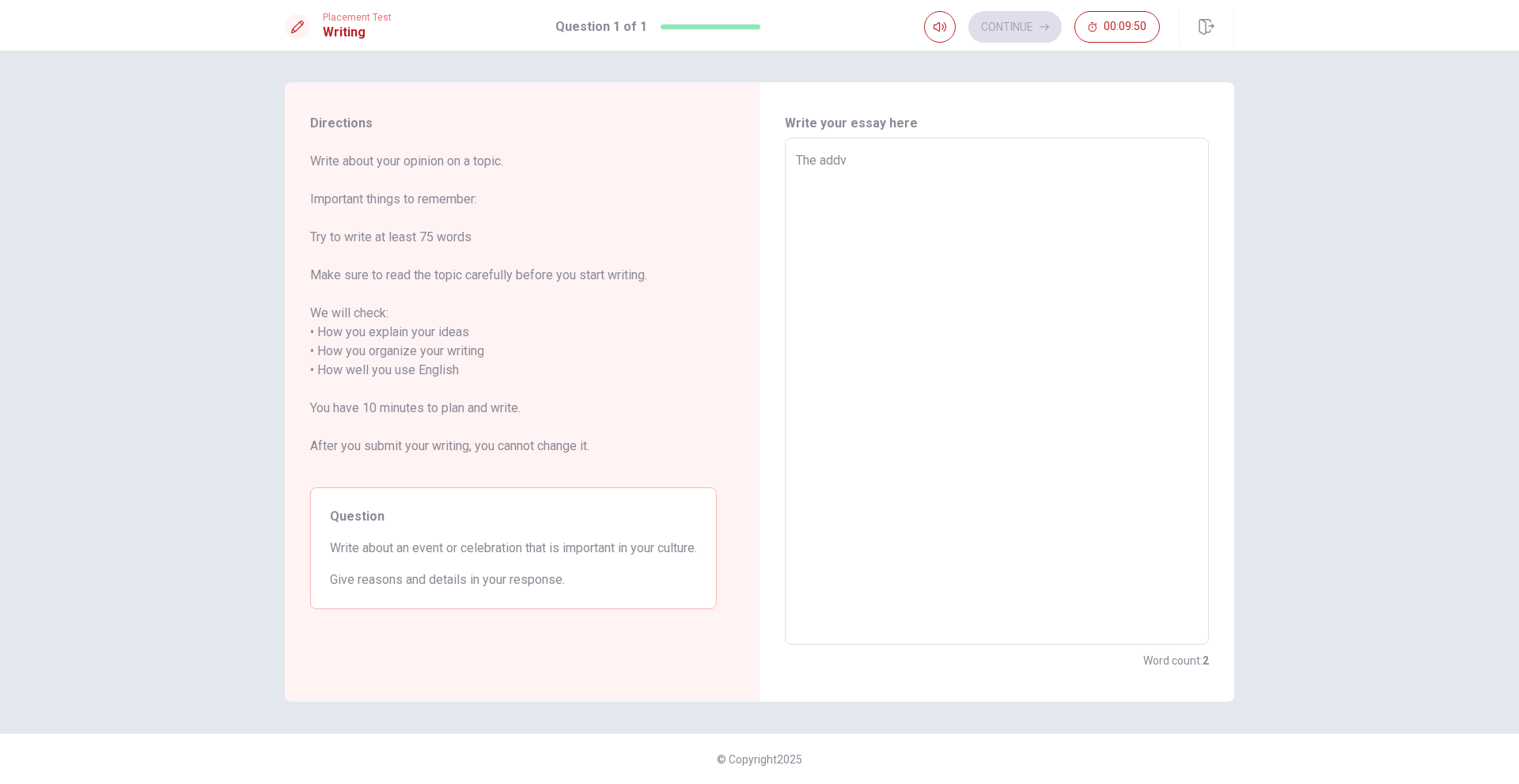
type textarea "x"
type textarea "The add"
type textarea "x"
type textarea "The ad"
type textarea "x"
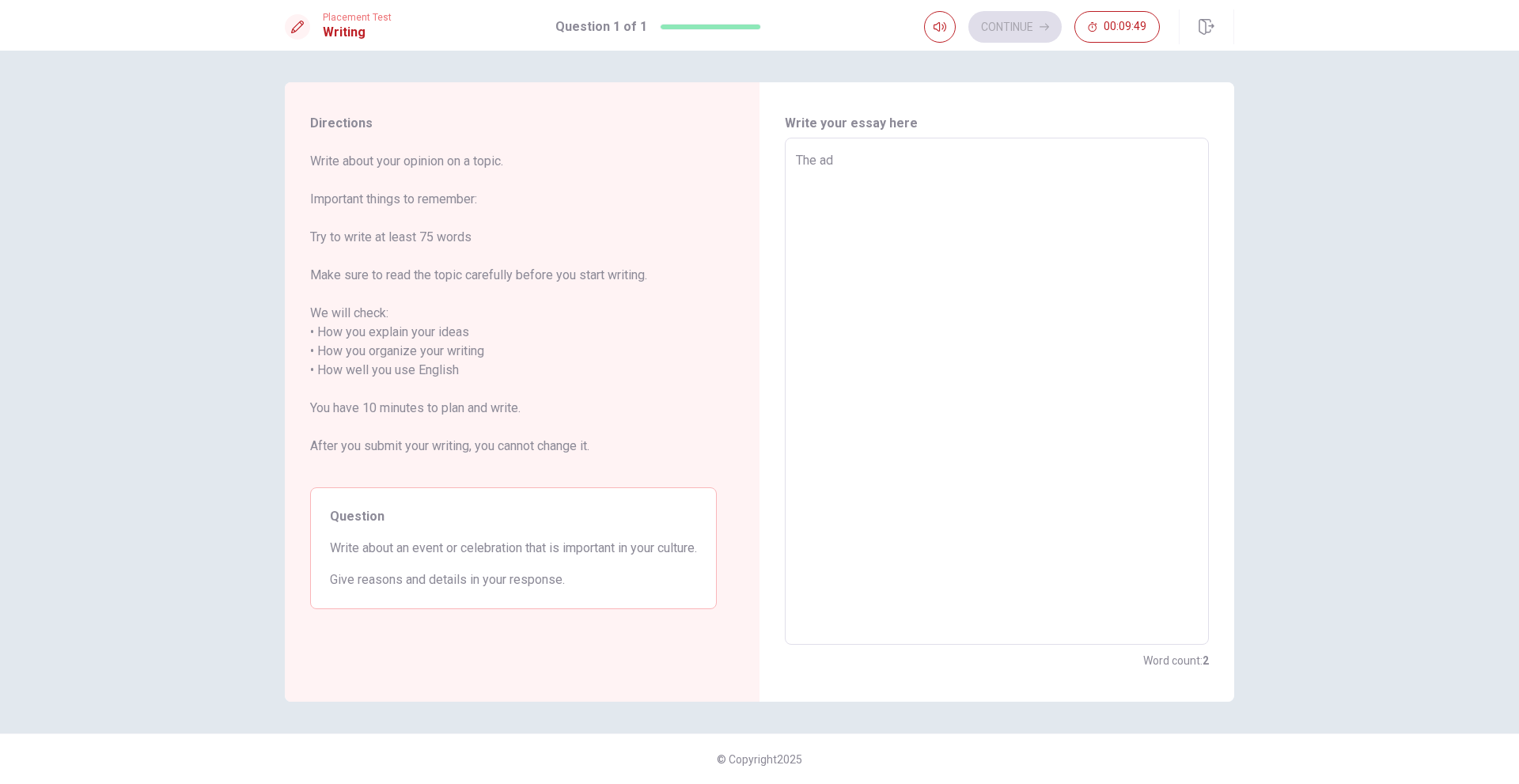
type textarea "The adv"
type textarea "x"
type textarea "The advt"
type textarea "x"
type textarea "The advt"
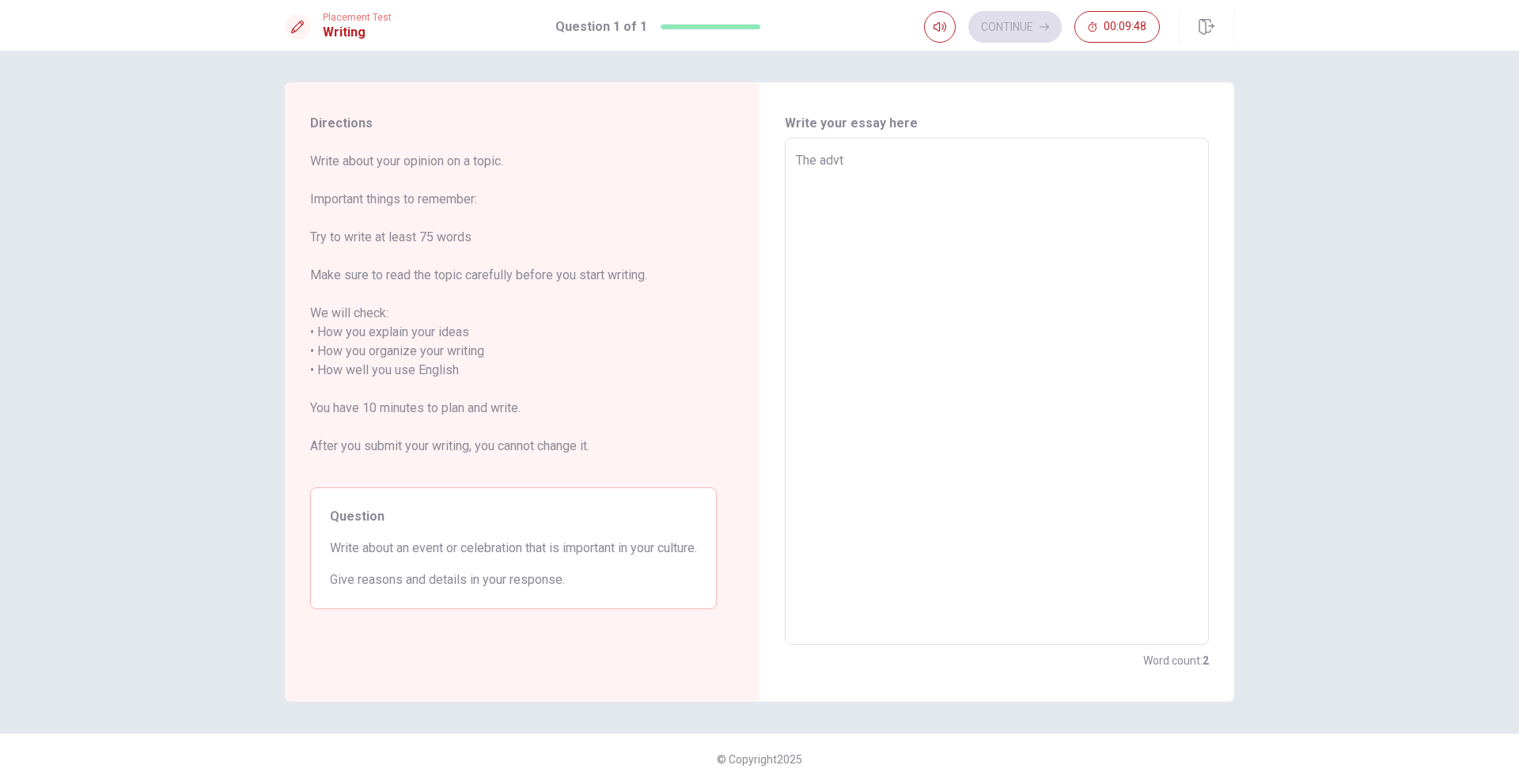
type textarea "x"
type textarea "The adv"
type textarea "x"
type textarea "The adva"
type textarea "x"
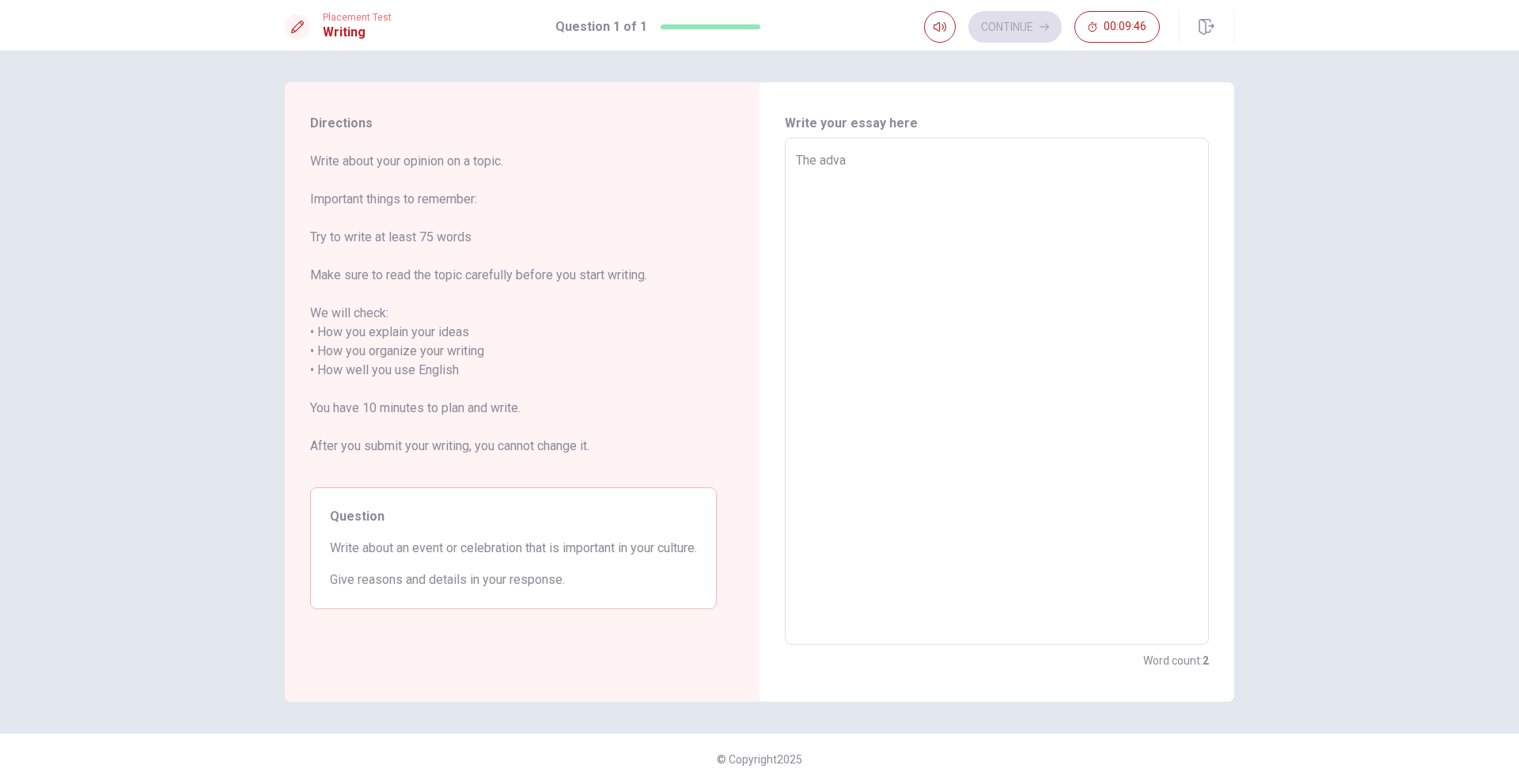
type textarea "The advan"
type textarea "x"
type textarea "The advant"
type textarea "x"
type textarea "The advanta"
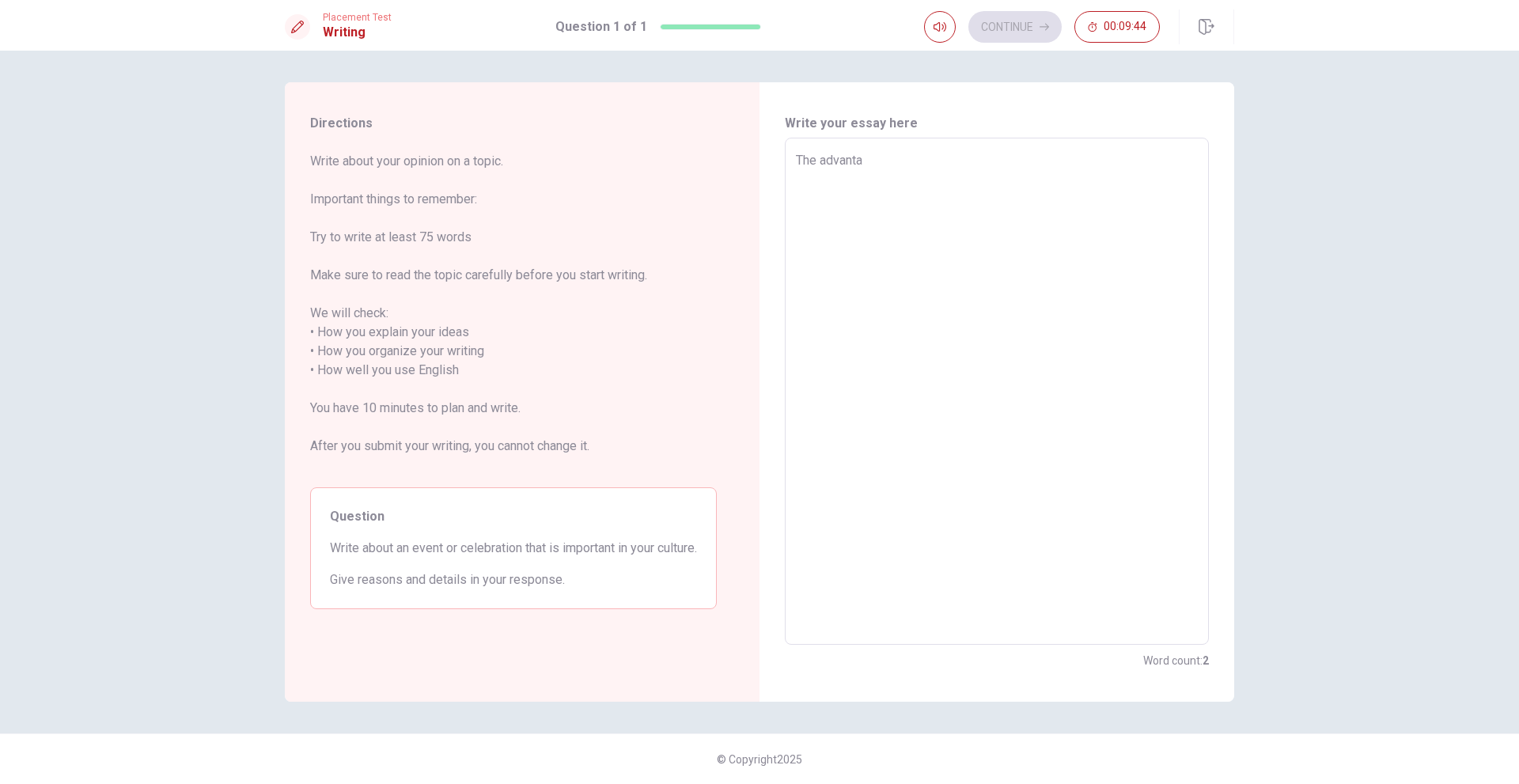
type textarea "x"
type textarea "The advantag"
type textarea "x"
type textarea "The advantage"
type textarea "x"
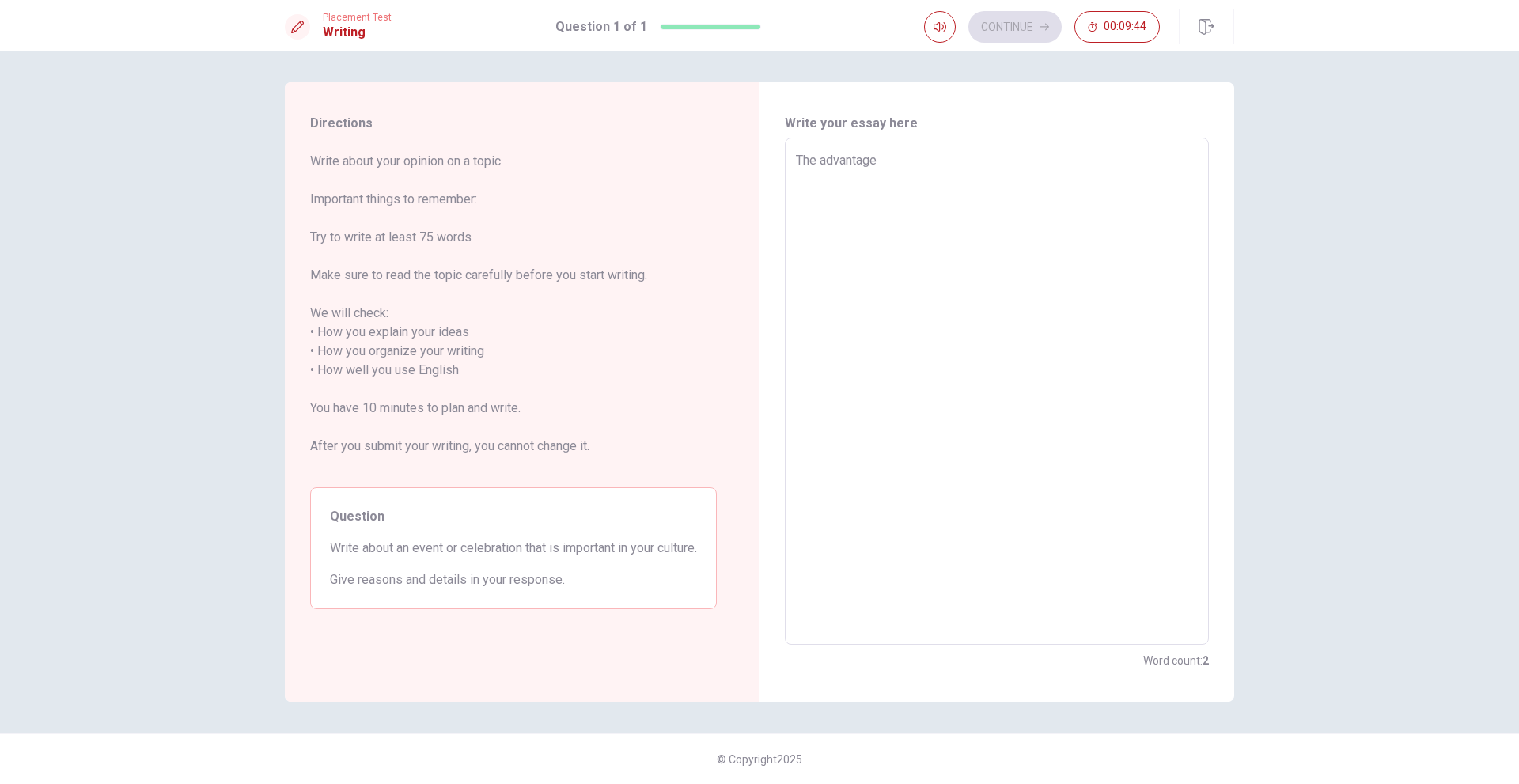
type textarea "The advantage"
type textarea "x"
type textarea "The advantage o"
type textarea "x"
type textarea "The advantage of"
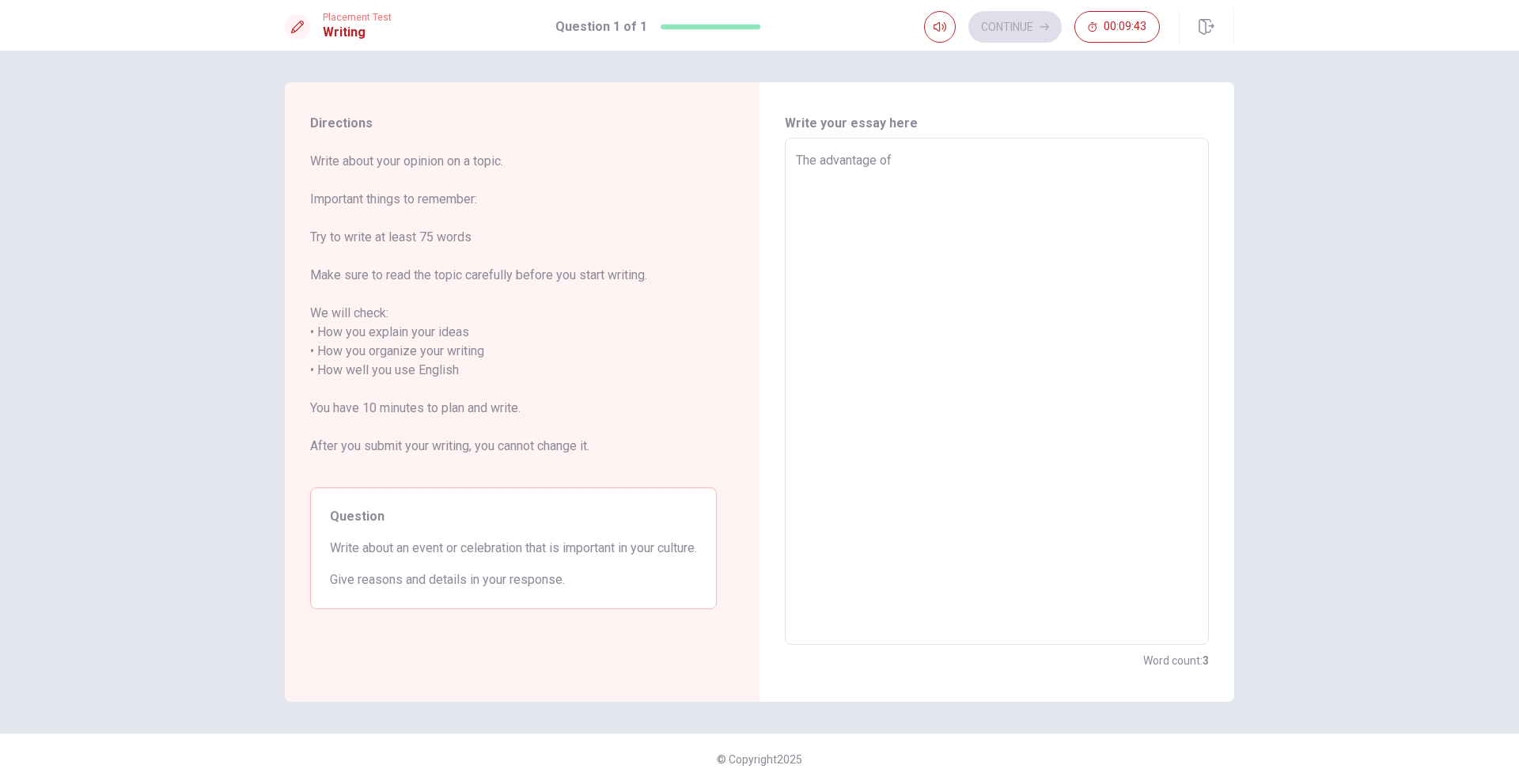
type textarea "x"
type textarea "The advantage of"
type textarea "x"
type textarea "The advantage of t"
type textarea "x"
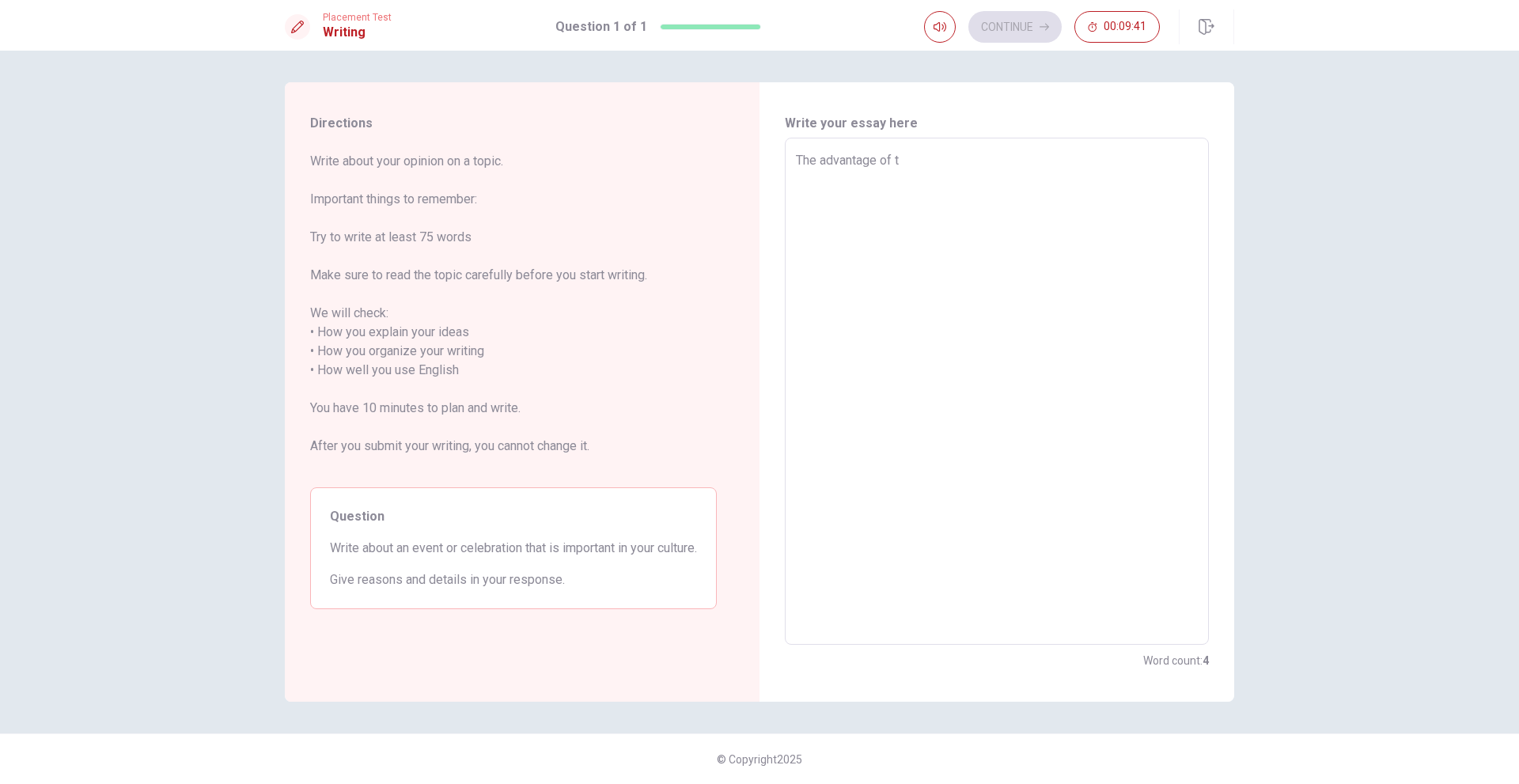
type textarea "The advantage of th"
type textarea "x"
type textarea "The advantage of the"
type textarea "x"
type textarea "The advantage of the"
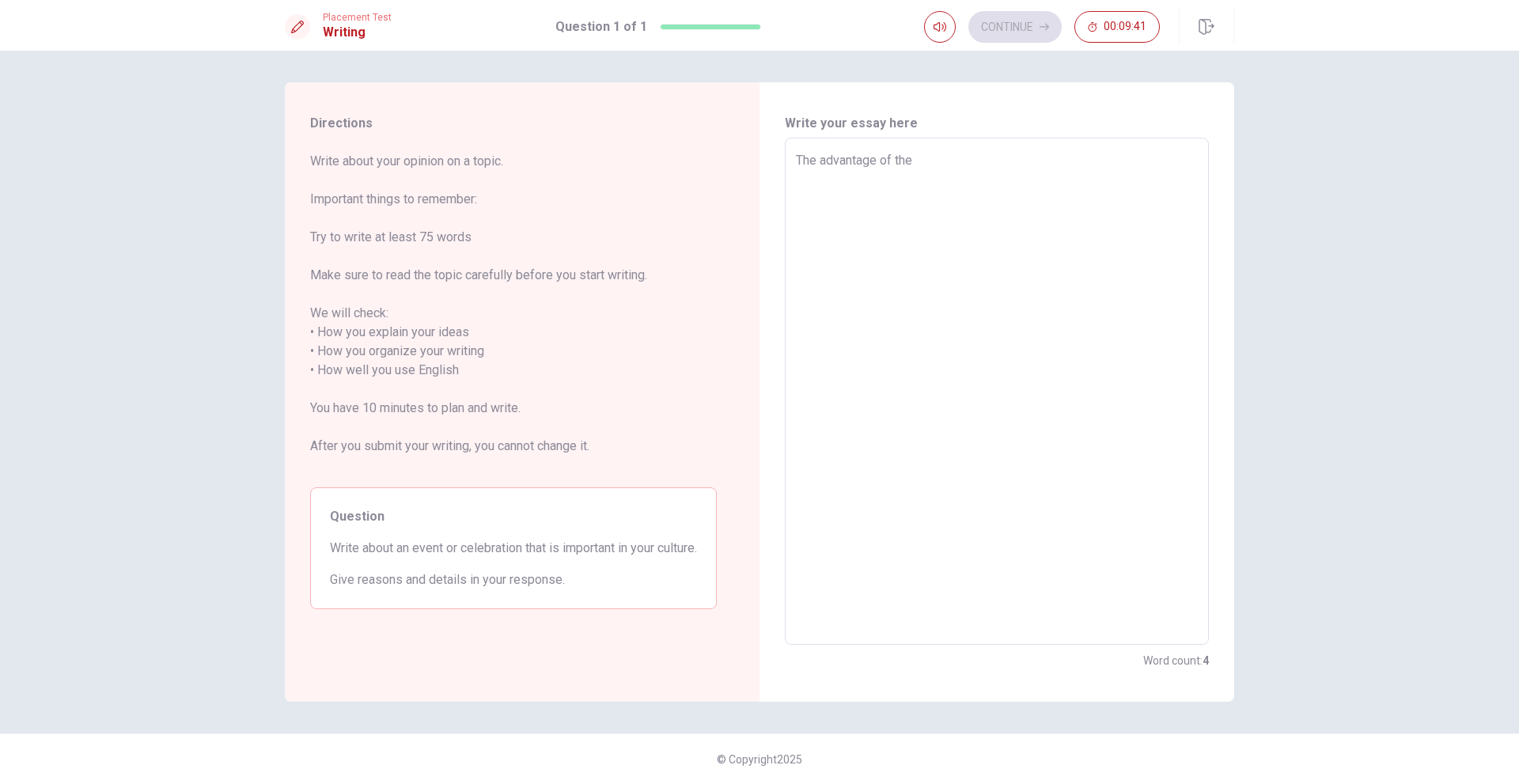
type textarea "x"
type textarea "The advantage of the I"
type textarea "x"
type textarea "The advantage of the Ia"
type textarea "x"
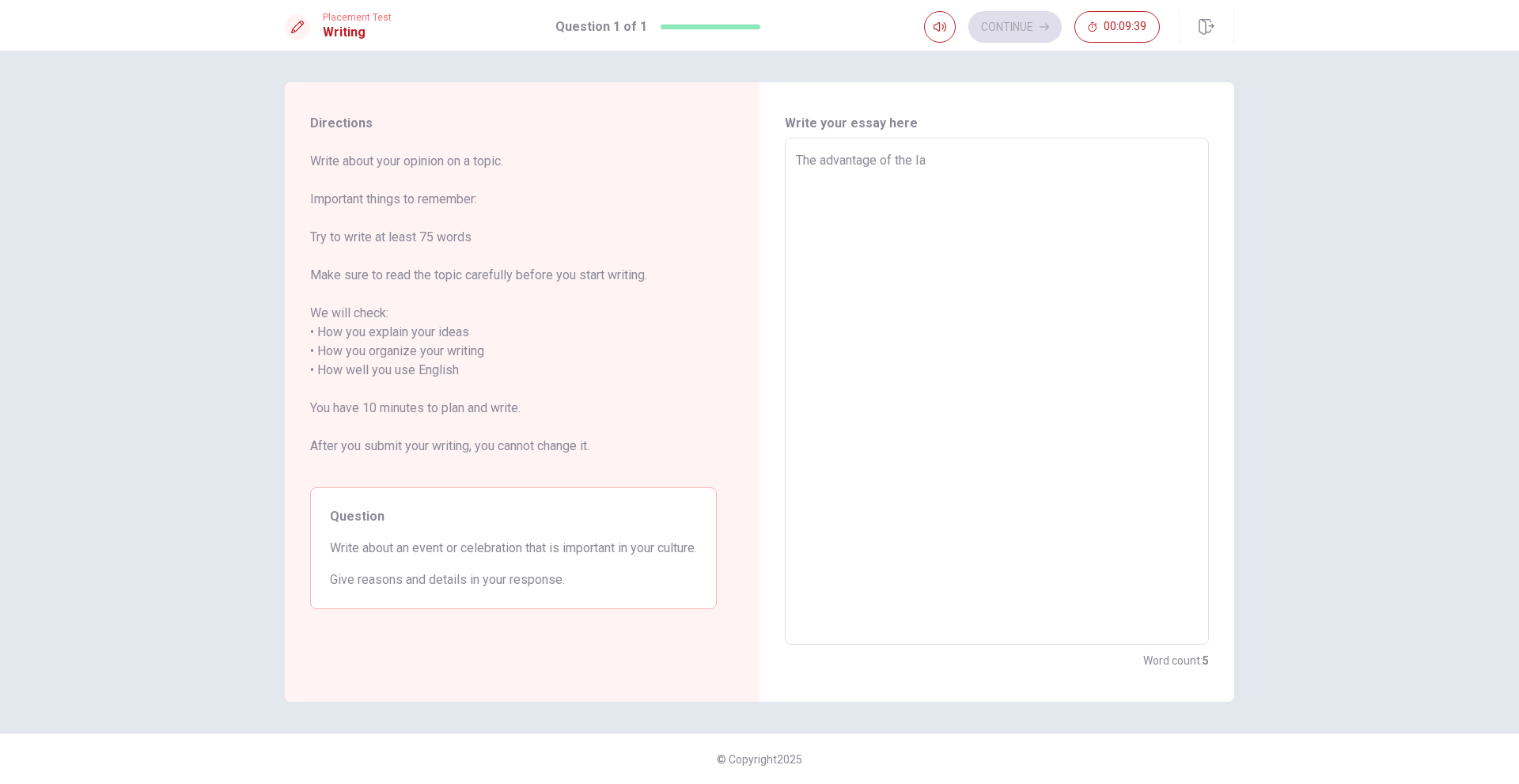
type textarea "The advantage of the I"
type textarea "x"
type textarea "The advantage of the IA"
type textarea "x"
type textarea "The advantage of the IA"
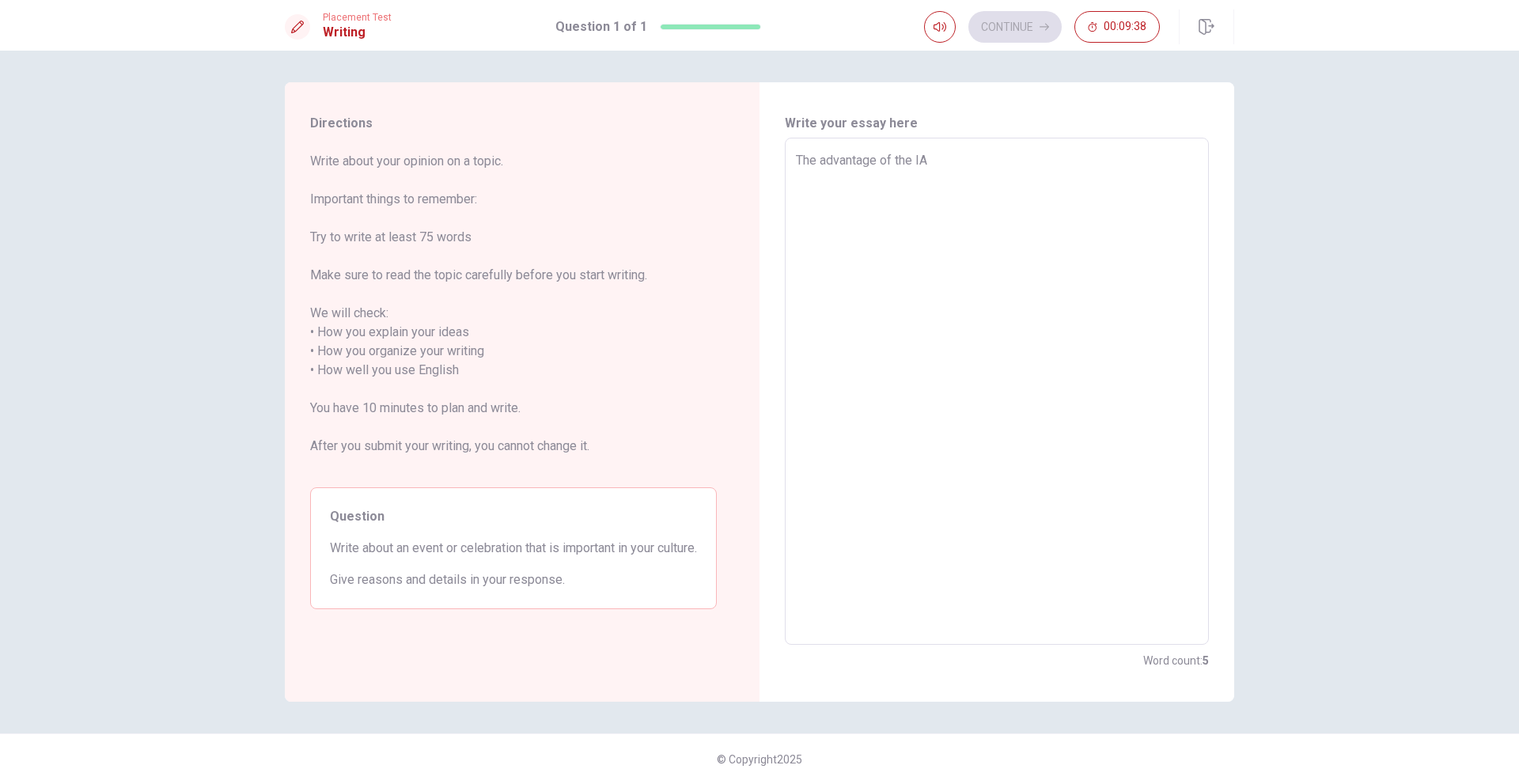
type textarea "x"
type textarea "The advantage of the IA u"
type textarea "x"
type textarea "The advantage of the IA us"
type textarea "x"
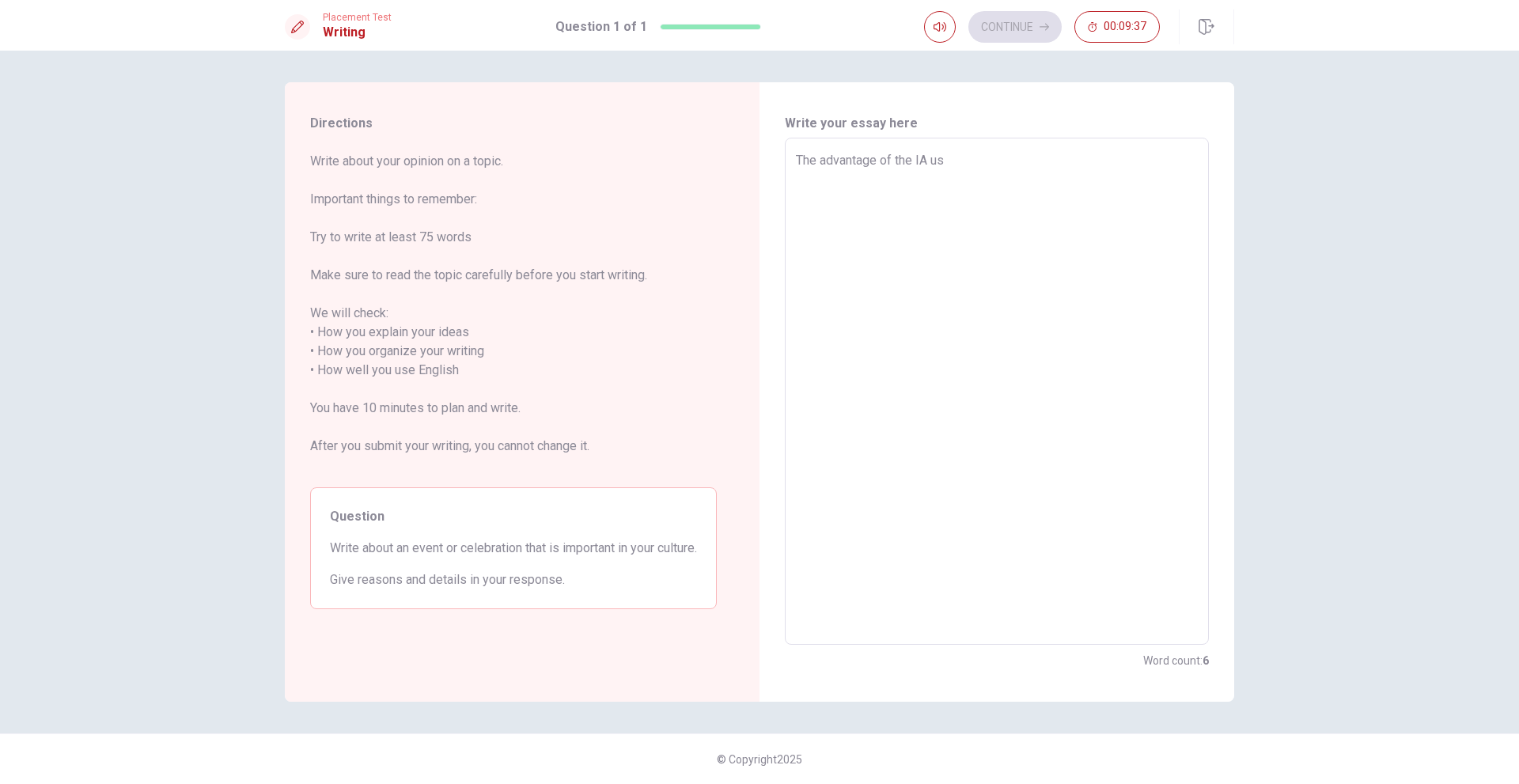
type textarea "The advantage of the IA usi"
type textarea "x"
type textarea "The advantage of the IA usin"
type textarea "x"
type textarea "The advantage of the IA using"
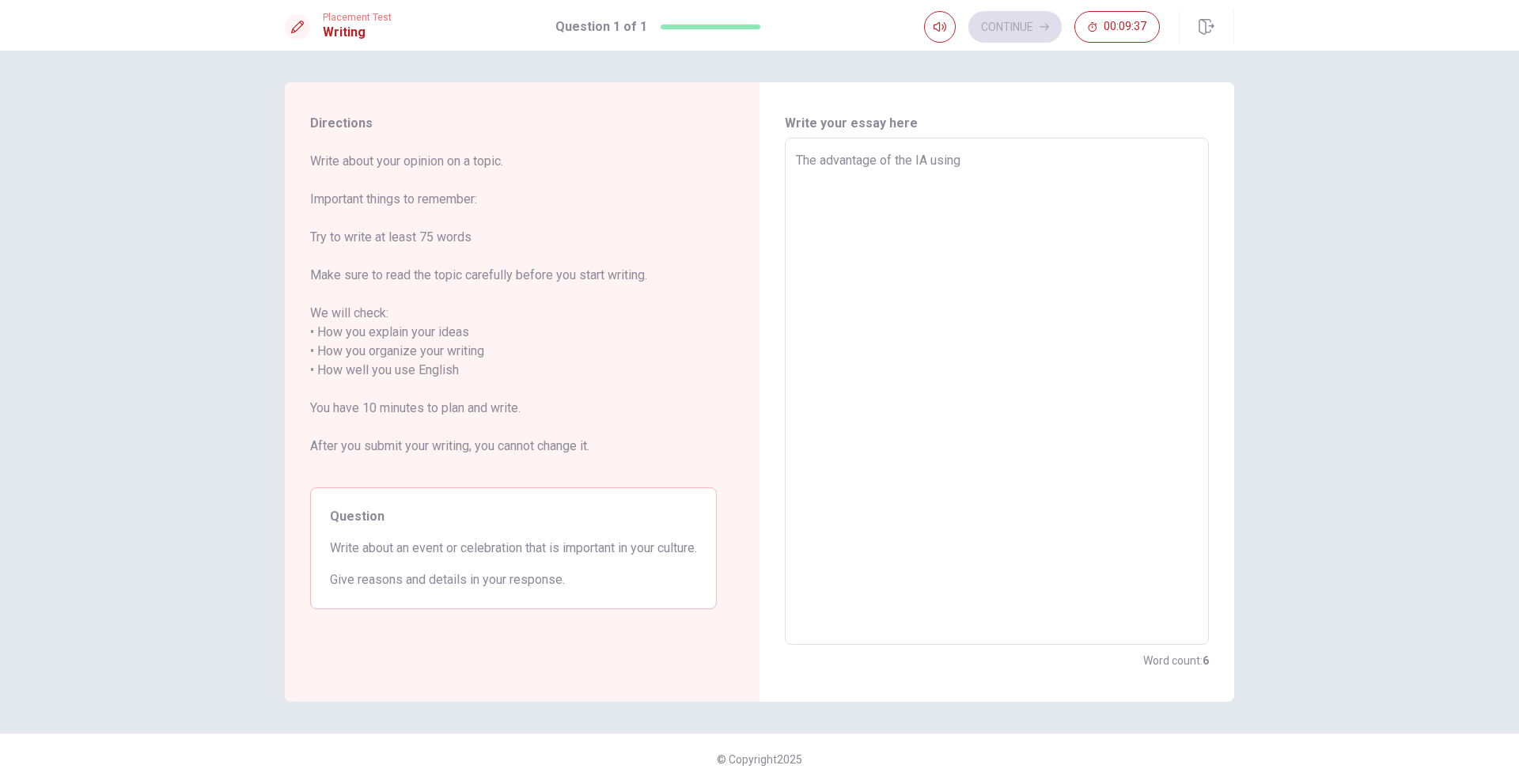
type textarea "x"
type textarea "The advantage of the IA using"
type textarea "x"
type textarea "The advantage of the IA using i"
type textarea "x"
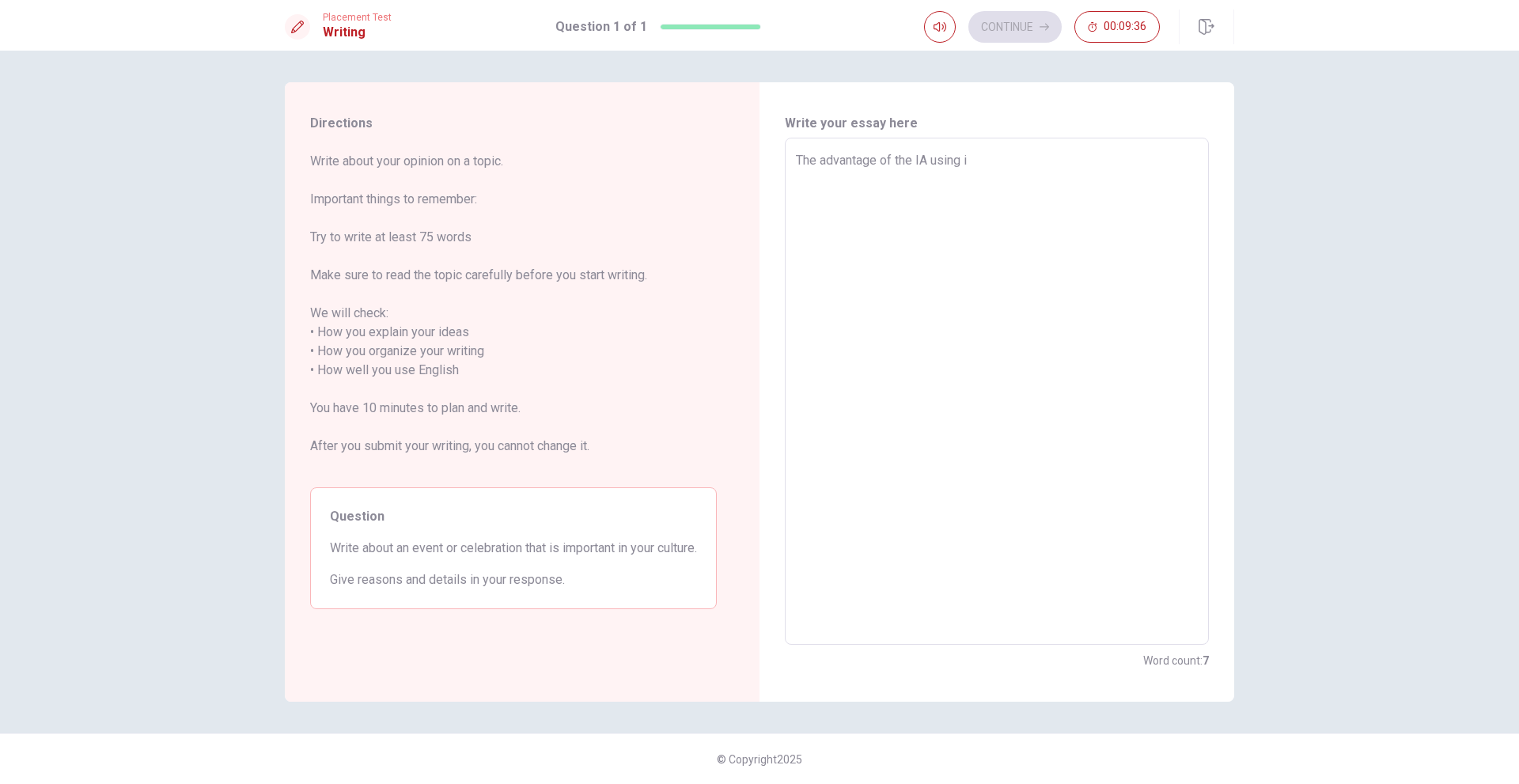
type textarea "The advantage of the IA using in"
type textarea "x"
type textarea "The advantage of the IA using in"
type textarea "x"
type textarea "The advantage of the IA using in t"
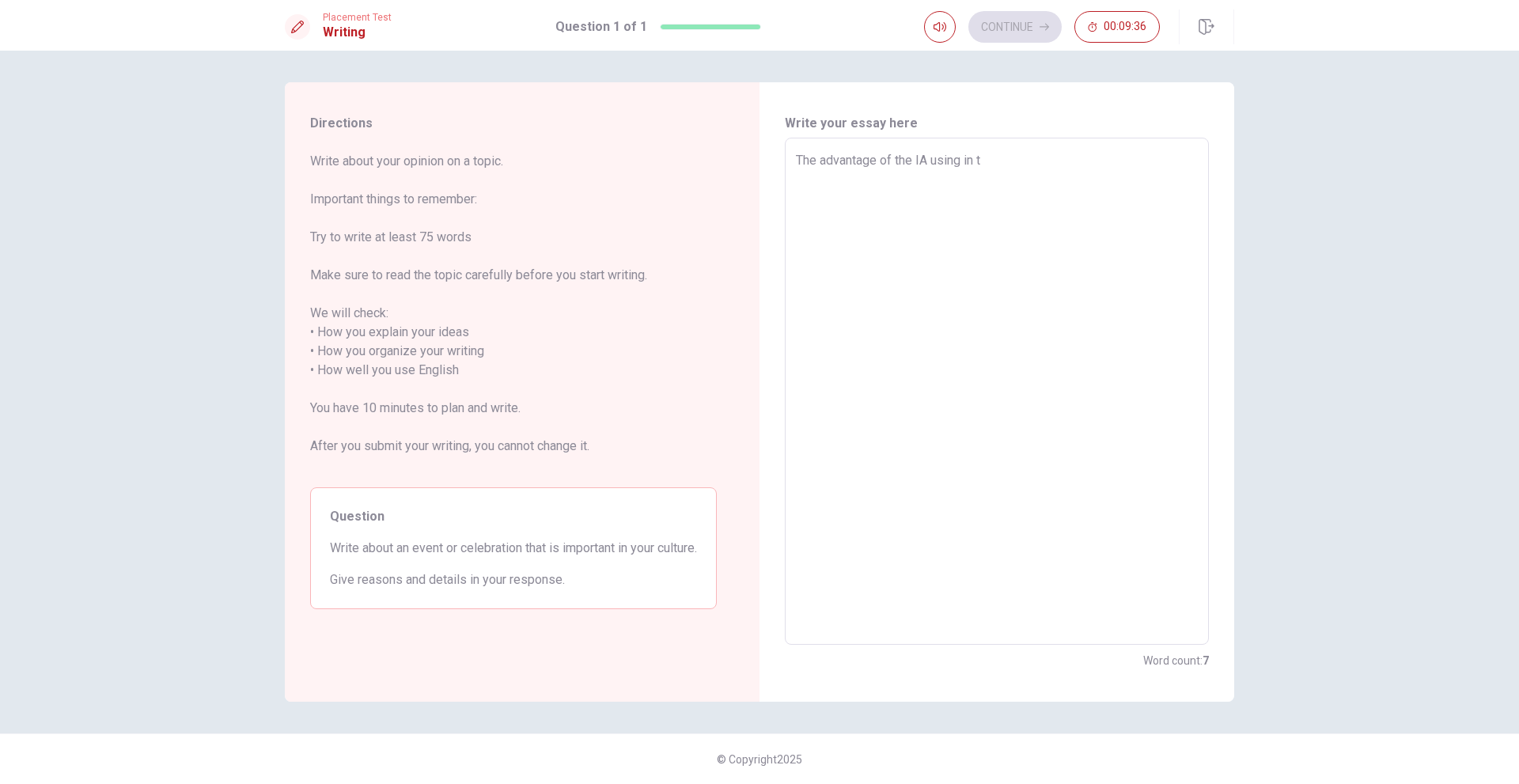
type textarea "x"
type textarea "The advantage of the IA using in th"
type textarea "x"
type textarea "The advantage of the IA using in the"
type textarea "x"
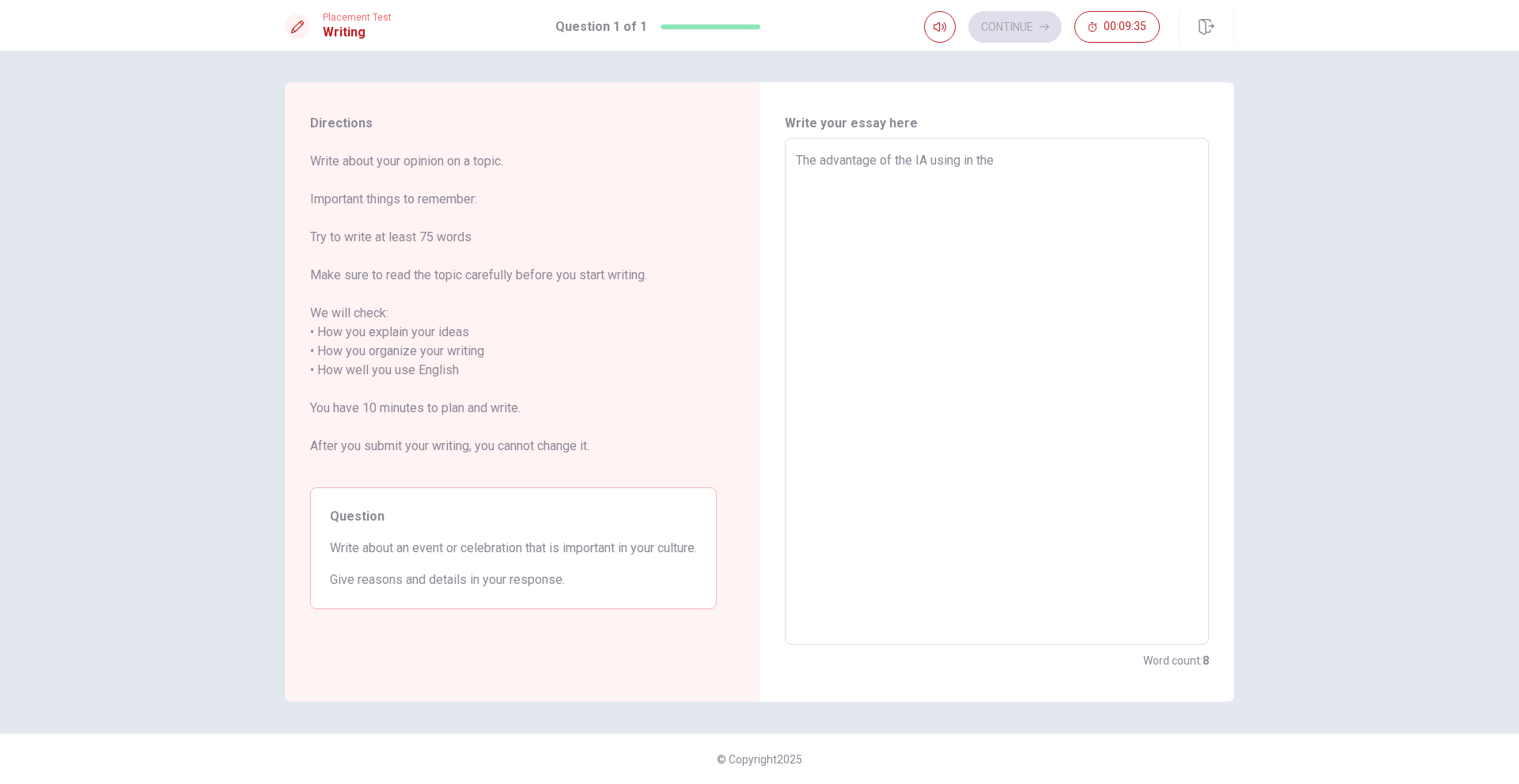
type textarea "The advantage of the IA using in the"
type textarea "x"
type textarea "The advantage of the IA using in the n"
type textarea "x"
type textarea "The advantage of the IA using in the no"
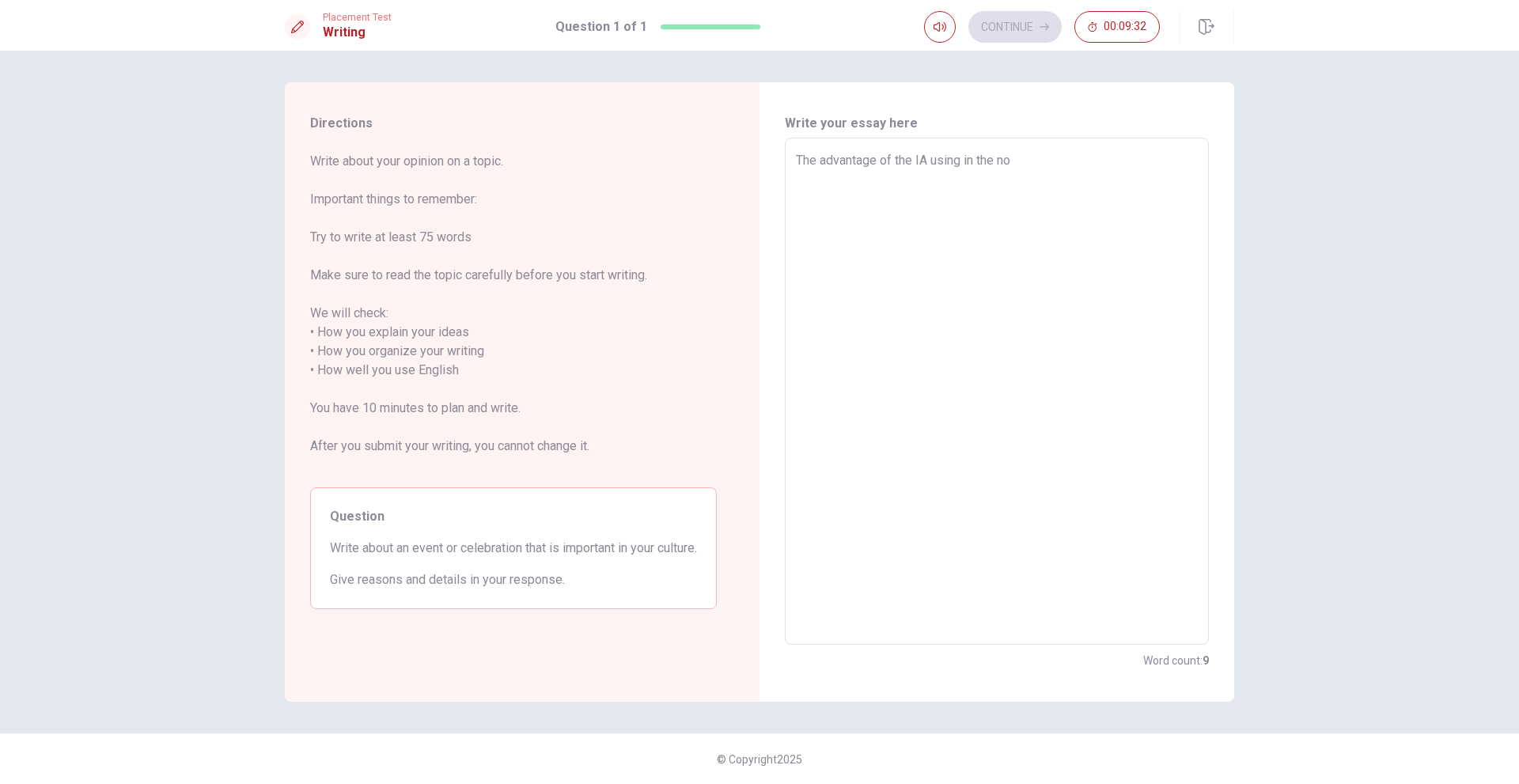
type textarea "x"
type textarea "The advantage of the IA using in the now"
type textarea "x"
type textarea "The advantage of the IA using in the no"
type textarea "x"
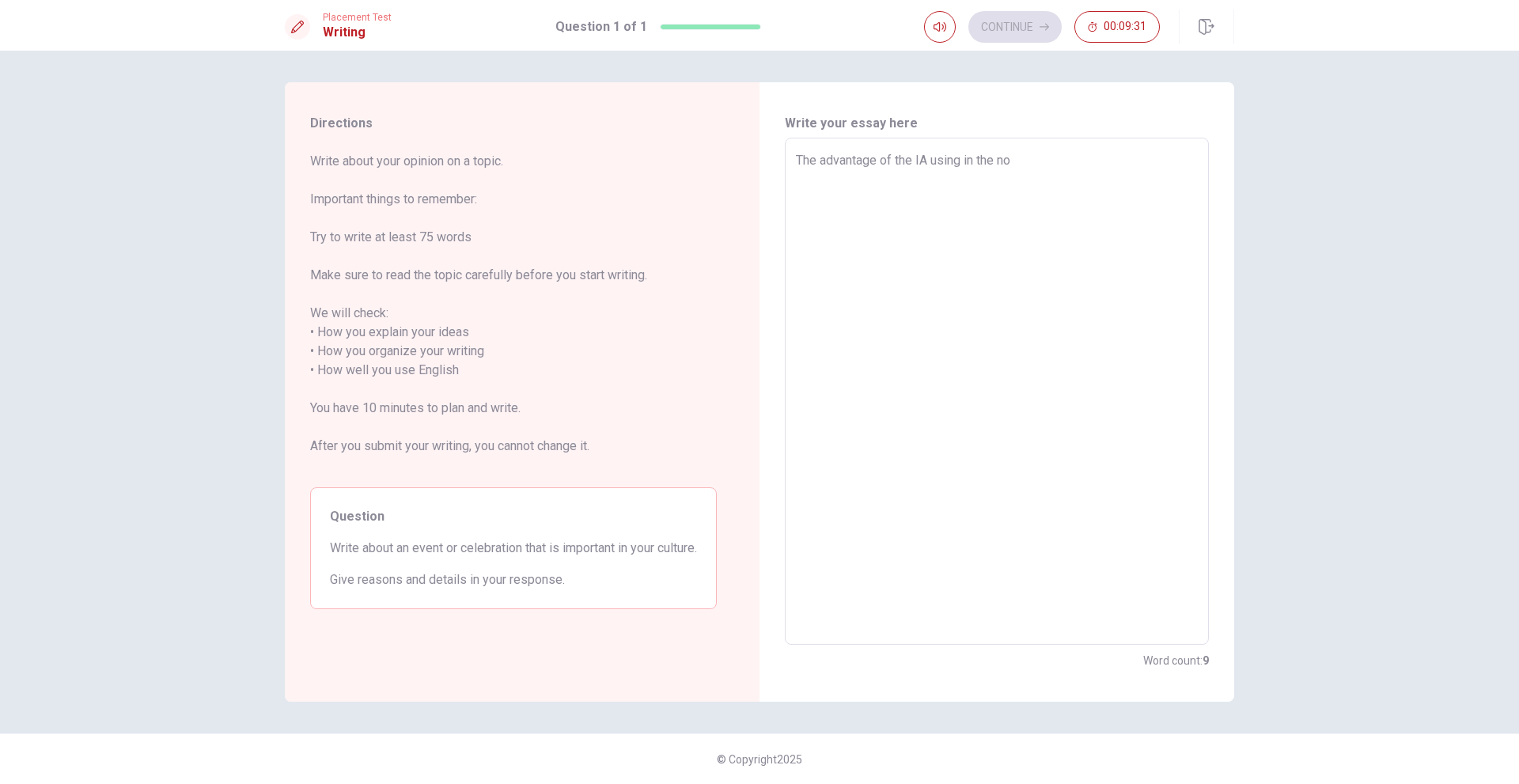
type textarea "The advantage of the IA using in the n"
type textarea "x"
type textarea "The advantage of the IA using in the"
type textarea "x"
type textarea "The advantage of the IA using in the"
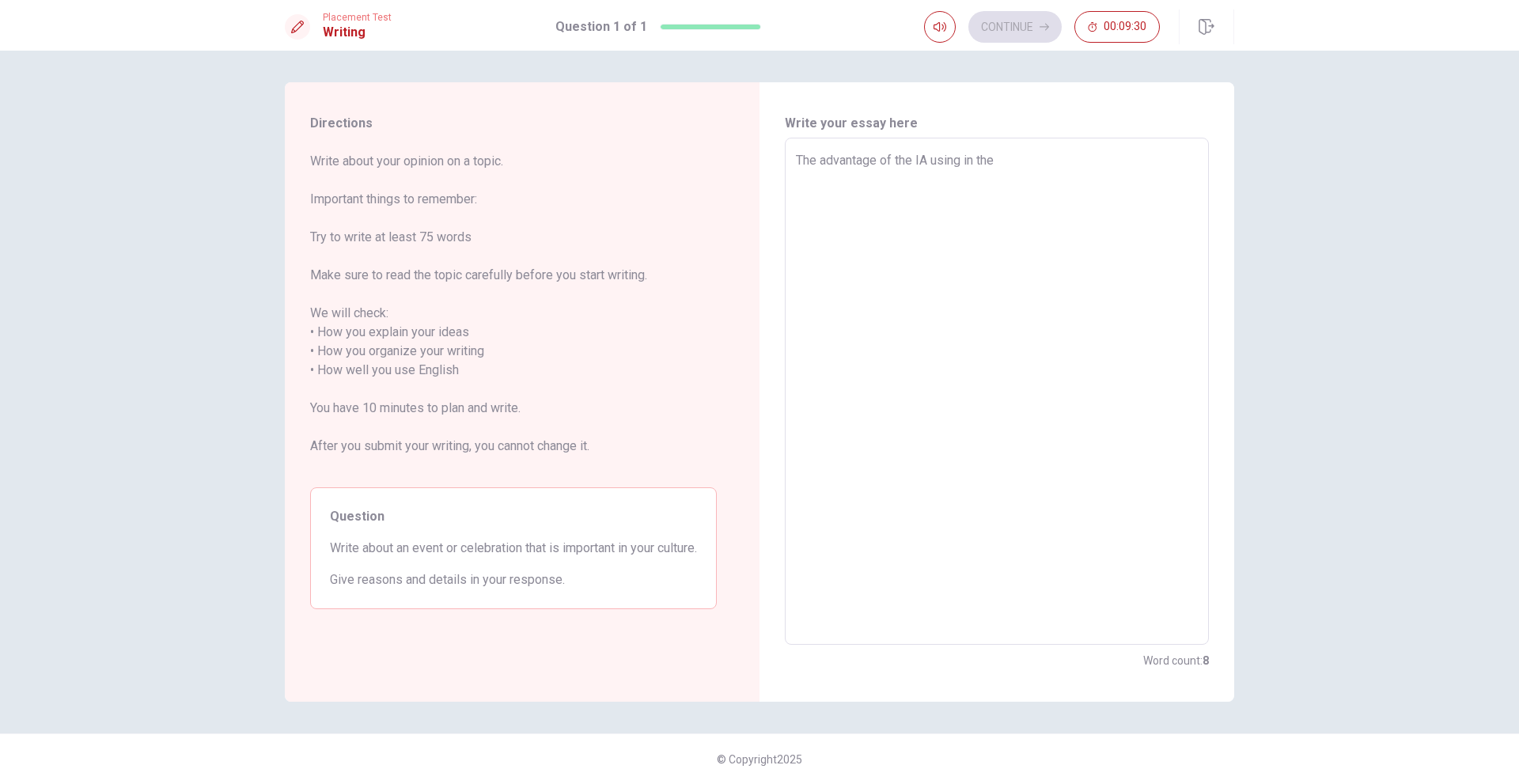
type textarea "x"
type textarea "The advantage of the IA using in the"
type textarea "x"
type textarea "The advantage of the IA using in the a"
type textarea "x"
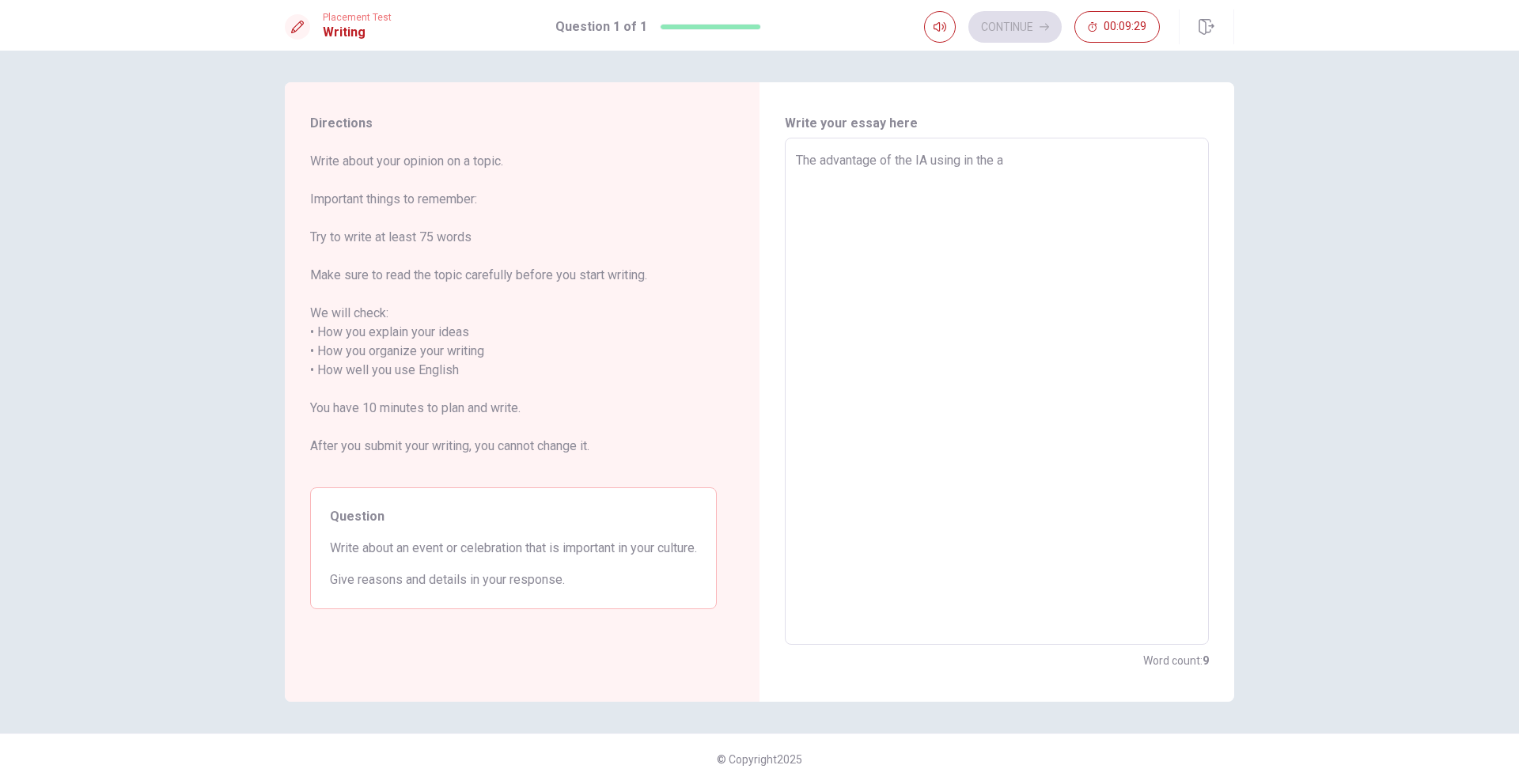
type textarea "The advantage of the IA using in the ac"
type textarea "x"
type textarea "The advantage of the IA using in the act"
type textarea "x"
type textarea "The advantage of the IA using in the actu"
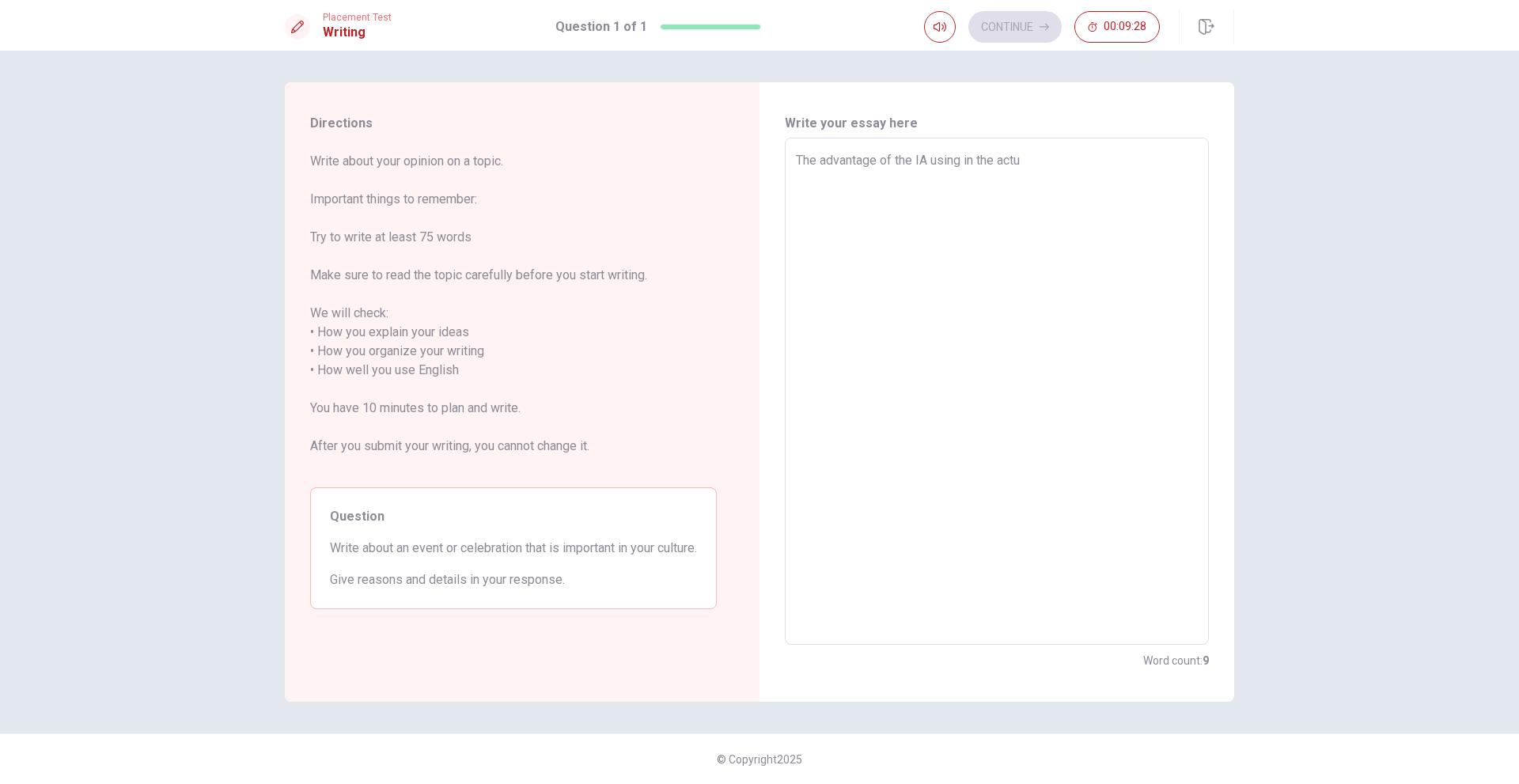
type textarea "x"
type textarea "The advantage of the IA using in the actua"
type textarea "x"
type textarea "The advantage of the IA using in the actual"
type textarea "x"
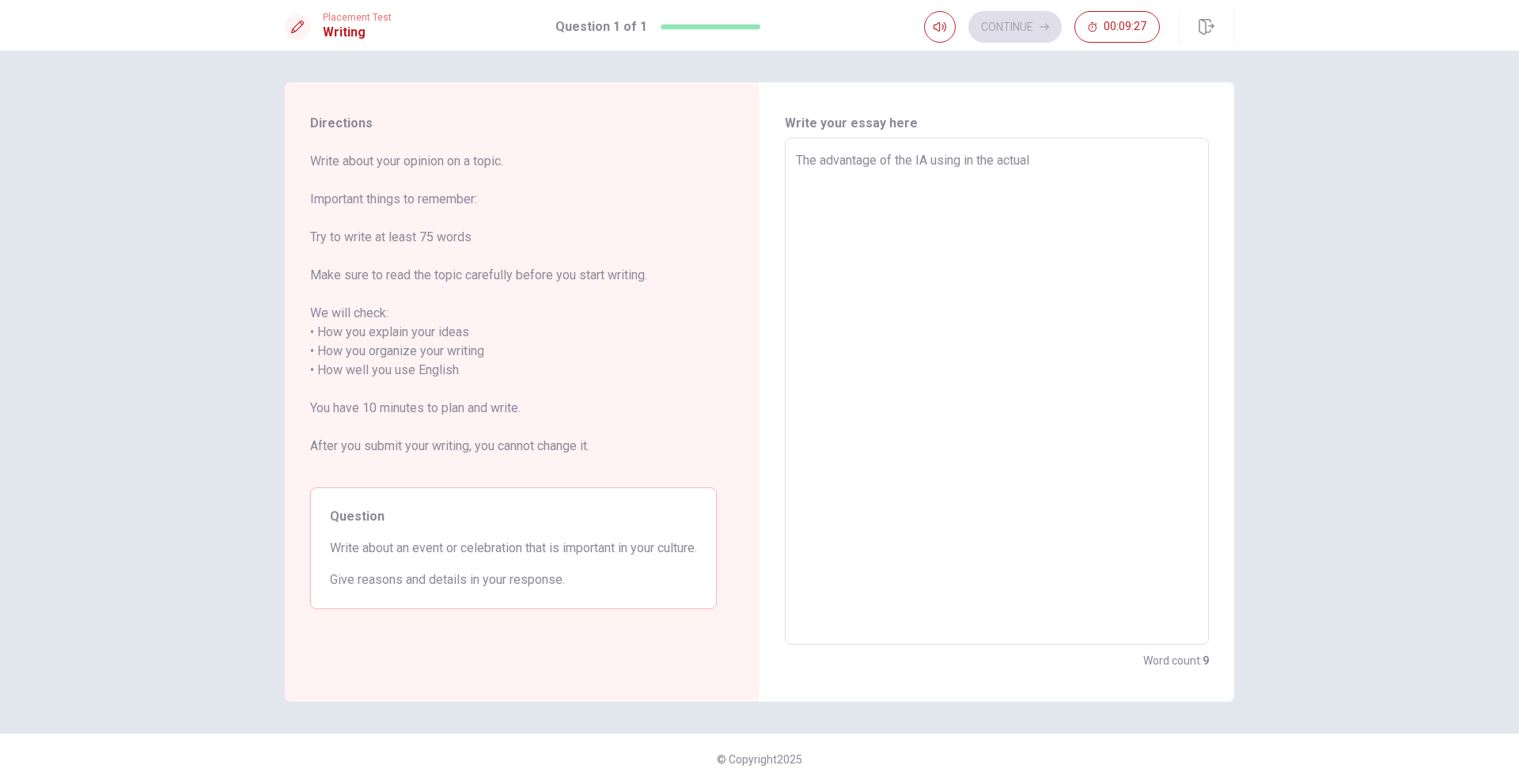
type textarea "The advantage of the IA using in the actual"
type textarea "x"
type textarea "The advantage of the IA using in the actual t"
type textarea "x"
type textarea "The advantage of the IA using in the actual ti"
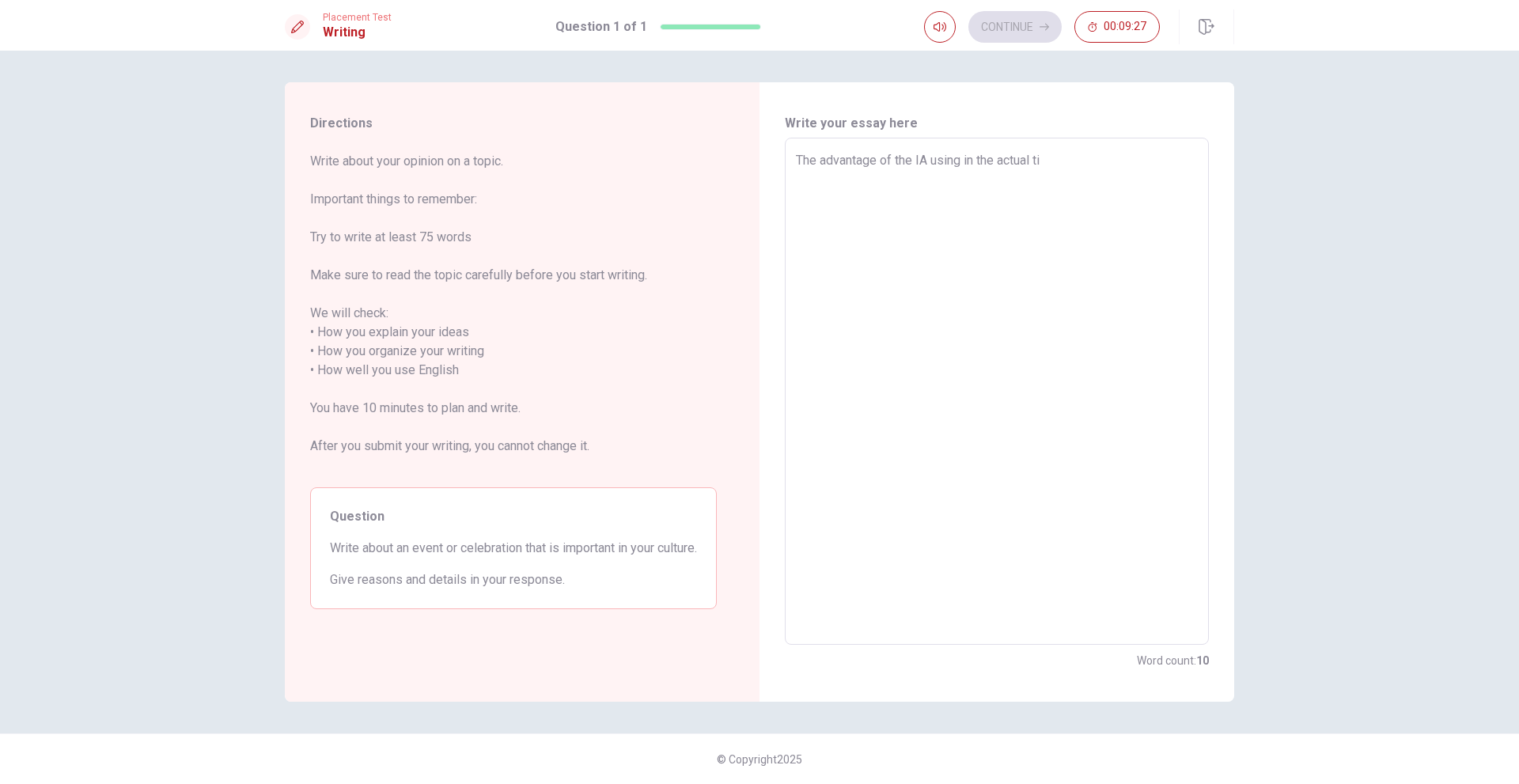
type textarea "x"
type textarea "The advantage of the IA using in the actual [PERSON_NAME]"
type textarea "x"
type textarea "The advantage of the IA using in the actual time"
type textarea "x"
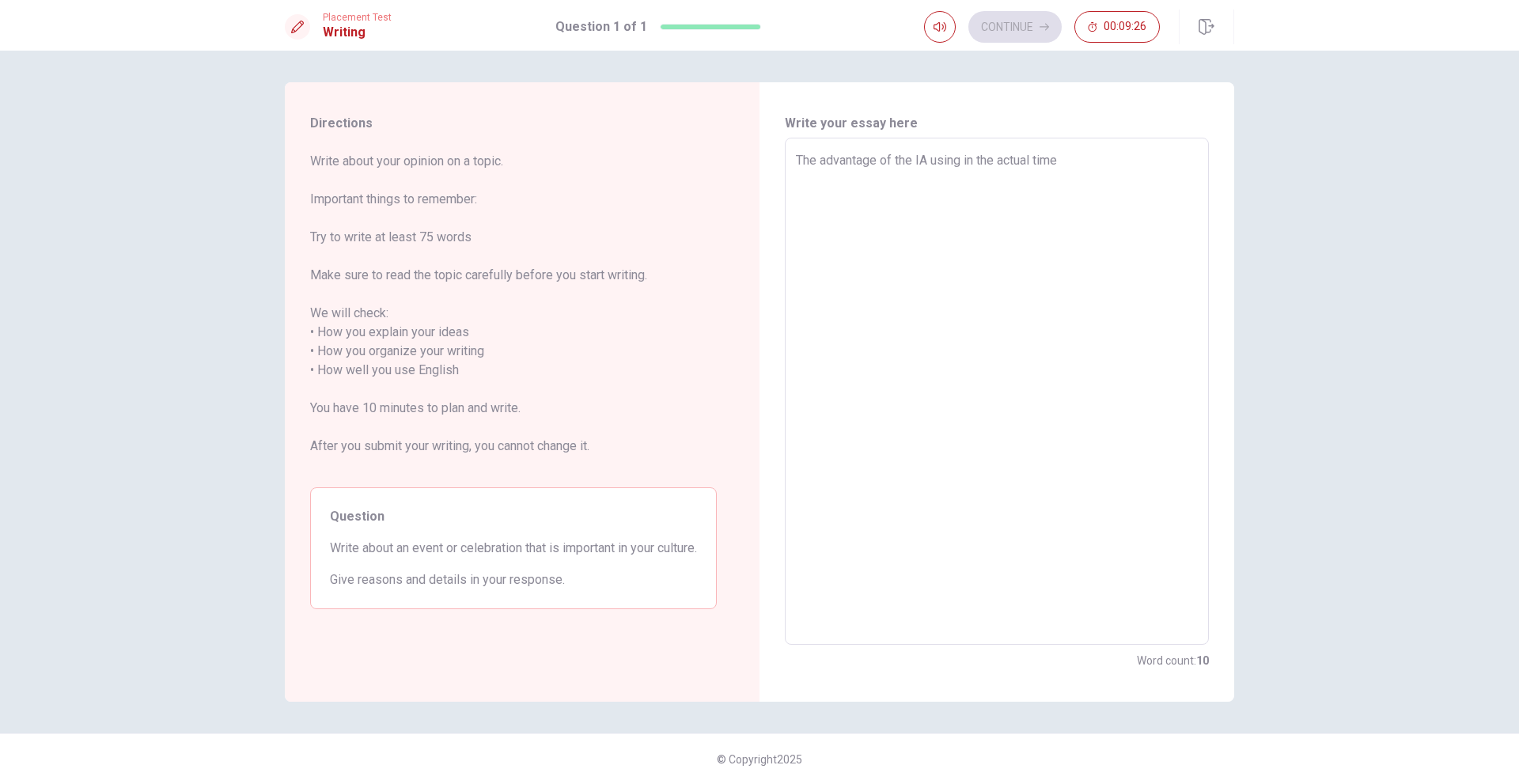
type textarea "The advantage of the IA using in the actual times"
type textarea "x"
type textarea "The advantage of the IA using in the actual times:"
type textarea "x"
type textarea "The advantage of the IA using in the actual times:"
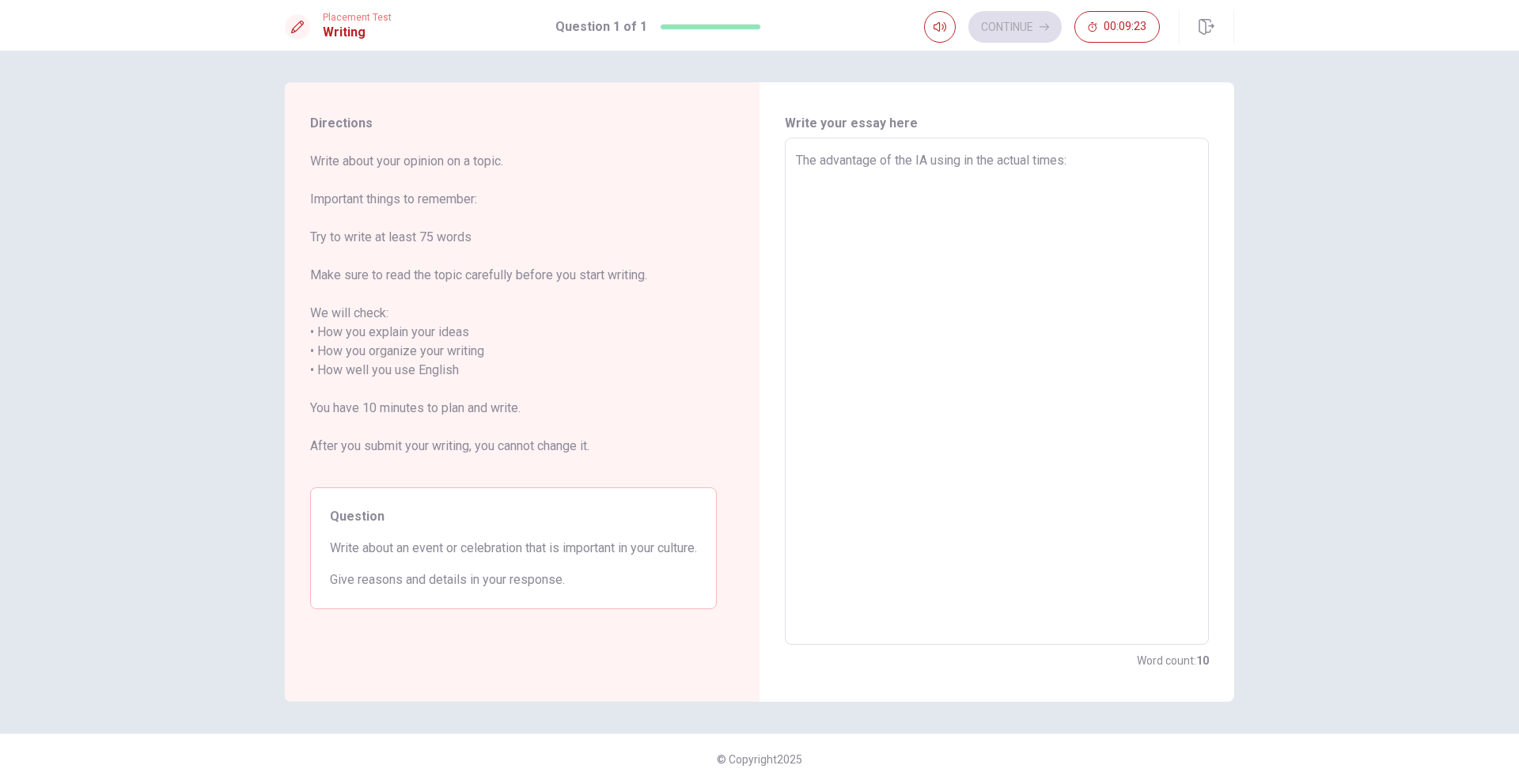
type textarea "x"
type textarea "The advantage of the IA using in the actual times: U"
type textarea "x"
type textarea "The advantage of the IA using in the actual times: Us"
type textarea "x"
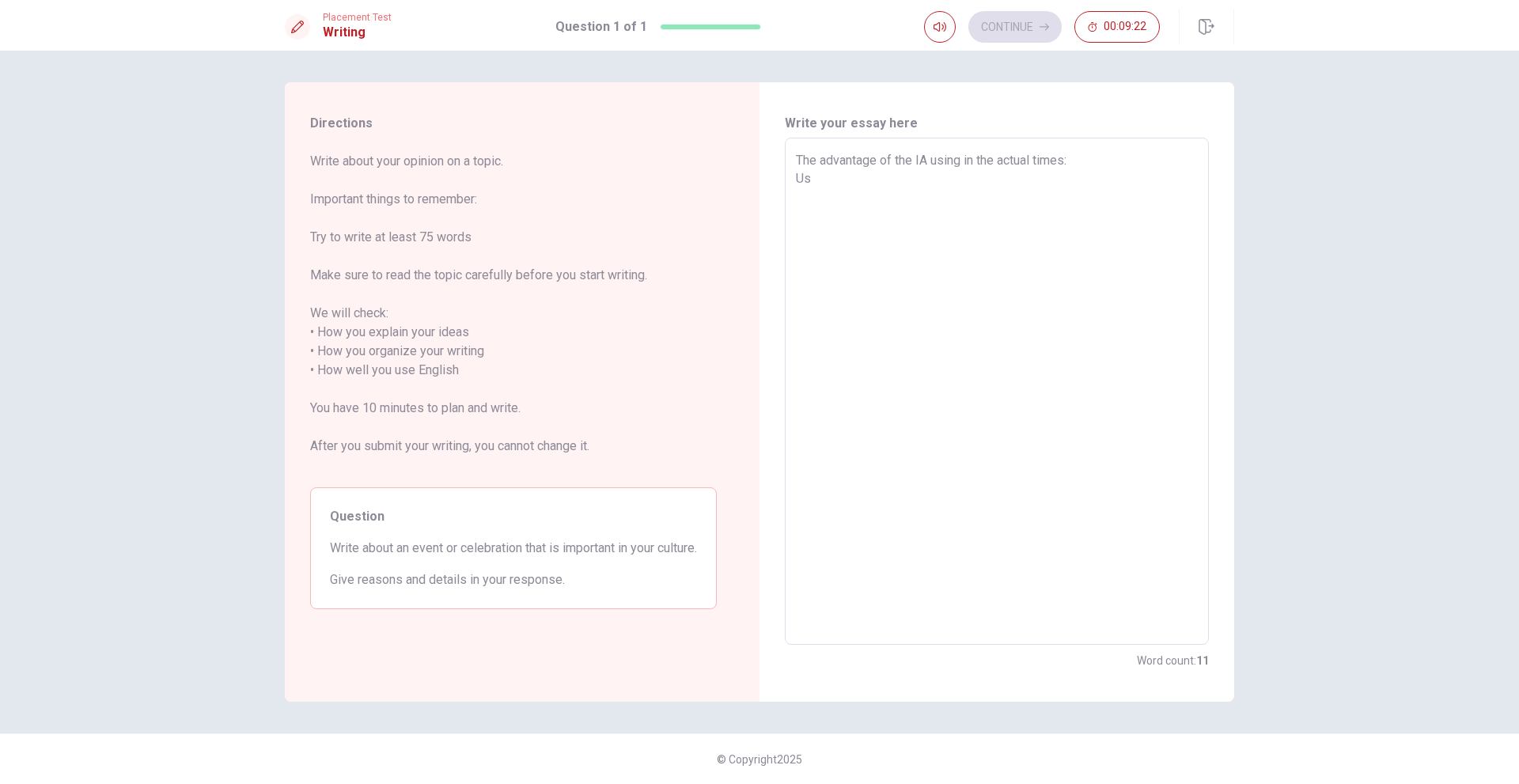
type textarea "The advantage of the IA using in the actual times: Usi"
type textarea "x"
type textarea "The advantage of the IA using in the actual times: Usin"
type textarea "x"
type textarea "The advantage of the IA using in the actual times: Using"
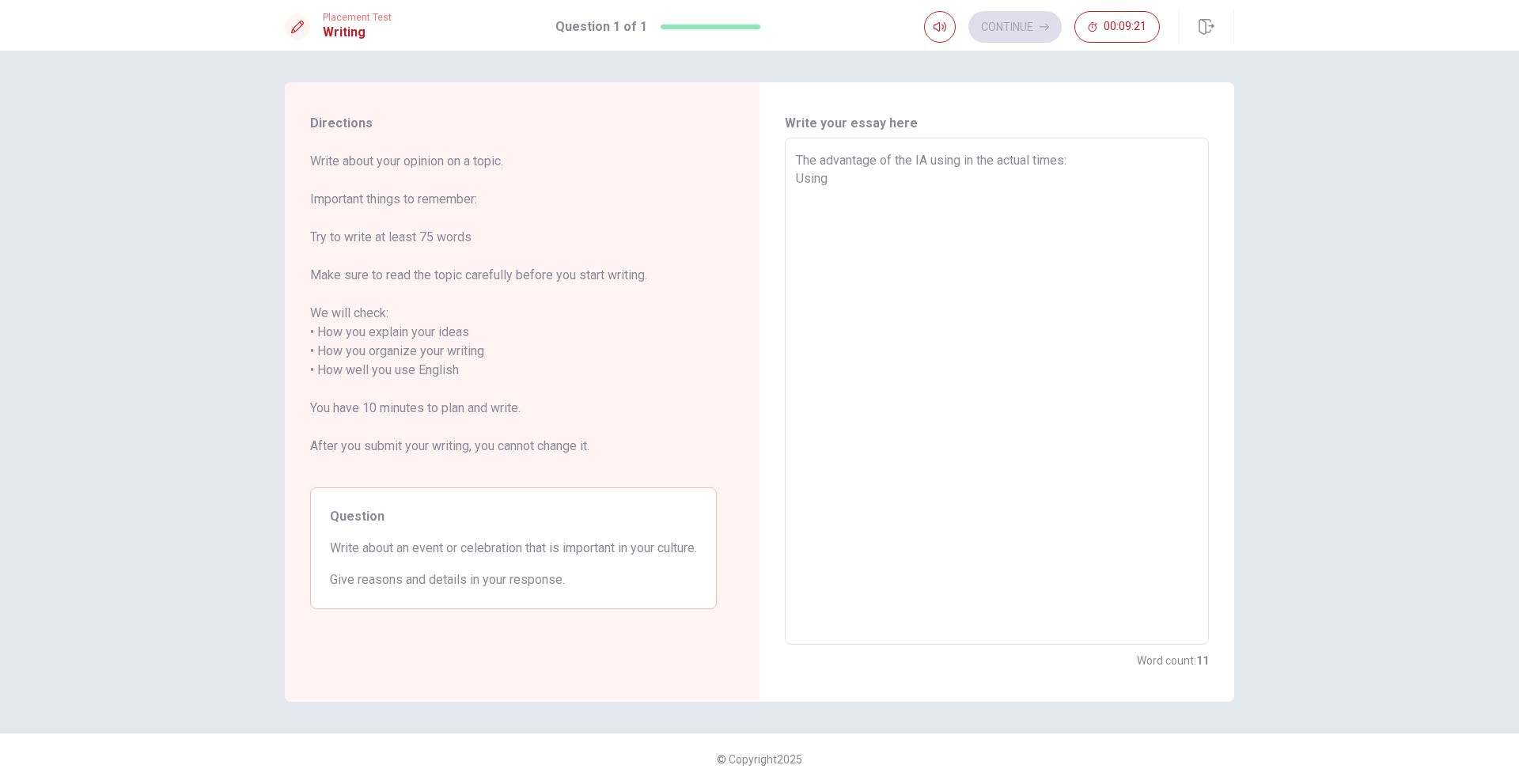
type textarea "x"
type textarea "The advantage of the IA using in the actual times: Using"
type textarea "x"
type textarea "The advantage of the IA using in the actual times: Using t"
type textarea "x"
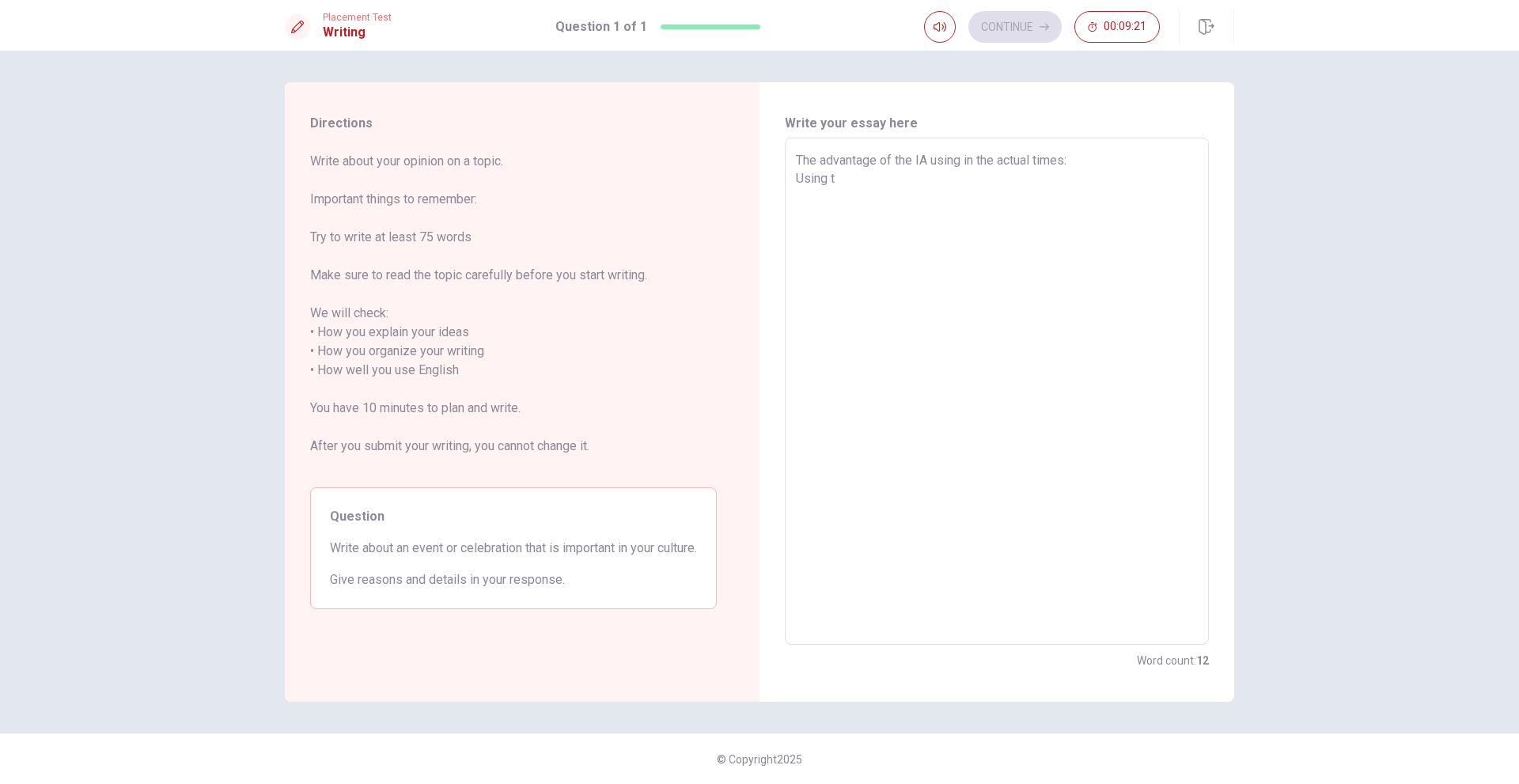
type textarea "The advantage of the IA using in the actual times: Using th"
type textarea "x"
type textarea "The advantage of the IA using in the actual times: Using the"
type textarea "x"
type textarea "The advantage of the IA using in the actual times: Using the"
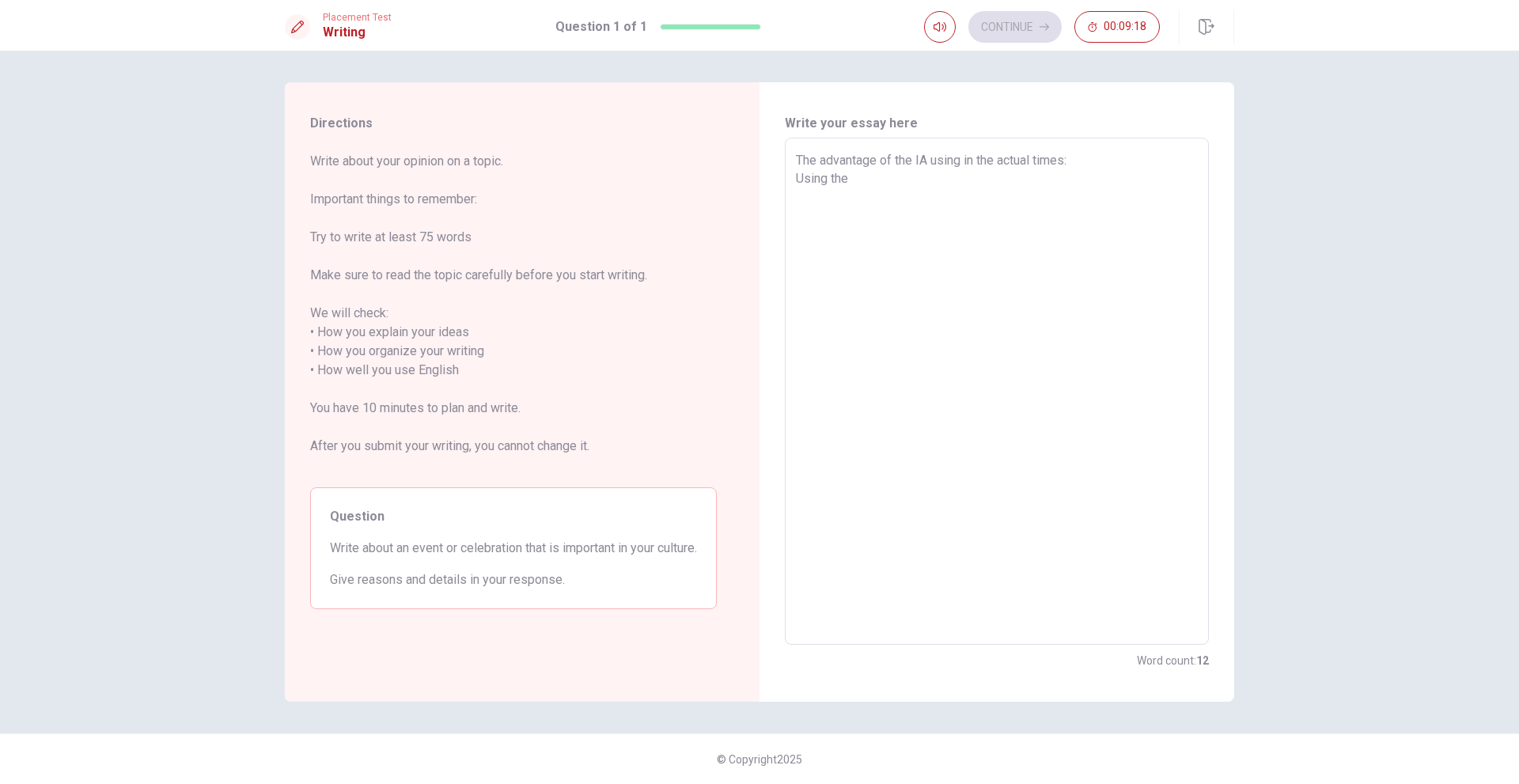
type textarea "x"
type textarea "The advantage of the IA using in the actual times: Using the I"
type textarea "x"
type textarea "The advantage of the IA using in the actual times: Using the IA"
type textarea "x"
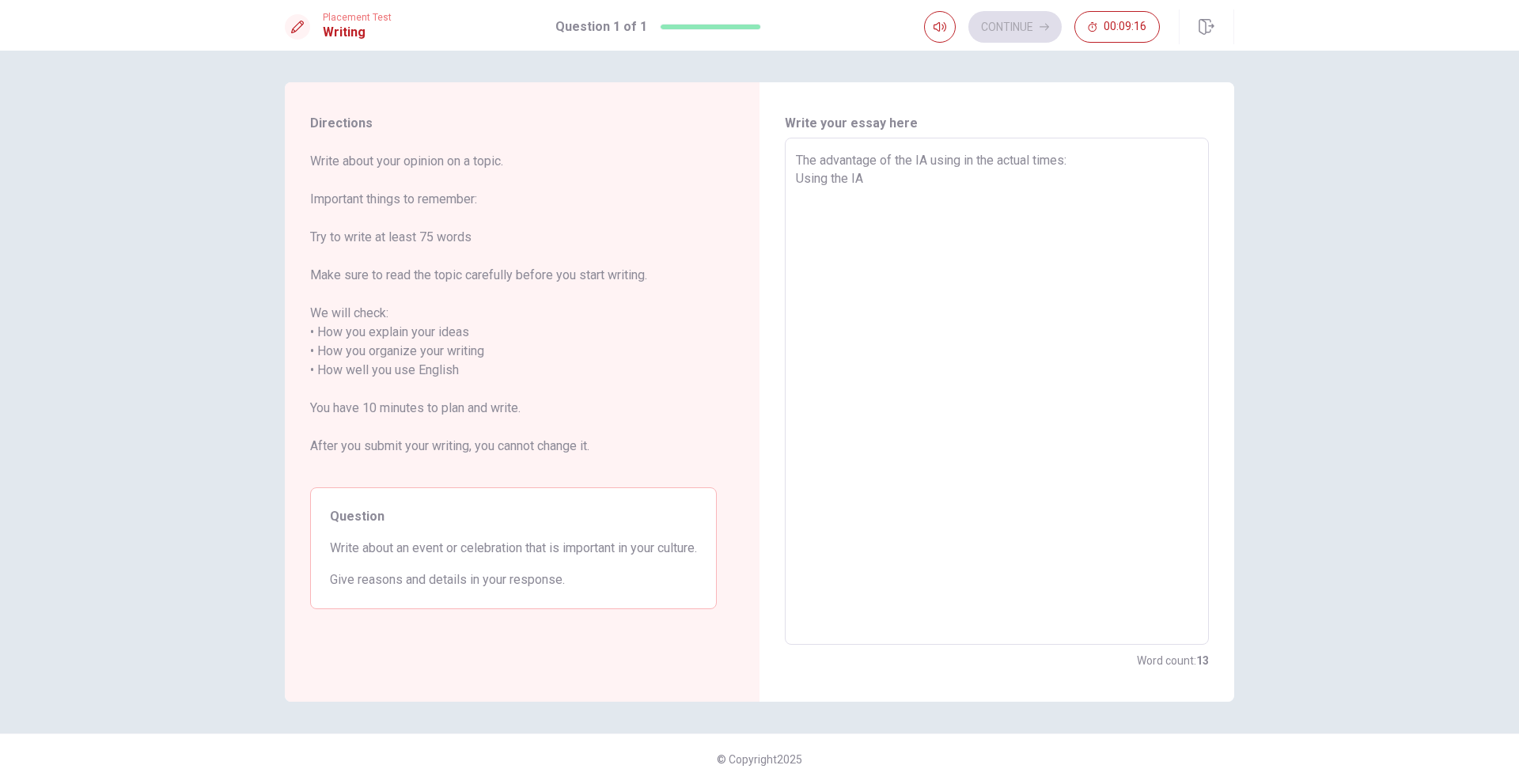
type textarea "The advantage of the IA using in the actual times: Using the IA"
type textarea "x"
type textarea "The advantage of the IA using in the actual times: Using the IA a"
type textarea "x"
type textarea "The advantage of the IA using in the actual times: Using the IA ag"
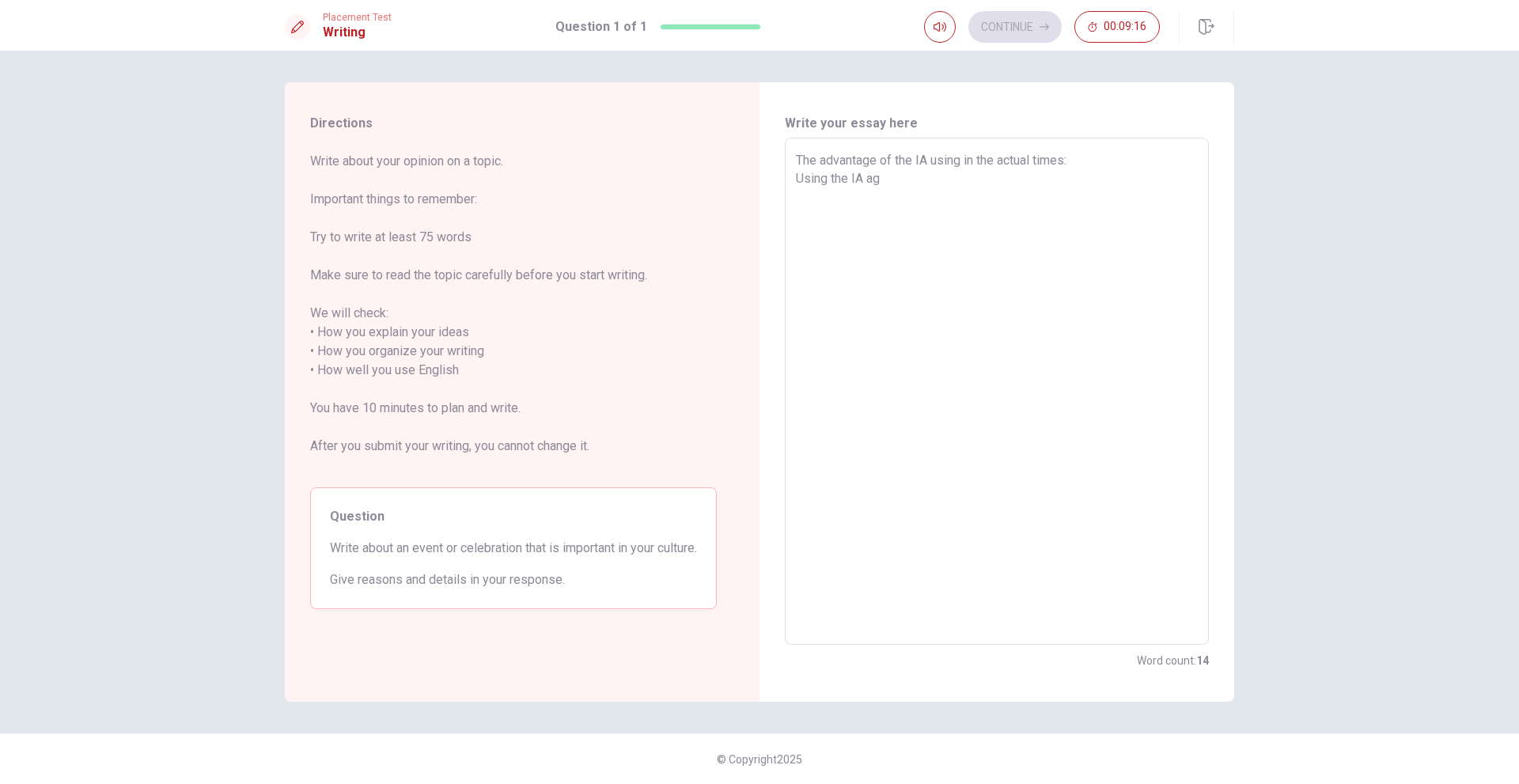
type textarea "x"
type textarea "The advantage of the IA using in the actual times: Using the IA age"
type textarea "x"
type textarea "The advantage of the IA using in the actual times: Using the IA agen"
type textarea "x"
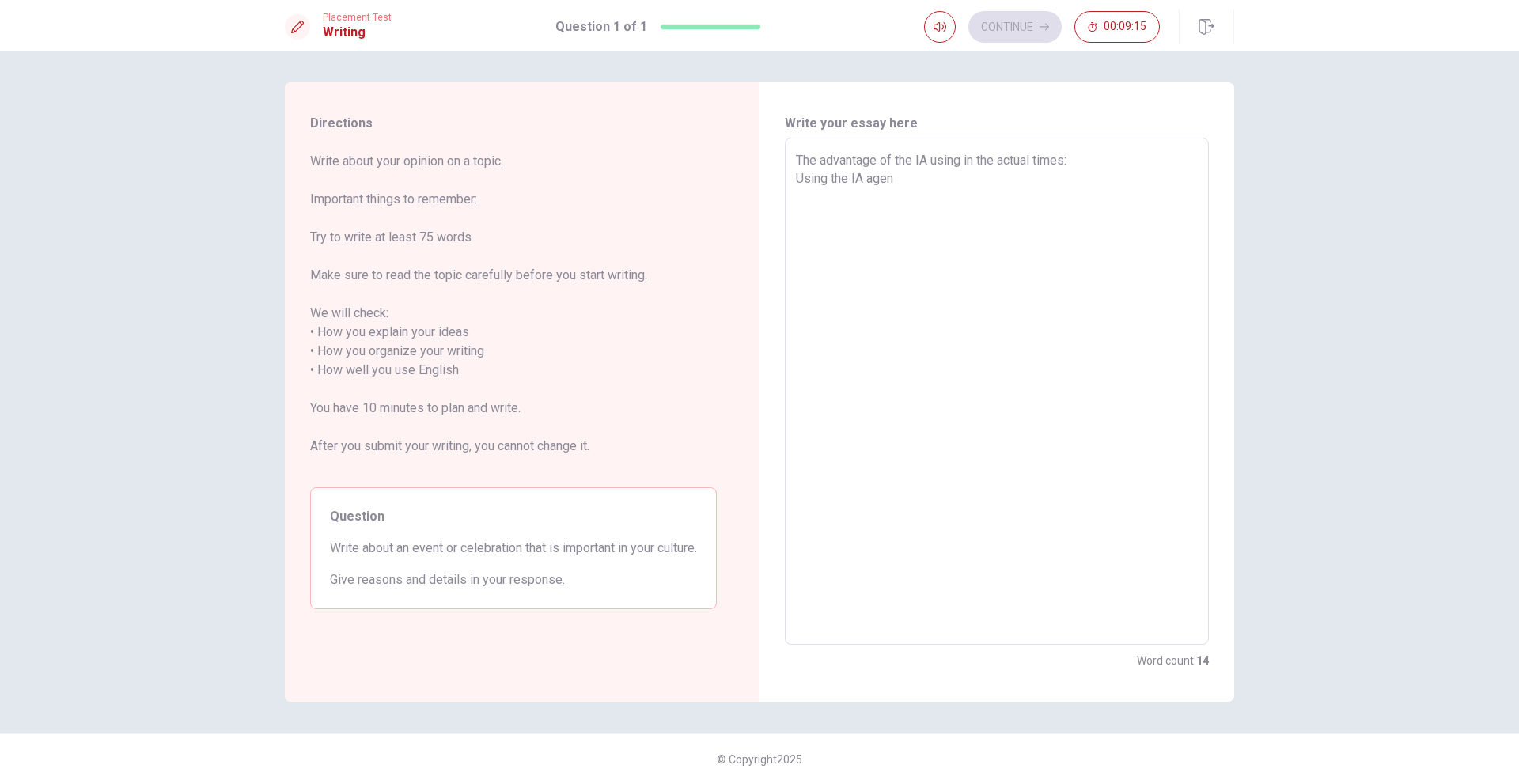
type textarea "The advantage of the IA using in the actual times: Using the IA agent"
type textarea "x"
type textarea "The advantage of the IA using in the actual times: Using the IA agents"
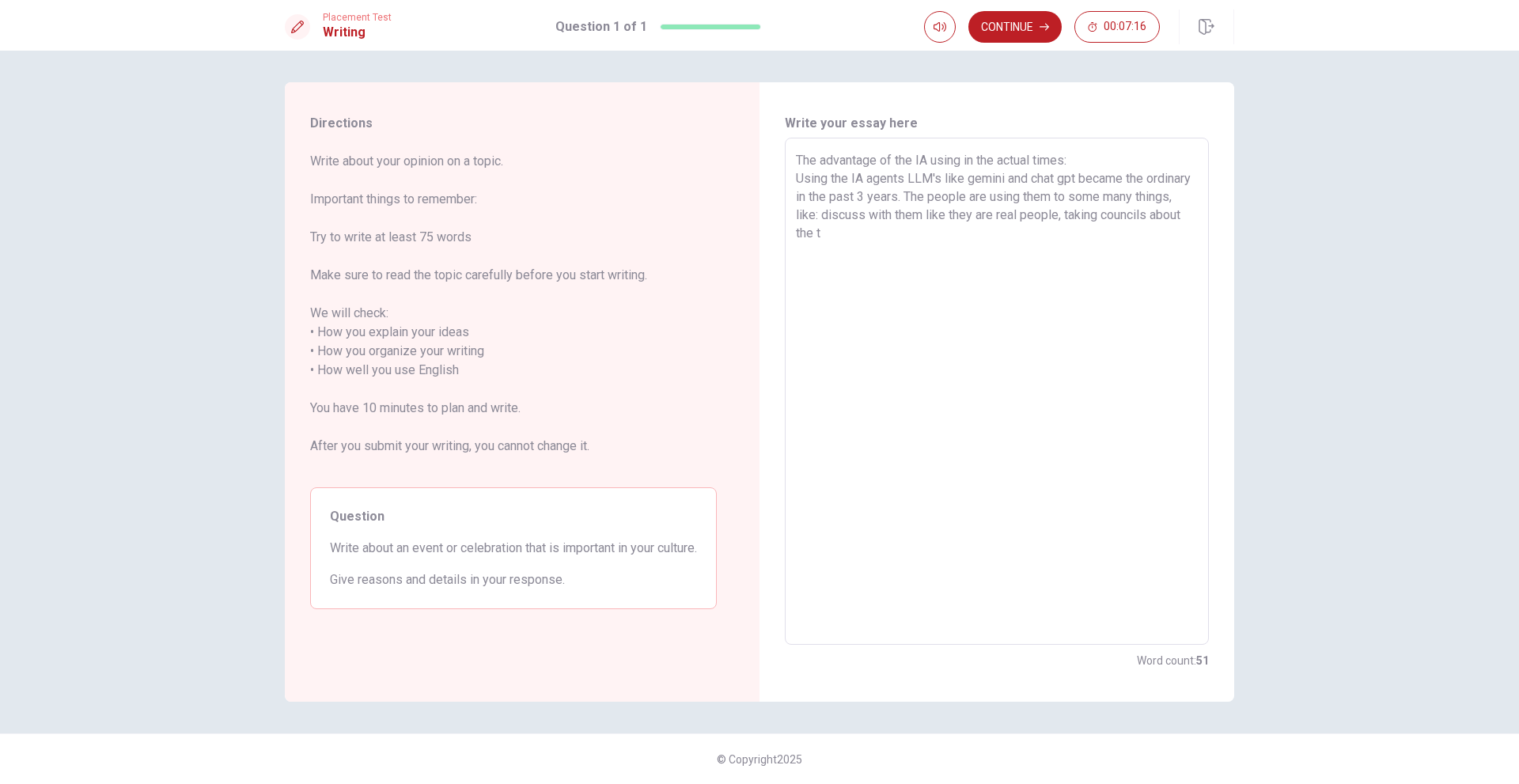
click at [867, 159] on textarea "The advantage of the IA using in the actual times: Using the IA agents LLM's li…" at bounding box center [996, 392] width 402 height 481
click at [1004, 294] on textarea "The advantage of the IA using in the actual times: Using the IA agents LLM's li…" at bounding box center [996, 392] width 402 height 481
click at [950, 265] on textarea "The advantage of the IA using in the actual times: Using the IA agents LLM's li…" at bounding box center [996, 392] width 402 height 481
drag, startPoint x: 867, startPoint y: 195, endPoint x: 867, endPoint y: 217, distance: 22.0
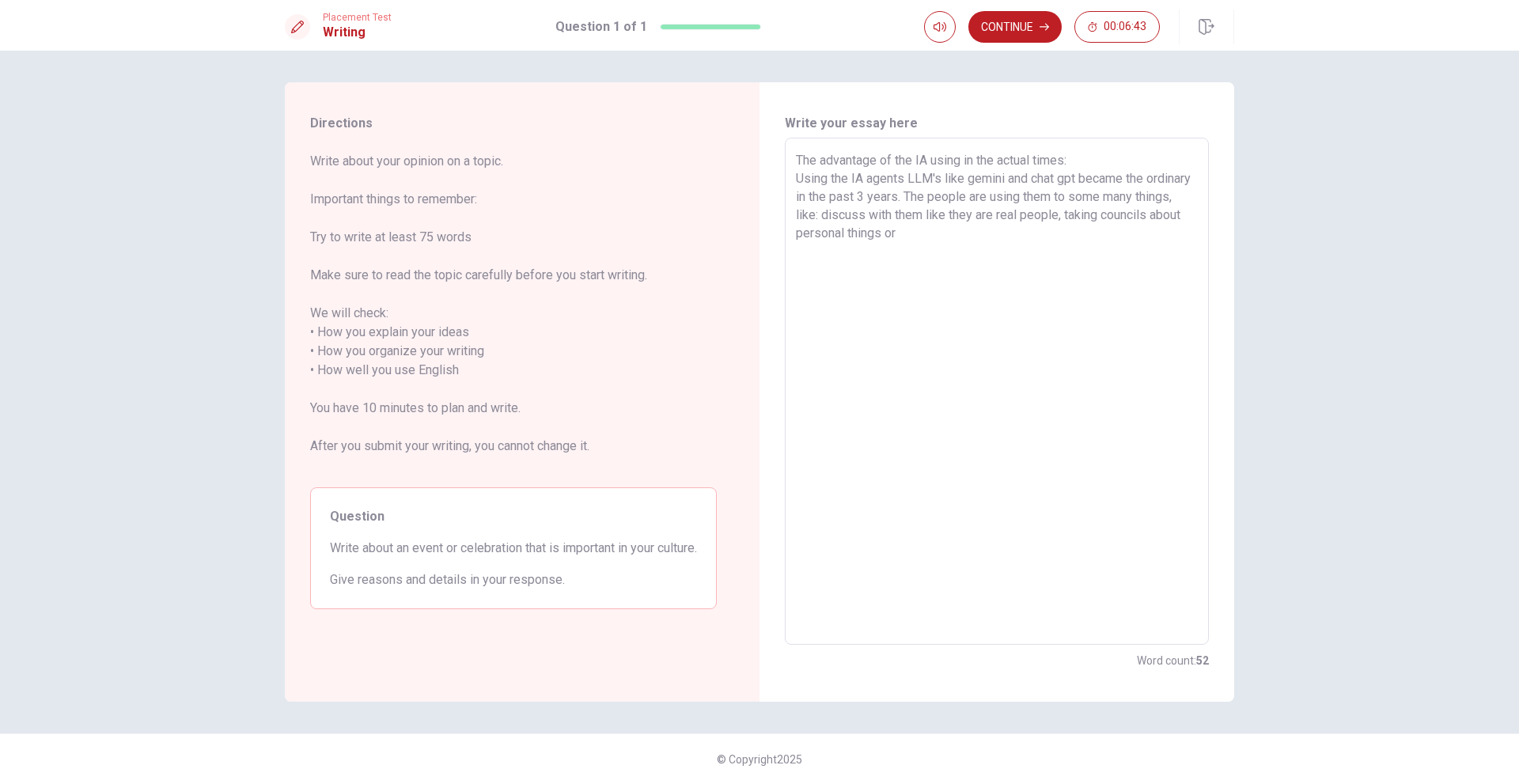
click at [862, 207] on textarea "The advantage of the IA using in the actual times: Using the IA agents LLM's li…" at bounding box center [996, 392] width 402 height 481
click at [867, 221] on textarea "The advantage of the IA using in the actual times: Using the IA agents LLM's li…" at bounding box center [996, 392] width 402 height 481
click at [1053, 214] on textarea "The advantage of the IA using in the actual times: Using the IA agents LLM's li…" at bounding box center [996, 392] width 402 height 481
click at [964, 266] on textarea "The advantage of the IA using in the actual times: Using the IA agents LLM's li…" at bounding box center [996, 392] width 402 height 481
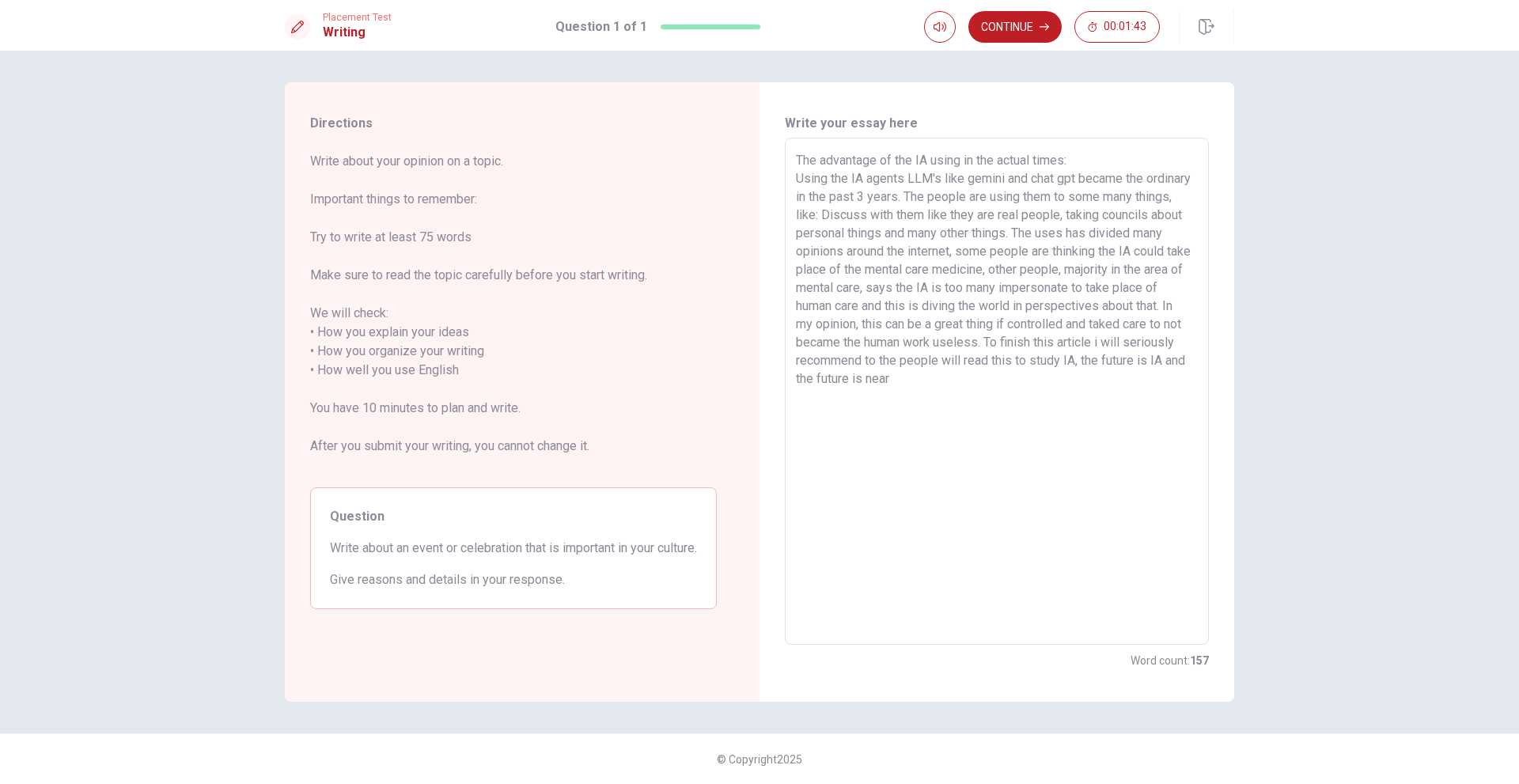
click at [884, 344] on textarea "The advantage of the IA using in the actual times: Using the IA agents LLM's li…" at bounding box center [996, 392] width 402 height 481
click at [919, 347] on textarea "The advantage of the IA using in the actual times: Using the IA agents LLM's li…" at bounding box center [996, 392] width 402 height 481
click at [887, 341] on textarea "The advantage of the IA using in the actual times: Using the IA agents LLM's li…" at bounding box center [996, 392] width 402 height 481
click at [864, 361] on textarea "The advantage of the IA using in the actual times: Using the IA agents LLM's li…" at bounding box center [996, 392] width 402 height 481
click at [991, 337] on textarea "The advantage of the IA using in the actual times: Using the IA agents LLM's li…" at bounding box center [996, 392] width 402 height 481
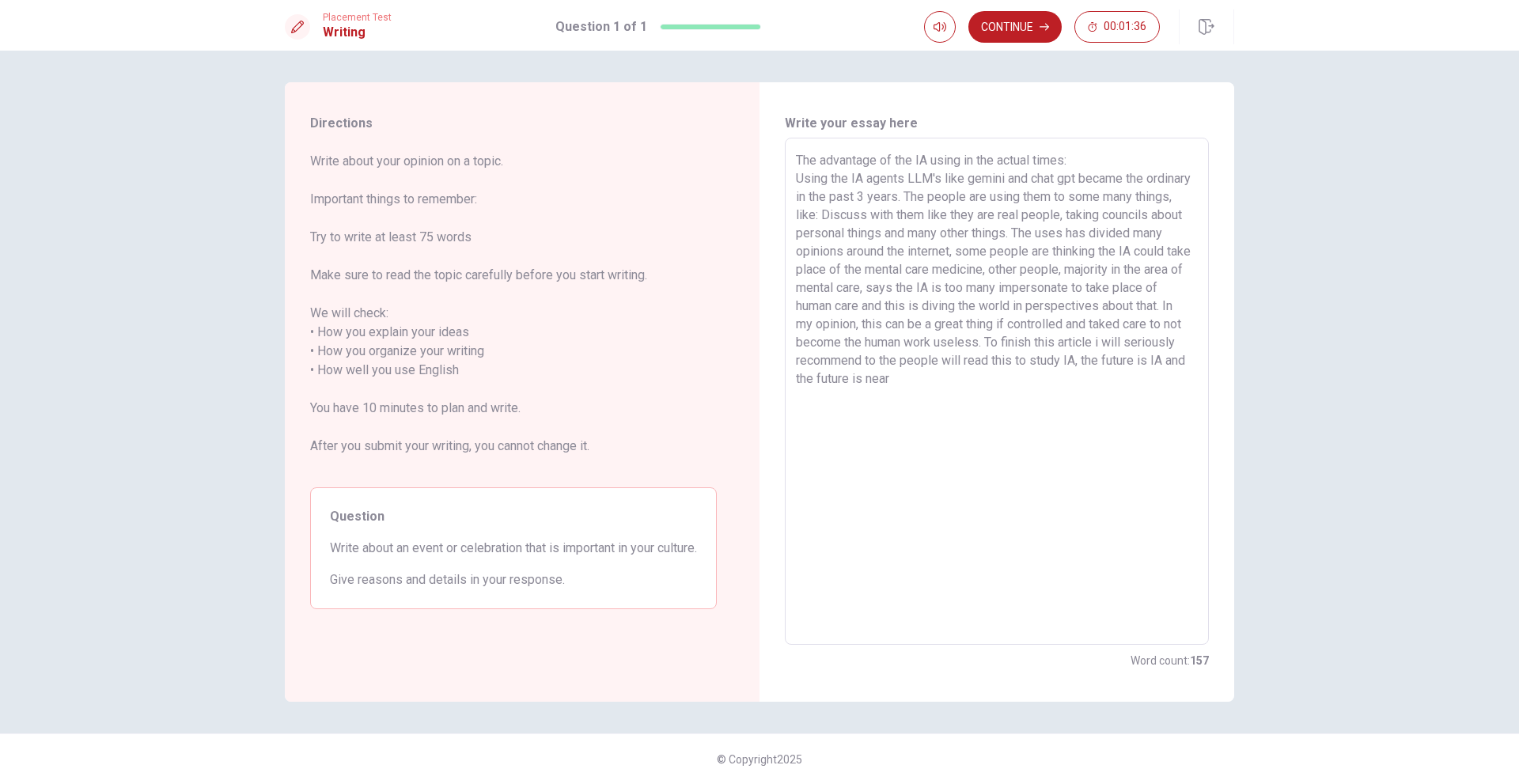
click at [1154, 325] on textarea "The advantage of the IA using in the actual times: Using the IA agents LLM's li…" at bounding box center [996, 392] width 402 height 481
click at [1164, 327] on textarea "The advantage of the IA using in the actual times: Using the IA agents LLM's li…" at bounding box center [996, 392] width 402 height 481
click at [922, 355] on textarea "The advantage of the IA using in the actual times: Using the IA agents LLM's li…" at bounding box center [996, 392] width 402 height 481
click at [818, 392] on textarea "The advantage of the IA using in the actual times: Using the IA agents LLM's li…" at bounding box center [996, 392] width 402 height 481
click at [1018, 421] on textarea "The advantage of the IA using in the actual times: Using the IA agents LLM's li…" at bounding box center [996, 392] width 402 height 481
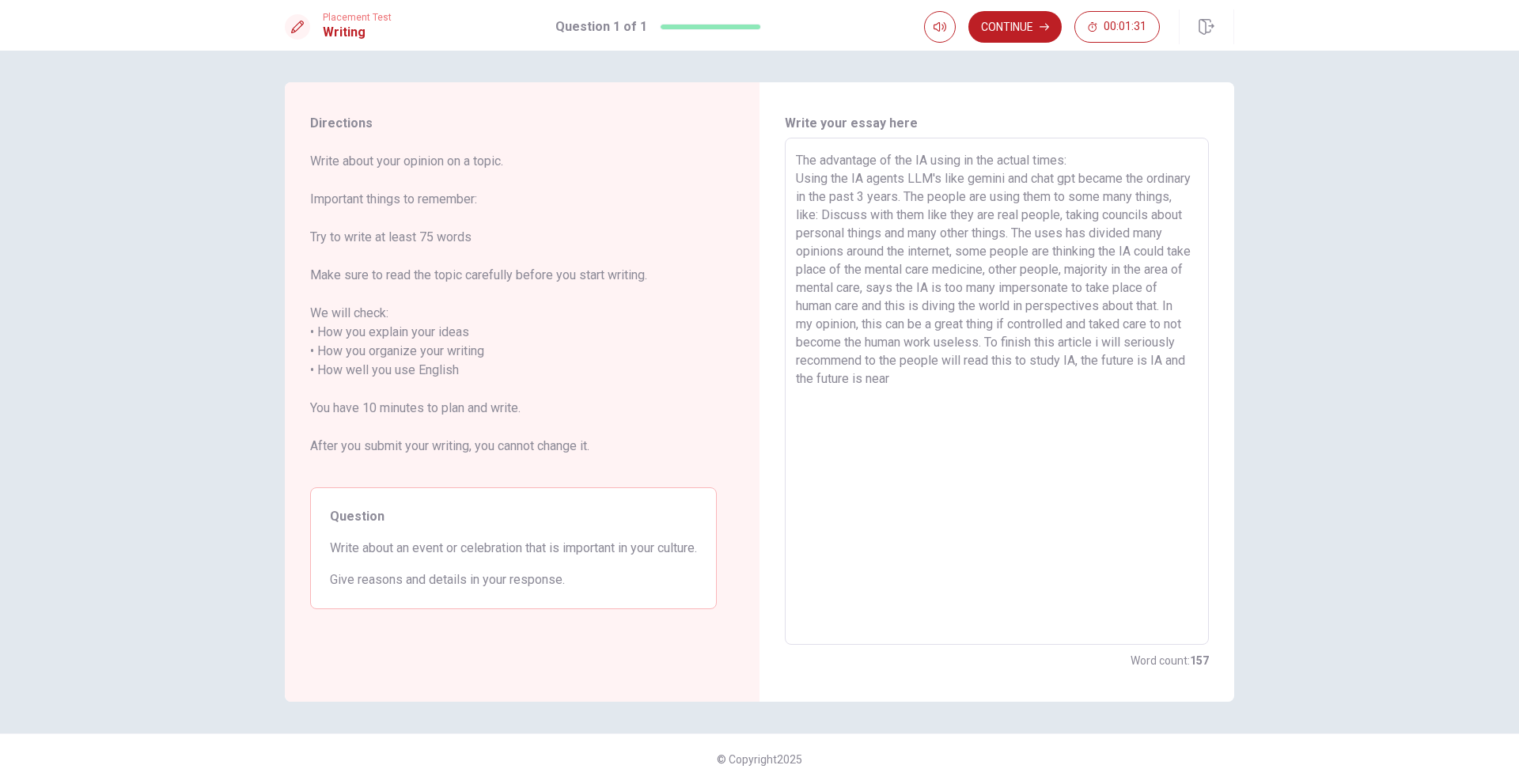
drag, startPoint x: 1046, startPoint y: 429, endPoint x: 1055, endPoint y: 424, distance: 10.3
click at [1055, 424] on textarea "The advantage of the IA using in the actual times: Using the IA agents LLM's li…" at bounding box center [996, 392] width 402 height 481
click at [1034, 381] on textarea "The advantage of the IA using in the actual times: Using the IA agents LLM's li…" at bounding box center [996, 392] width 402 height 481
click at [1034, 382] on textarea "The advantage of the IA using in the actual times: Using the IA agents LLM's li…" at bounding box center [996, 392] width 402 height 481
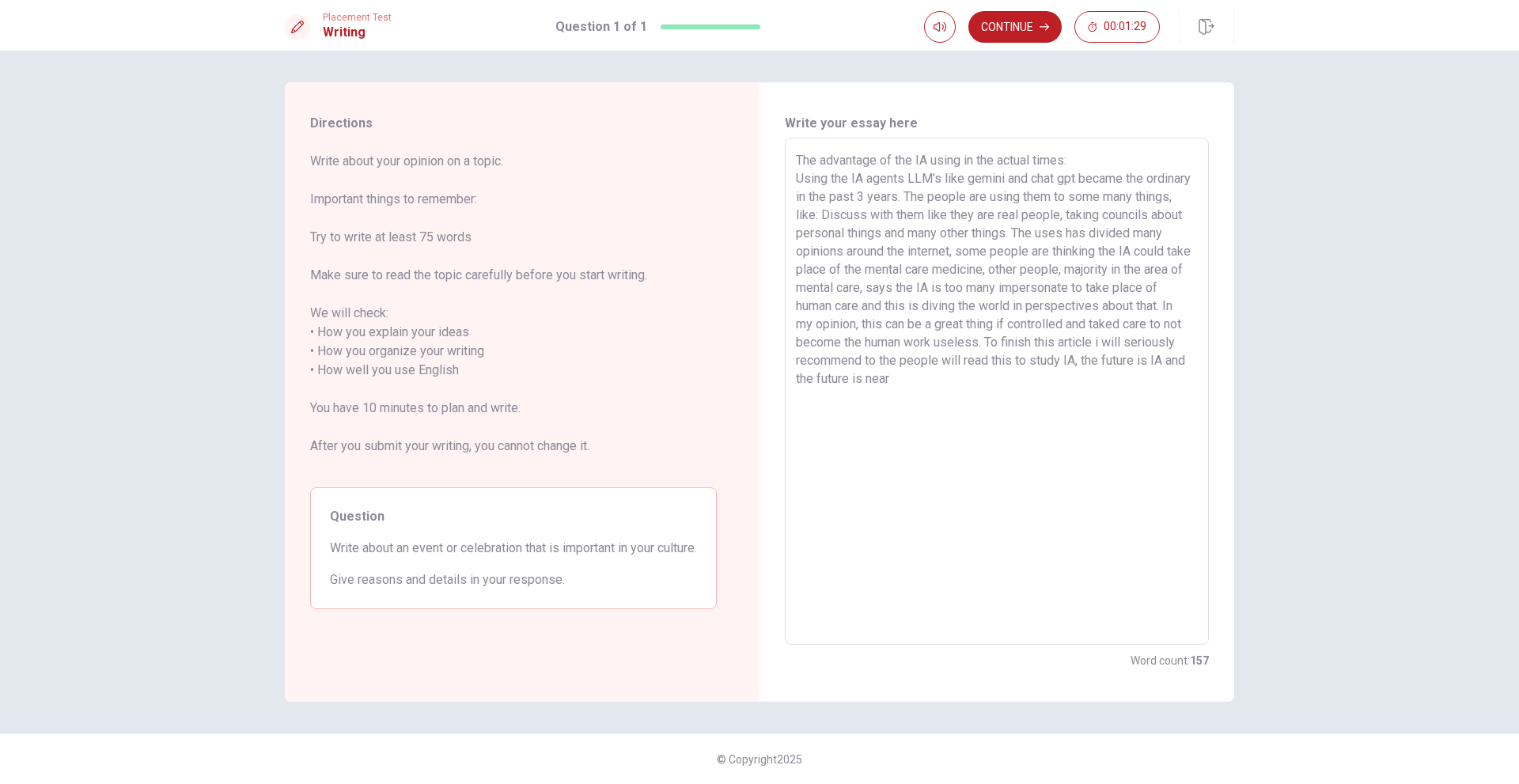
click at [995, 384] on textarea "The advantage of the IA using in the actual times: Using the IA agents LLM's li…" at bounding box center [996, 392] width 402 height 481
click at [861, 382] on textarea "The advantage of the IA using in the actual times: Using the IA agents LLM's li…" at bounding box center [996, 392] width 402 height 481
click at [827, 380] on textarea "The advantage of the IA using in the actual times: Using the IA agents LLM's li…" at bounding box center [996, 392] width 402 height 481
click at [1048, 397] on textarea "The advantage of the IA using in the actual times: Using the IA agents LLM's li…" at bounding box center [996, 392] width 402 height 481
click at [1026, 35] on button "Continue" at bounding box center [1014, 26] width 93 height 32
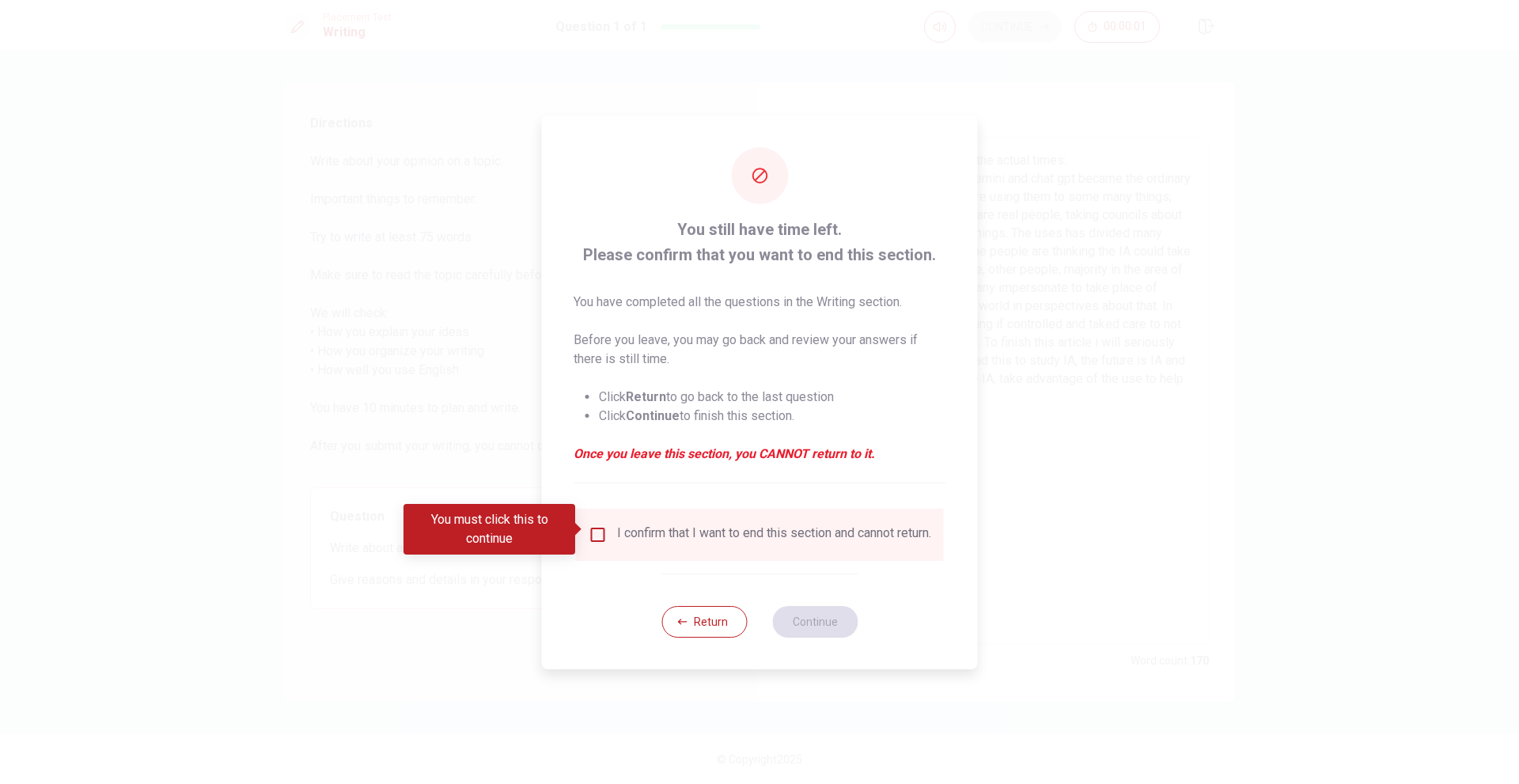
click at [688, 528] on div "I confirm that I want to end this section and cannot return." at bounding box center [774, 534] width 314 height 19
click at [593, 534] on input "You must click this to continue" at bounding box center [598, 534] width 19 height 19
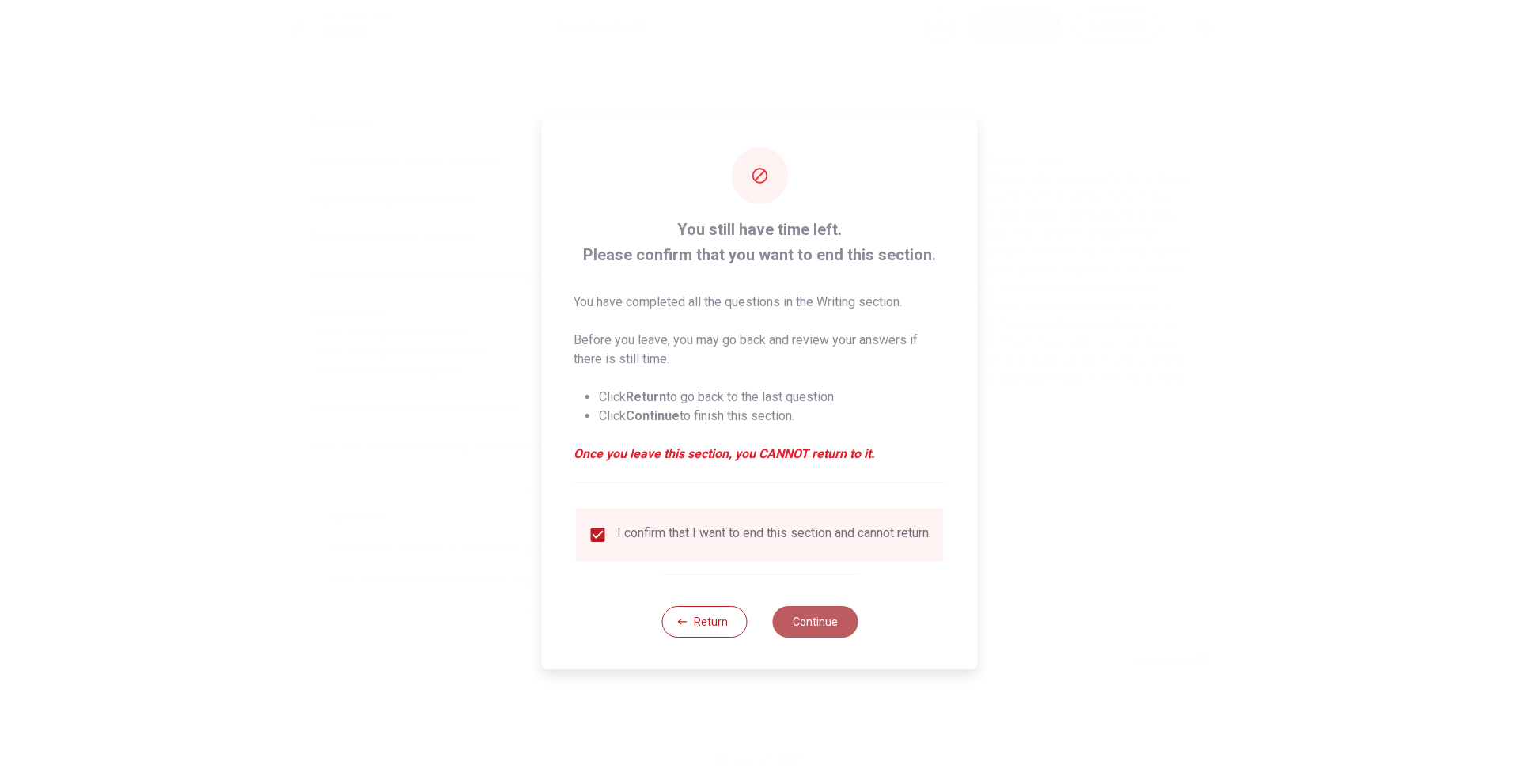
click at [812, 630] on button "Continue" at bounding box center [815, 622] width 85 height 32
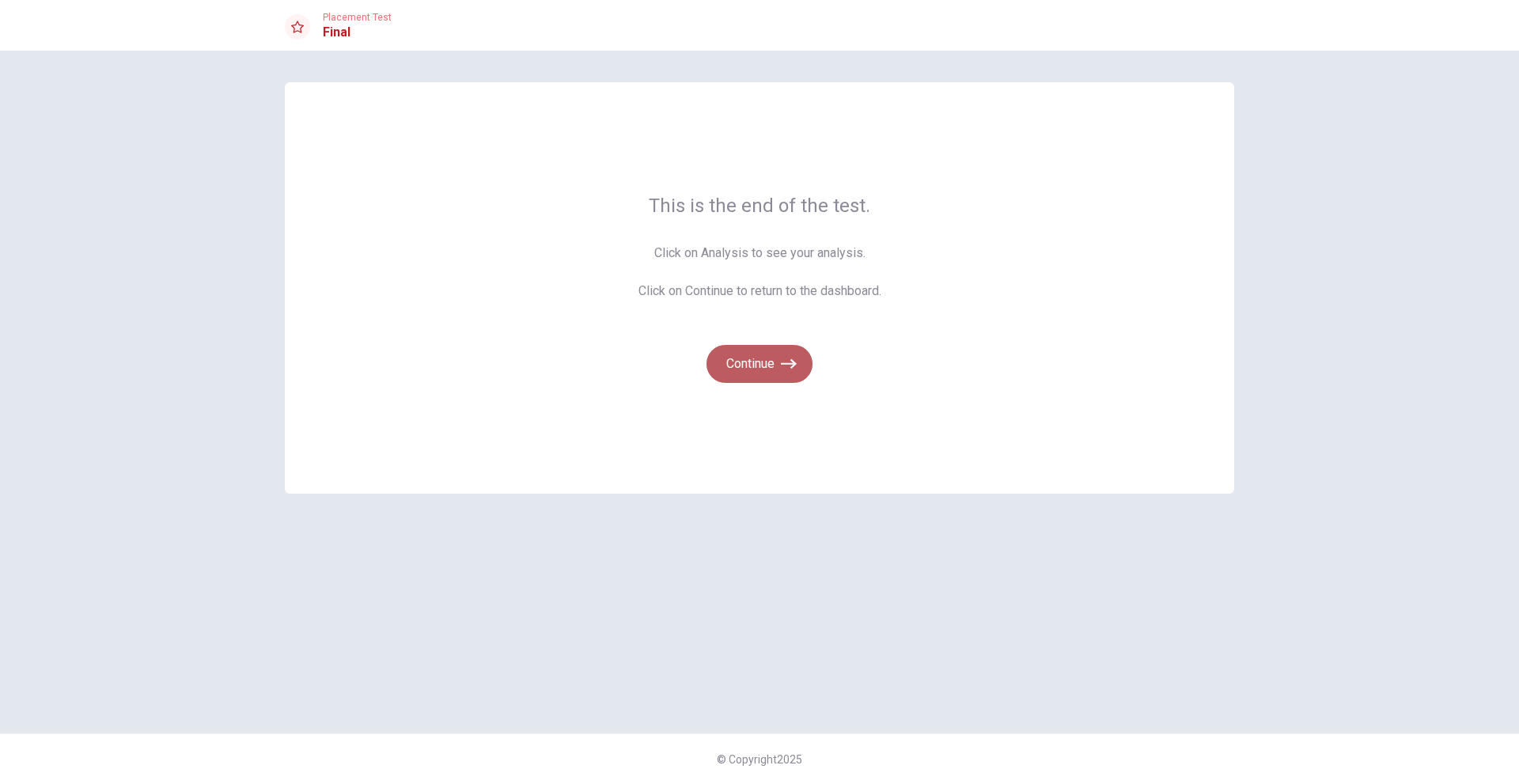
click at [768, 355] on button "Continue" at bounding box center [759, 364] width 106 height 38
